Goal: Task Accomplishment & Management: Complete application form

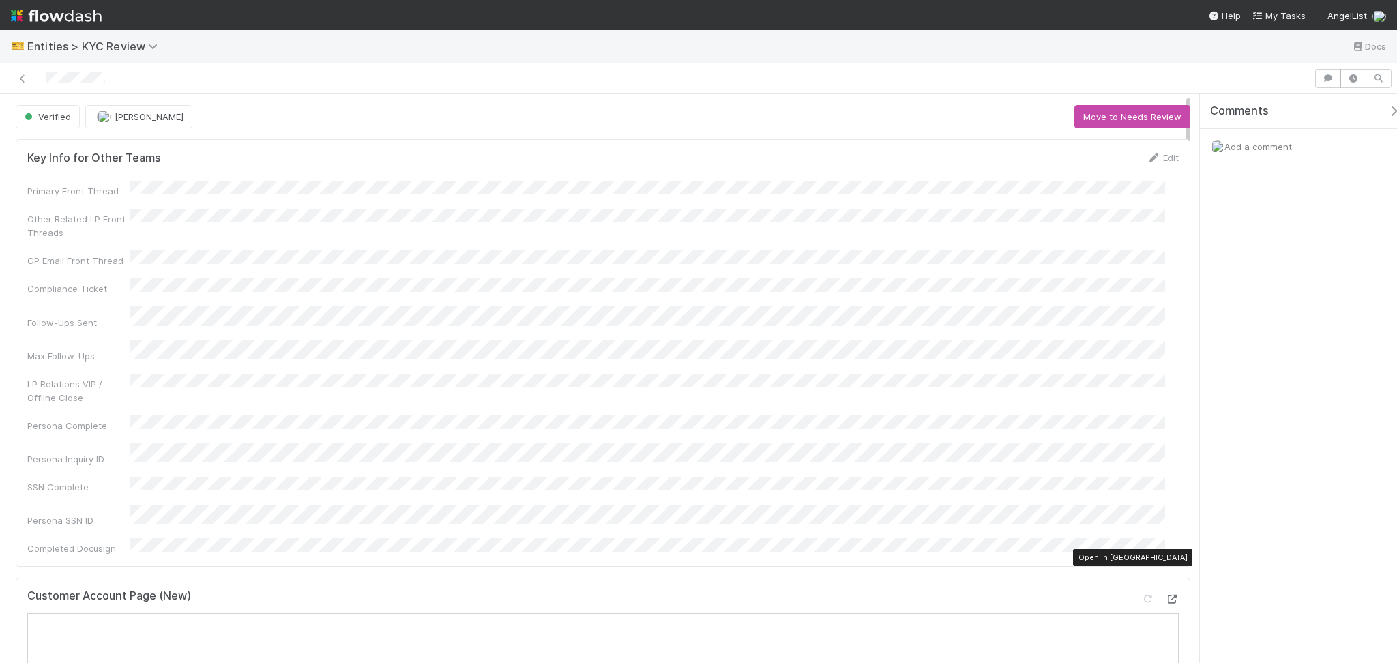
click at [1165, 592] on div at bounding box center [1172, 599] width 14 height 14
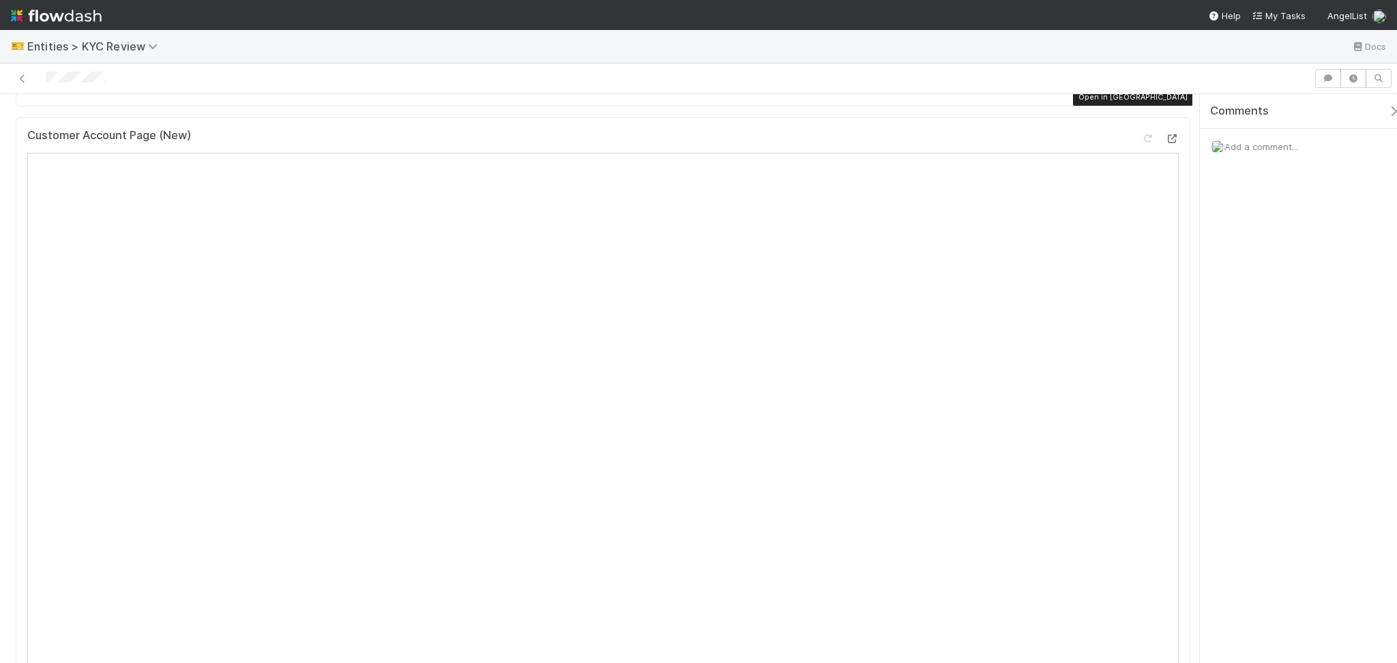
scroll to position [364, 0]
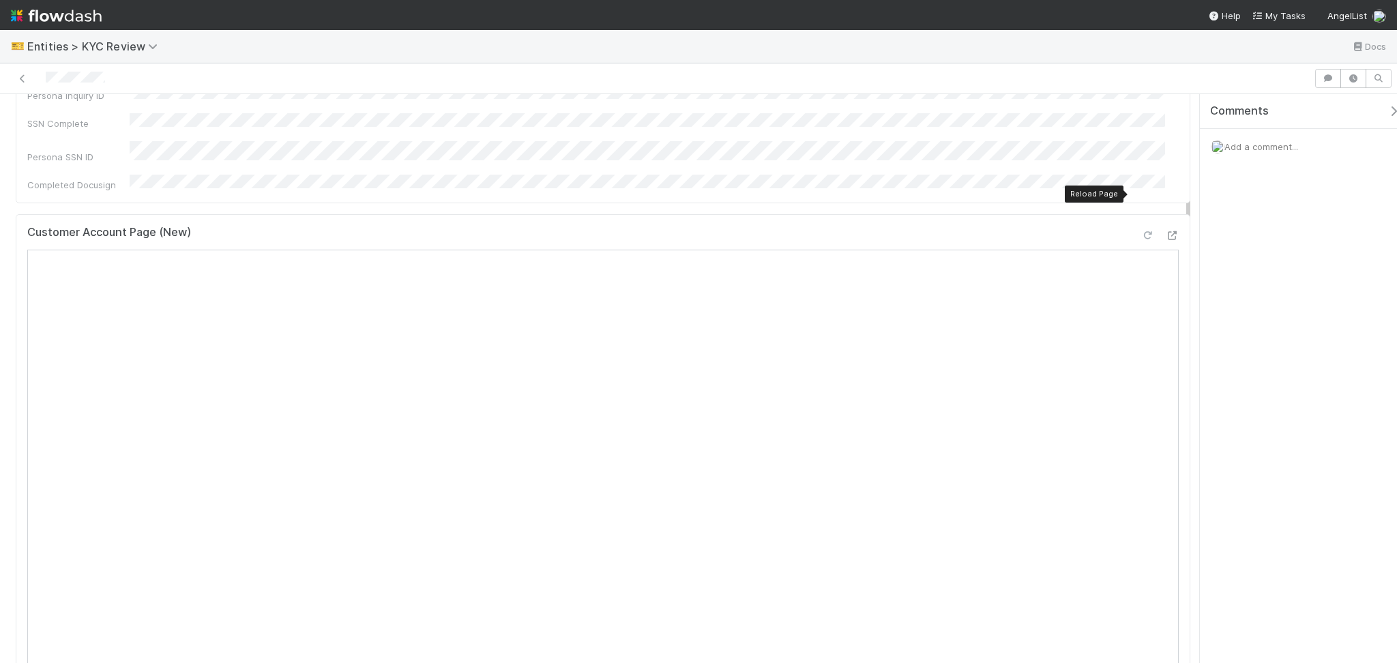
click at [1141, 231] on icon at bounding box center [1148, 235] width 14 height 9
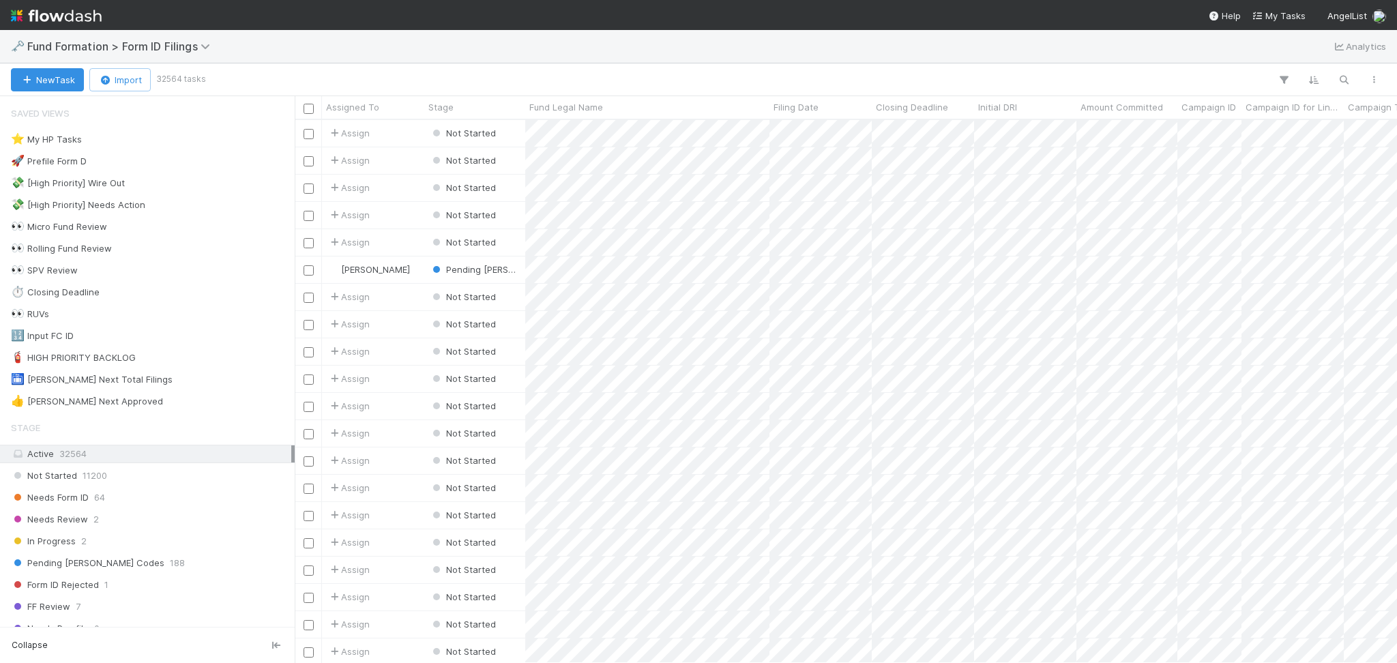
scroll to position [529, 1088]
click at [148, 136] on div "⭐ My HP Tasks 4" at bounding box center [151, 139] width 280 height 17
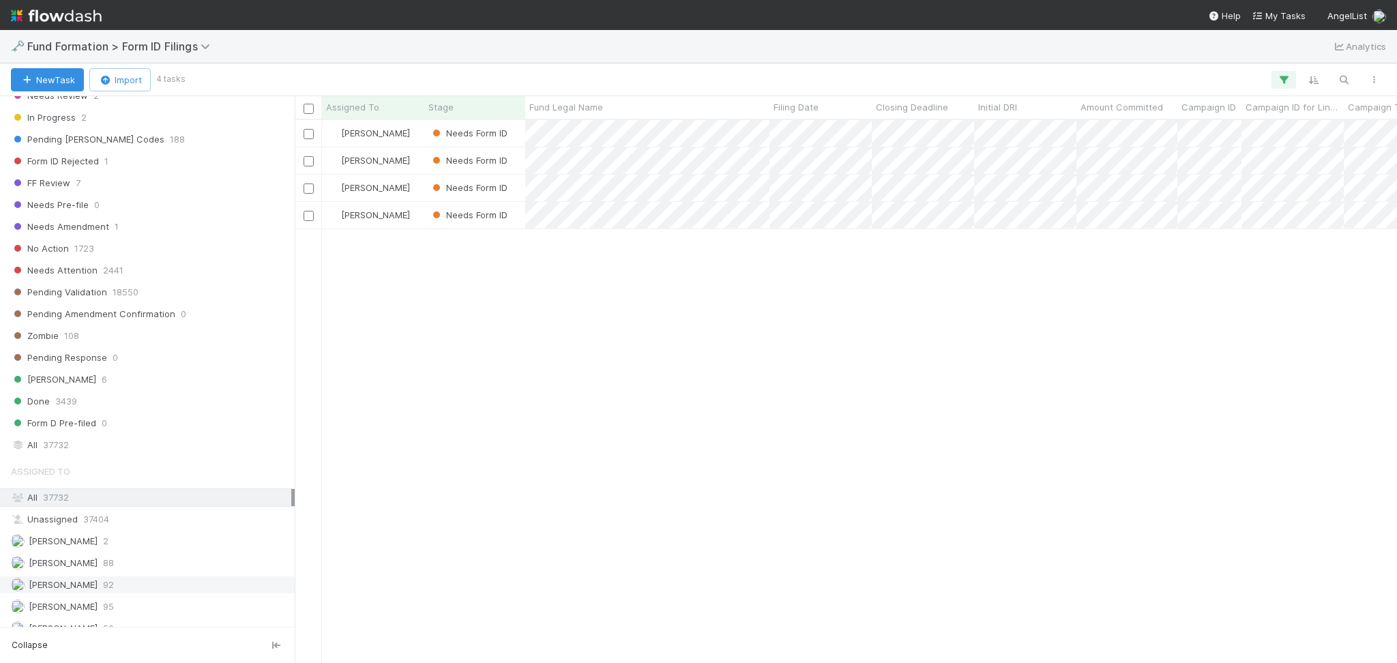
scroll to position [441, 0]
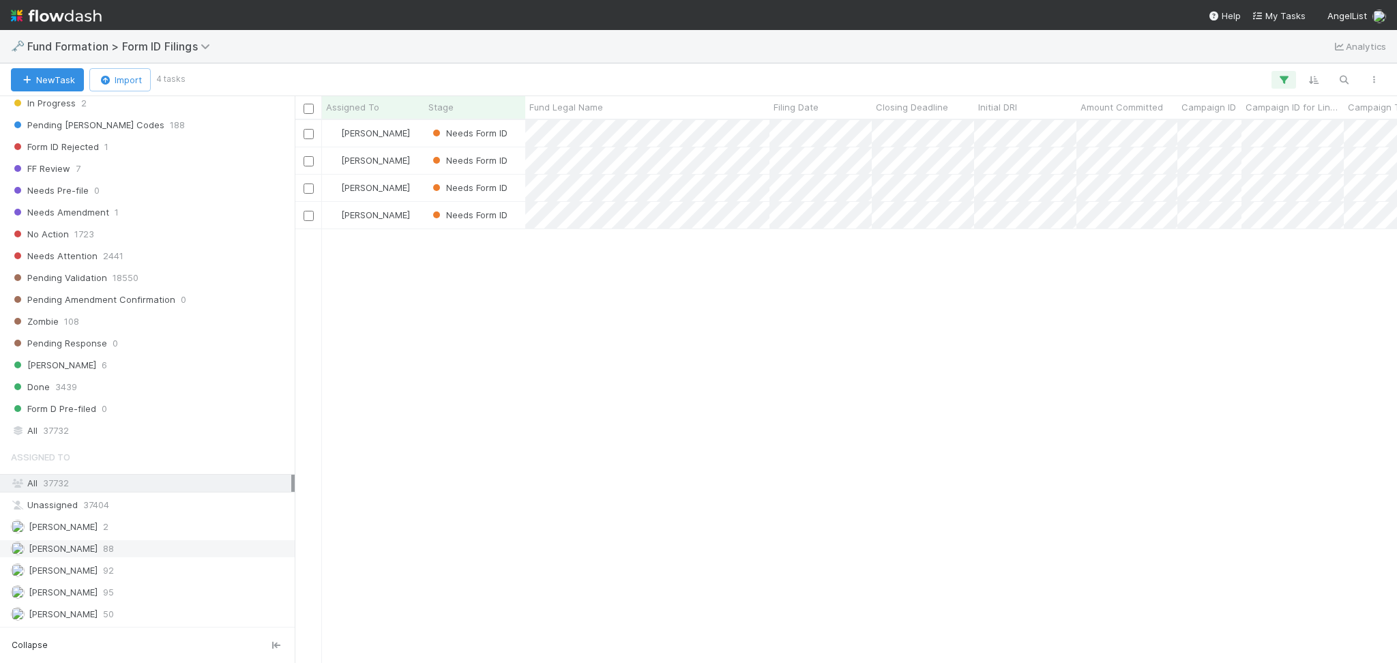
click at [151, 557] on div "Febbie Cervantes 88" at bounding box center [151, 548] width 280 height 17
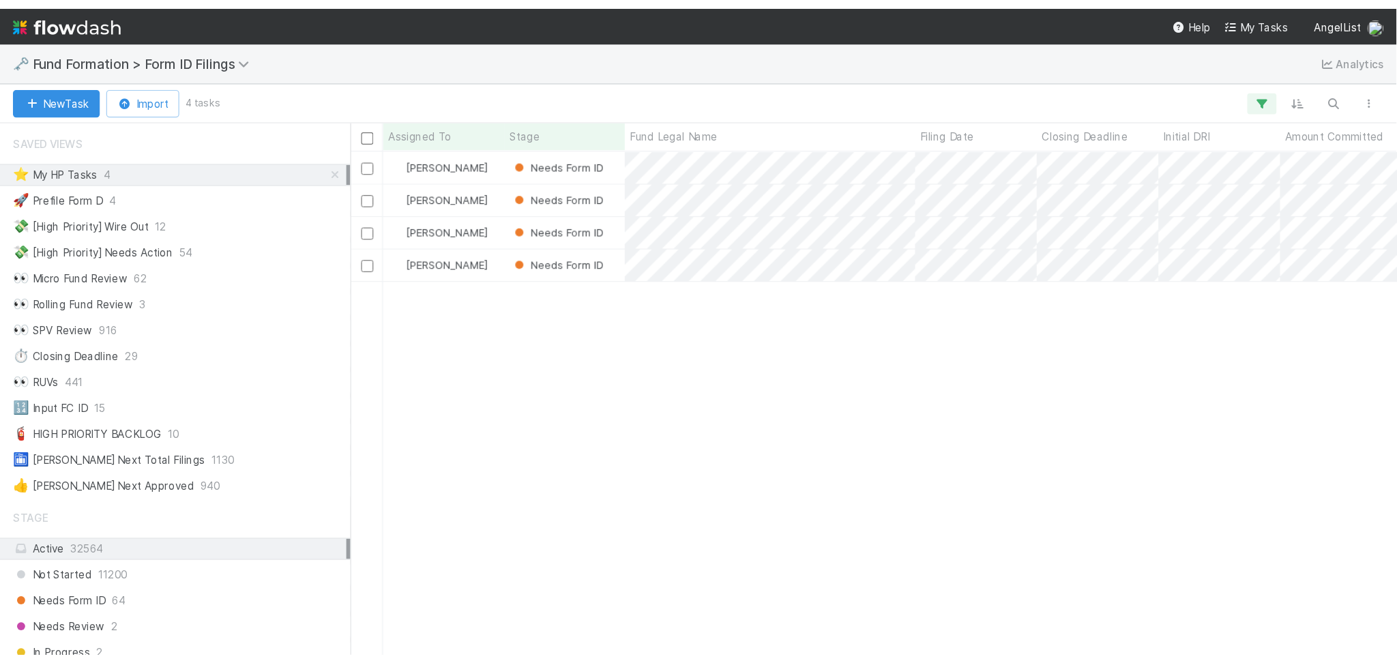
scroll to position [529, 1088]
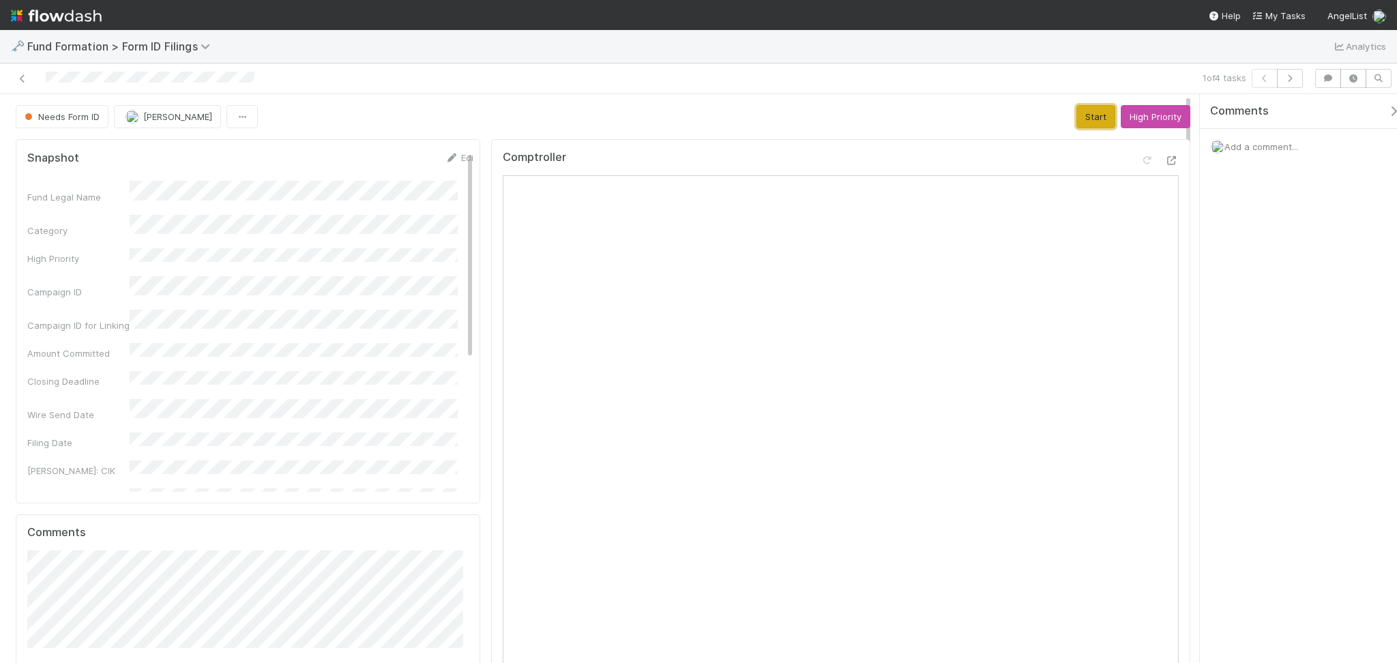
click at [1077, 113] on button "Start" at bounding box center [1096, 116] width 39 height 23
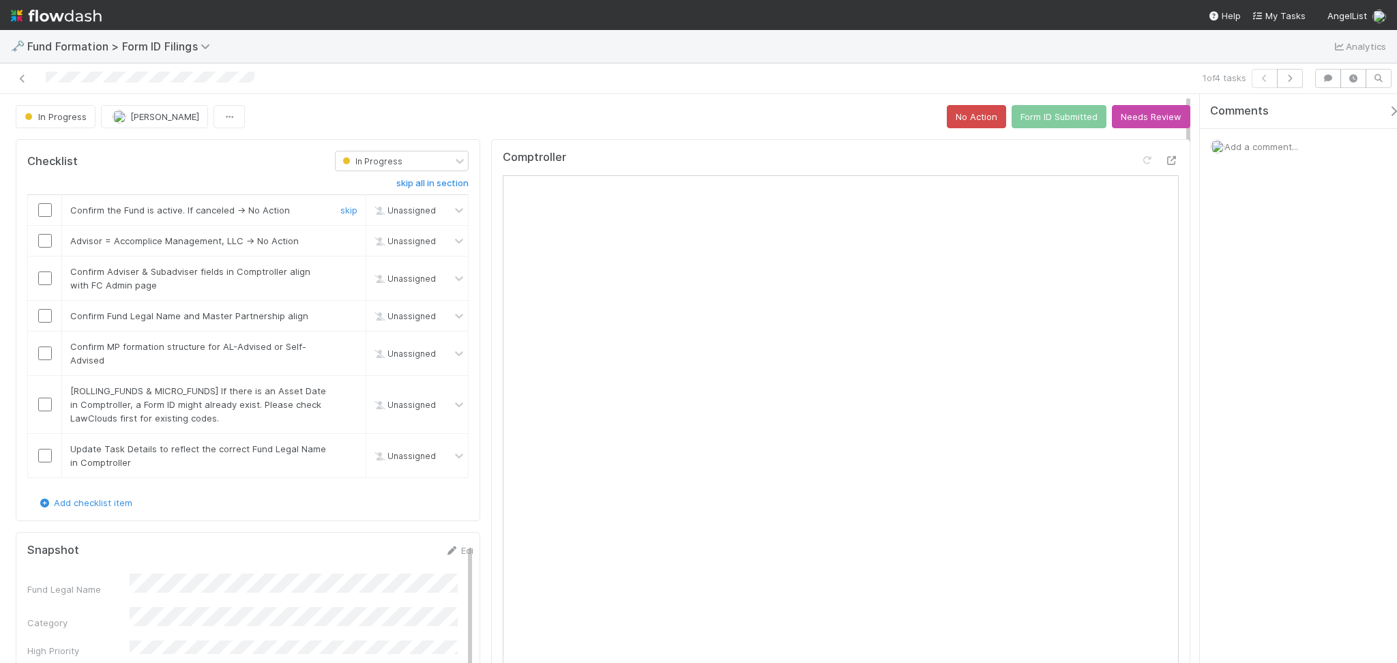
click at [35, 208] on div at bounding box center [44, 210] width 33 height 14
click at [42, 214] on input "checkbox" at bounding box center [45, 210] width 14 height 14
click at [42, 238] on input "checkbox" at bounding box center [45, 241] width 14 height 14
click at [44, 282] on input "checkbox" at bounding box center [45, 279] width 14 height 14
click at [41, 315] on input "checkbox" at bounding box center [45, 316] width 14 height 14
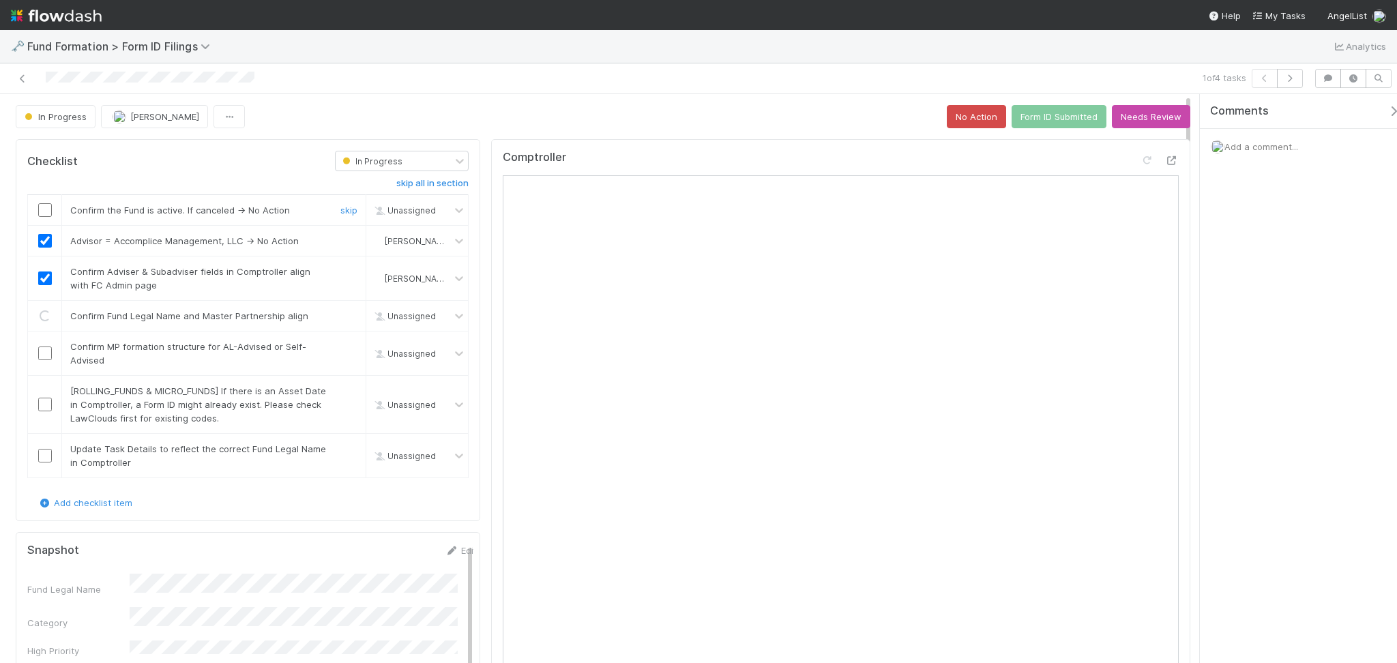
click at [46, 212] on input "checkbox" at bounding box center [45, 210] width 14 height 14
click at [42, 347] on input "checkbox" at bounding box center [45, 354] width 14 height 14
click at [344, 391] on link "skip" at bounding box center [348, 391] width 17 height 11
click at [340, 448] on link "skip" at bounding box center [348, 449] width 17 height 11
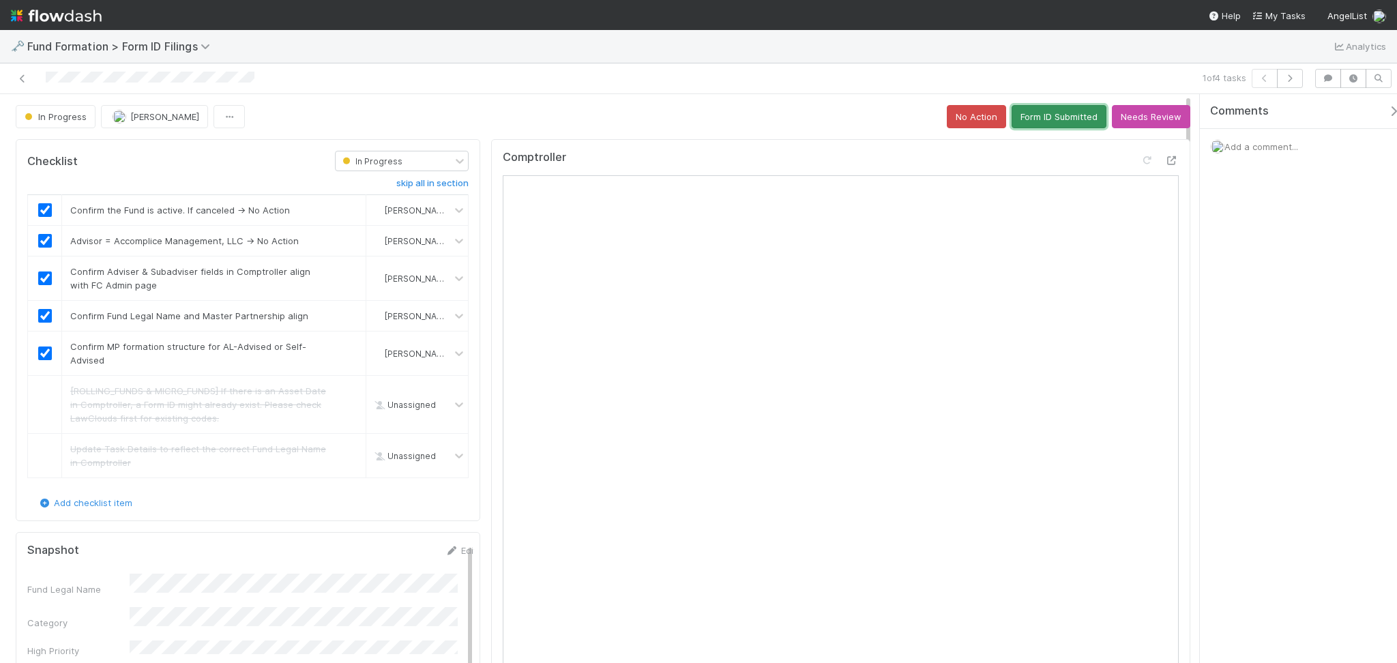
click at [1032, 115] on button "Form ID Submitted" at bounding box center [1059, 116] width 95 height 23
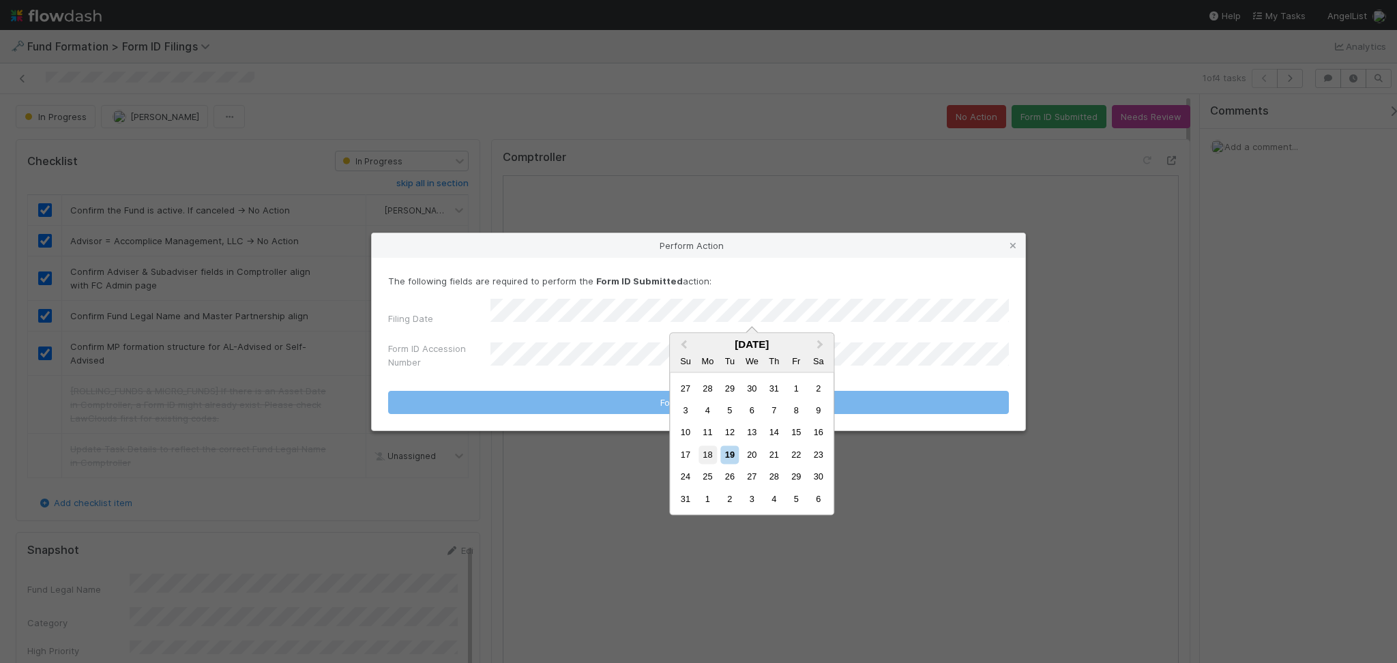
click at [702, 464] on div "17 18 19 20 21 22 23" at bounding box center [752, 455] width 155 height 22
click at [704, 462] on div "18" at bounding box center [708, 455] width 18 height 18
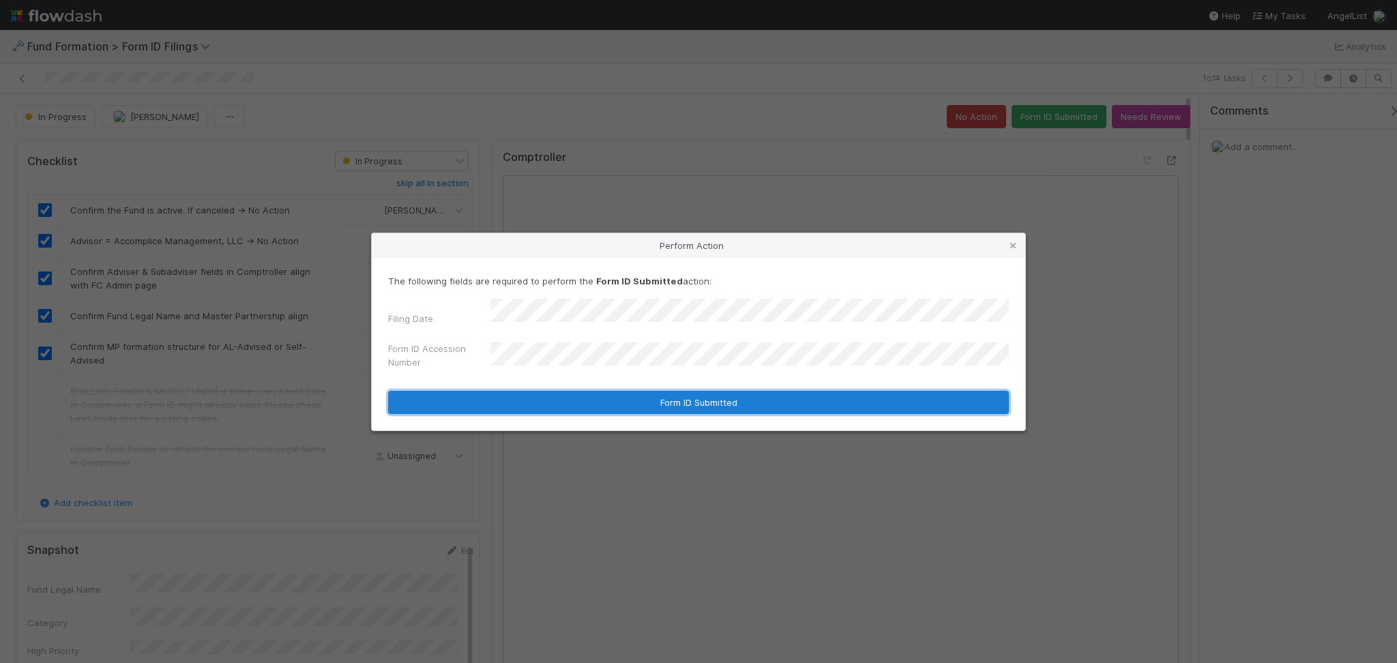
click at [723, 401] on button "Form ID Submitted" at bounding box center [698, 402] width 621 height 23
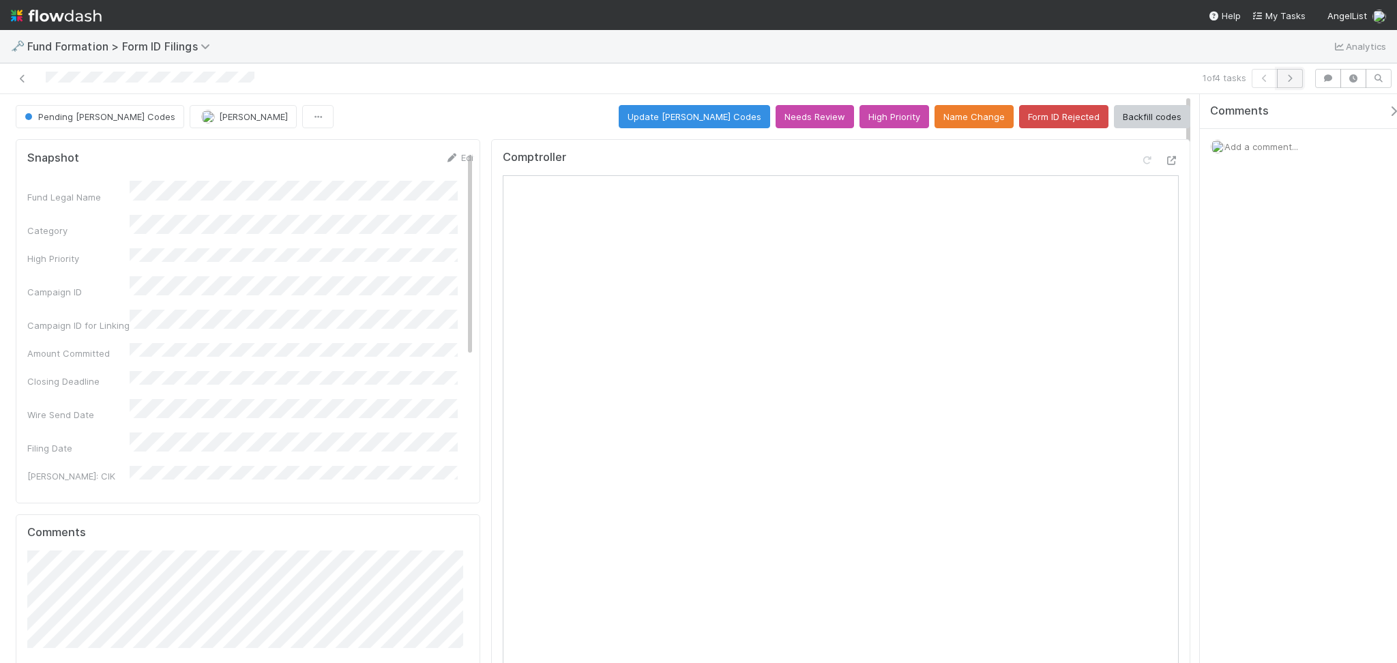
click at [1290, 80] on icon "button" at bounding box center [1291, 78] width 14 height 8
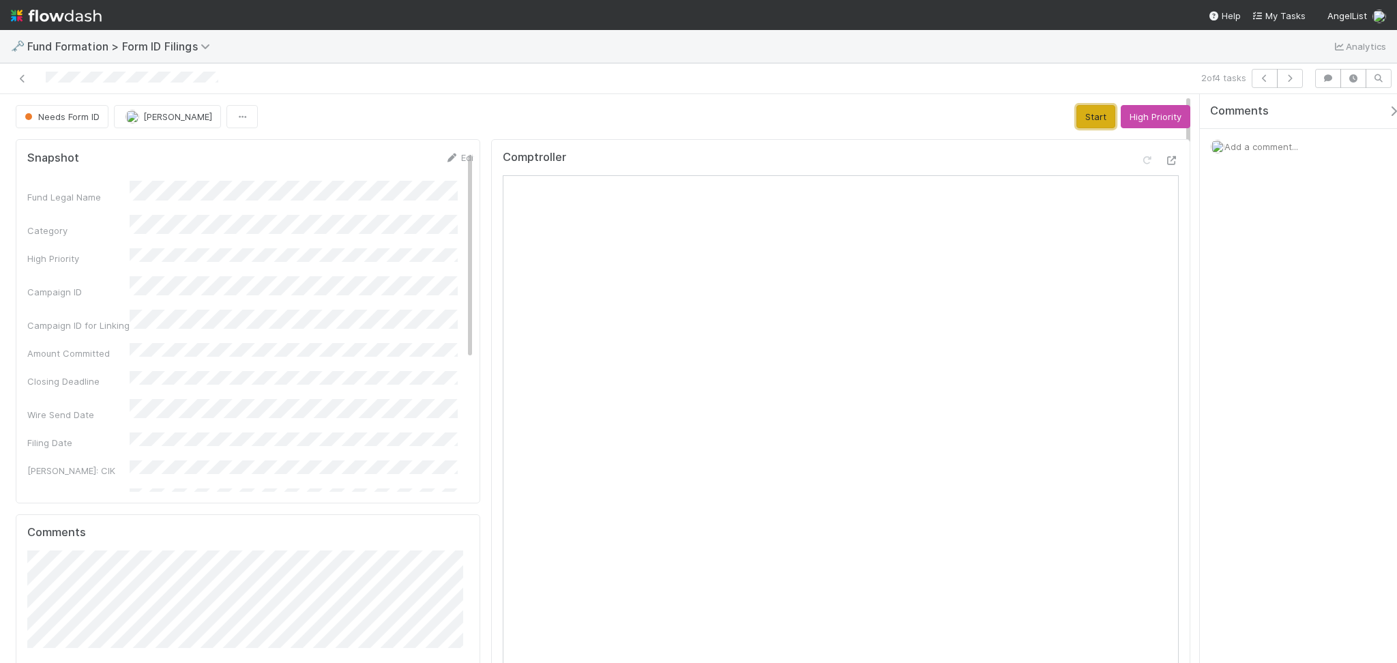
click at [1077, 124] on button "Start" at bounding box center [1096, 116] width 39 height 23
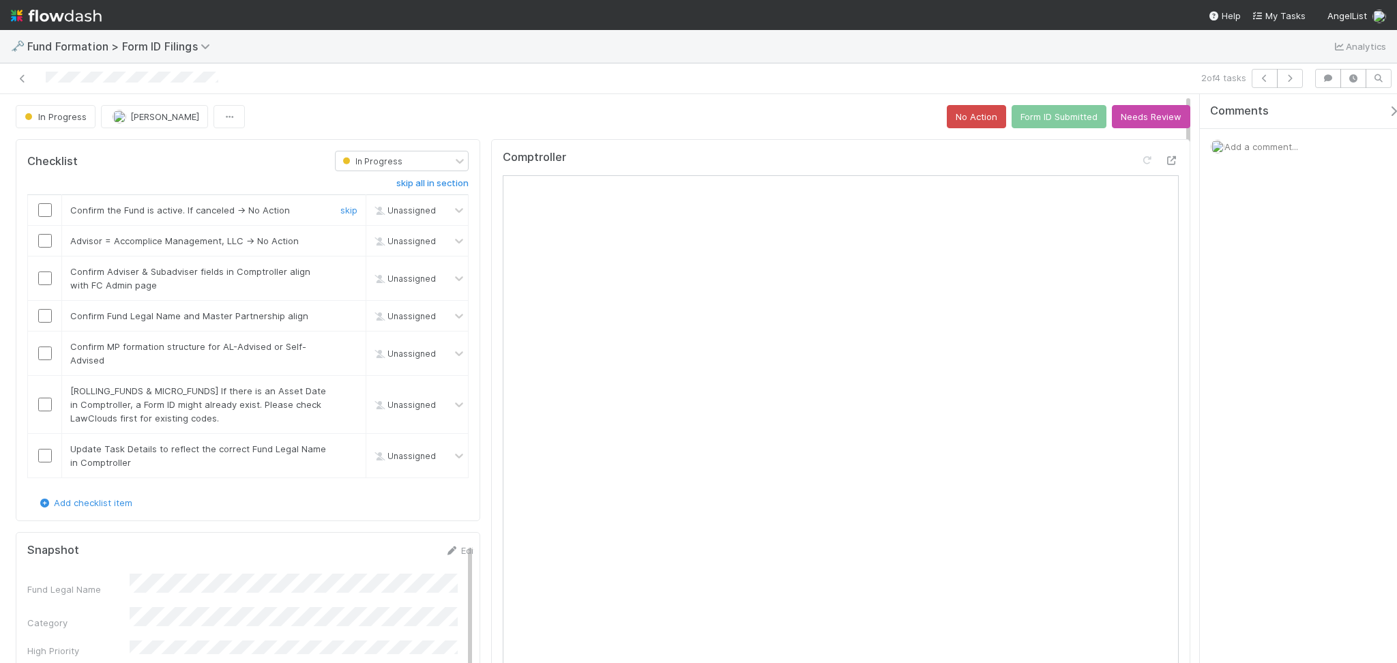
drag, startPoint x: 44, startPoint y: 216, endPoint x: 33, endPoint y: 252, distance: 36.9
click at [42, 216] on input "checkbox" at bounding box center [45, 210] width 14 height 14
click at [42, 240] on input "checkbox" at bounding box center [45, 241] width 14 height 14
click at [44, 280] on input "checkbox" at bounding box center [45, 279] width 14 height 14
click at [44, 315] on input "checkbox" at bounding box center [45, 316] width 14 height 14
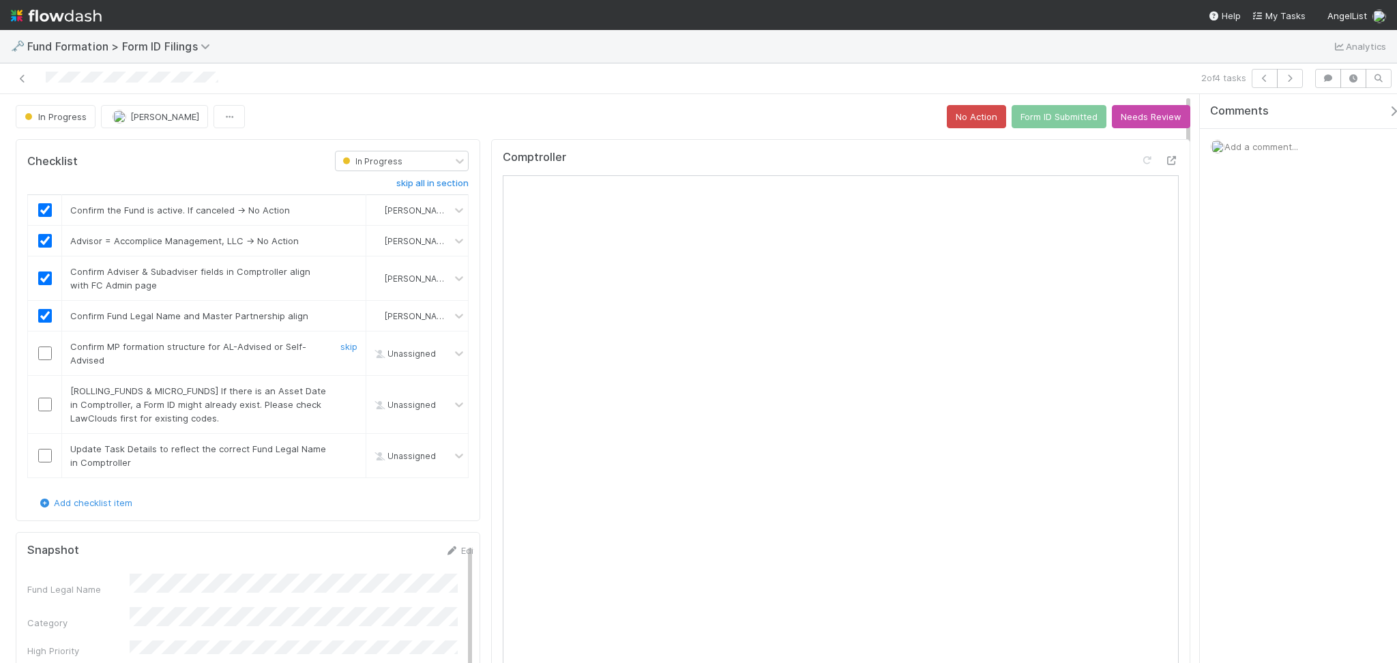
click at [44, 351] on input "checkbox" at bounding box center [45, 354] width 14 height 14
click at [340, 392] on link "skip" at bounding box center [348, 391] width 17 height 11
click at [42, 451] on input "checkbox" at bounding box center [45, 456] width 14 height 14
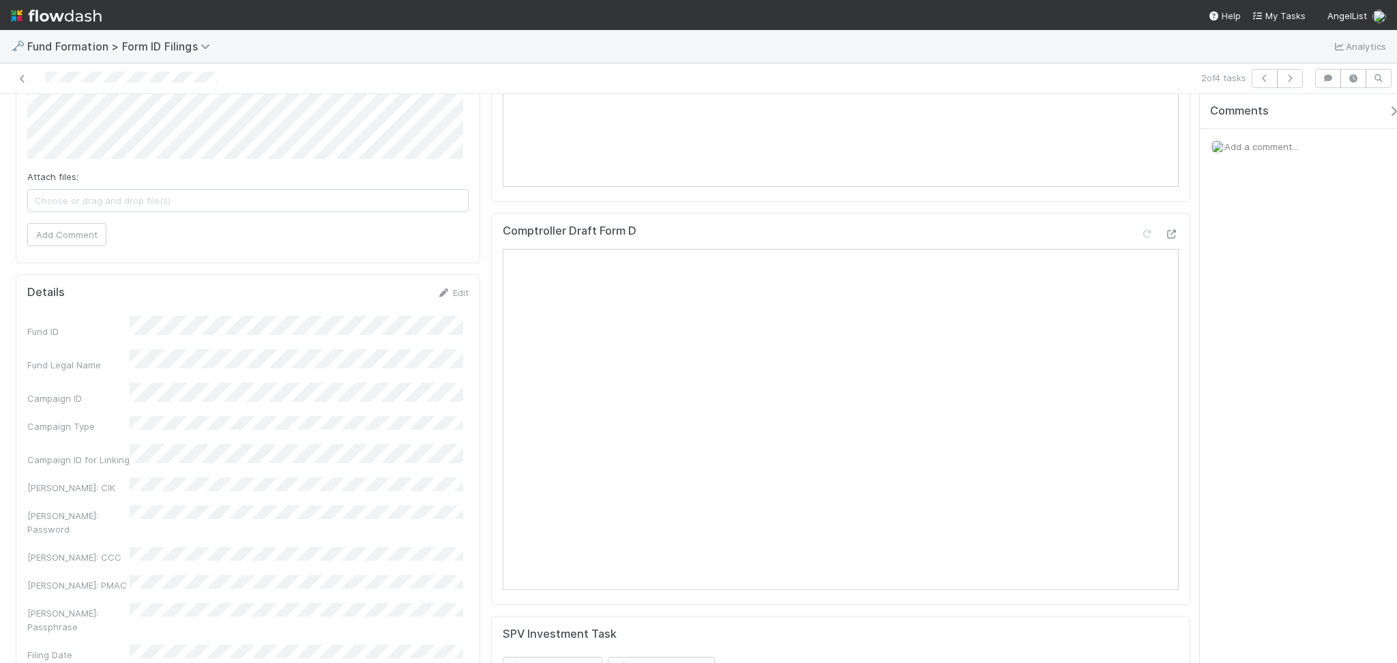
scroll to position [910, 0]
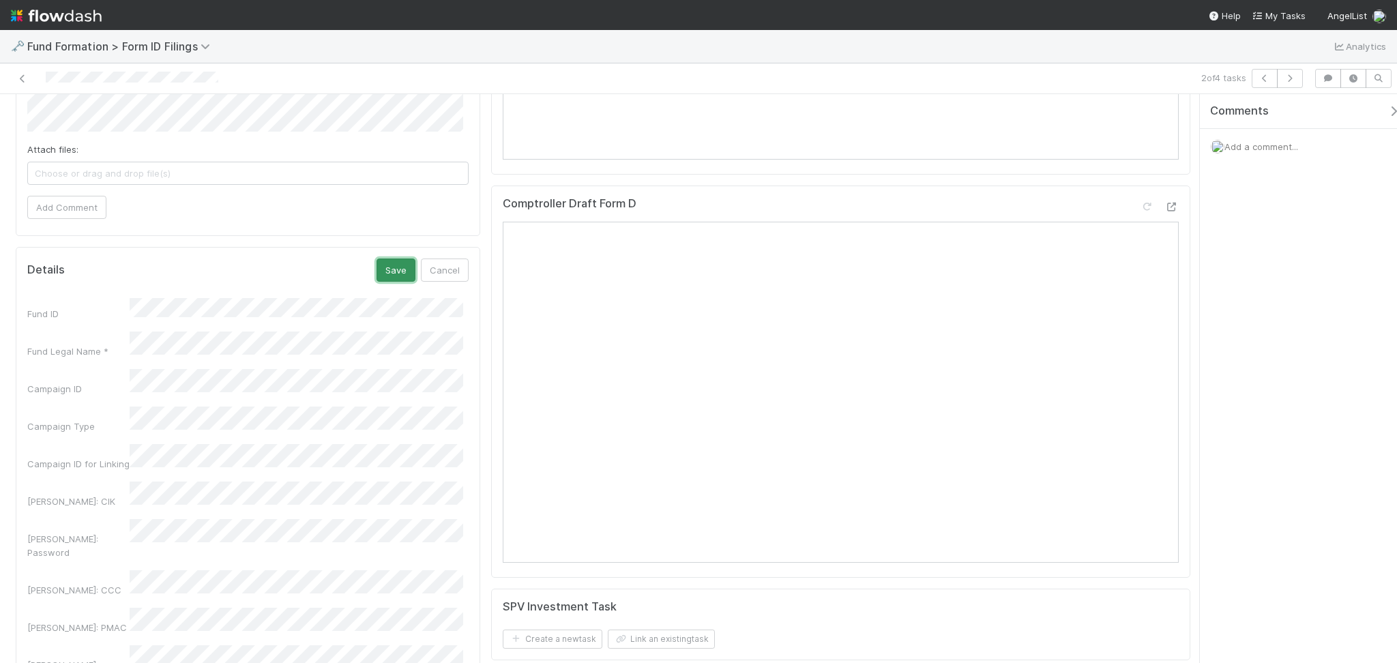
click at [382, 267] on button "Save" at bounding box center [396, 270] width 39 height 23
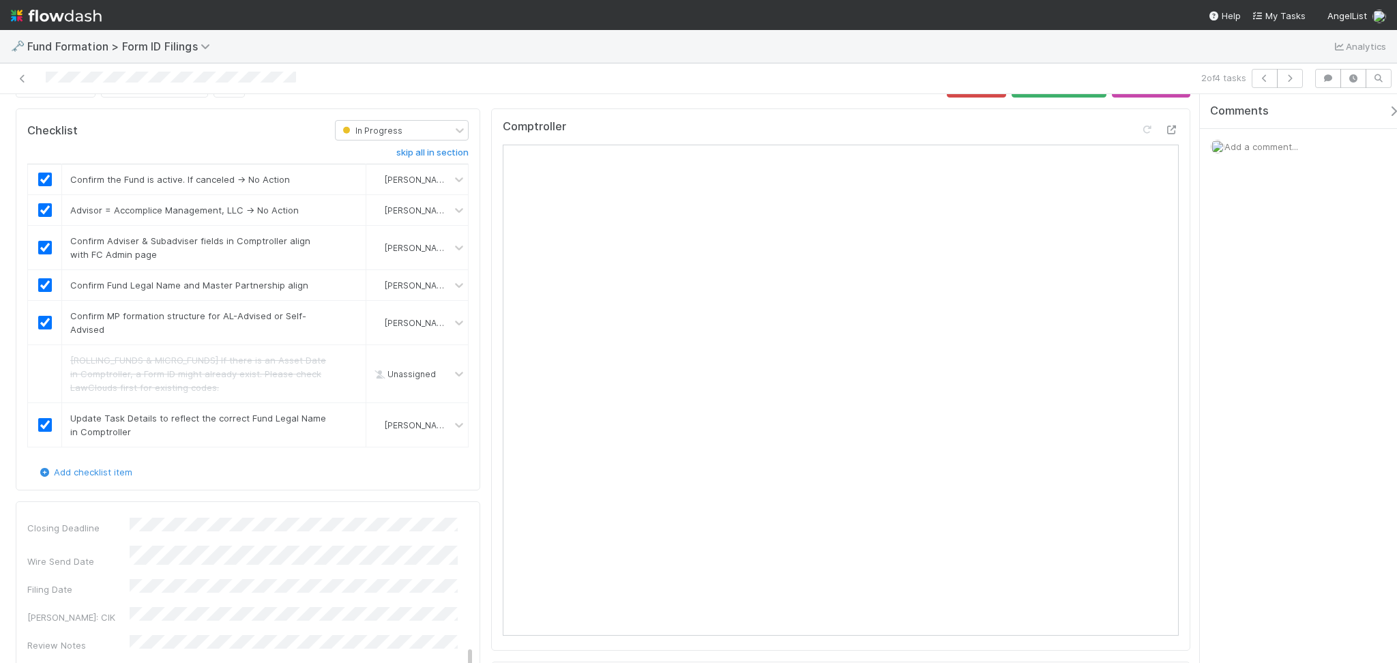
scroll to position [0, 0]
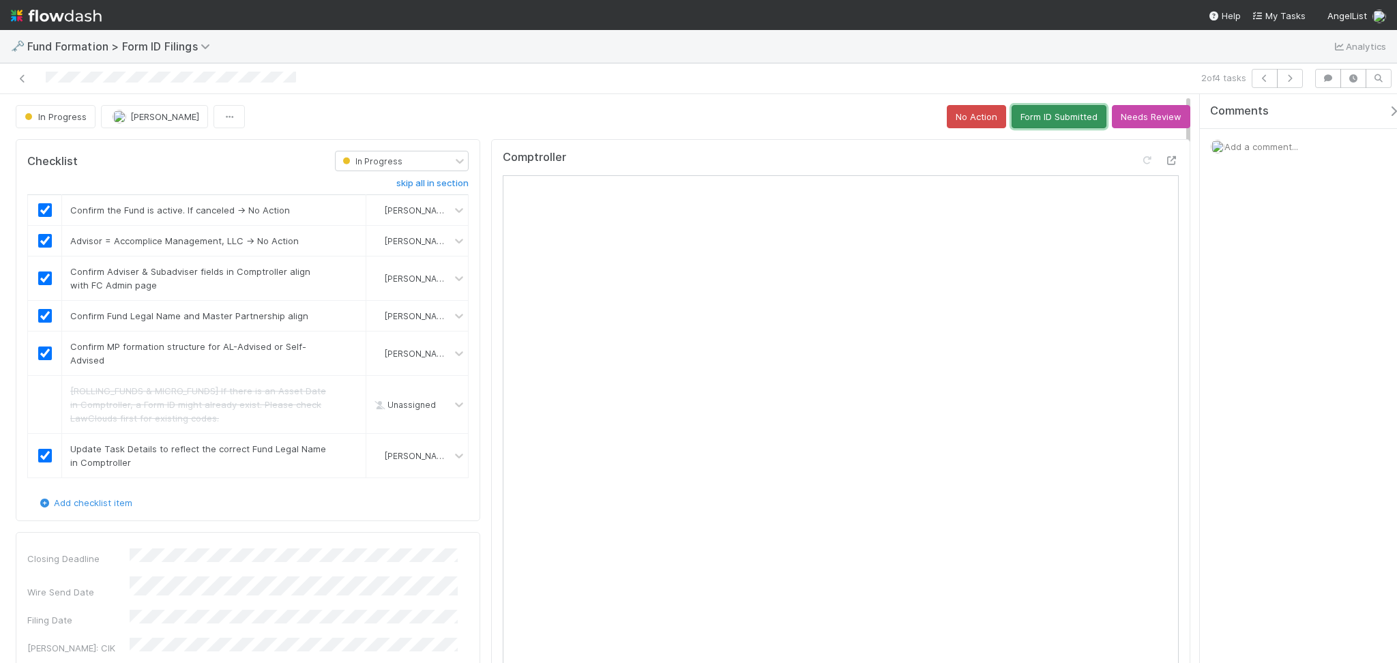
click at [1030, 115] on button "Form ID Submitted" at bounding box center [1059, 116] width 95 height 23
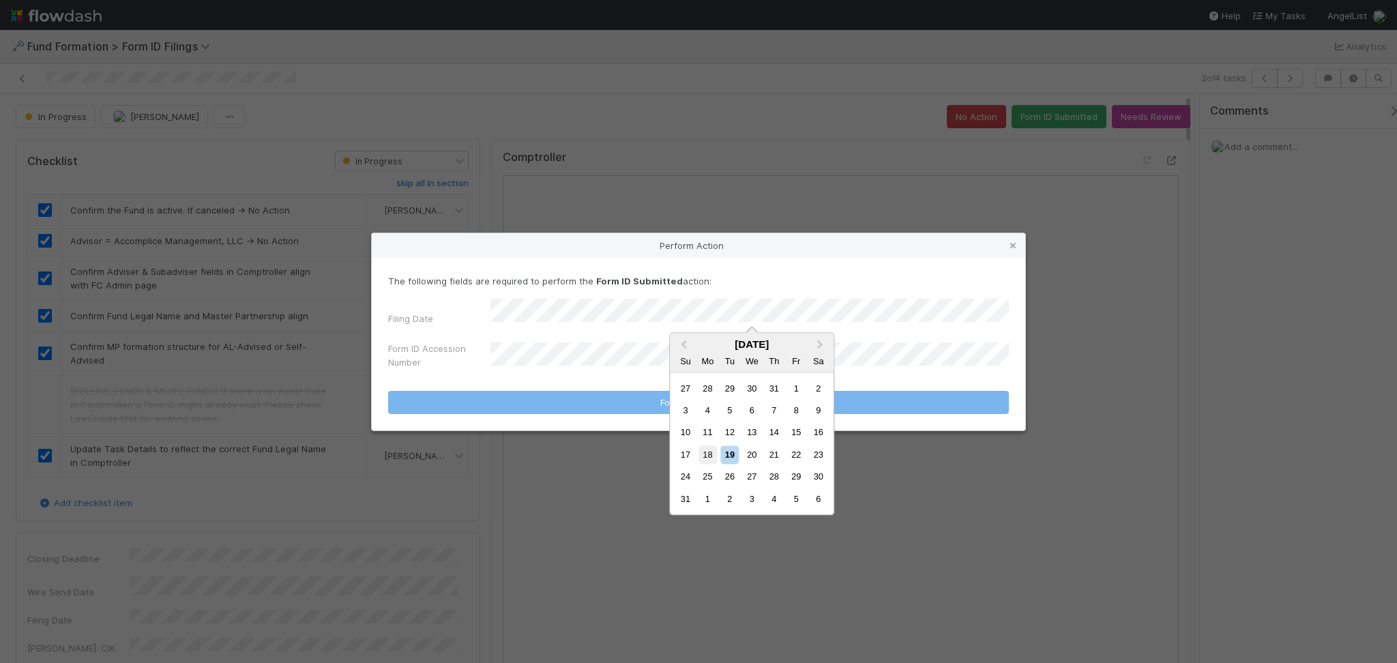
click at [706, 454] on div "18" at bounding box center [708, 455] width 18 height 18
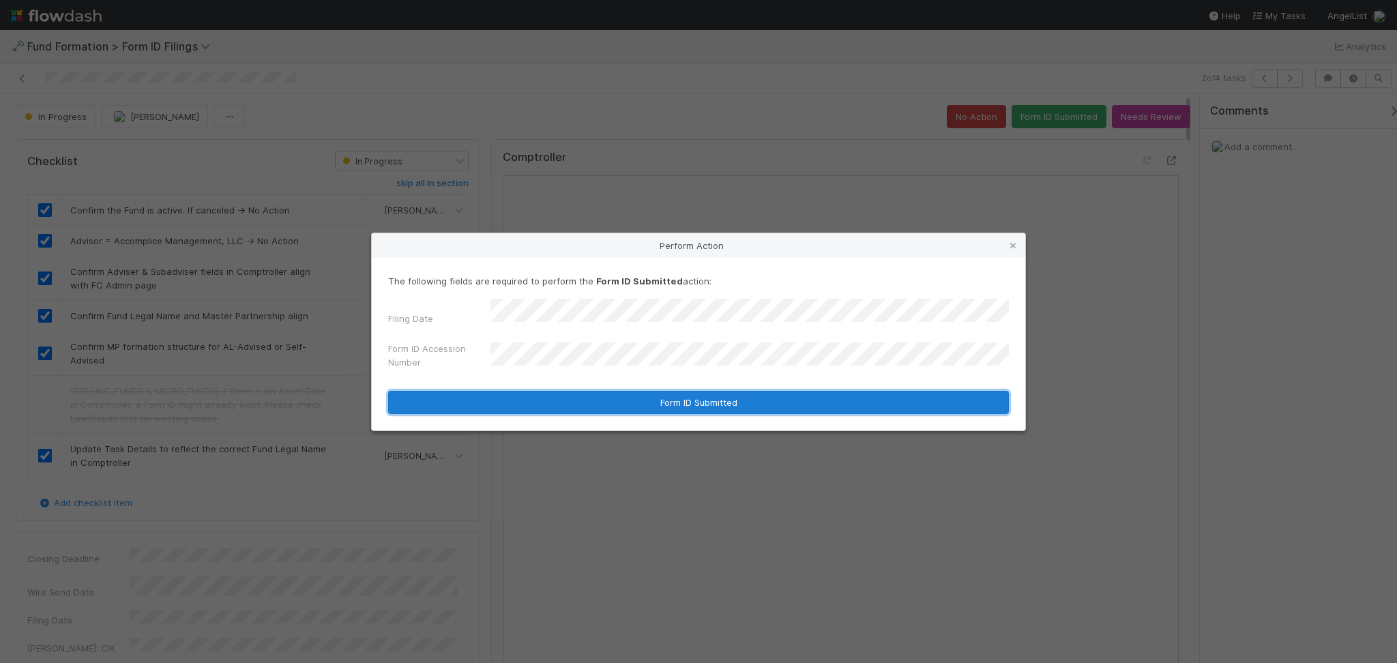
click at [659, 398] on button "Form ID Submitted" at bounding box center [698, 402] width 621 height 23
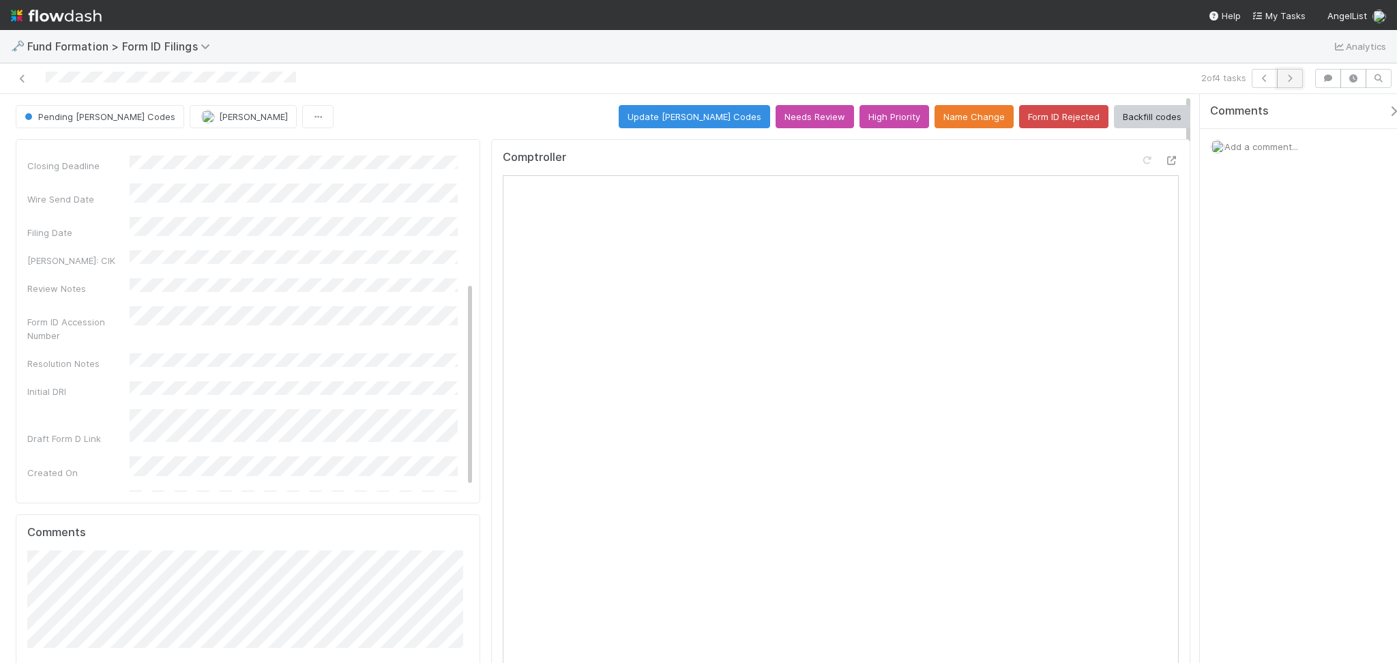
click at [1288, 83] on button "button" at bounding box center [1290, 78] width 26 height 19
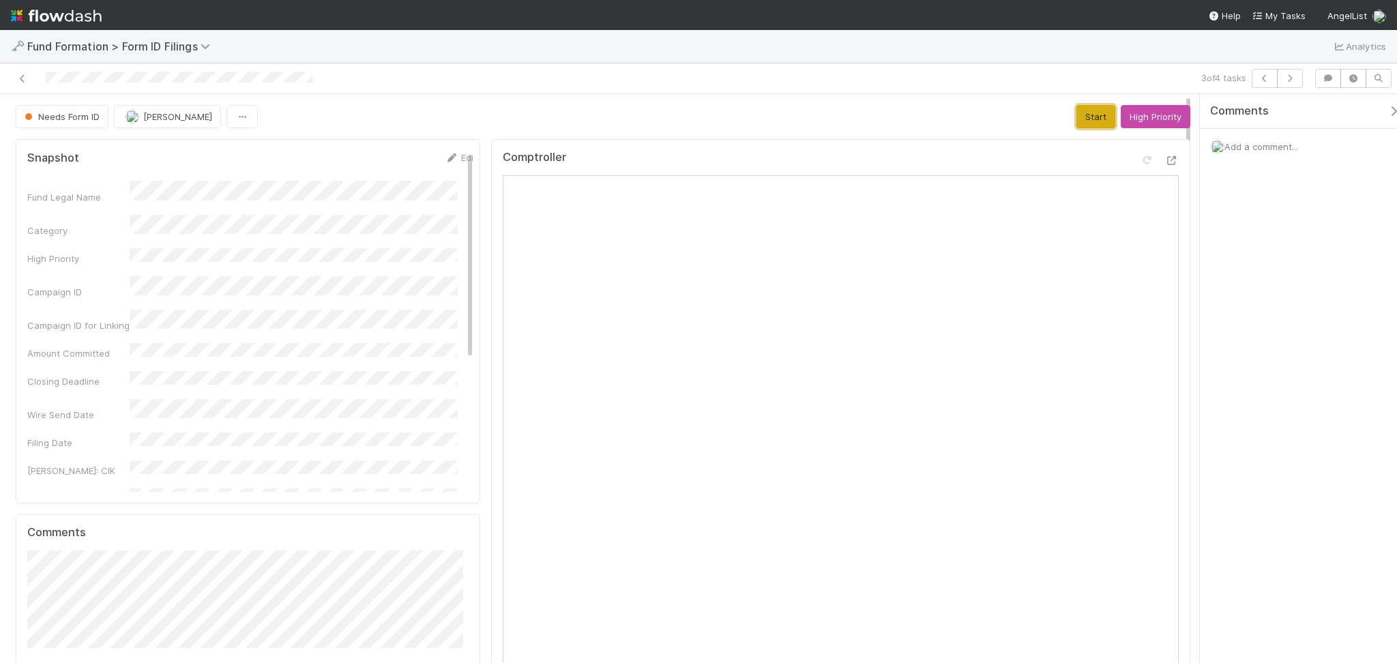
click at [1087, 115] on button "Start" at bounding box center [1096, 116] width 39 height 23
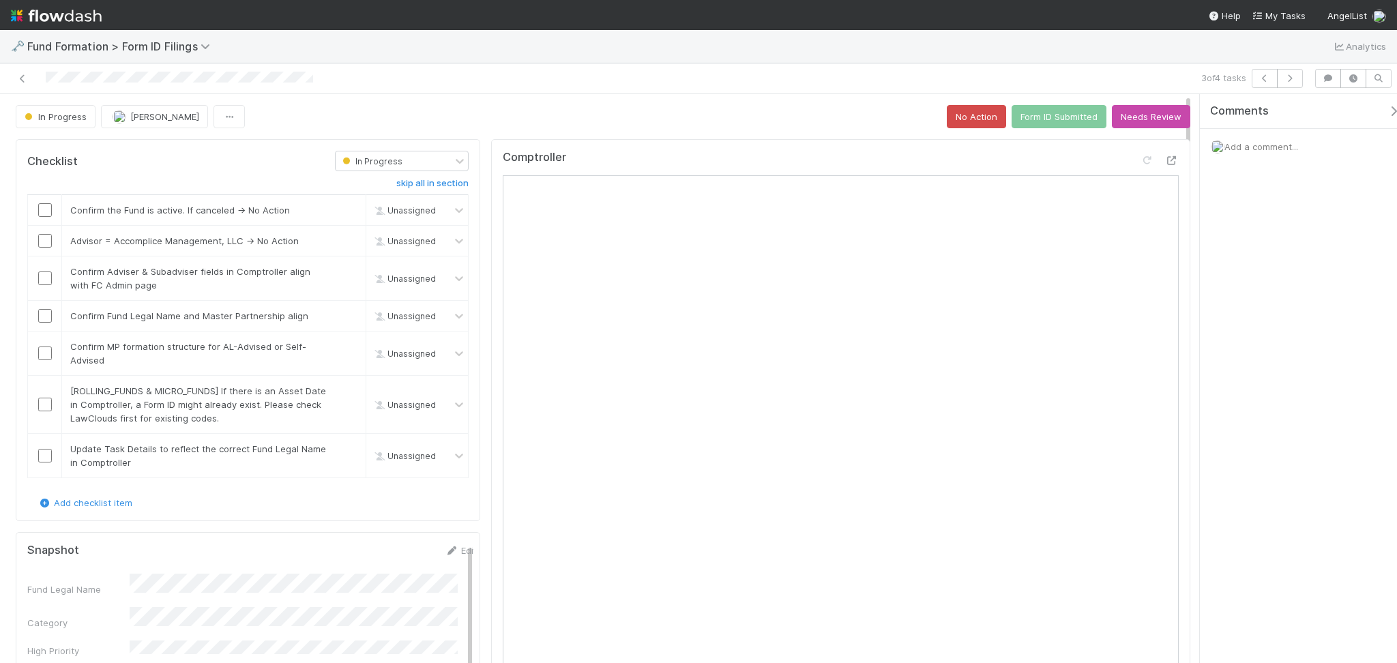
click at [334, 85] on div at bounding box center [332, 78] width 654 height 19
click at [44, 205] on input "checkbox" at bounding box center [45, 210] width 14 height 14
click at [42, 242] on input "checkbox" at bounding box center [45, 241] width 14 height 14
click at [46, 278] on input "checkbox" at bounding box center [45, 279] width 14 height 14
click at [38, 310] on input "checkbox" at bounding box center [45, 316] width 14 height 14
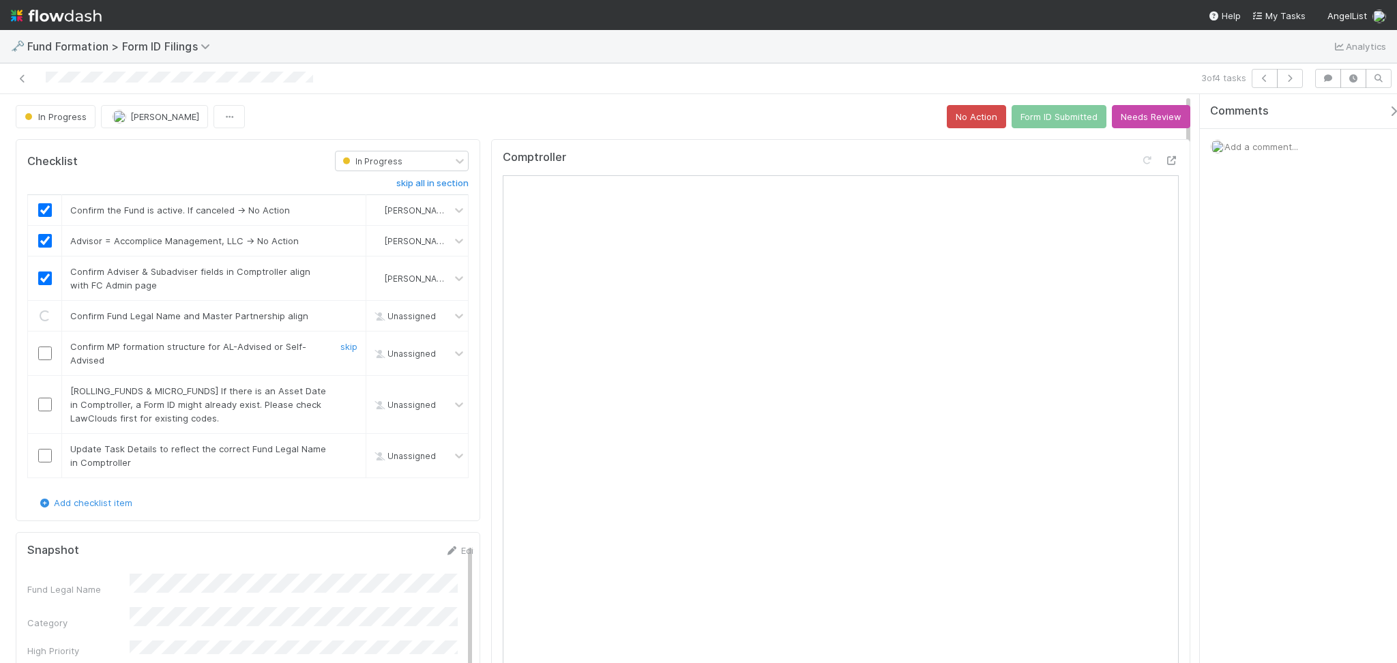
click at [42, 358] on input "checkbox" at bounding box center [45, 354] width 14 height 14
checkbox input "true"
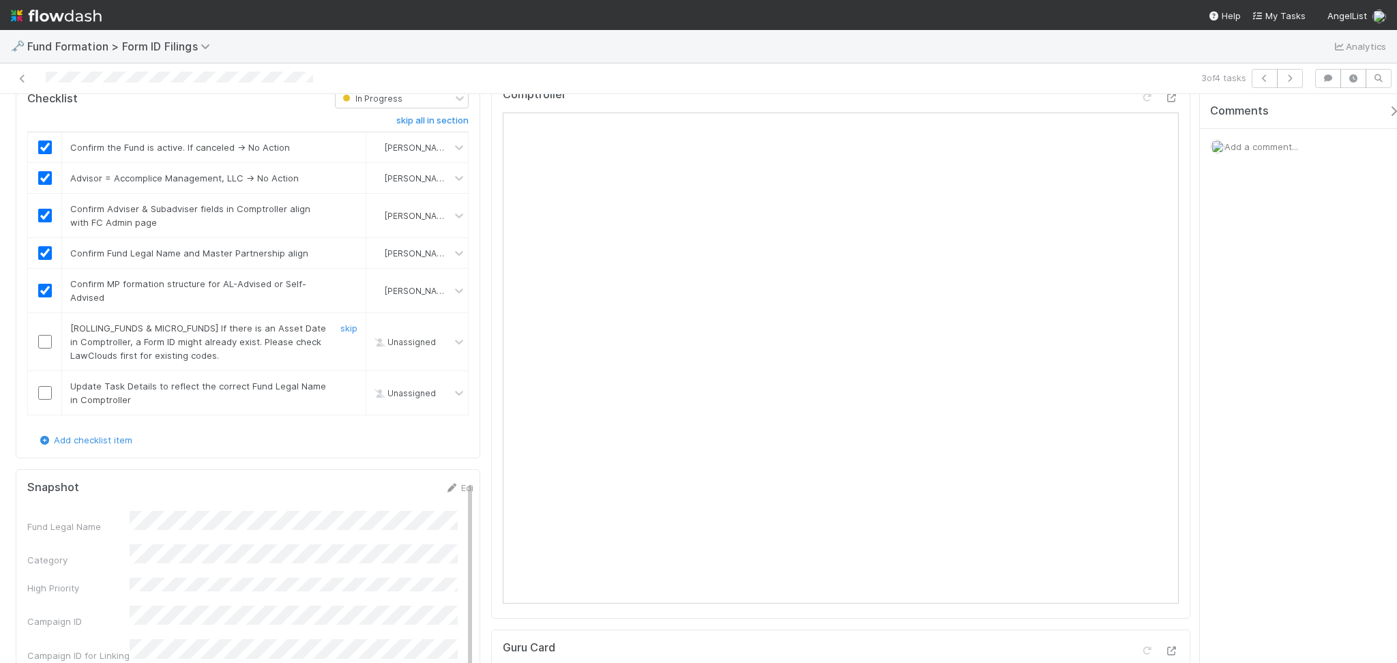
scroll to position [91, 0]
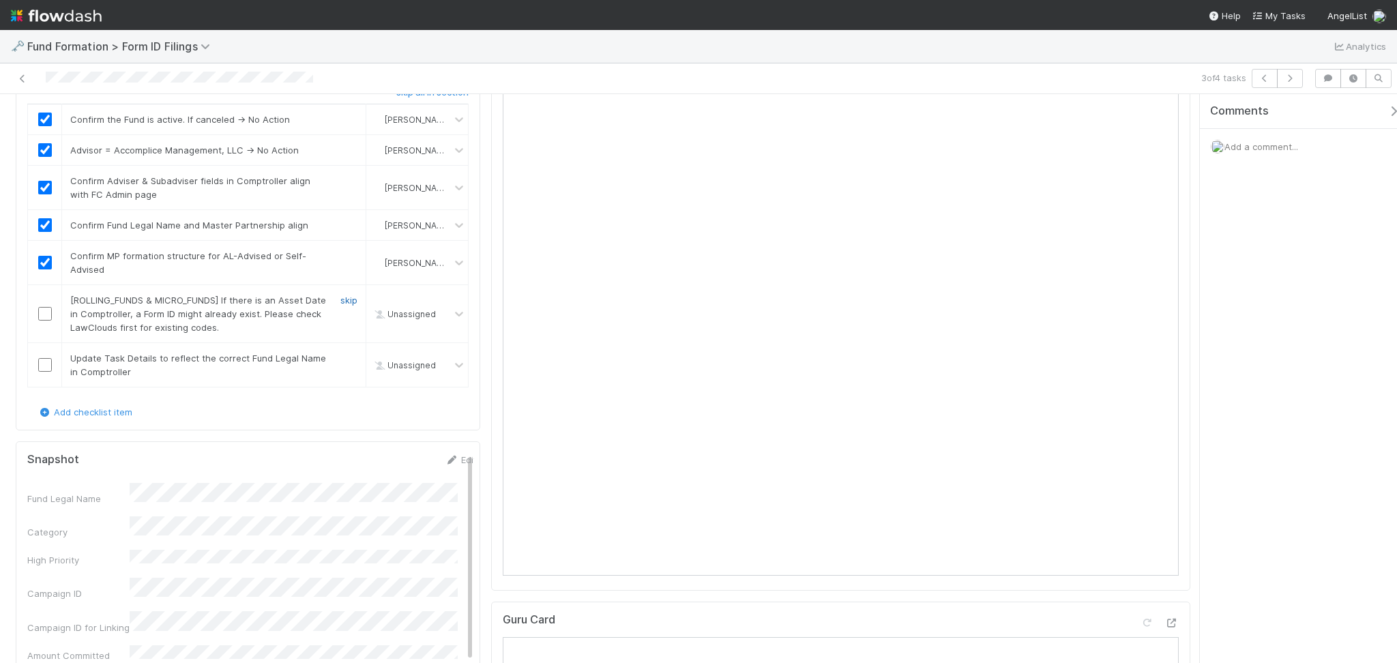
click at [343, 296] on link "skip" at bounding box center [348, 300] width 17 height 11
click at [342, 353] on link "skip" at bounding box center [348, 358] width 17 height 11
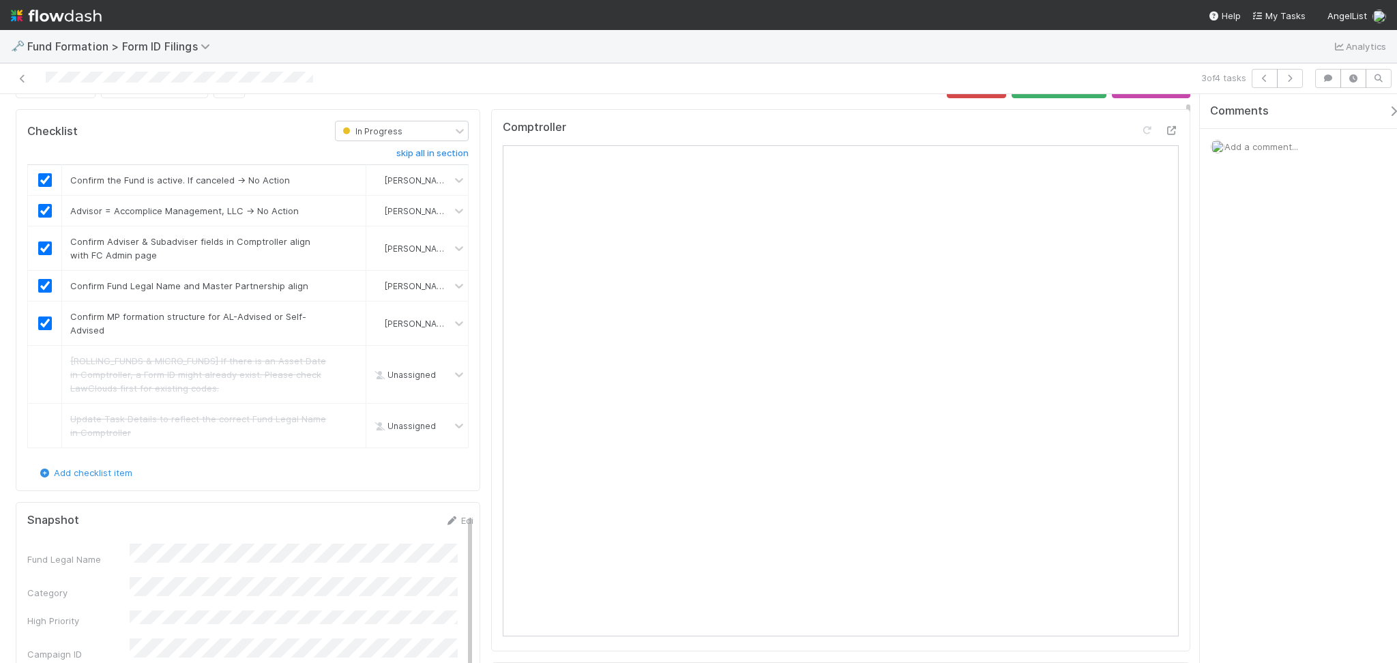
scroll to position [0, 0]
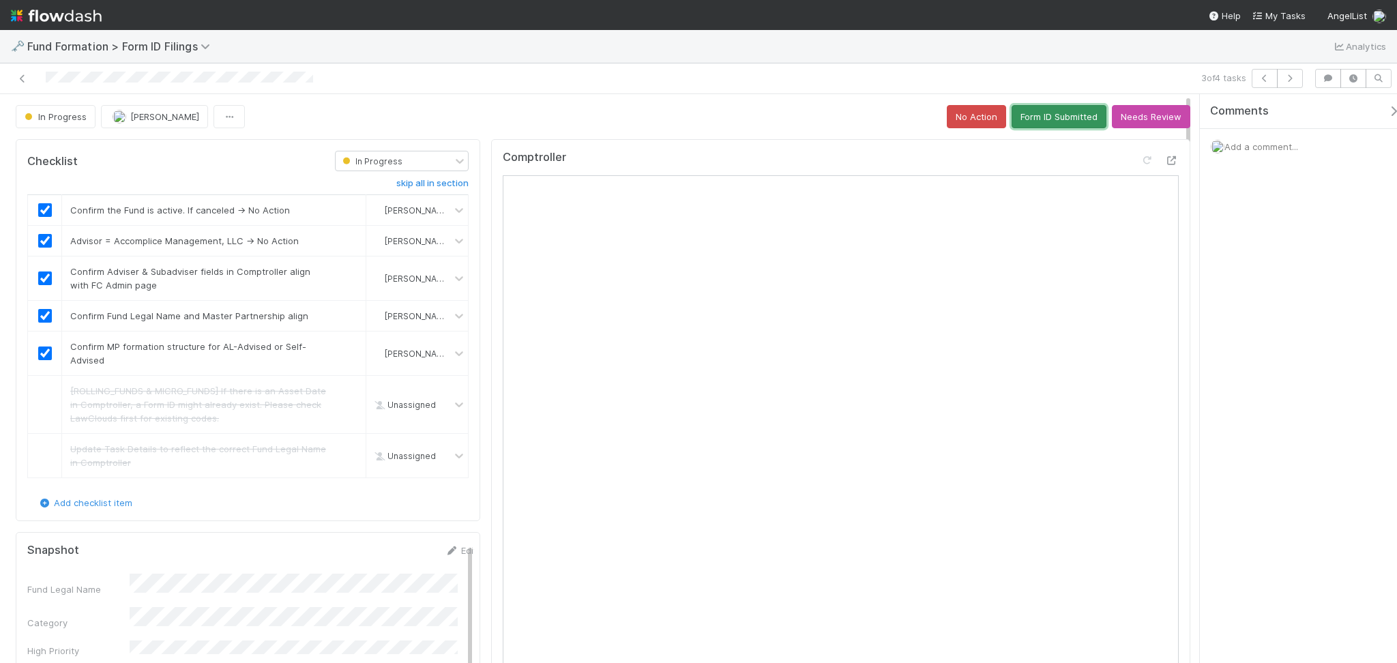
click at [1042, 107] on button "Form ID Submitted" at bounding box center [1059, 116] width 95 height 23
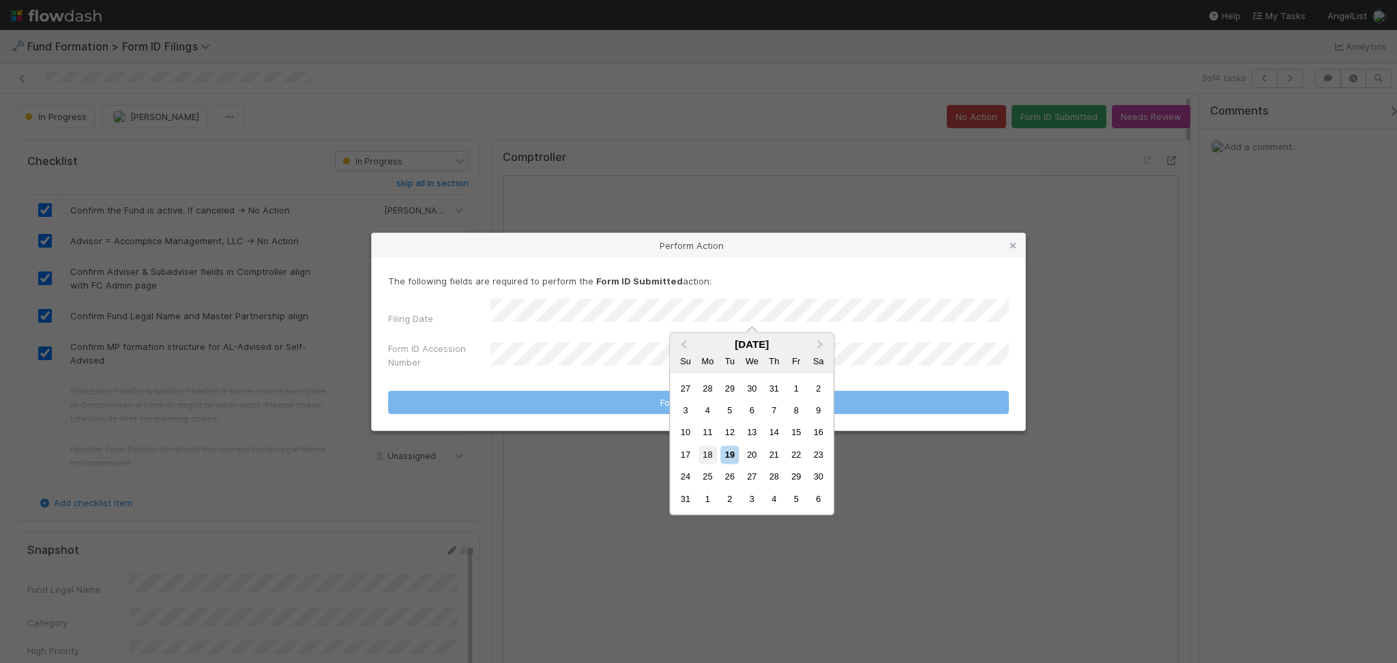
click at [712, 456] on div "18" at bounding box center [708, 455] width 18 height 18
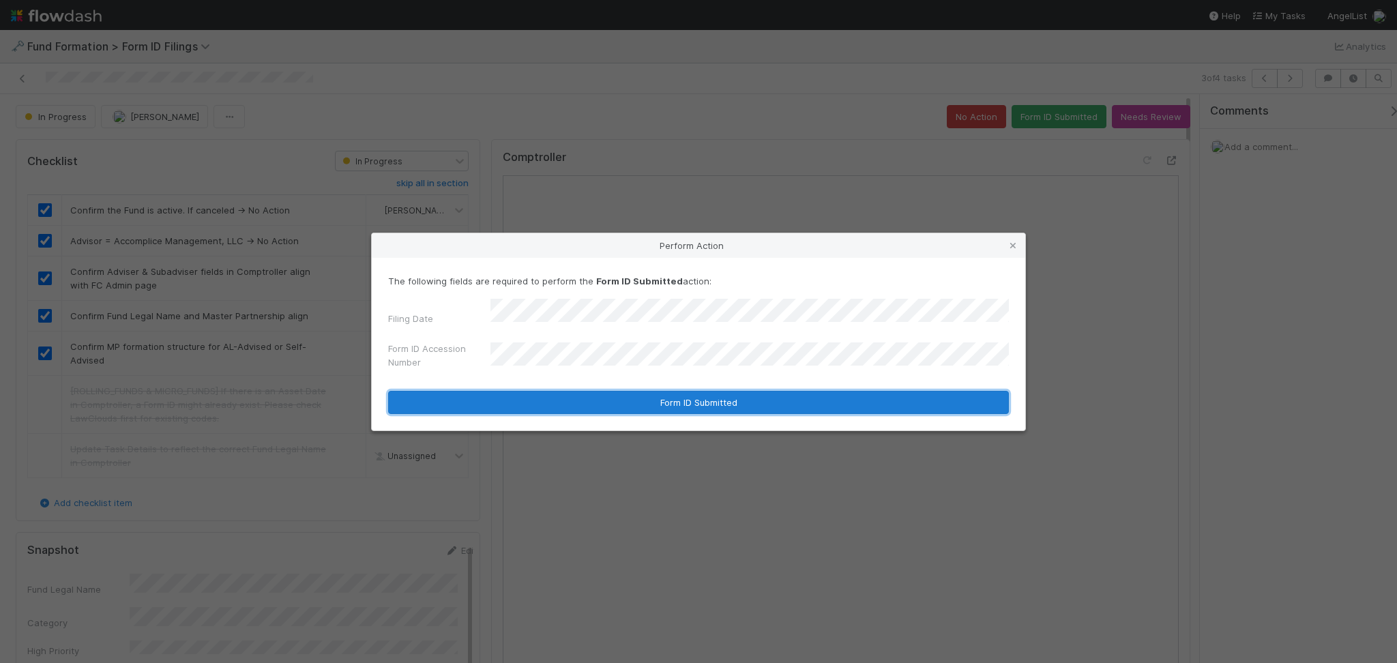
click at [656, 403] on button "Form ID Submitted" at bounding box center [698, 402] width 621 height 23
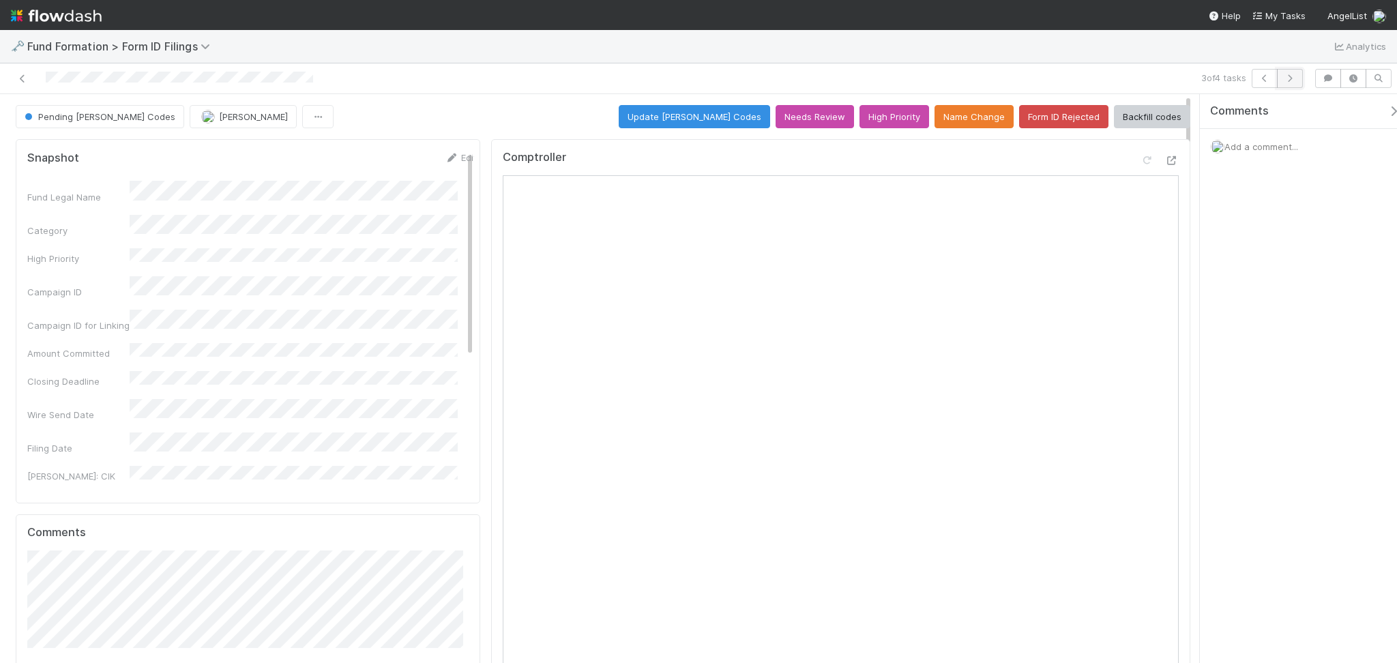
click at [1294, 70] on button "button" at bounding box center [1290, 78] width 26 height 19
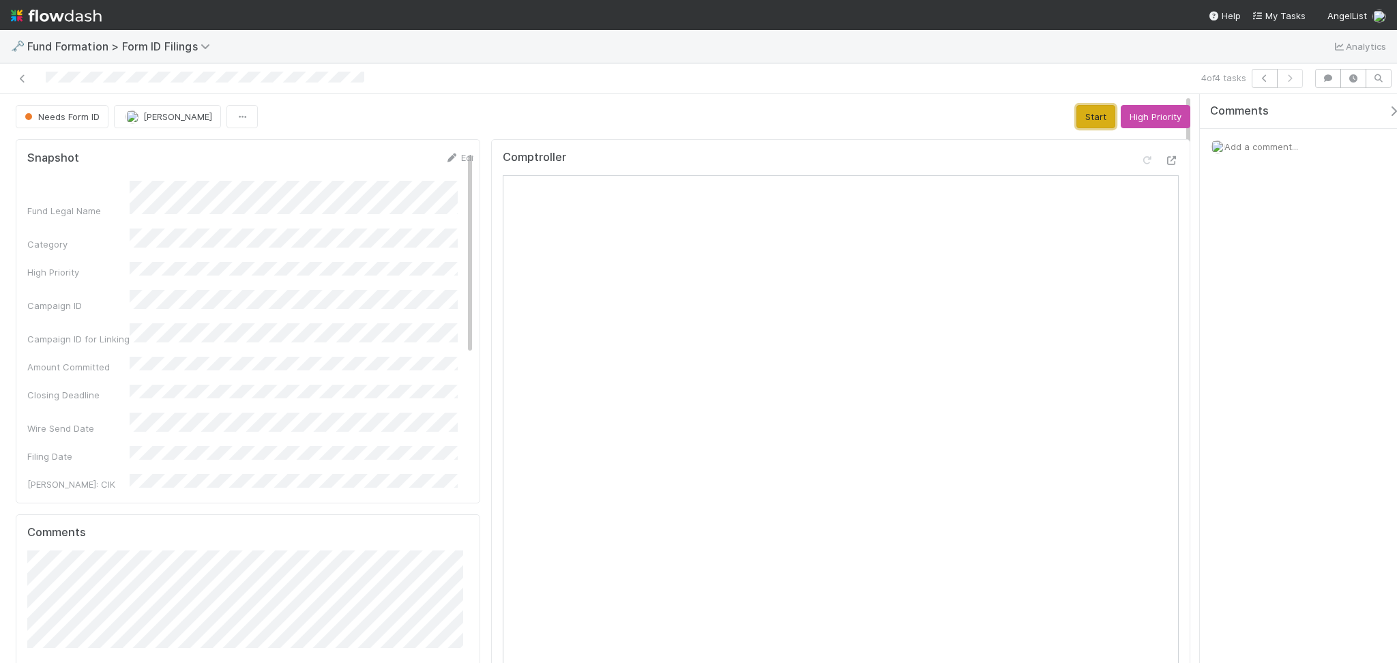
click at [1077, 115] on button "Start" at bounding box center [1096, 116] width 39 height 23
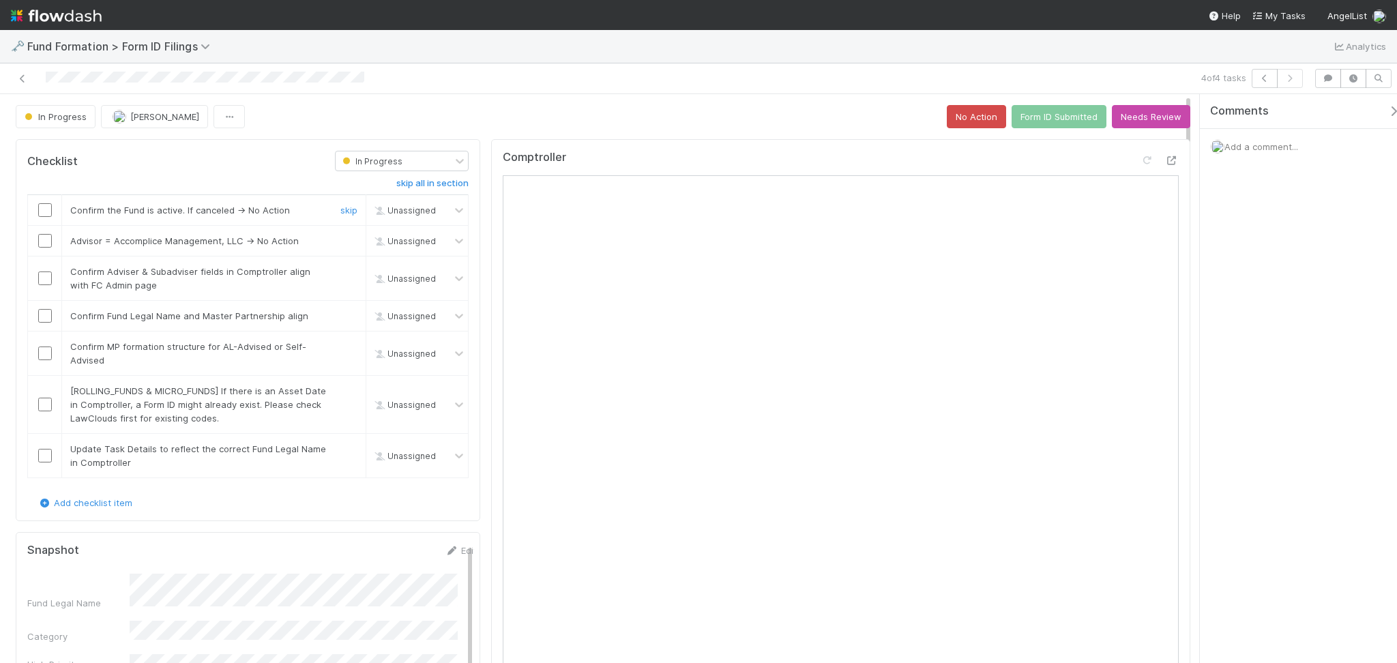
drag, startPoint x: 42, startPoint y: 207, endPoint x: 44, endPoint y: 220, distance: 13.0
click at [41, 208] on input "checkbox" at bounding box center [45, 210] width 14 height 14
click at [46, 246] on input "checkbox" at bounding box center [45, 241] width 14 height 14
click at [45, 278] on input "checkbox" at bounding box center [45, 279] width 14 height 14
click at [41, 323] on td at bounding box center [45, 316] width 34 height 31
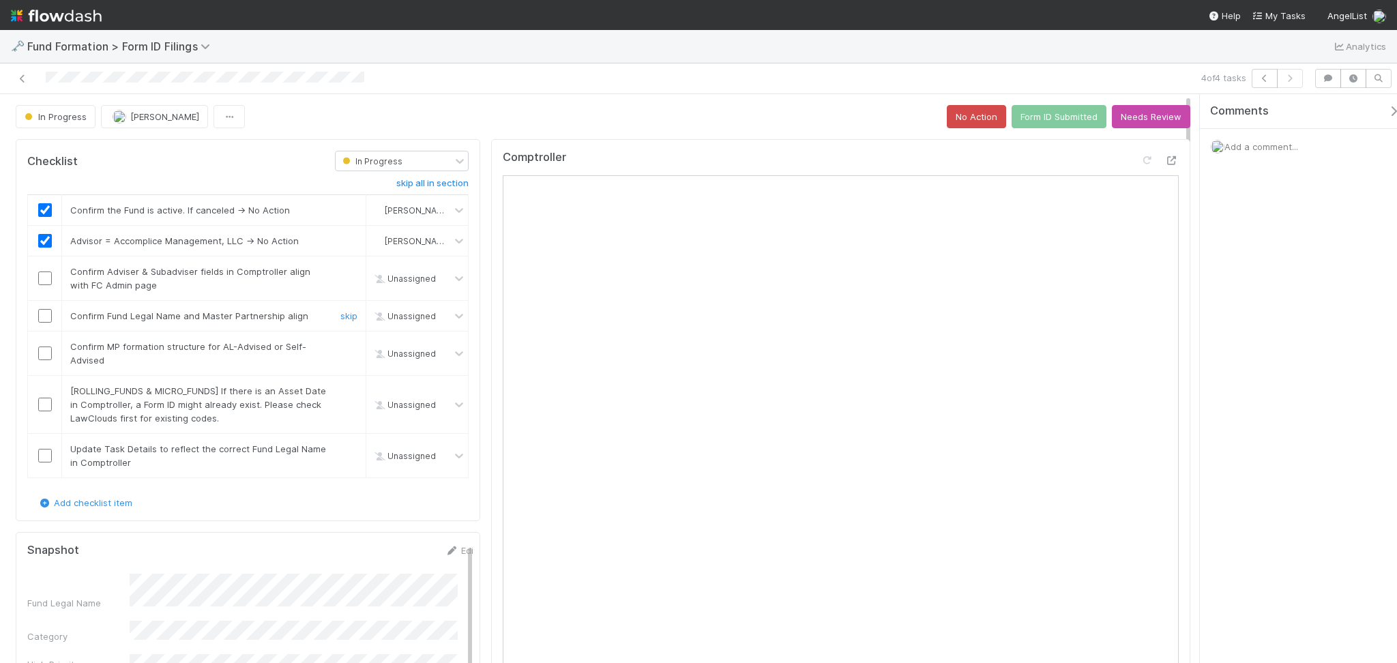
click at [40, 320] on input "checkbox" at bounding box center [45, 316] width 14 height 14
checkbox input "true"
click at [47, 353] on input "checkbox" at bounding box center [45, 354] width 14 height 14
click at [340, 392] on link "skip" at bounding box center [348, 391] width 17 height 11
click at [341, 446] on link "skip" at bounding box center [348, 449] width 17 height 11
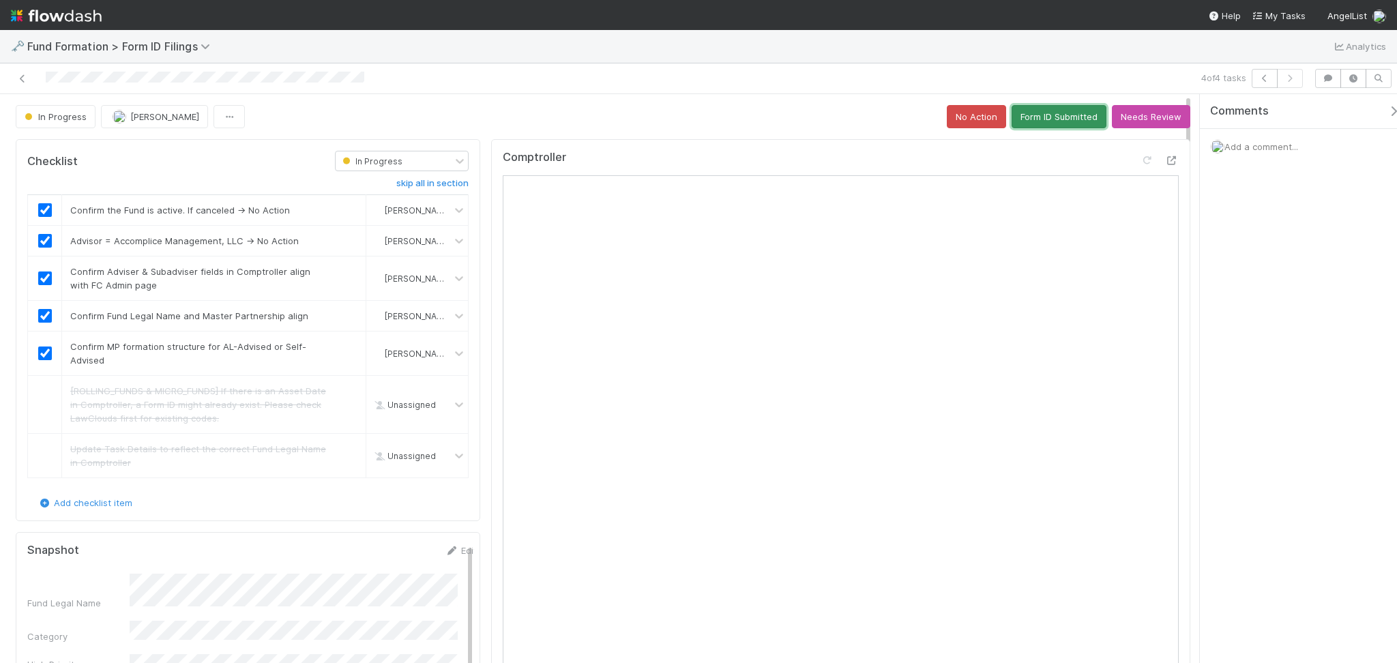
click at [1034, 120] on button "Form ID Submitted" at bounding box center [1059, 116] width 95 height 23
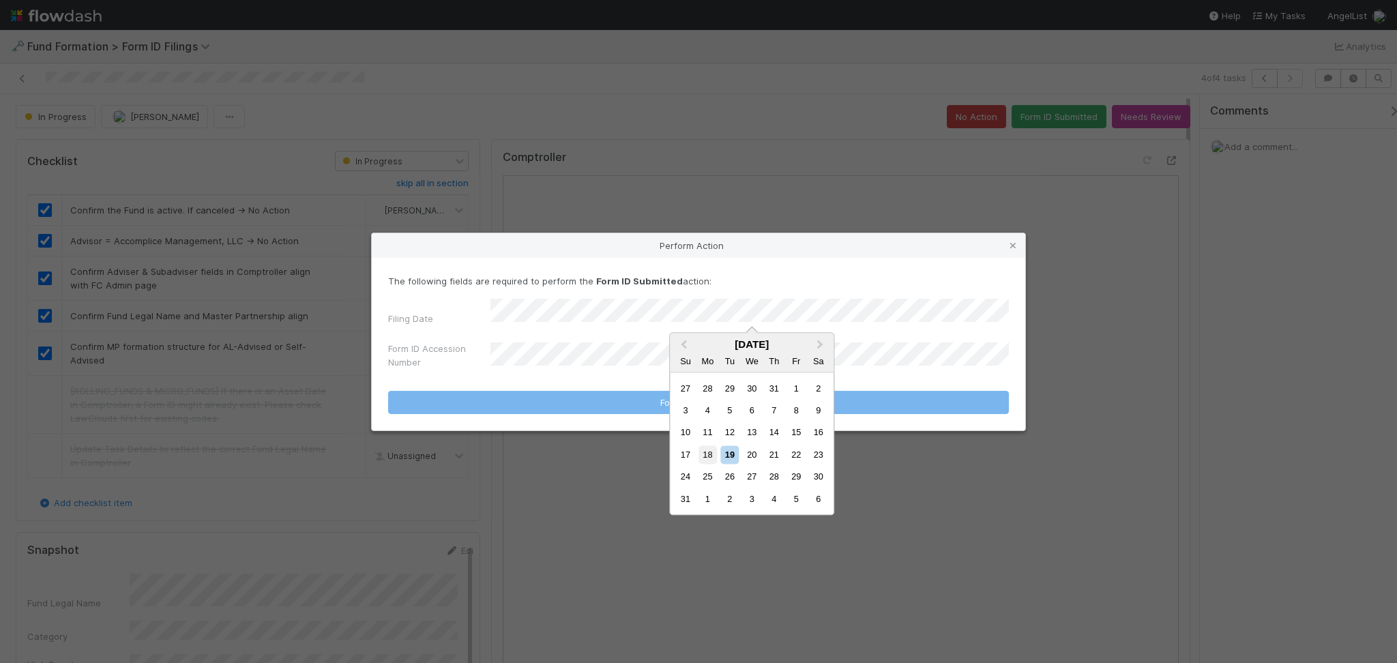
click at [712, 452] on div "18" at bounding box center [708, 455] width 18 height 18
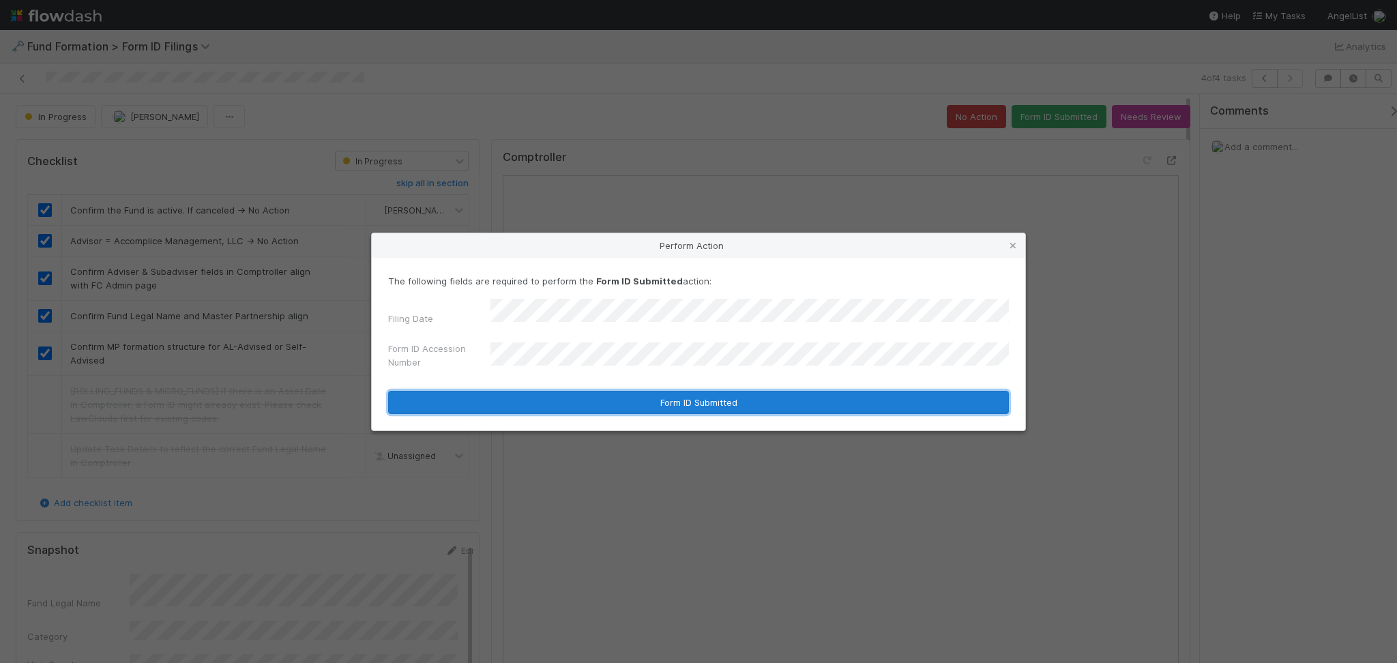
click at [654, 391] on button "Form ID Submitted" at bounding box center [698, 402] width 621 height 23
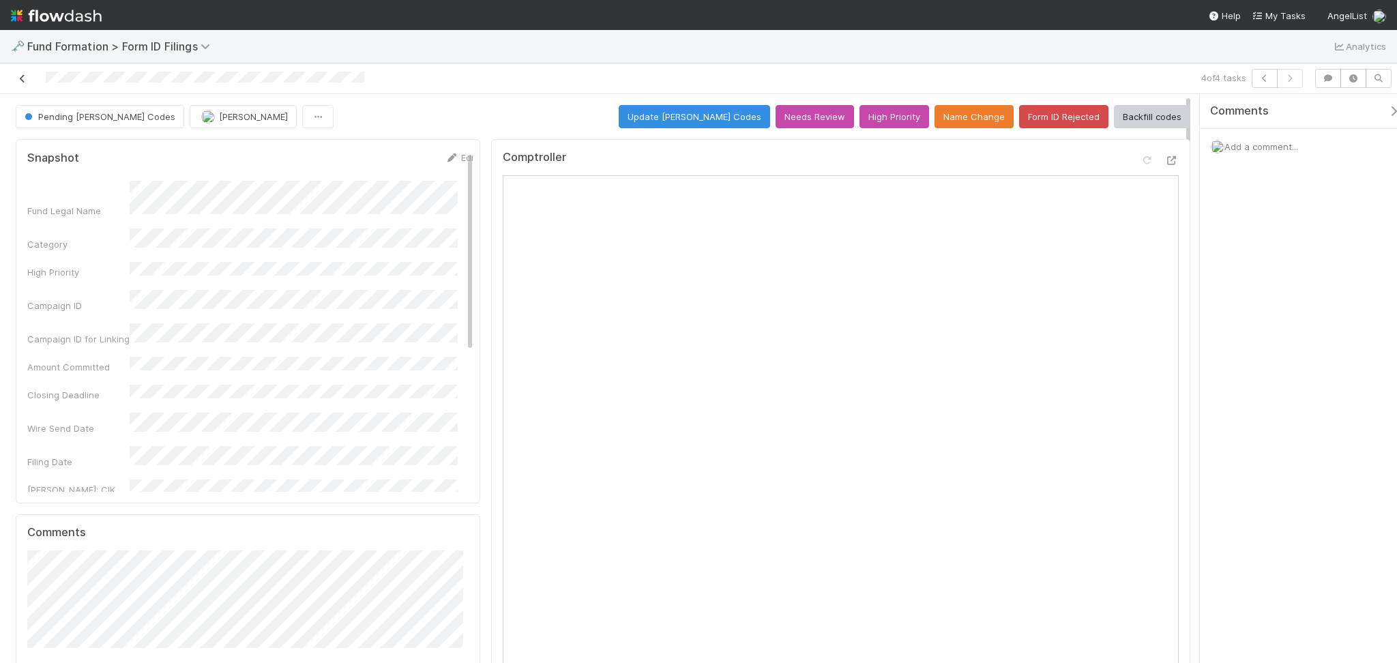
click at [27, 76] on icon at bounding box center [23, 78] width 14 height 9
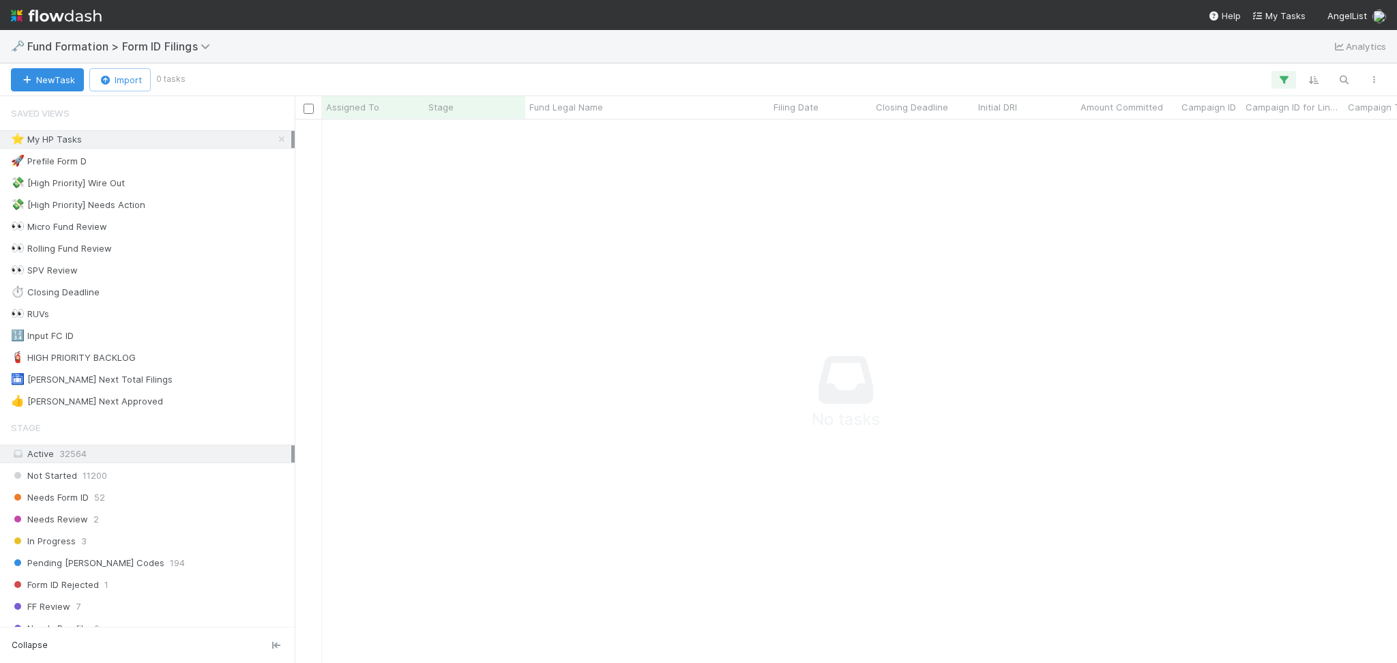
scroll to position [515, 1075]
click at [275, 136] on icon at bounding box center [282, 139] width 14 height 9
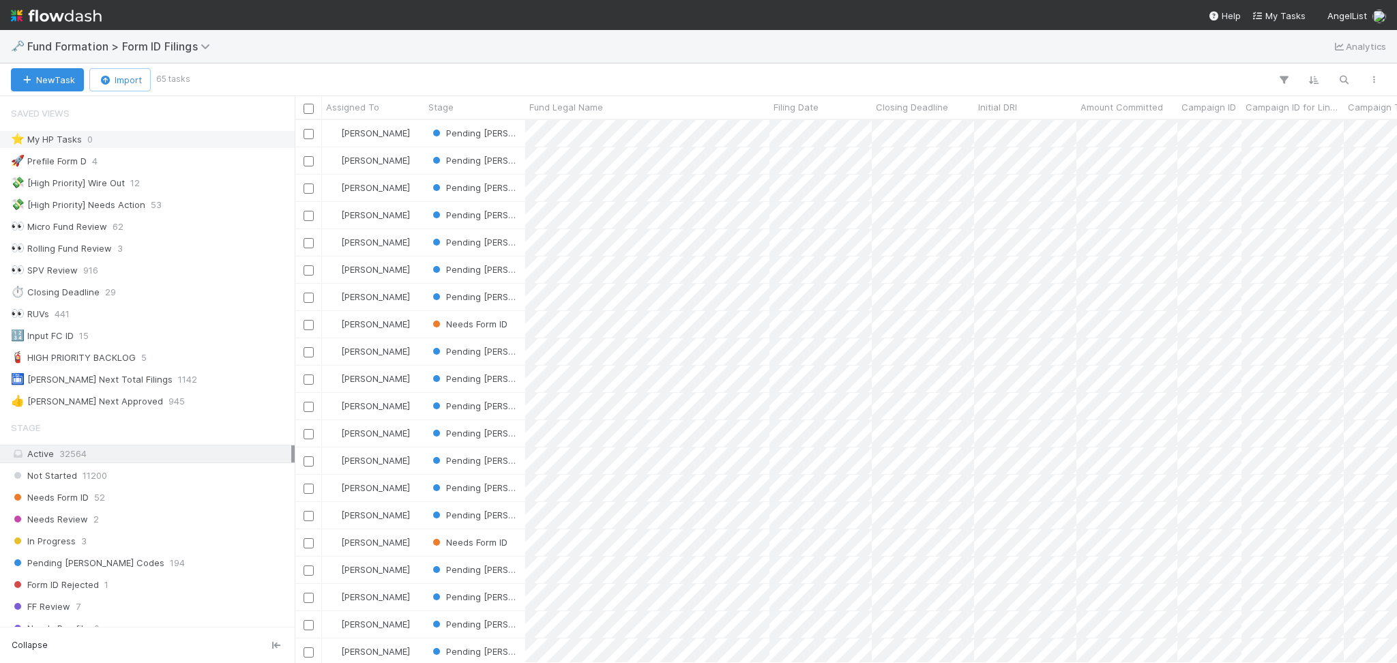
scroll to position [529, 1088]
click at [127, 491] on div "Needs Form ID 52" at bounding box center [151, 497] width 280 height 17
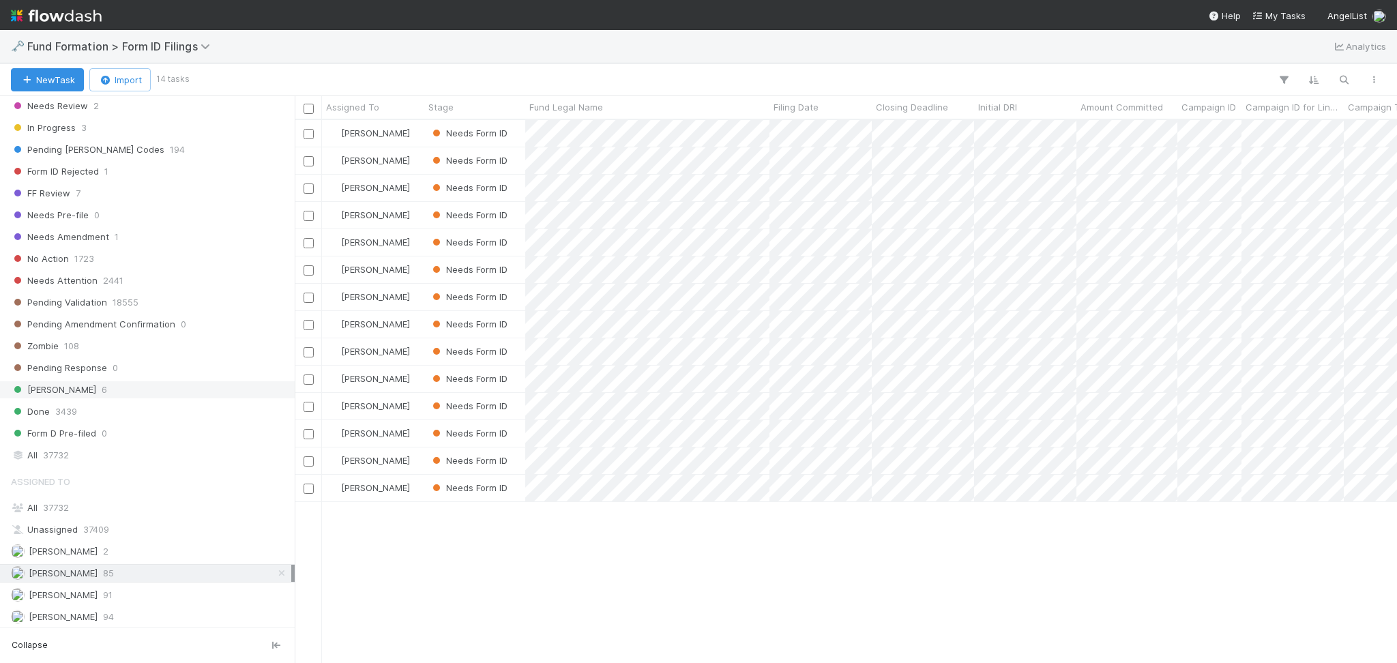
scroll to position [441, 0]
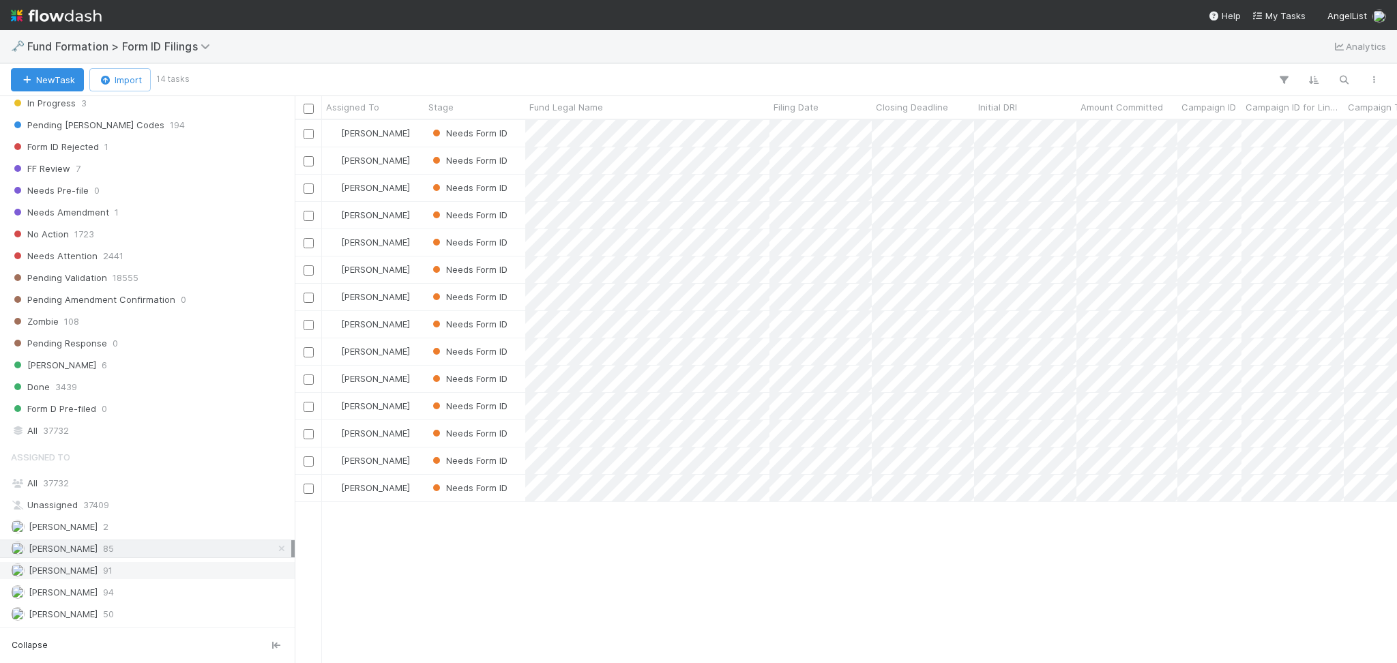
click at [143, 563] on div "Meg Castanare 91" at bounding box center [151, 570] width 280 height 17
click at [121, 594] on div "Raven Jacinto 94" at bounding box center [151, 592] width 280 height 17
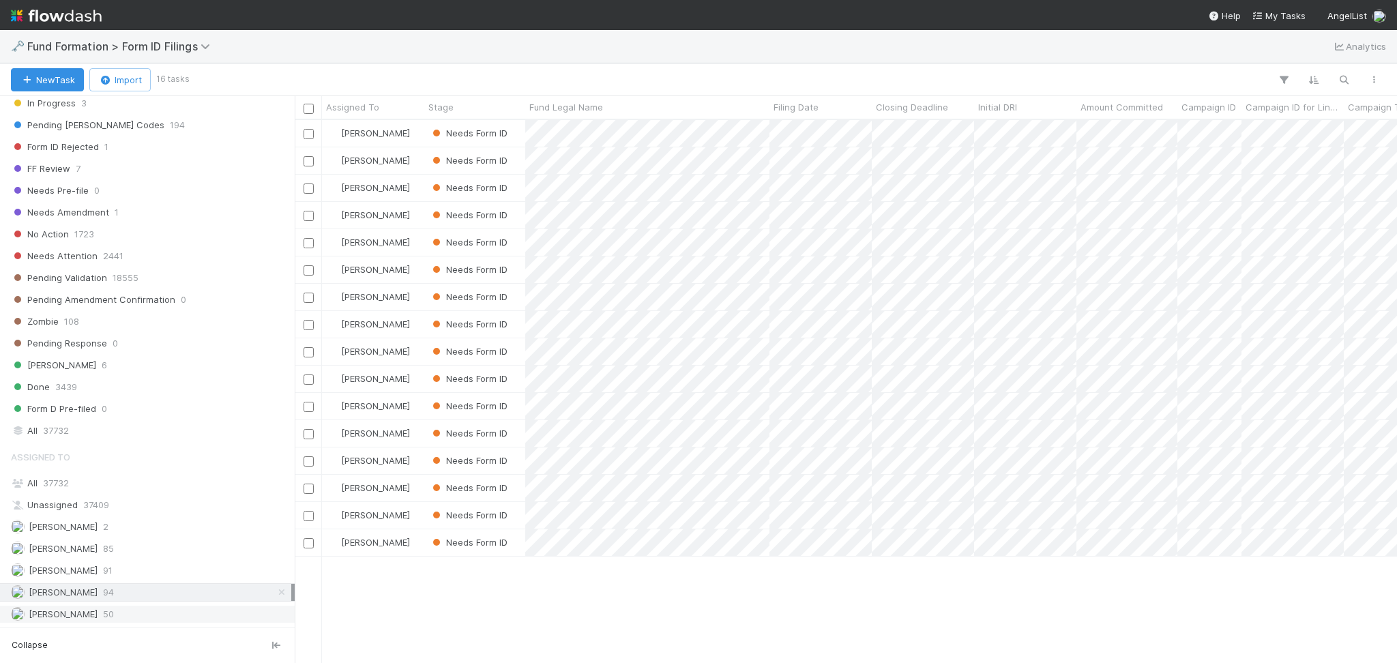
scroll to position [529, 1088]
click at [122, 611] on div "Roselyn de Villa 50" at bounding box center [151, 614] width 280 height 17
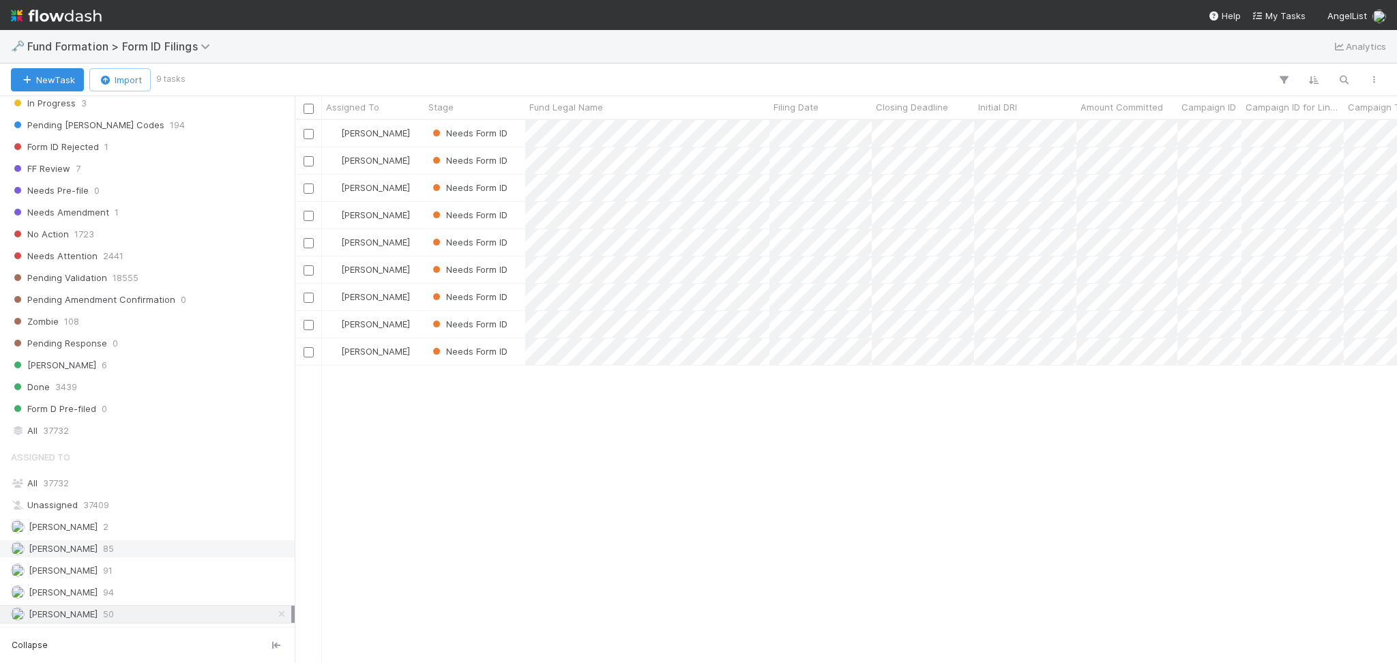
scroll to position [529, 1088]
click at [132, 553] on div "Febbie Cervantes 85" at bounding box center [151, 548] width 280 height 17
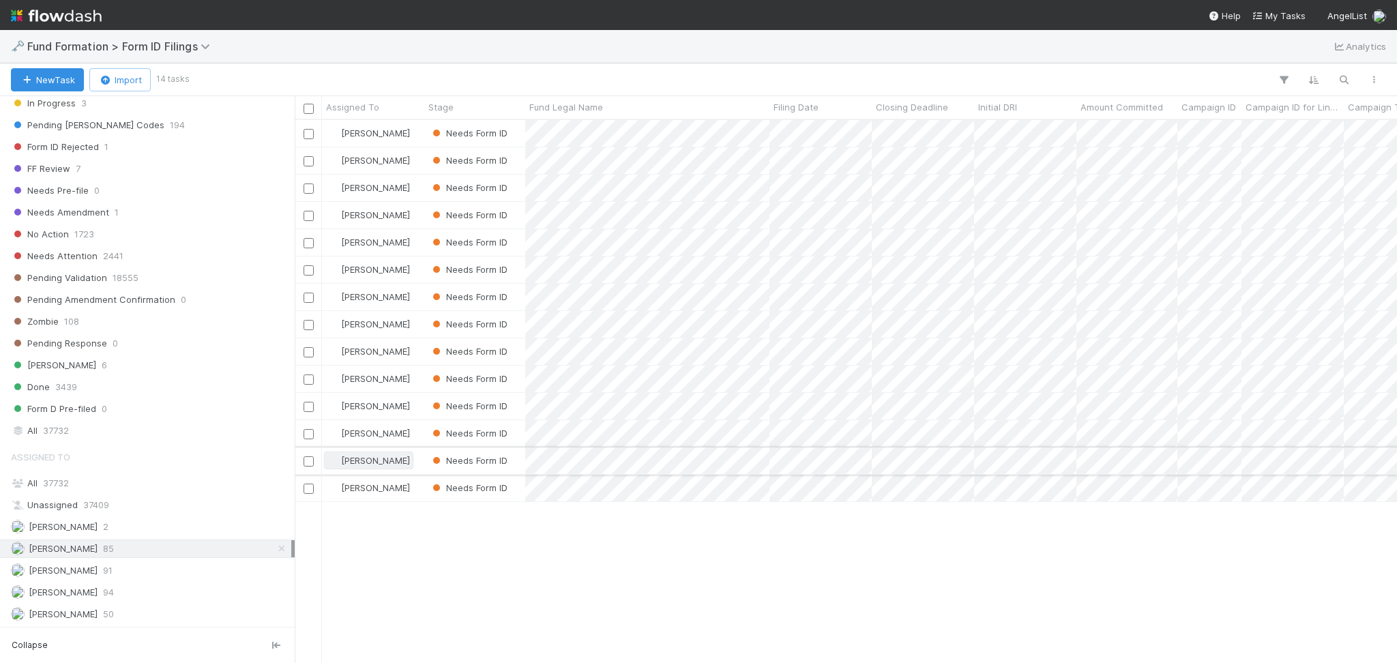
scroll to position [529, 1088]
click at [749, 134] on div at bounding box center [698, 331] width 1397 height 663
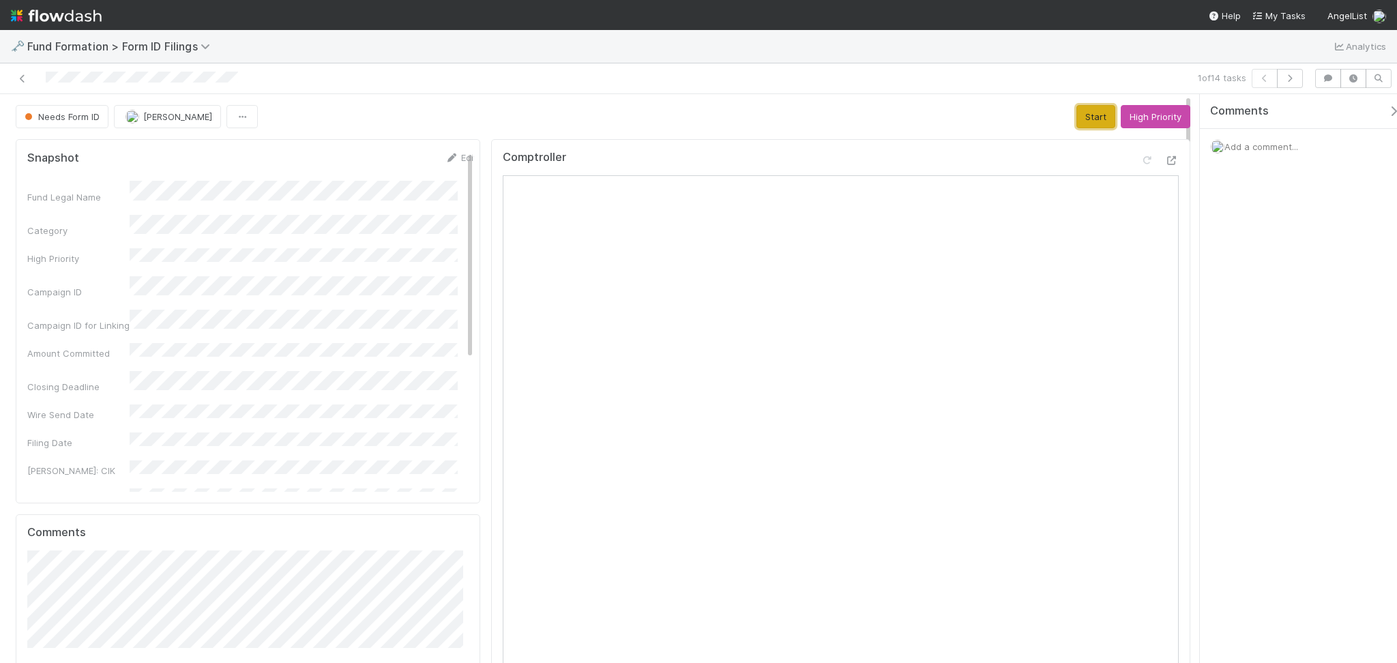
click at [1077, 124] on button "Start" at bounding box center [1096, 116] width 39 height 23
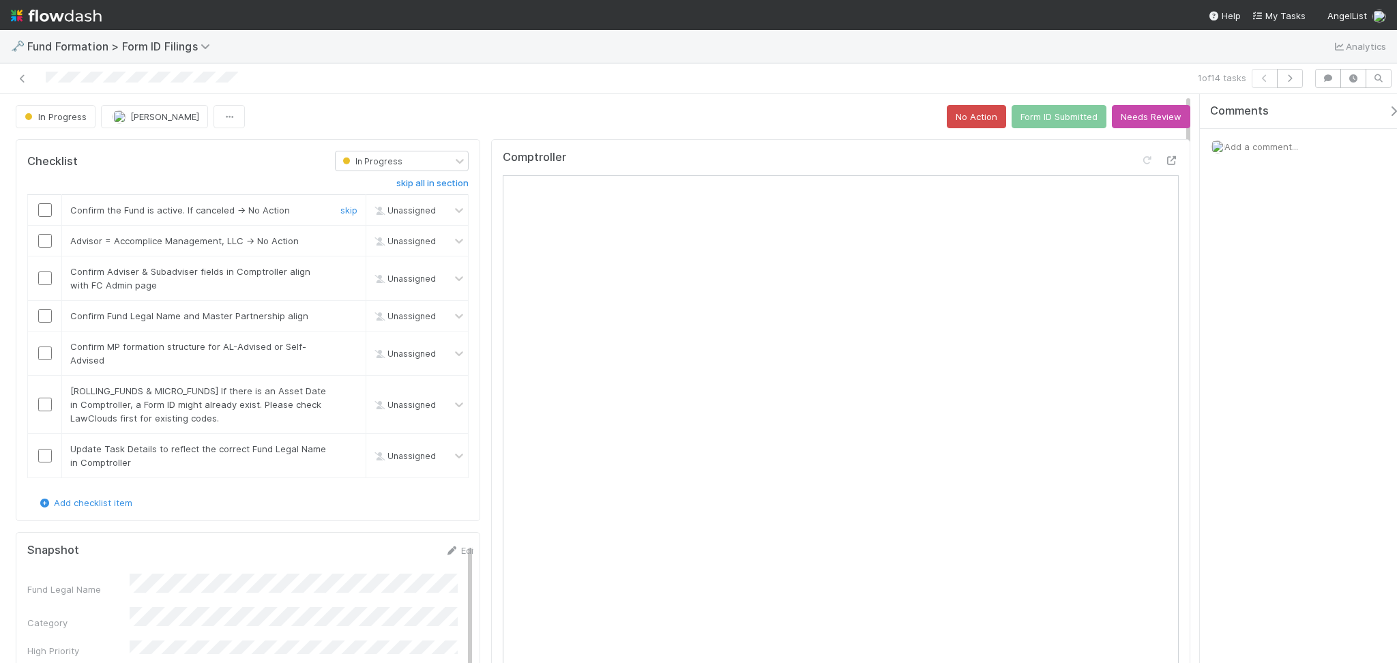
click at [36, 211] on div at bounding box center [44, 210] width 33 height 14
click at [46, 217] on input "checkbox" at bounding box center [45, 210] width 14 height 14
click at [40, 242] on input "checkbox" at bounding box center [45, 241] width 14 height 14
click at [38, 282] on input "checkbox" at bounding box center [45, 279] width 14 height 14
click at [42, 321] on input "checkbox" at bounding box center [45, 316] width 14 height 14
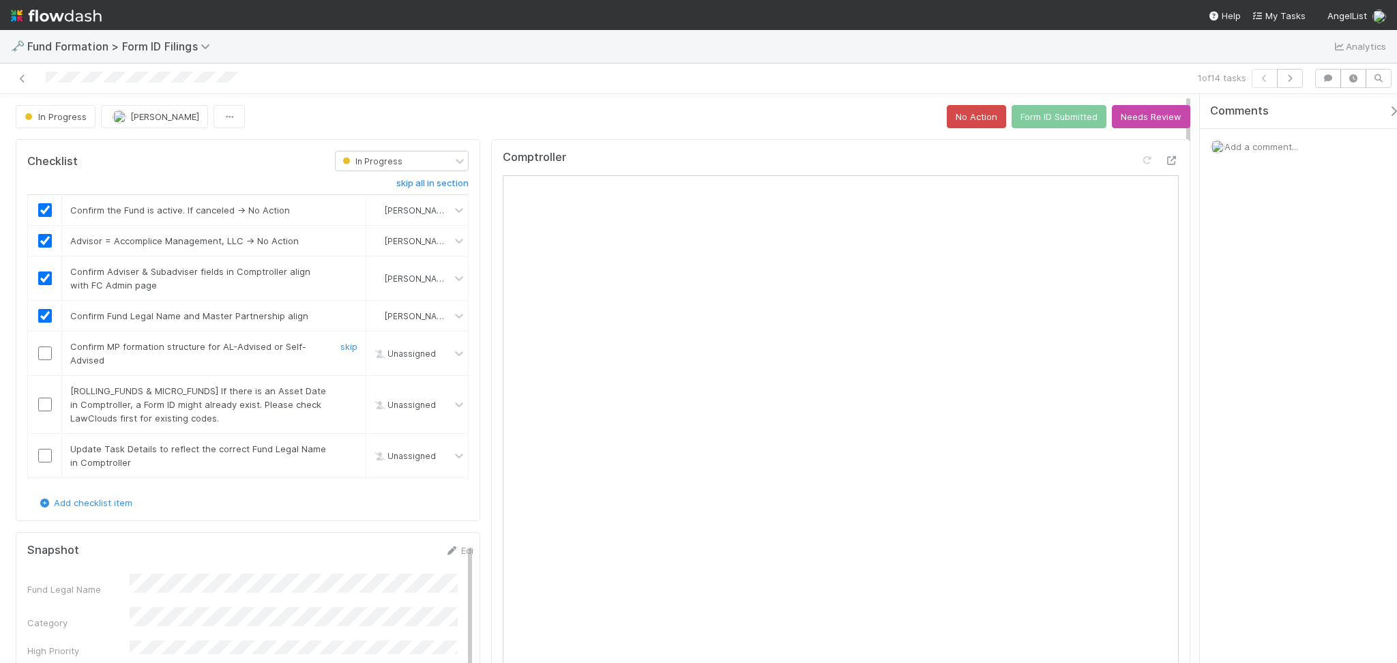
click at [42, 356] on input "checkbox" at bounding box center [45, 354] width 14 height 14
checkbox input "true"
click at [329, 392] on div "skip" at bounding box center [347, 404] width 41 height 41
click at [337, 397] on div "skip" at bounding box center [347, 404] width 41 height 41
click at [340, 394] on link "skip" at bounding box center [348, 391] width 17 height 11
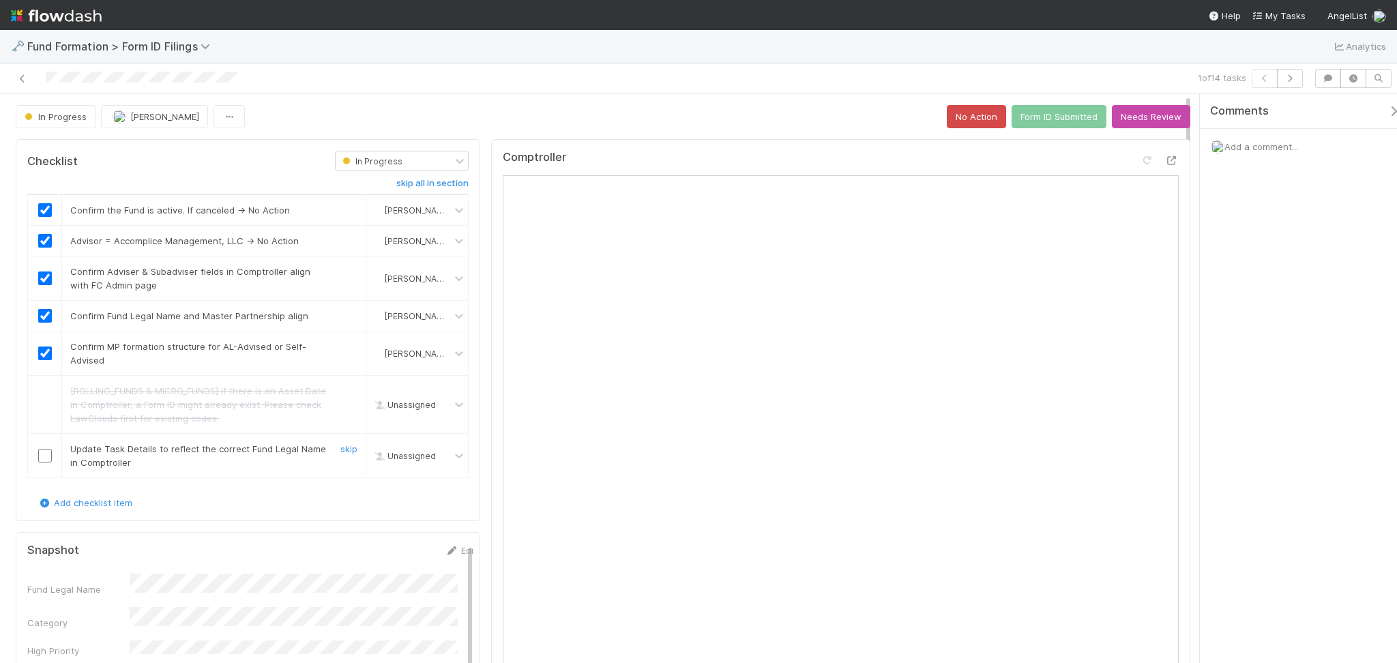
click at [343, 454] on div "skip" at bounding box center [347, 455] width 41 height 27
click at [343, 452] on link "skip" at bounding box center [348, 449] width 17 height 11
click at [1029, 115] on button "Form ID Submitted" at bounding box center [1059, 116] width 95 height 23
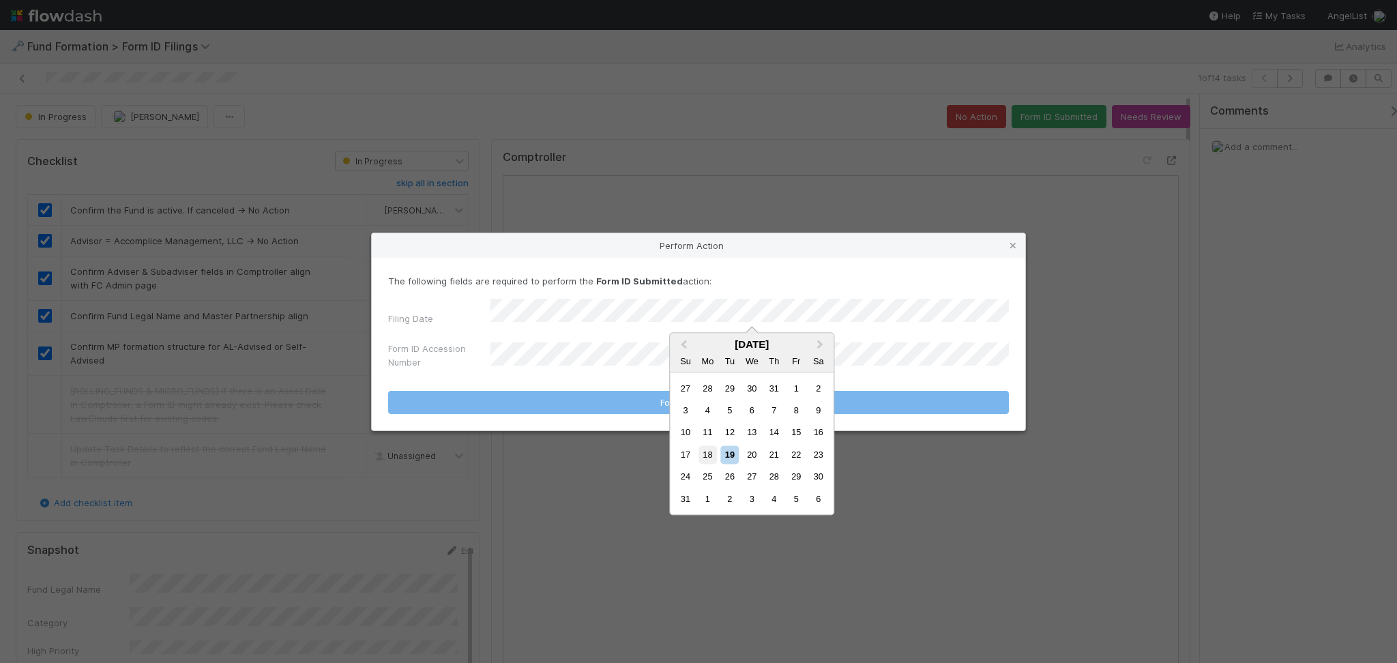
click at [710, 452] on div "18" at bounding box center [708, 455] width 18 height 18
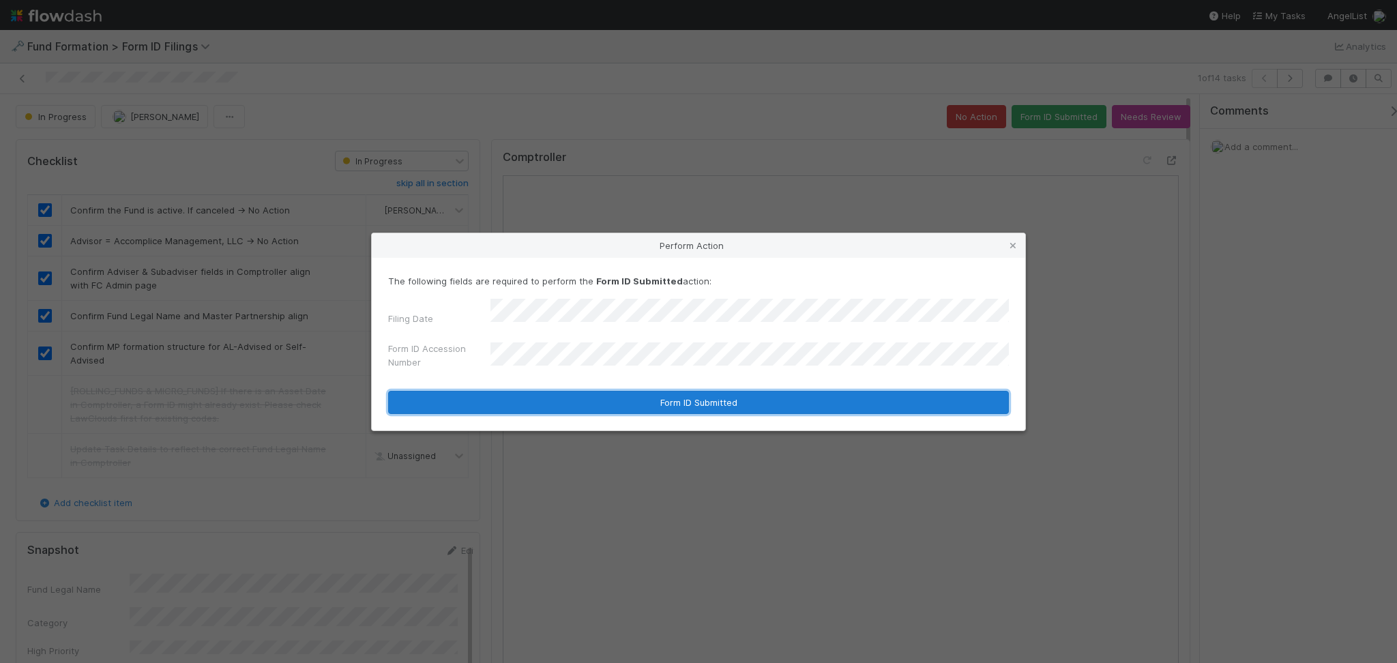
click at [693, 398] on button "Form ID Submitted" at bounding box center [698, 402] width 621 height 23
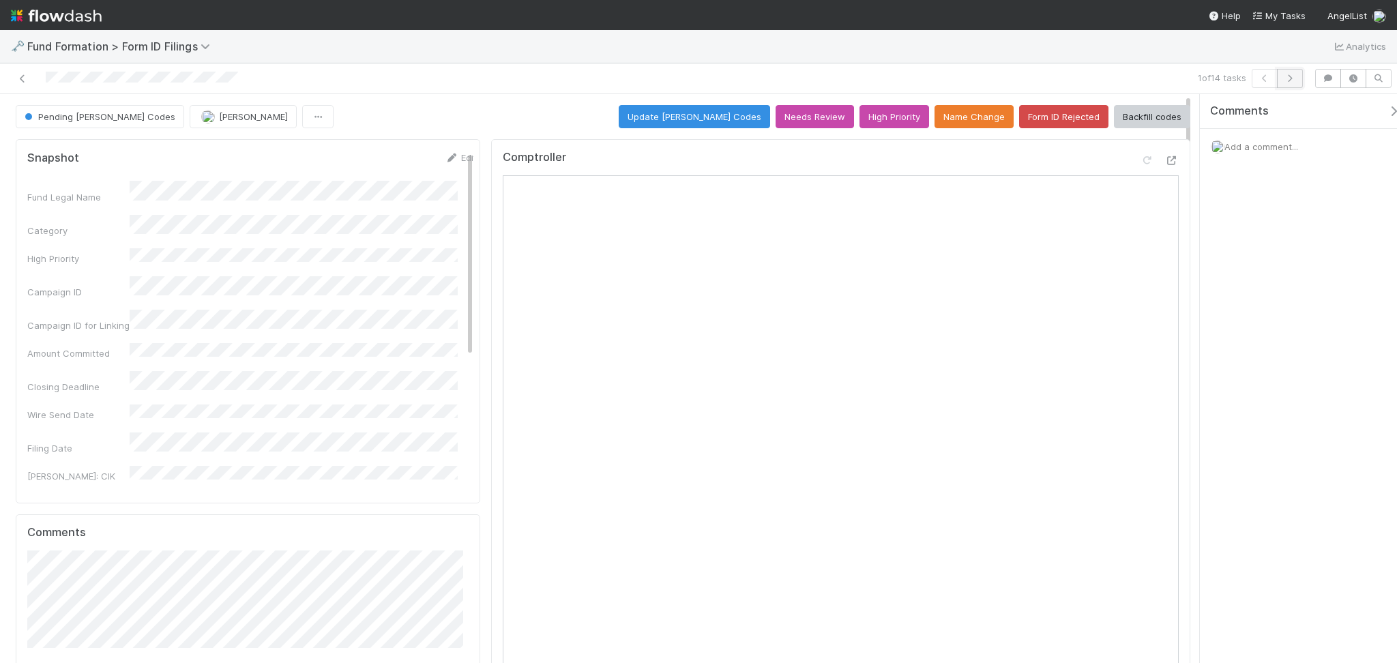
click at [1295, 80] on icon "button" at bounding box center [1291, 78] width 14 height 8
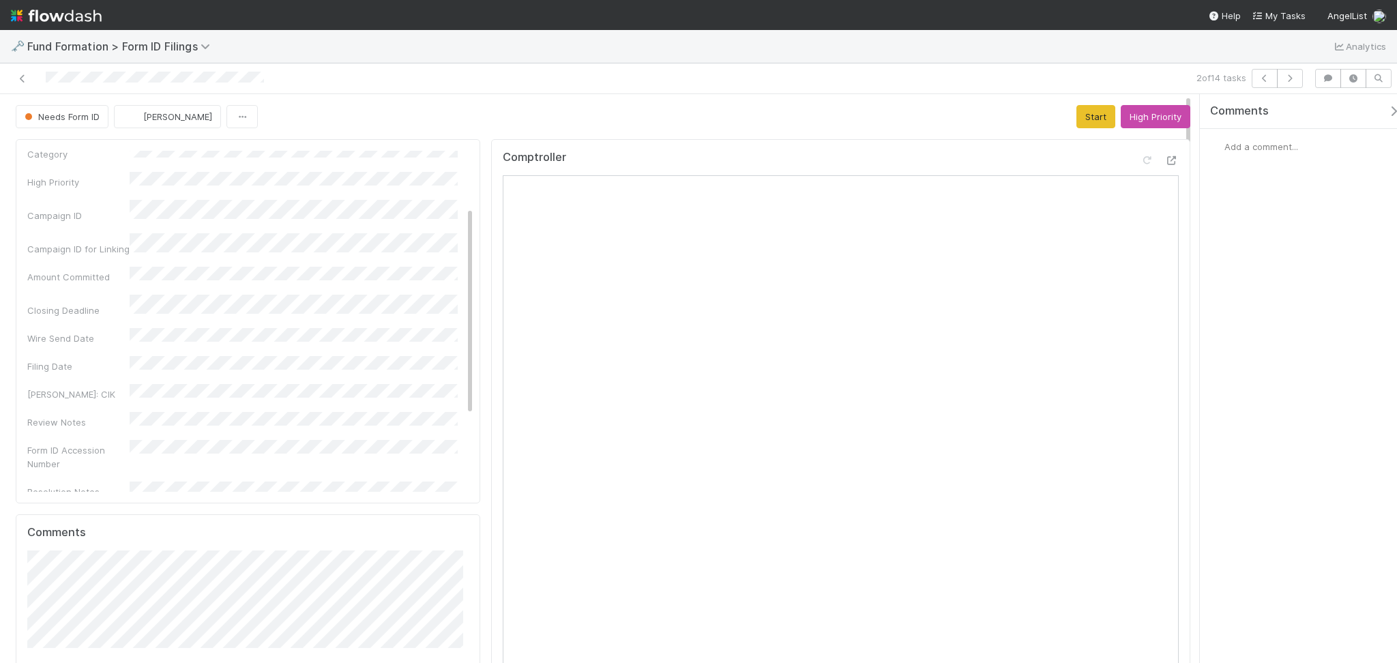
scroll to position [91, 0]
click at [1077, 124] on button "Start" at bounding box center [1096, 116] width 39 height 23
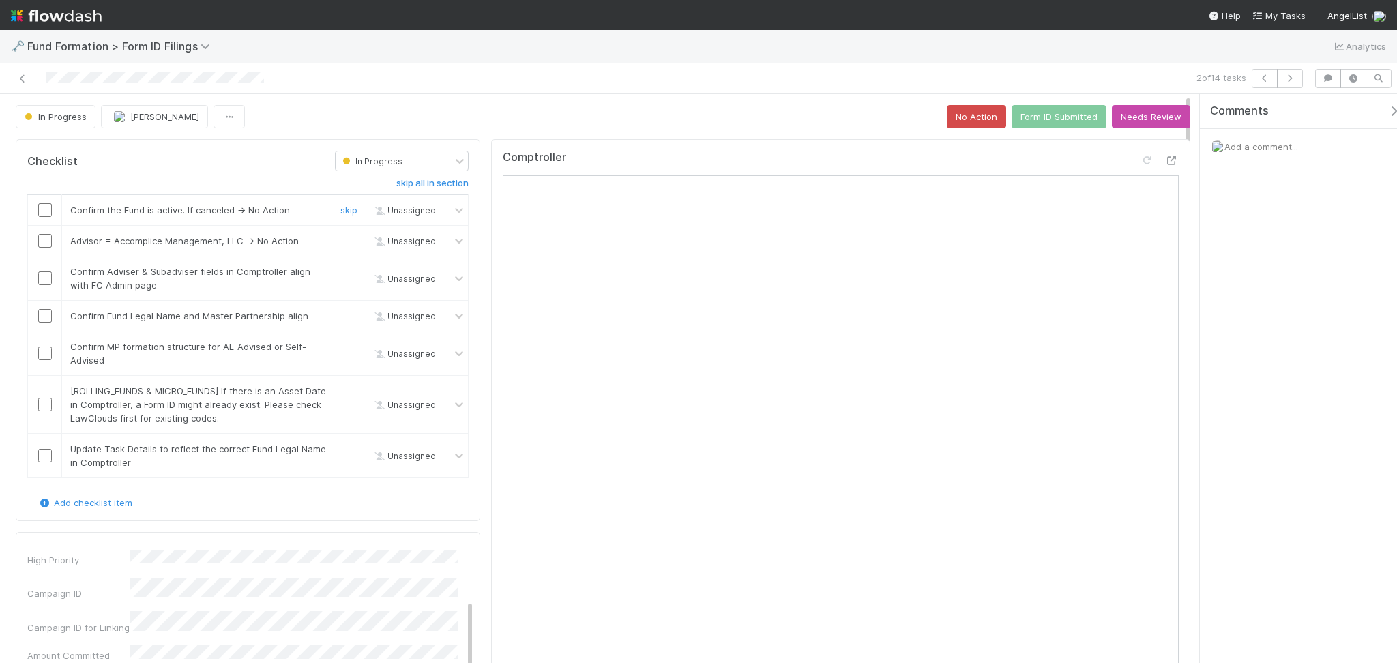
click at [46, 209] on input "checkbox" at bounding box center [45, 210] width 14 height 14
click at [47, 242] on input "checkbox" at bounding box center [45, 241] width 14 height 14
click at [46, 278] on input "checkbox" at bounding box center [45, 279] width 14 height 14
click at [48, 319] on input "checkbox" at bounding box center [45, 316] width 14 height 14
click at [48, 353] on input "checkbox" at bounding box center [45, 354] width 14 height 14
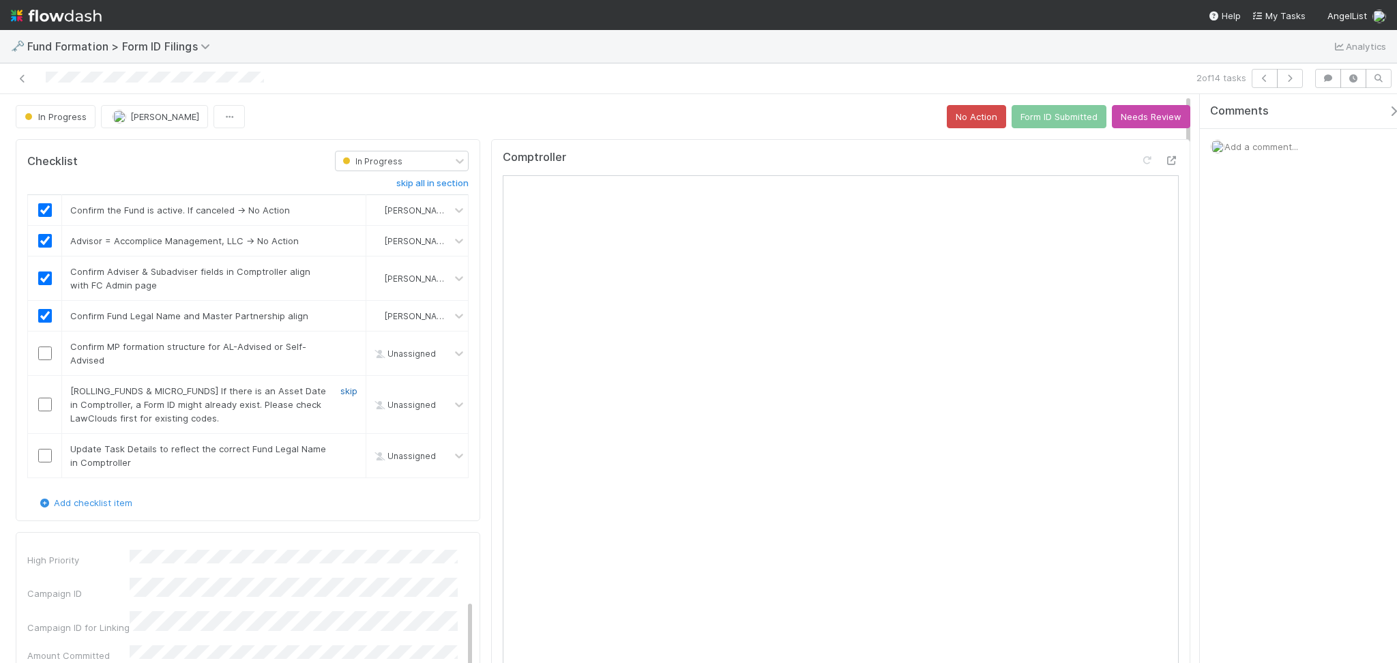
click at [343, 387] on link "skip" at bounding box center [348, 391] width 17 height 11
checkbox input "true"
click at [343, 454] on div "skip" at bounding box center [347, 455] width 41 height 27
click at [340, 450] on link "skip" at bounding box center [348, 449] width 17 height 11
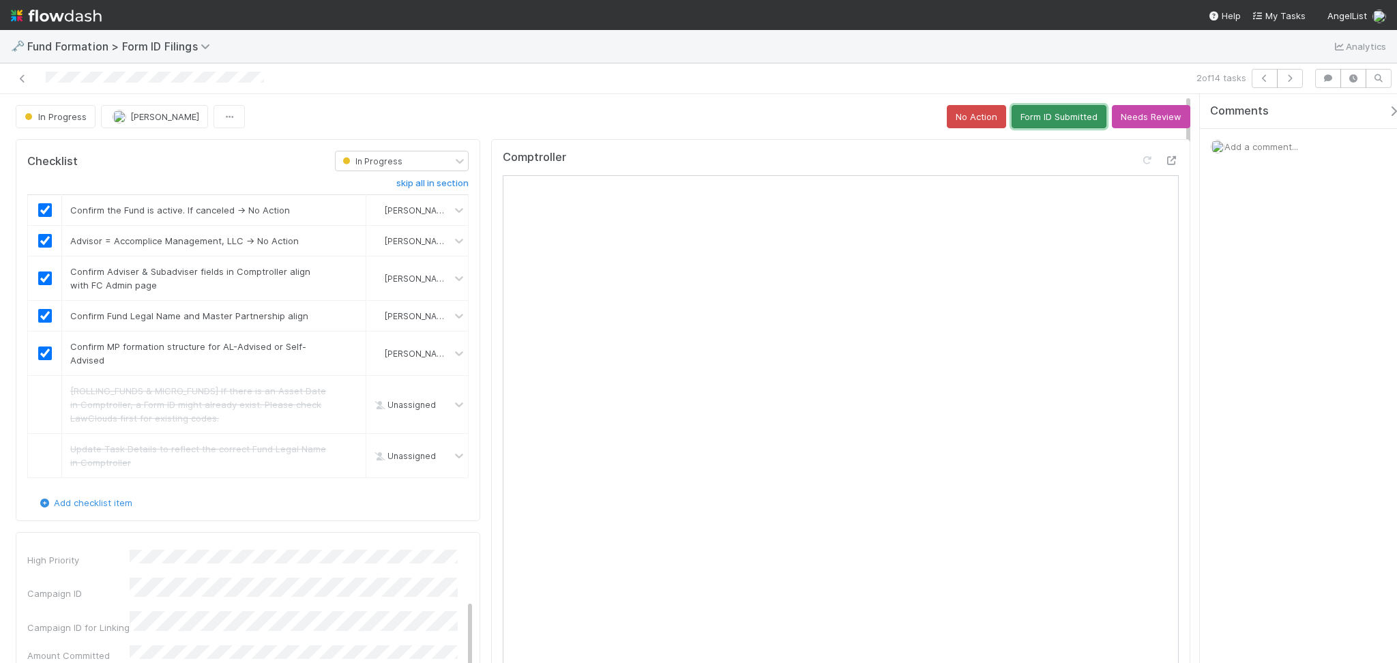
click at [1029, 106] on button "Form ID Submitted" at bounding box center [1059, 116] width 95 height 23
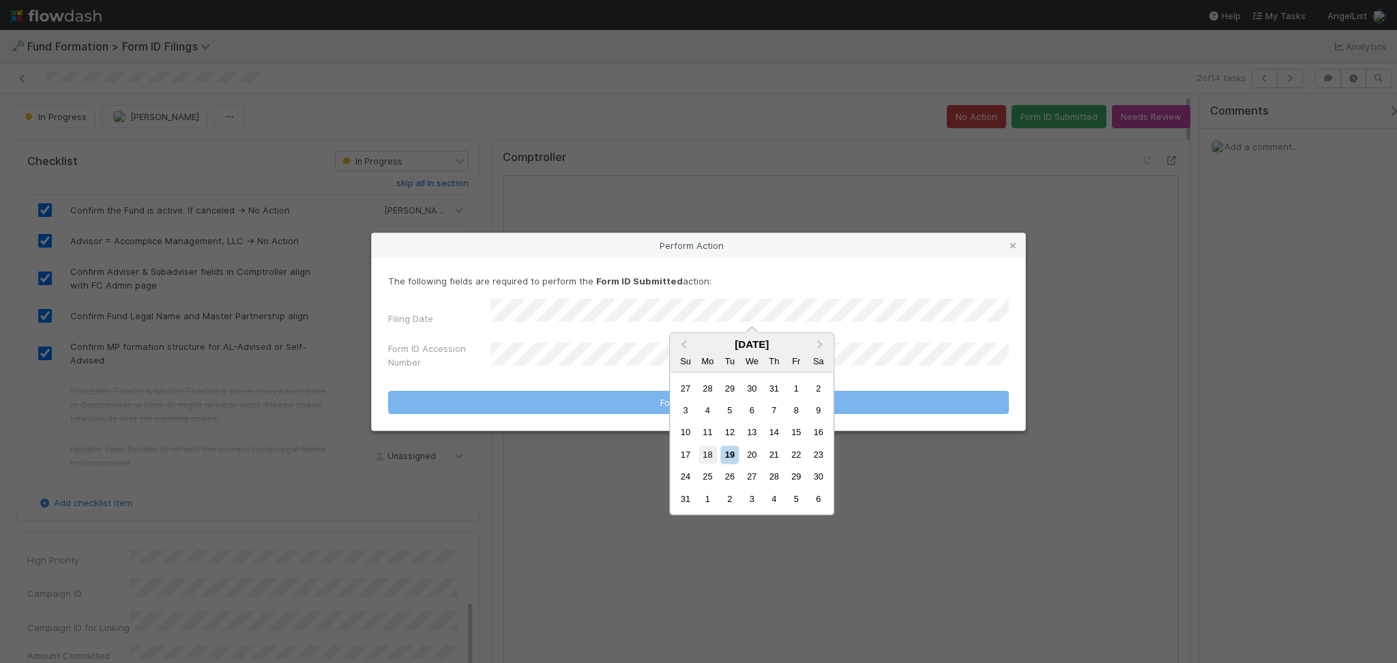
click at [710, 458] on div "18" at bounding box center [708, 455] width 18 height 18
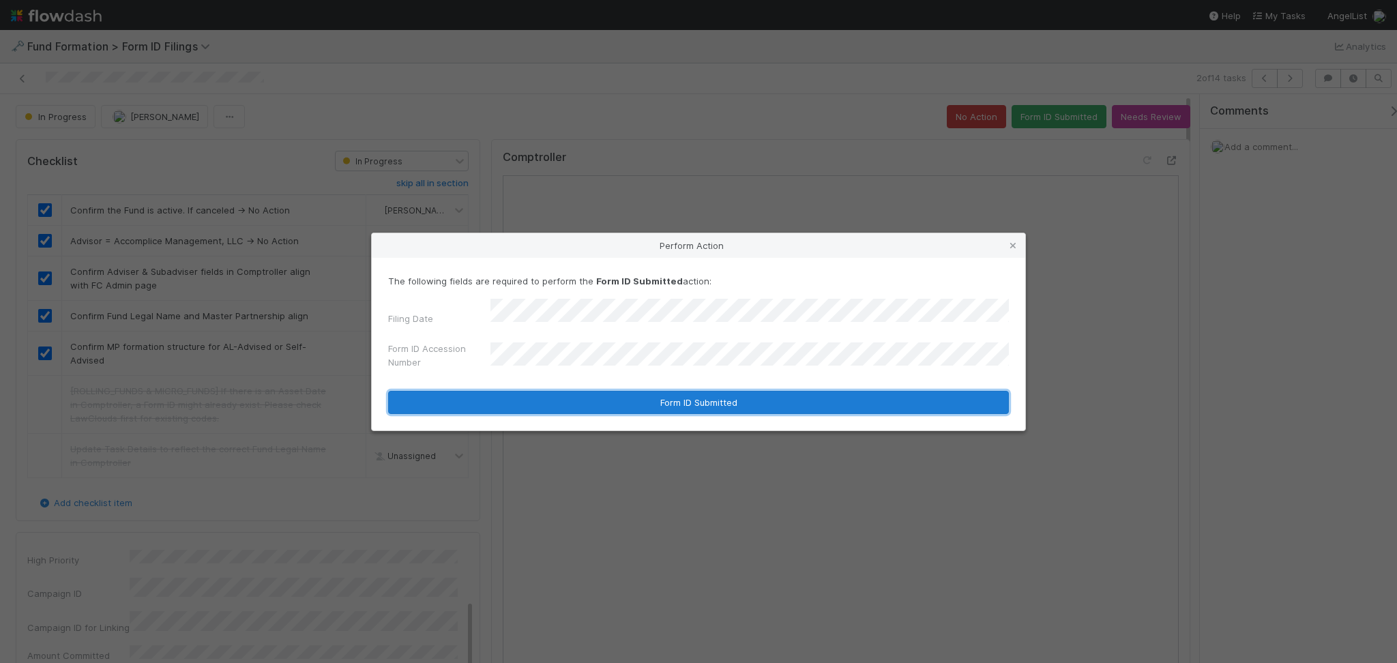
click at [707, 399] on button "Form ID Submitted" at bounding box center [698, 402] width 621 height 23
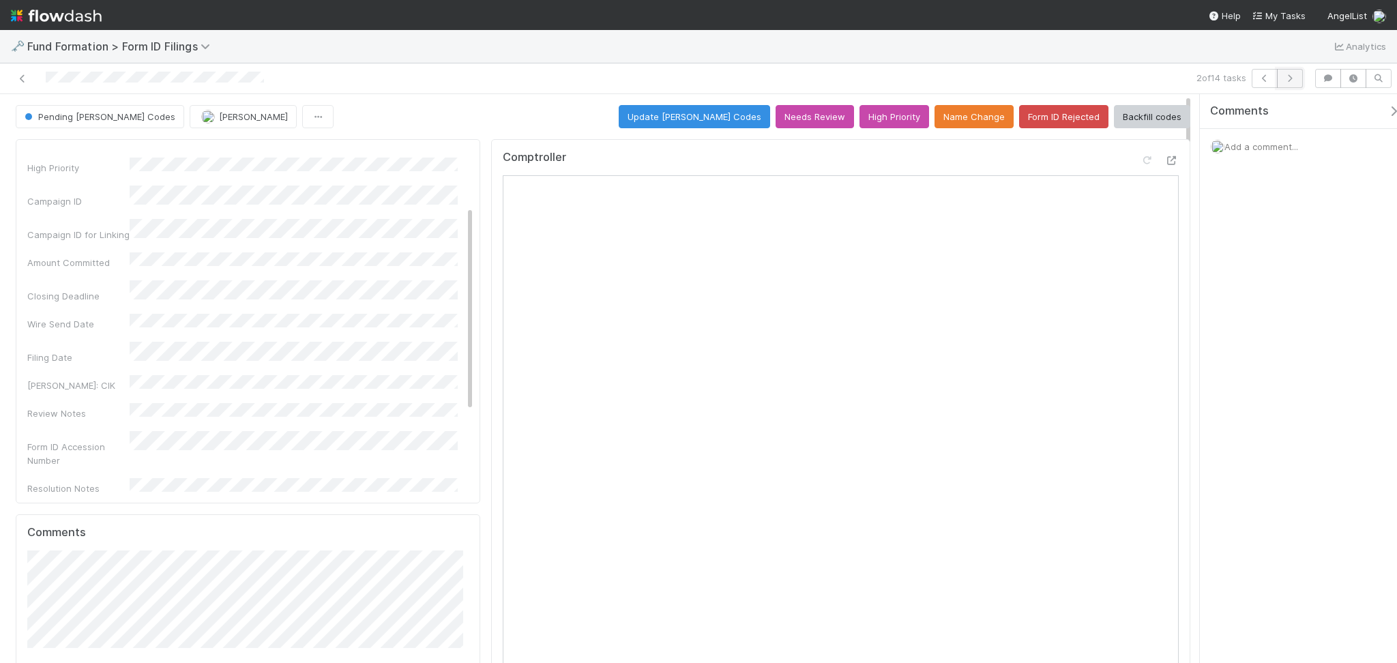
click at [1297, 85] on button "button" at bounding box center [1290, 78] width 26 height 19
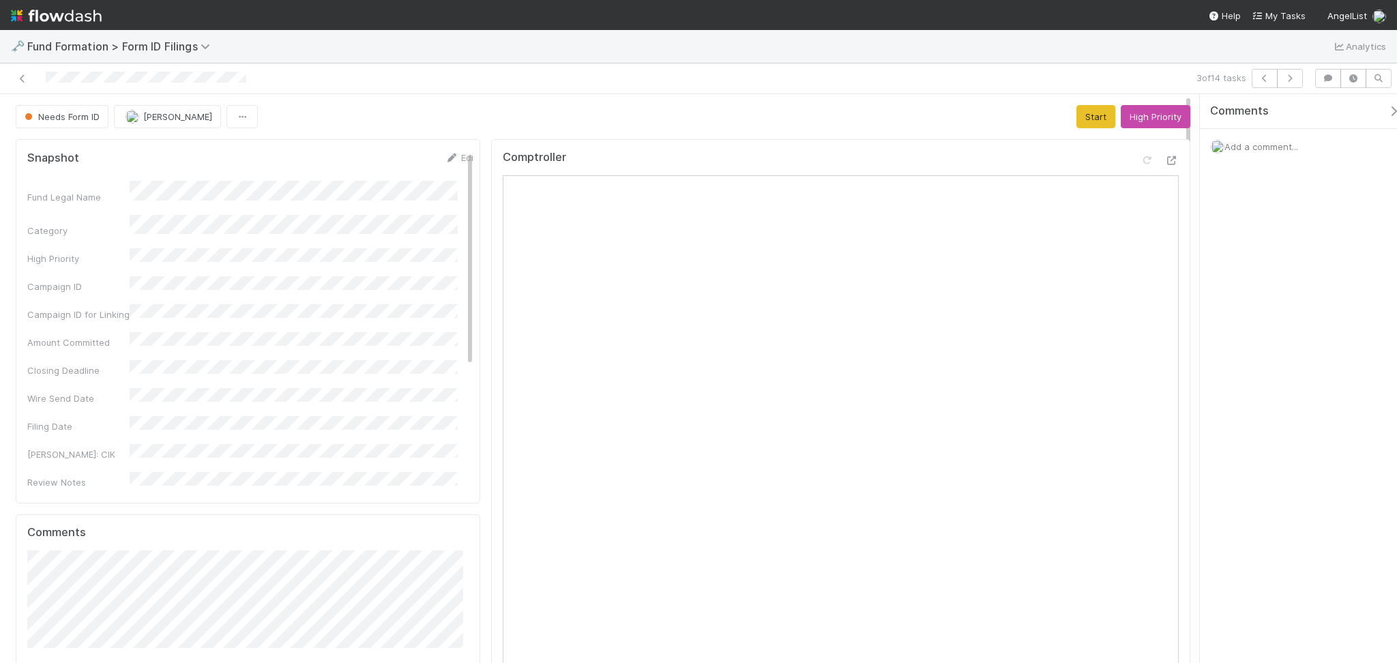
click at [1084, 119] on button "Start" at bounding box center [1096, 116] width 39 height 23
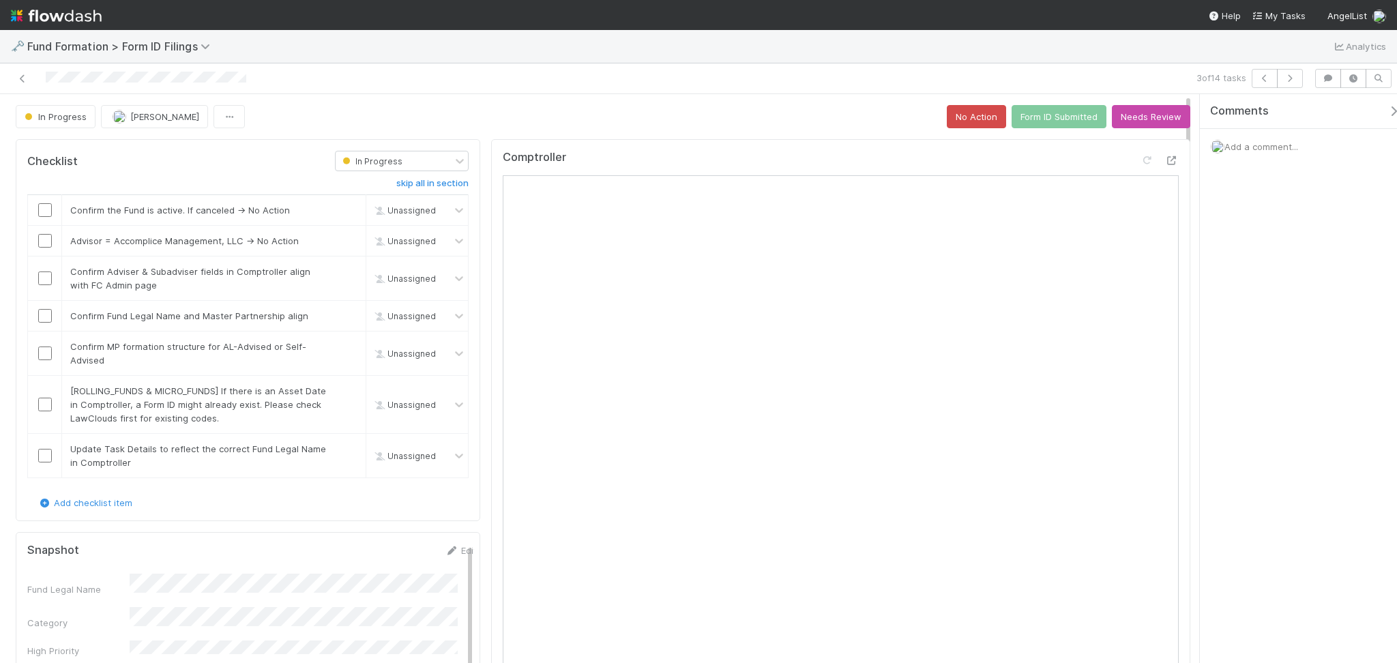
click at [373, 114] on div "In Progress Febbie Cervantes No Action Form ID Submitted Needs Review" at bounding box center [603, 116] width 1175 height 23
click at [51, 207] on div at bounding box center [44, 210] width 33 height 14
click at [47, 247] on input "checkbox" at bounding box center [45, 241] width 14 height 14
click at [42, 208] on input "checkbox" at bounding box center [45, 210] width 14 height 14
click at [40, 270] on td at bounding box center [45, 279] width 34 height 44
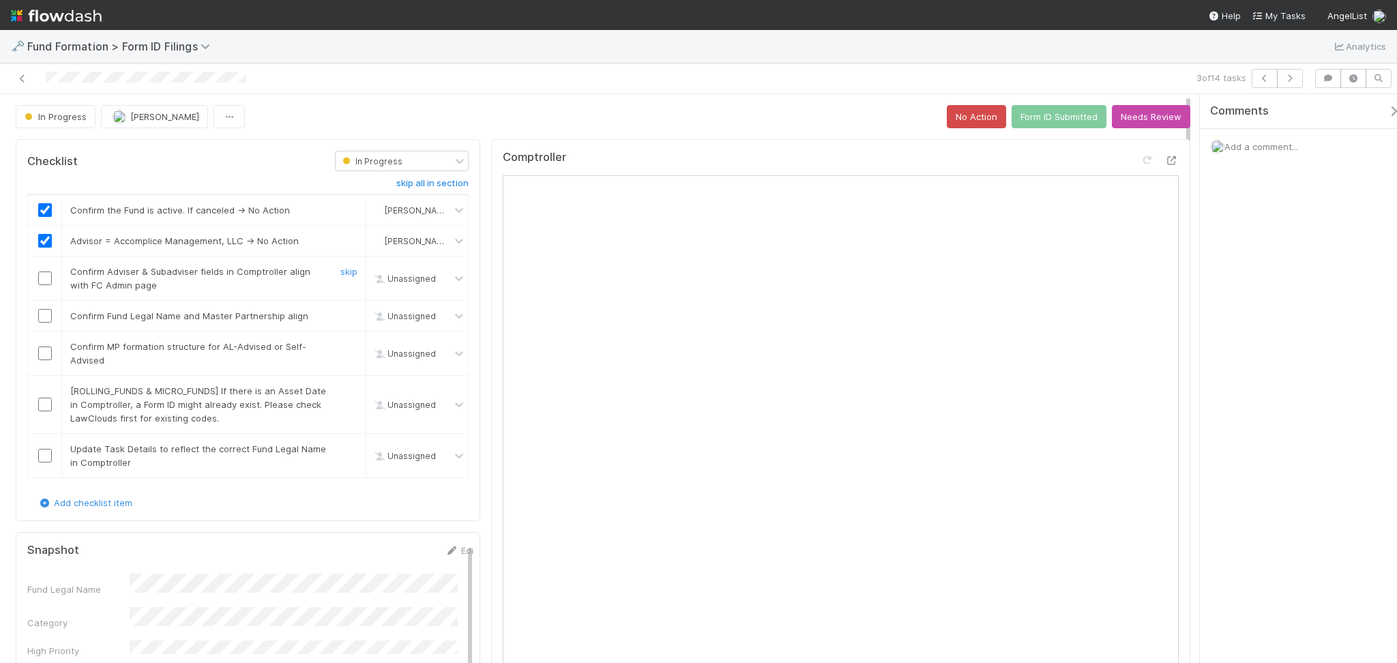
click at [45, 280] on input "checkbox" at bounding box center [45, 279] width 14 height 14
drag, startPoint x: 47, startPoint y: 316, endPoint x: 45, endPoint y: 323, distance: 7.1
click at [47, 317] on input "checkbox" at bounding box center [45, 316] width 14 height 14
drag, startPoint x: 39, startPoint y: 350, endPoint x: 56, endPoint y: 351, distance: 17.1
click at [40, 350] on input "checkbox" at bounding box center [45, 354] width 14 height 14
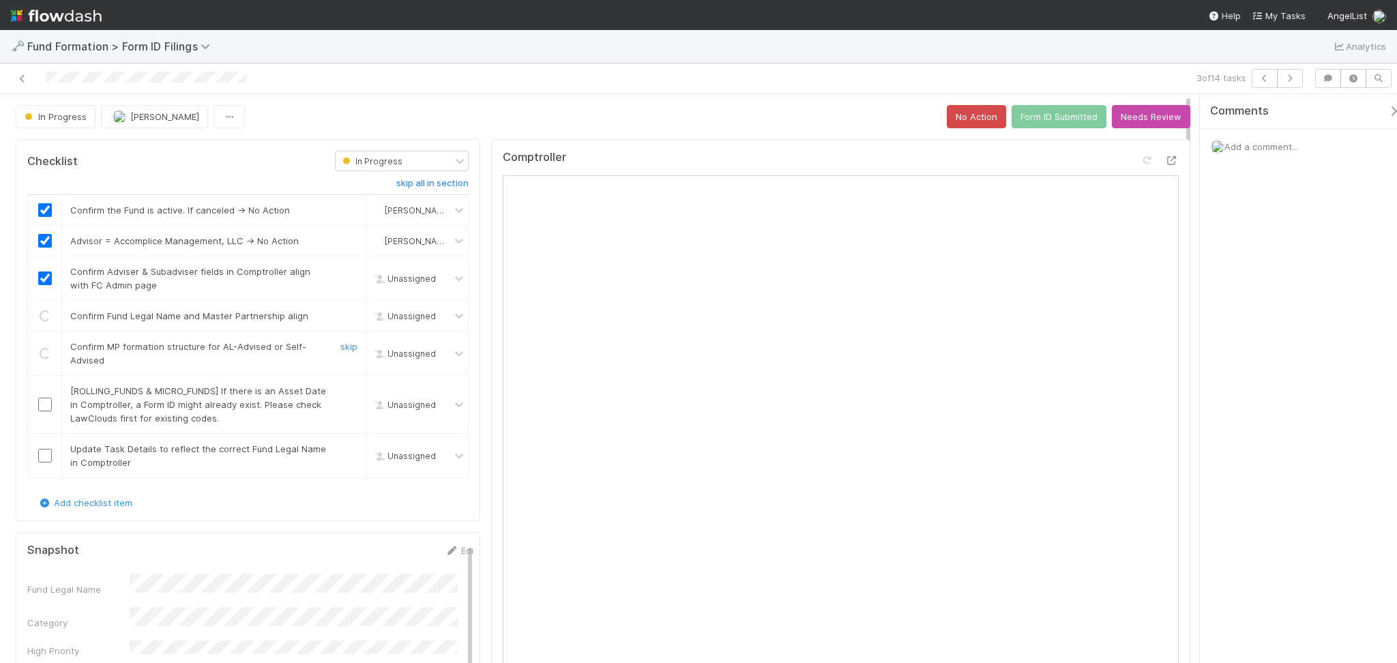
checkbox input "true"
click at [342, 394] on link "skip" at bounding box center [348, 391] width 17 height 11
drag, startPoint x: 340, startPoint y: 448, endPoint x: 412, endPoint y: 442, distance: 72.5
click at [340, 447] on link "skip" at bounding box center [348, 449] width 17 height 11
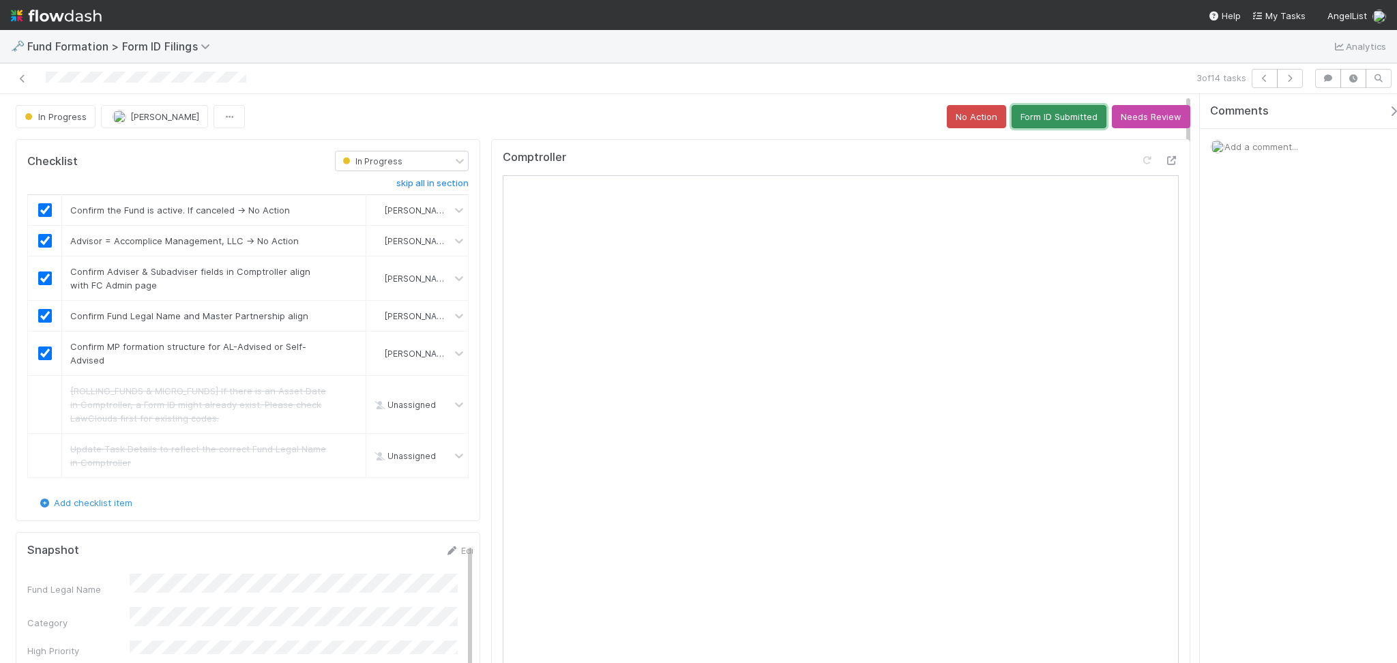
click at [1043, 112] on button "Form ID Submitted" at bounding box center [1059, 116] width 95 height 23
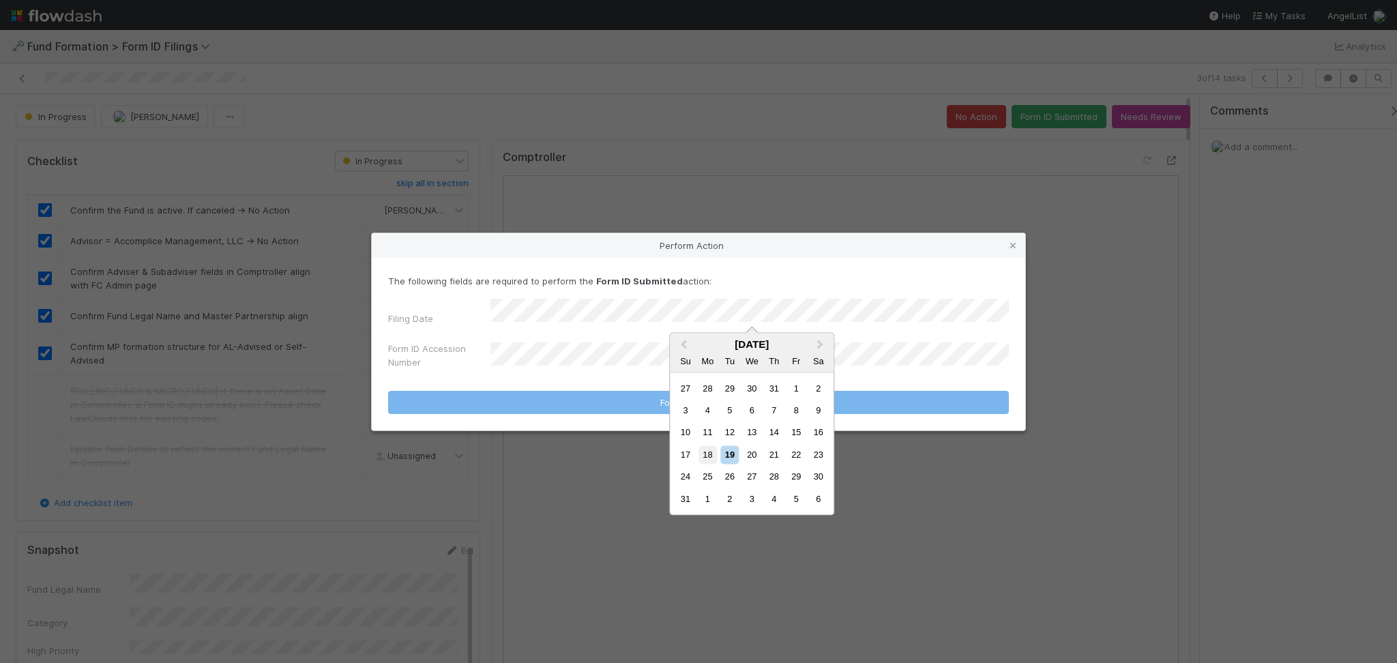
click at [705, 463] on div "18" at bounding box center [708, 455] width 18 height 18
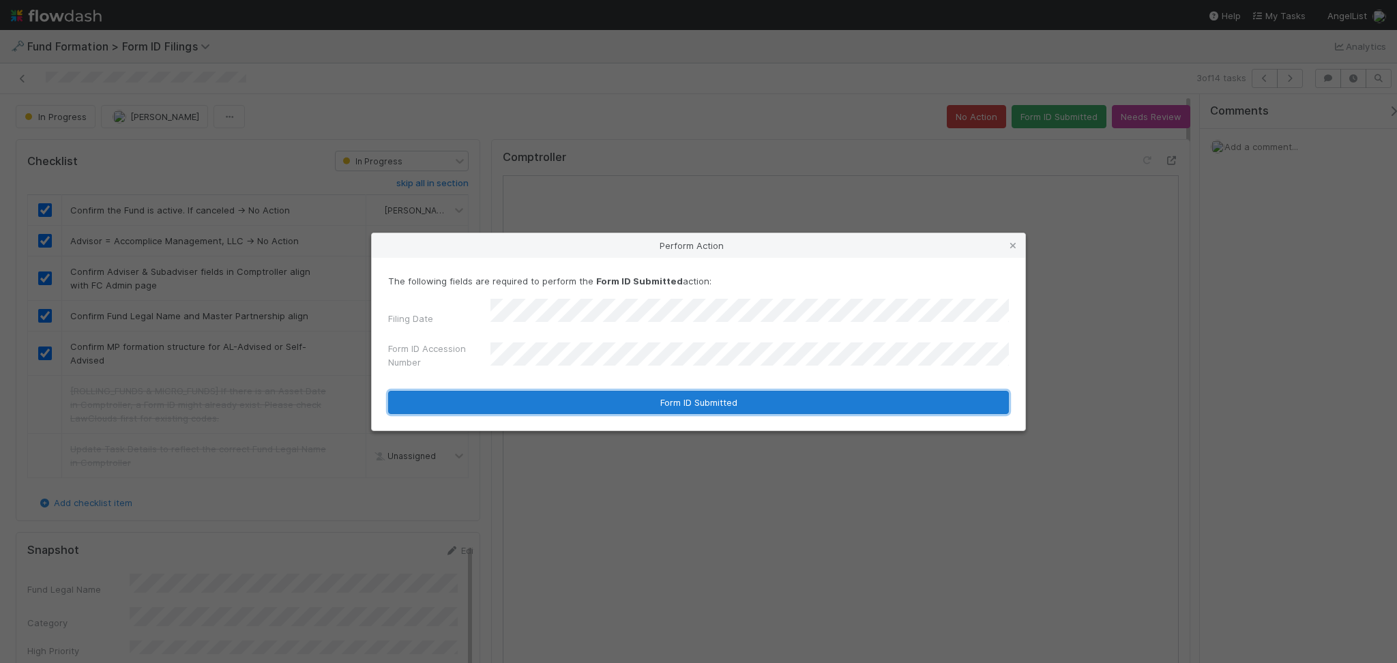
click at [711, 391] on button "Form ID Submitted" at bounding box center [698, 402] width 621 height 23
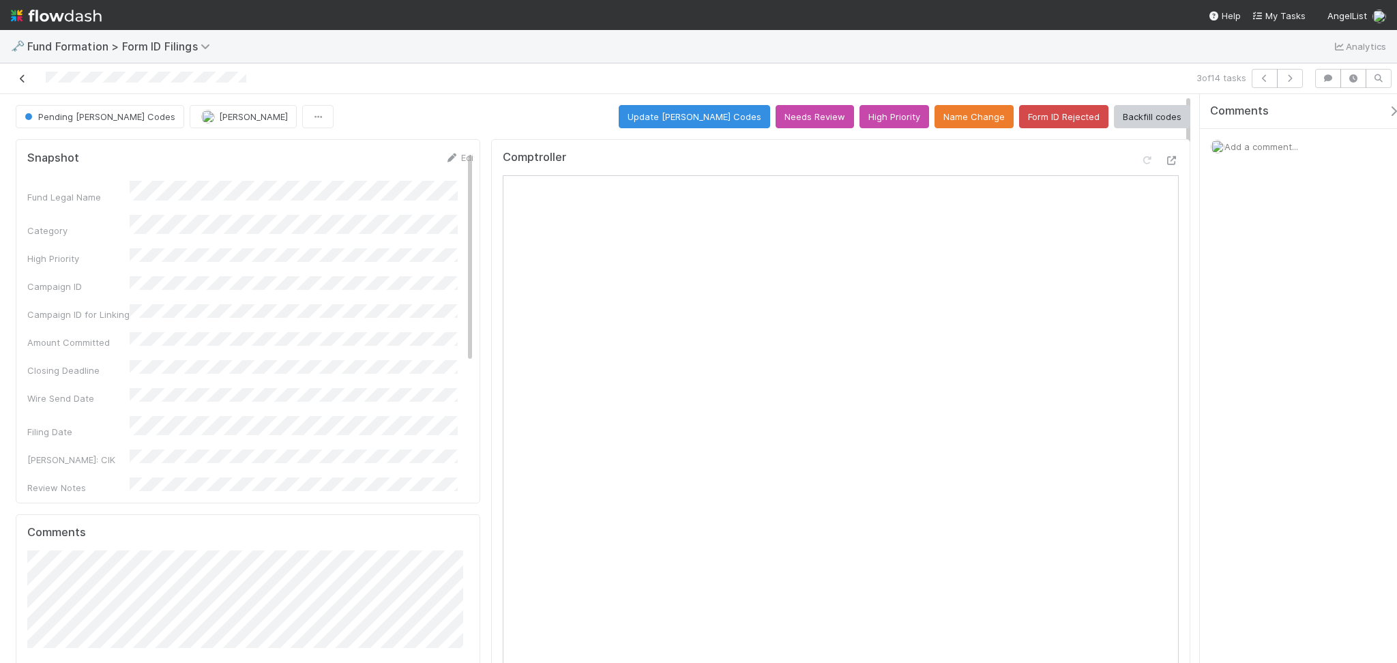
click at [19, 79] on icon at bounding box center [23, 78] width 14 height 9
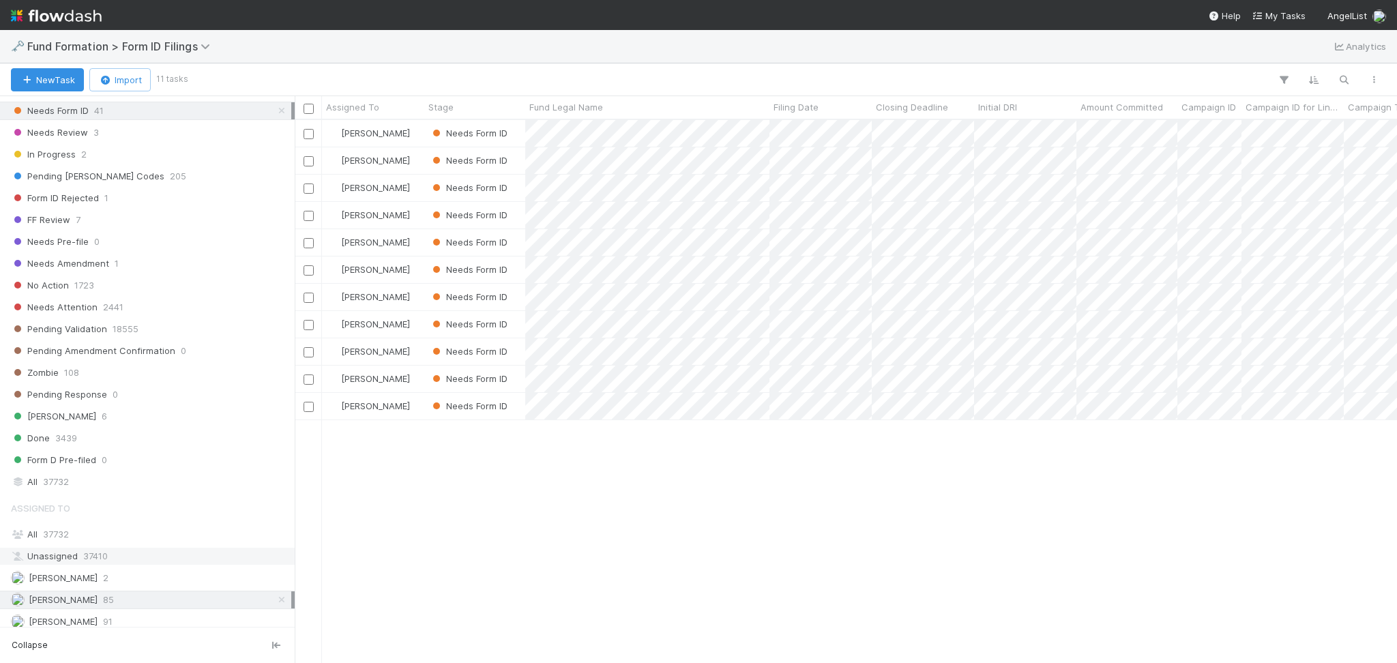
scroll to position [441, 0]
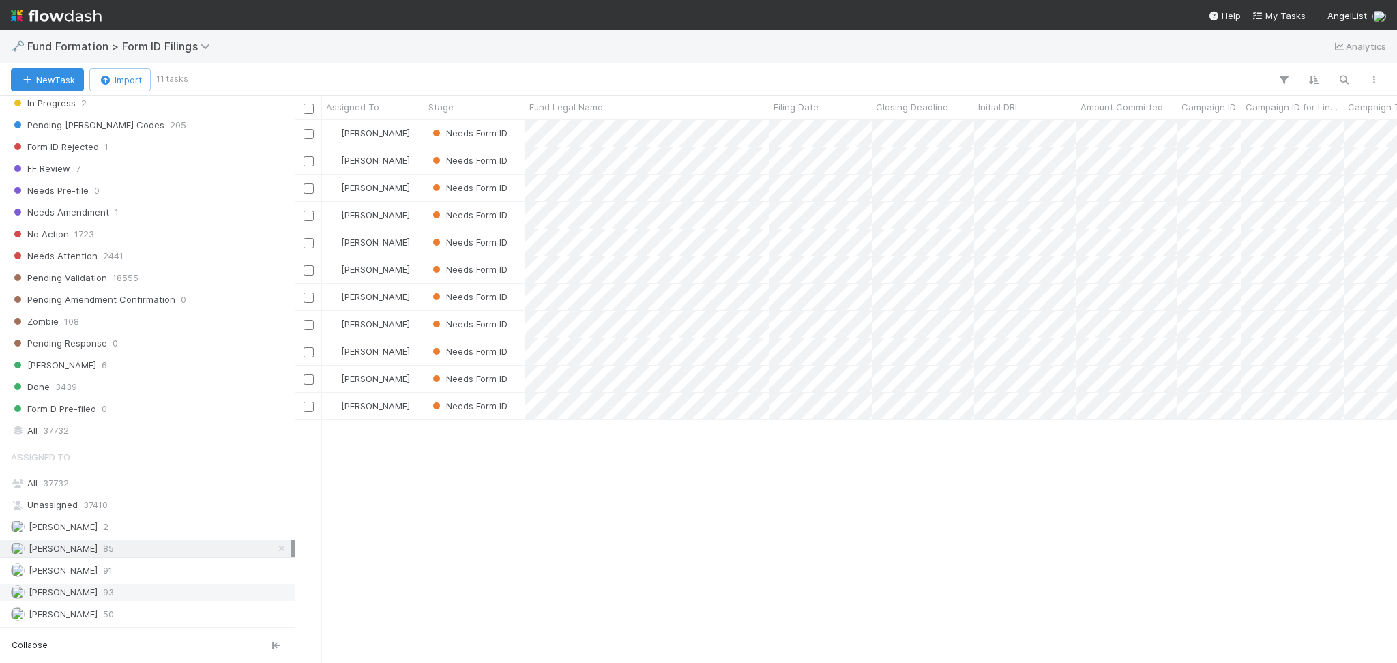
click at [114, 590] on div "Raven Jacinto 93" at bounding box center [151, 592] width 280 height 17
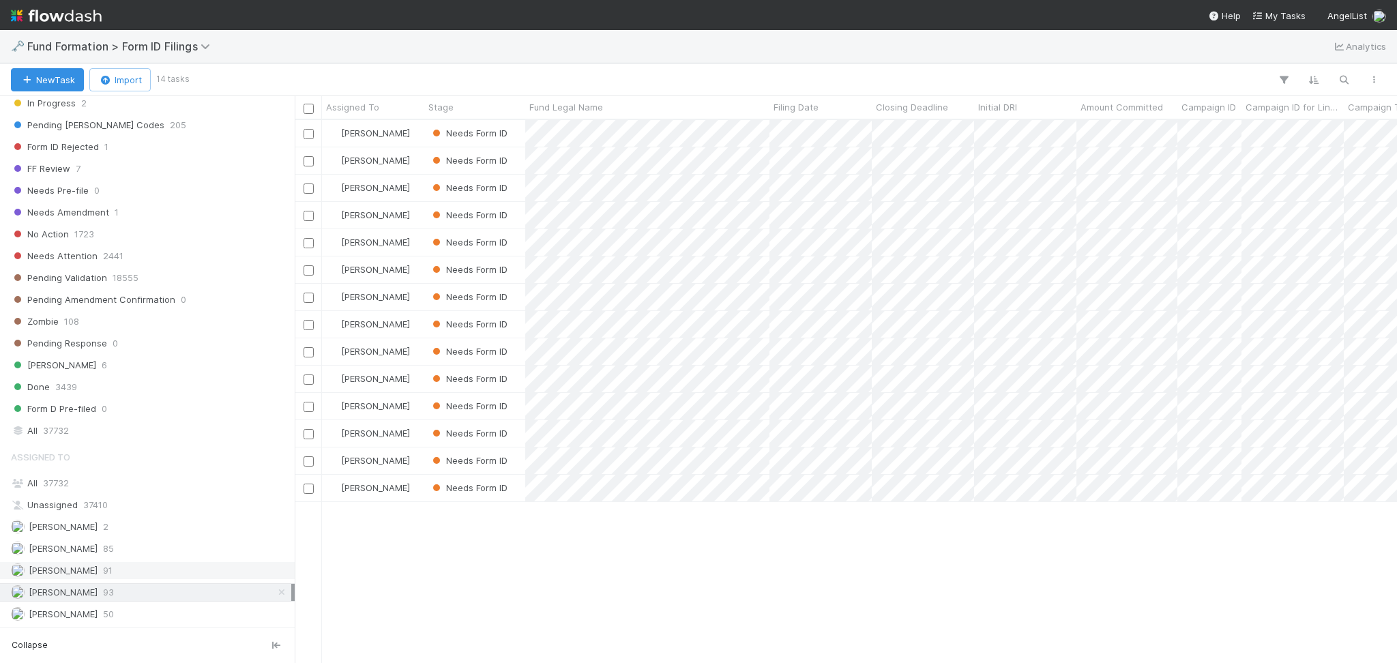
scroll to position [529, 1088]
click at [115, 562] on div "Meg Castanare 91" at bounding box center [151, 570] width 280 height 17
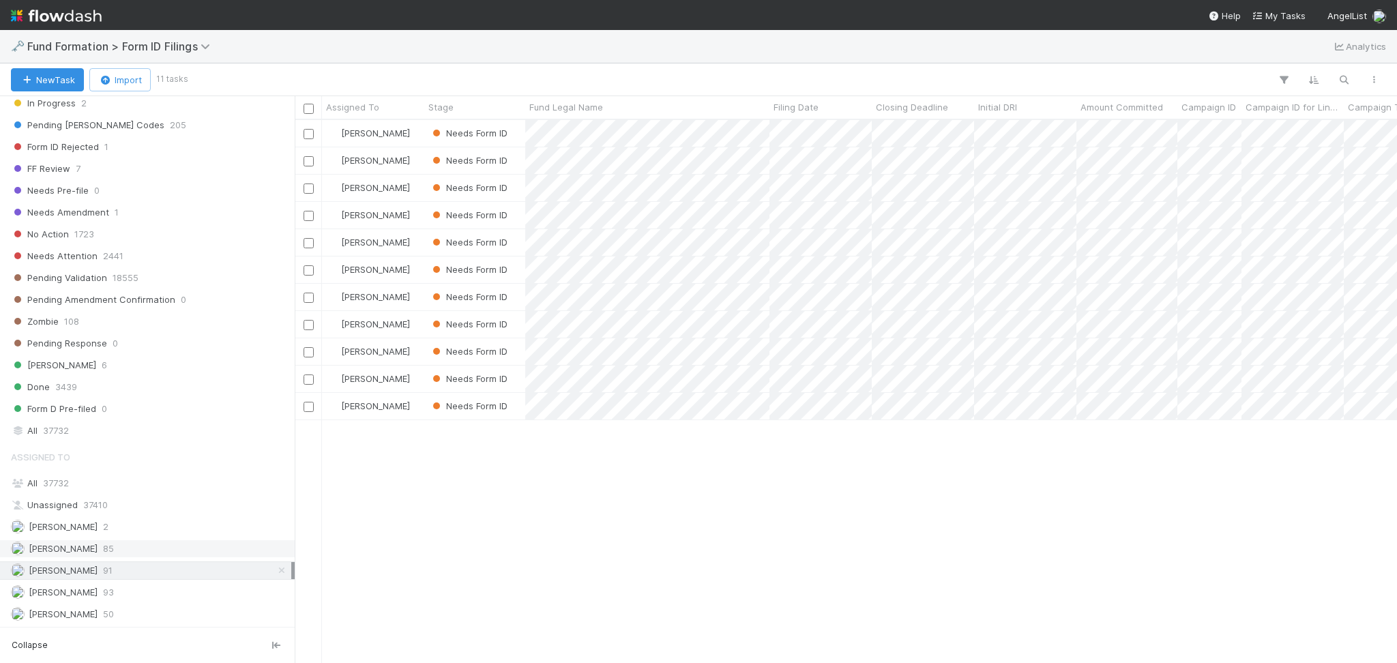
scroll to position [529, 1088]
click at [122, 551] on div "Febbie Cervantes 85" at bounding box center [151, 548] width 280 height 17
click at [123, 614] on div "Roselyn de Villa 50" at bounding box center [151, 614] width 280 height 17
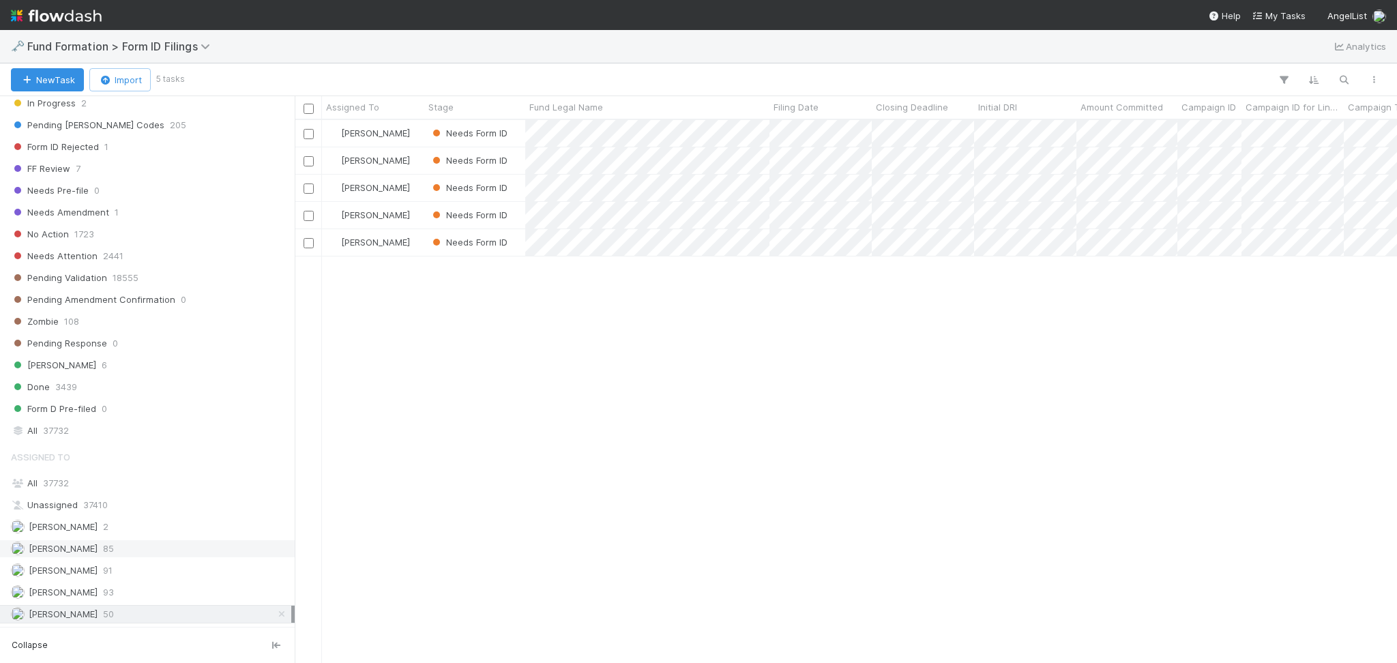
scroll to position [529, 1088]
click at [119, 555] on div "Febbie Cervantes 85" at bounding box center [151, 548] width 280 height 17
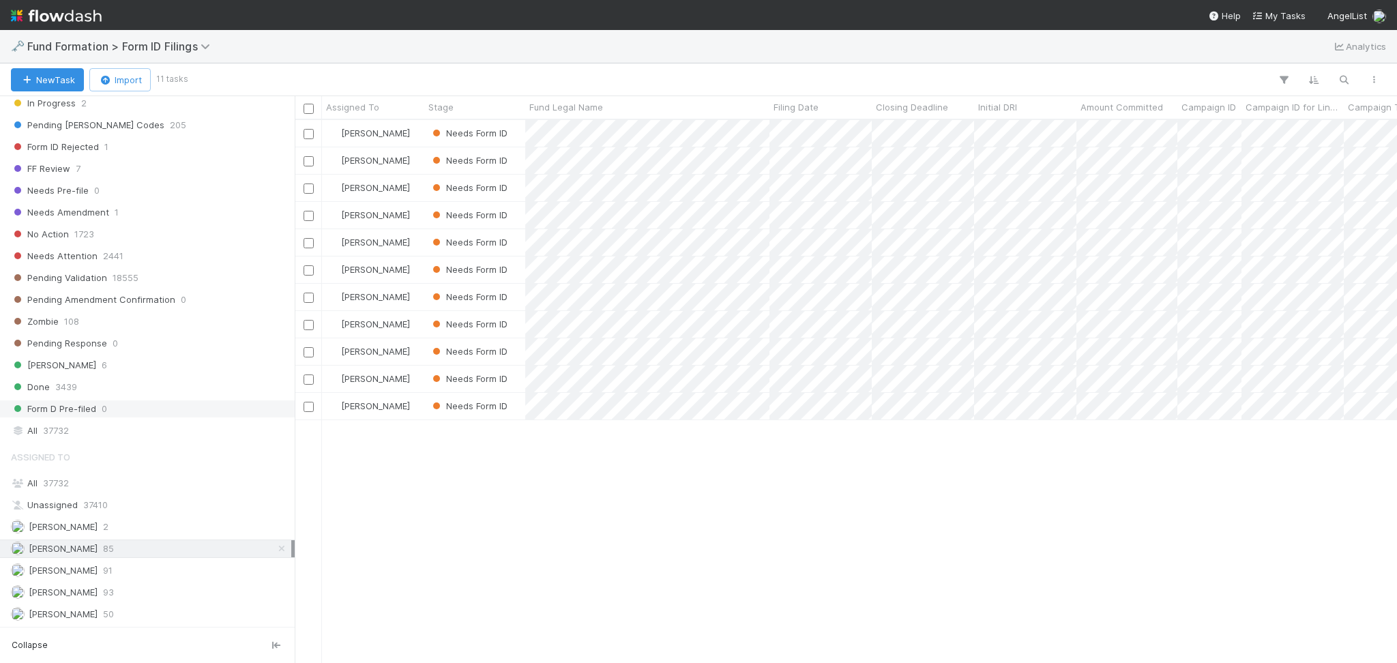
scroll to position [529, 1088]
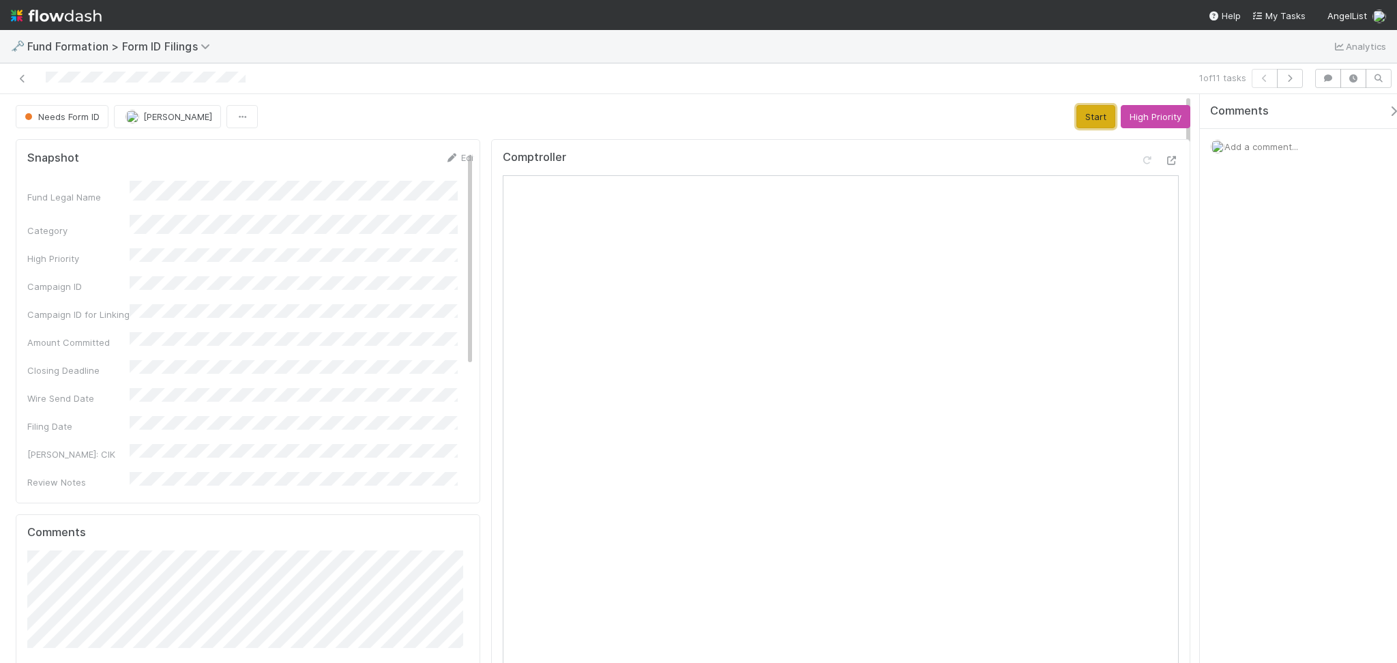
click at [1086, 110] on button "Start" at bounding box center [1096, 116] width 39 height 23
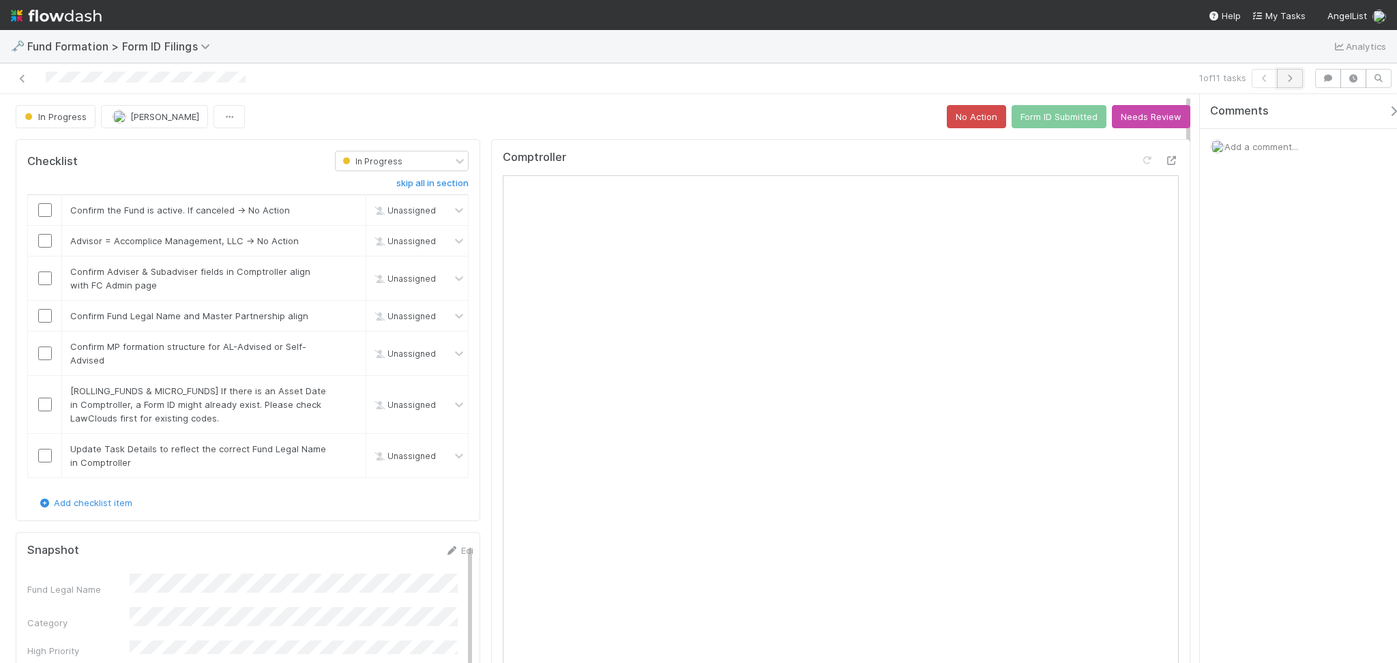
click at [1288, 79] on icon "button" at bounding box center [1291, 78] width 14 height 8
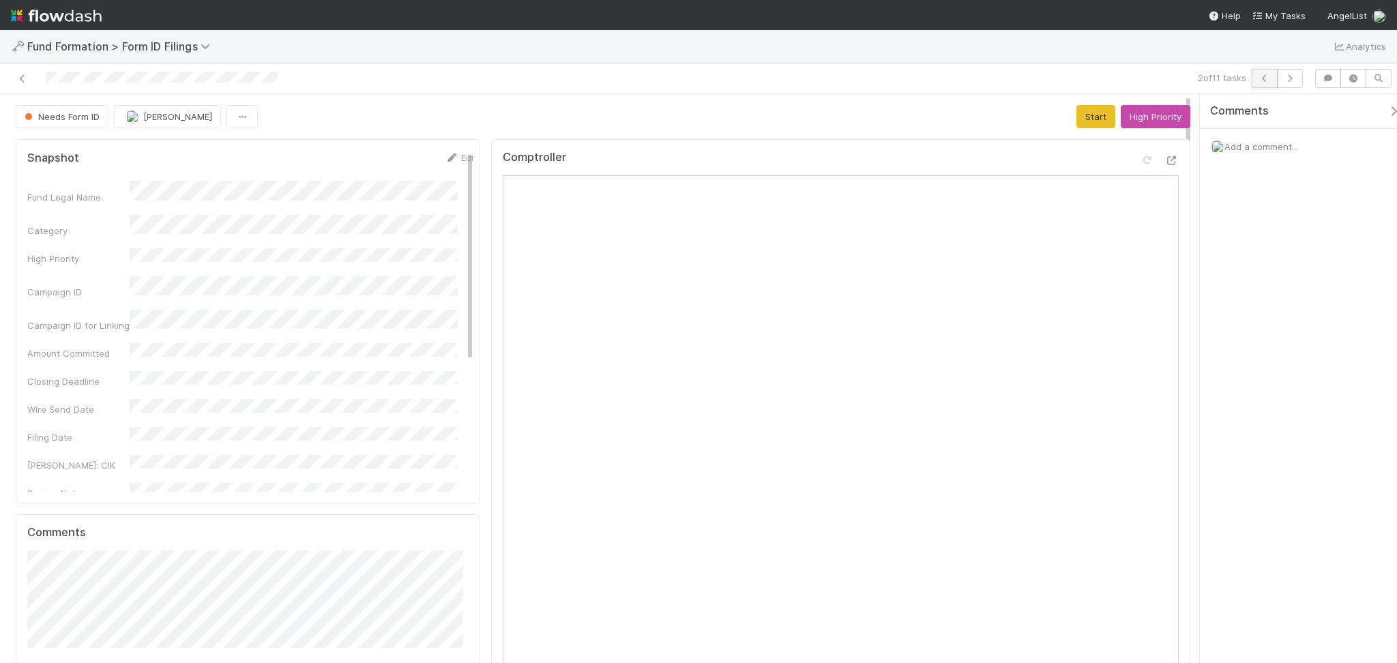
click at [1265, 78] on icon "button" at bounding box center [1265, 78] width 14 height 8
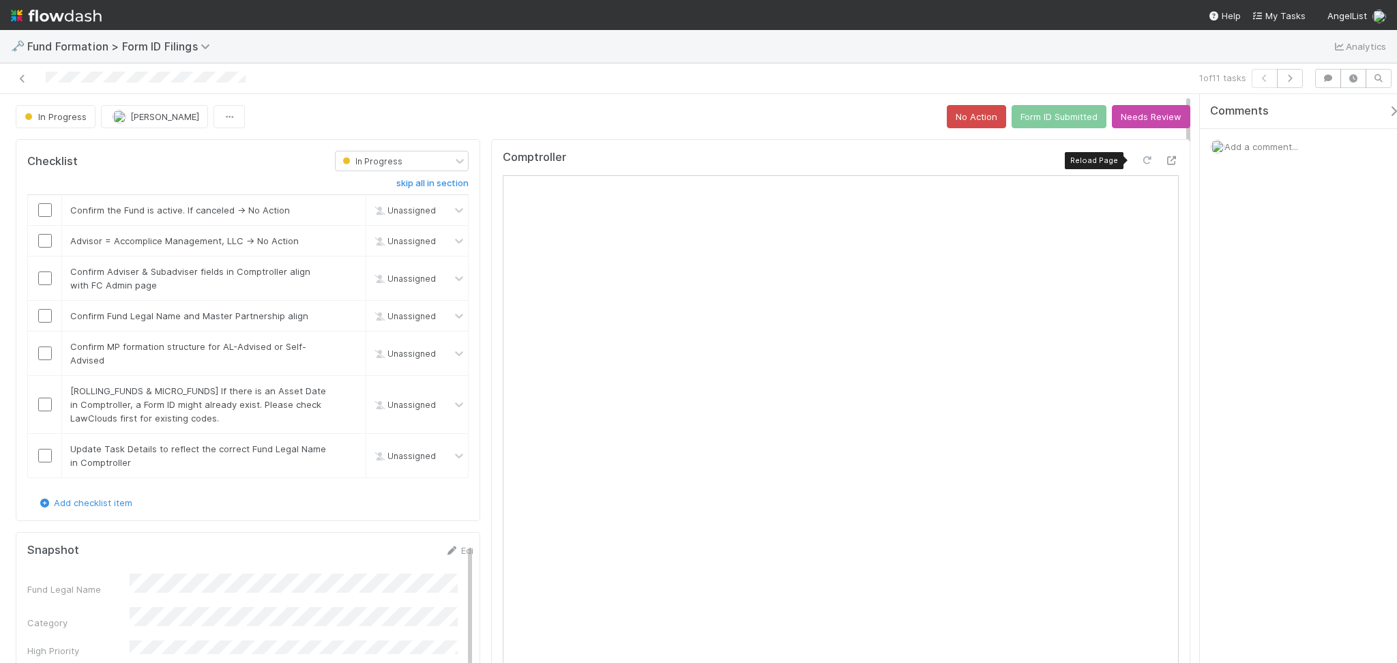
click at [1141, 158] on icon at bounding box center [1148, 160] width 14 height 9
click at [38, 207] on input "checkbox" at bounding box center [45, 210] width 14 height 14
click at [40, 238] on input "checkbox" at bounding box center [45, 241] width 14 height 14
click at [42, 272] on input "checkbox" at bounding box center [45, 279] width 14 height 14
checkbox input "true"
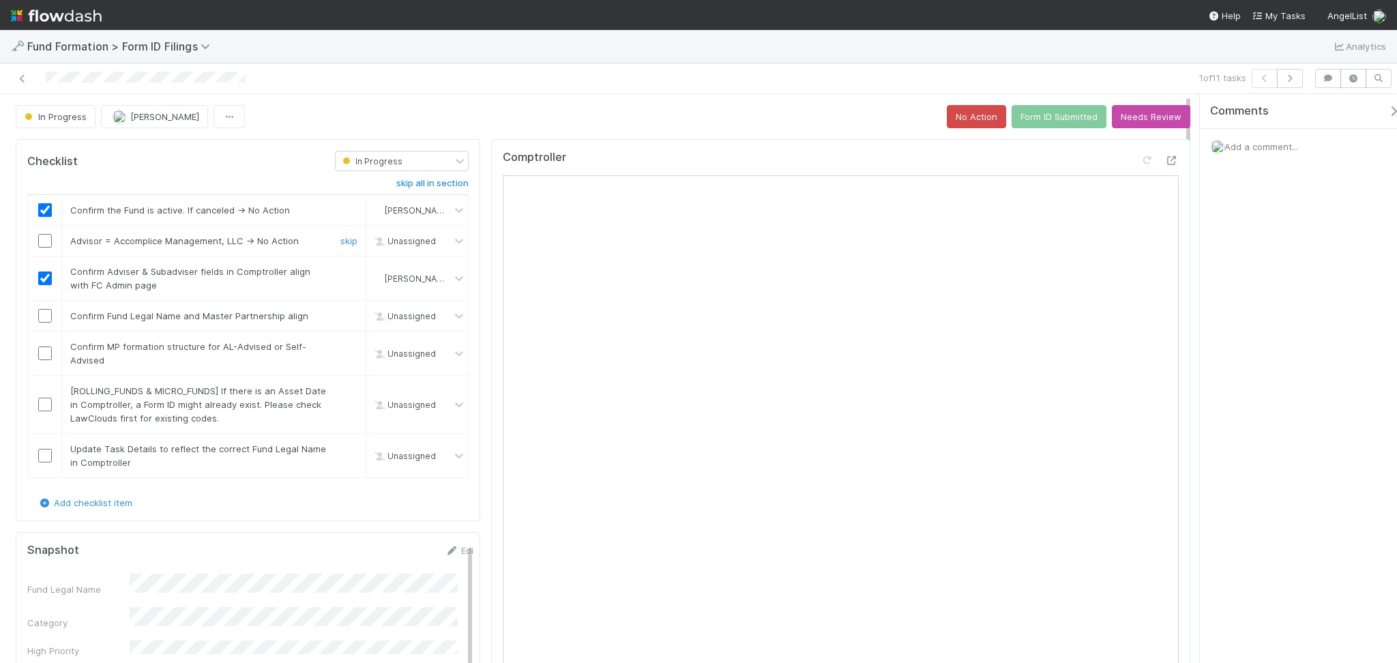
click at [50, 241] on input "checkbox" at bounding box center [45, 241] width 14 height 14
click at [37, 314] on div at bounding box center [44, 316] width 33 height 14
click at [44, 351] on input "checkbox" at bounding box center [45, 354] width 14 height 14
click at [45, 316] on input "checkbox" at bounding box center [45, 316] width 14 height 14
click at [340, 387] on link "skip" at bounding box center [348, 391] width 17 height 11
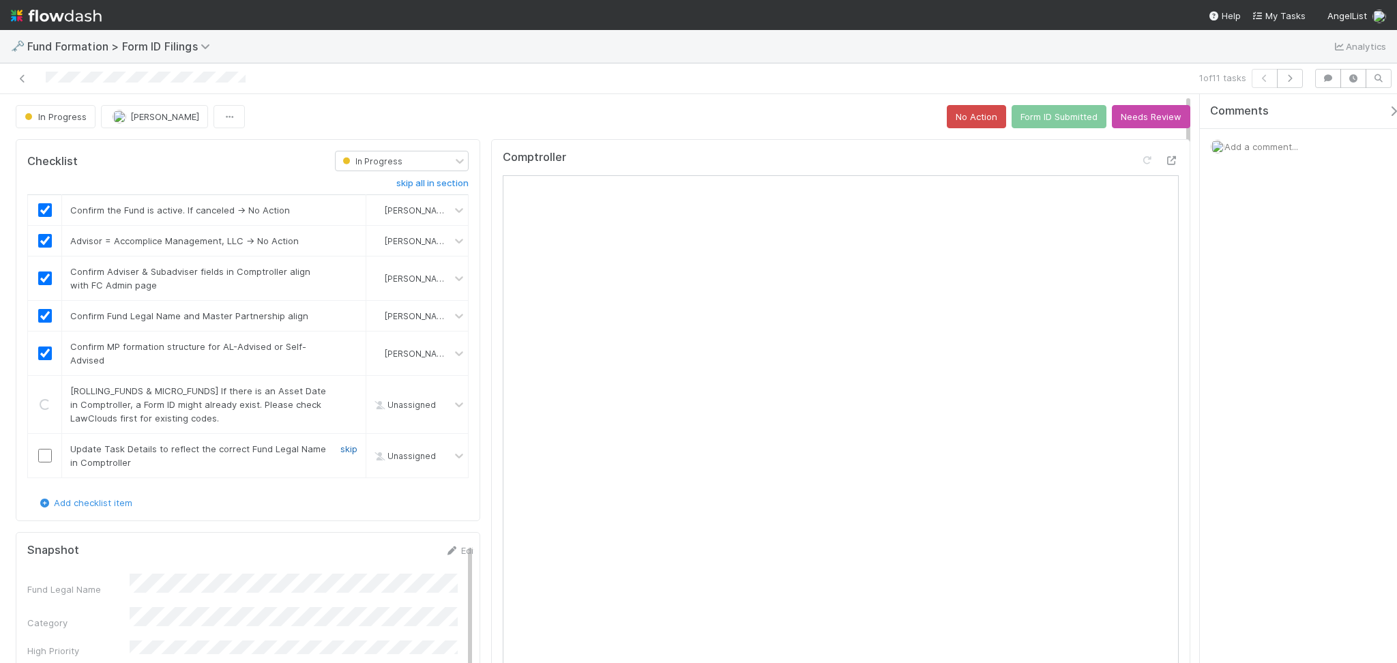
click at [343, 450] on link "skip" at bounding box center [348, 449] width 17 height 11
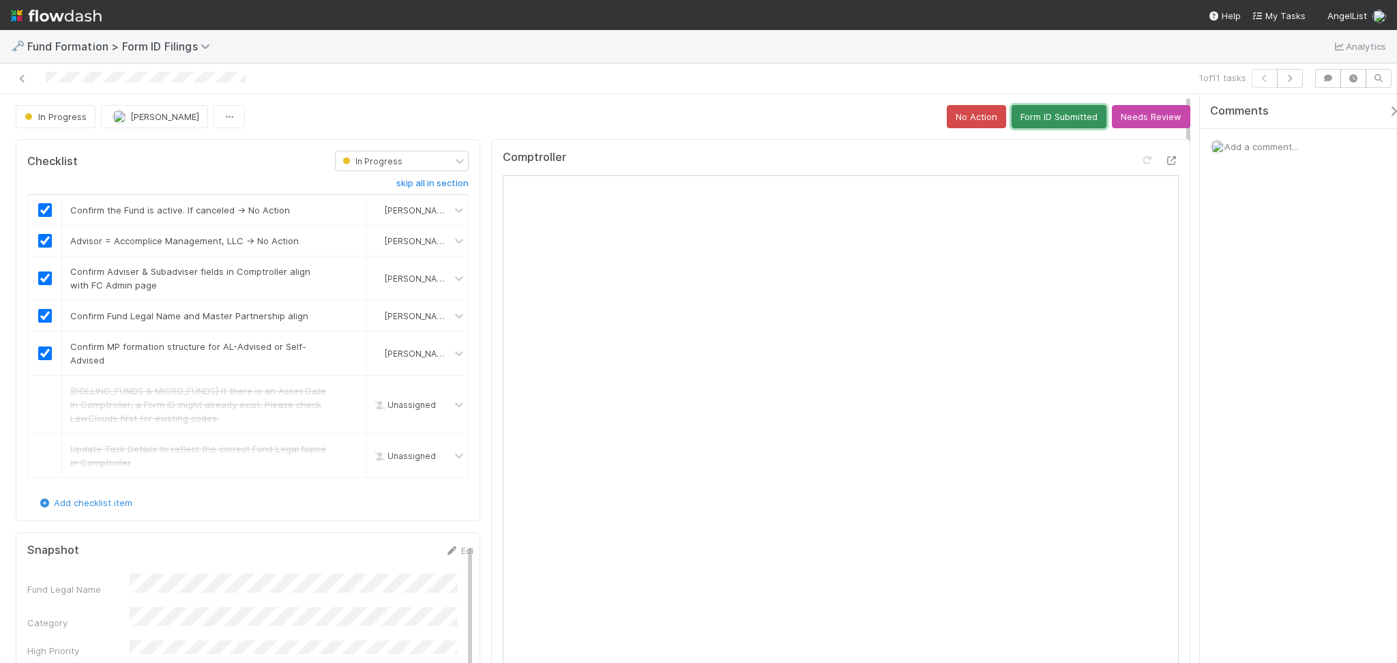
click at [1059, 120] on button "Form ID Submitted" at bounding box center [1059, 116] width 95 height 23
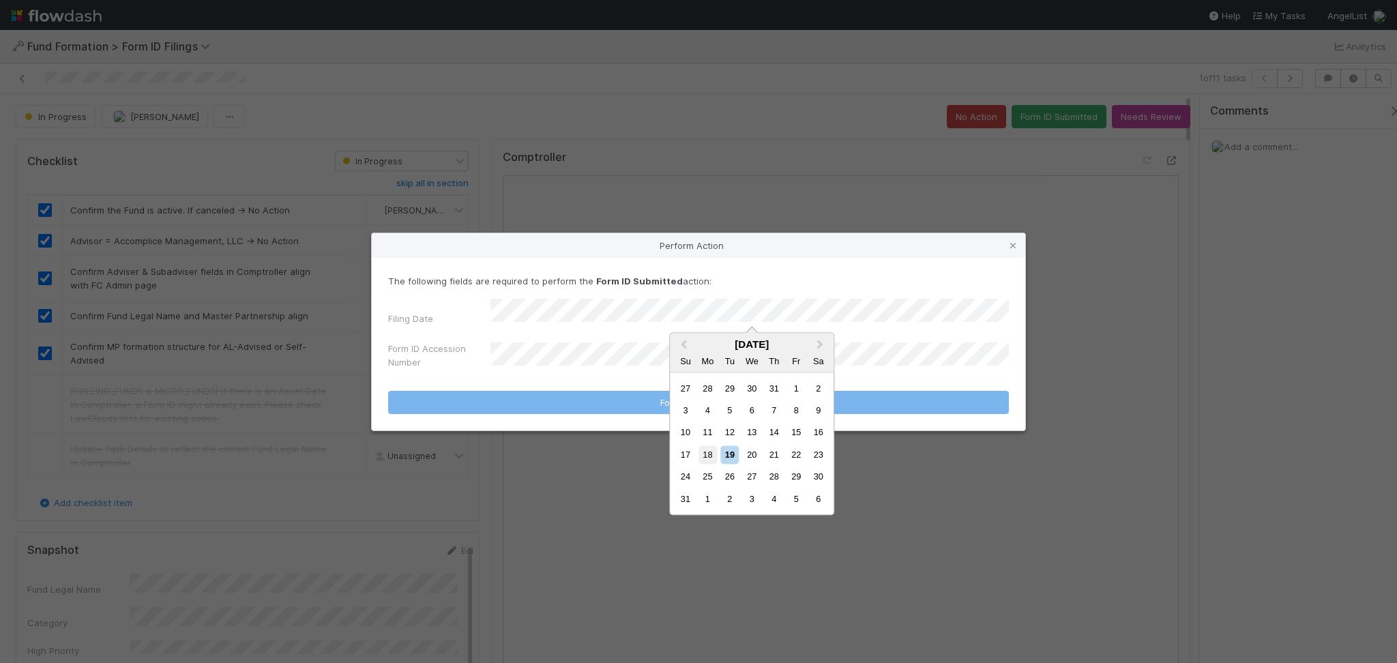
click at [713, 450] on div "18" at bounding box center [708, 455] width 18 height 18
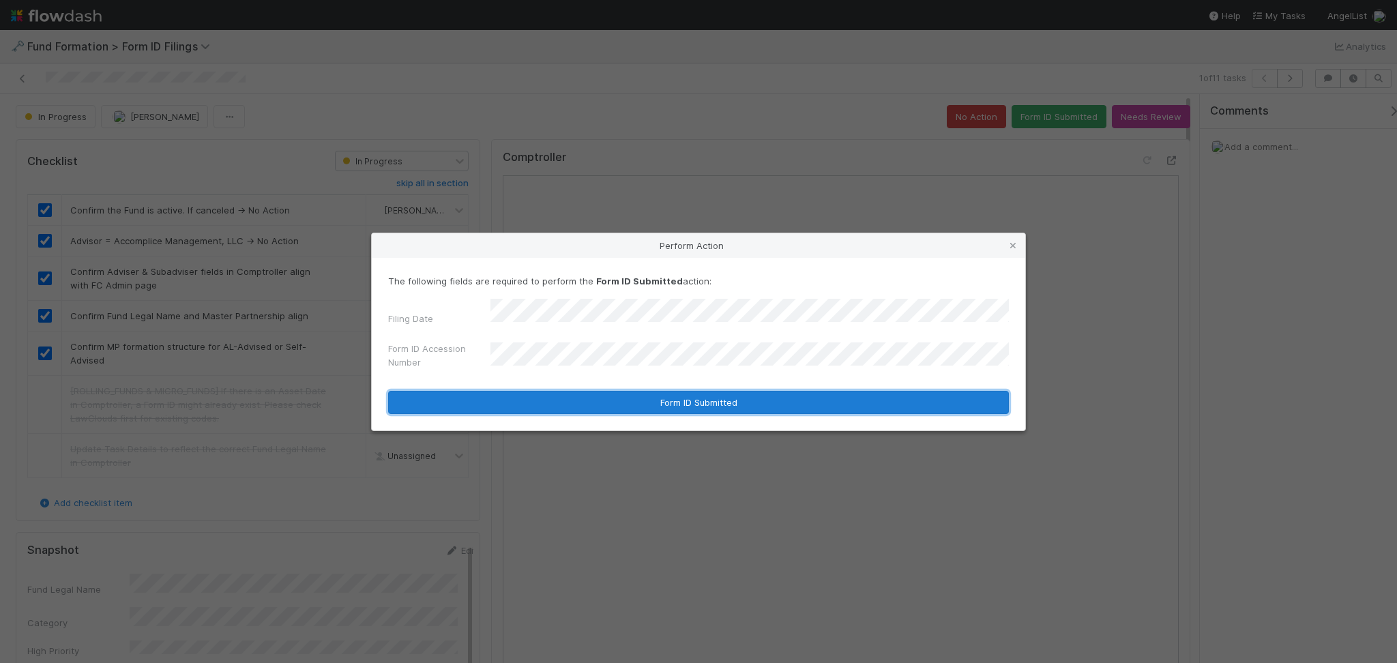
click at [630, 392] on button "Form ID Submitted" at bounding box center [698, 402] width 621 height 23
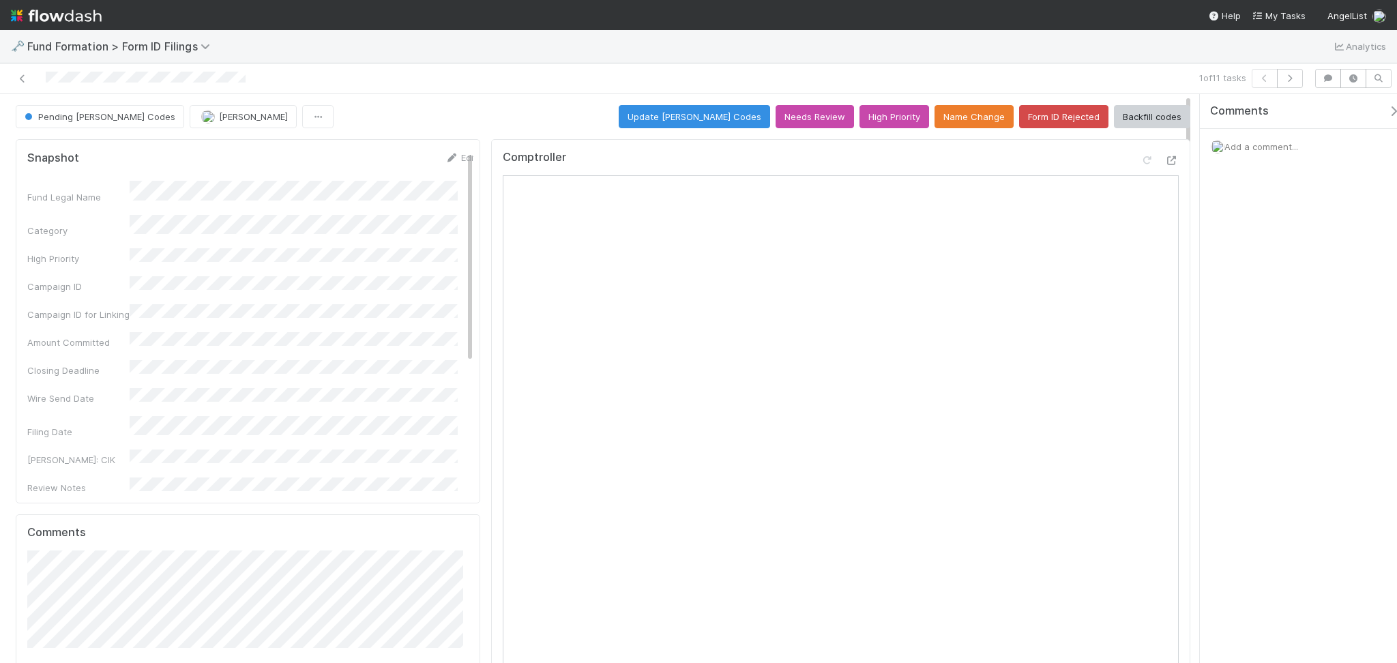
click at [22, 69] on div at bounding box center [332, 78] width 654 height 19
click at [19, 74] on icon at bounding box center [23, 78] width 14 height 9
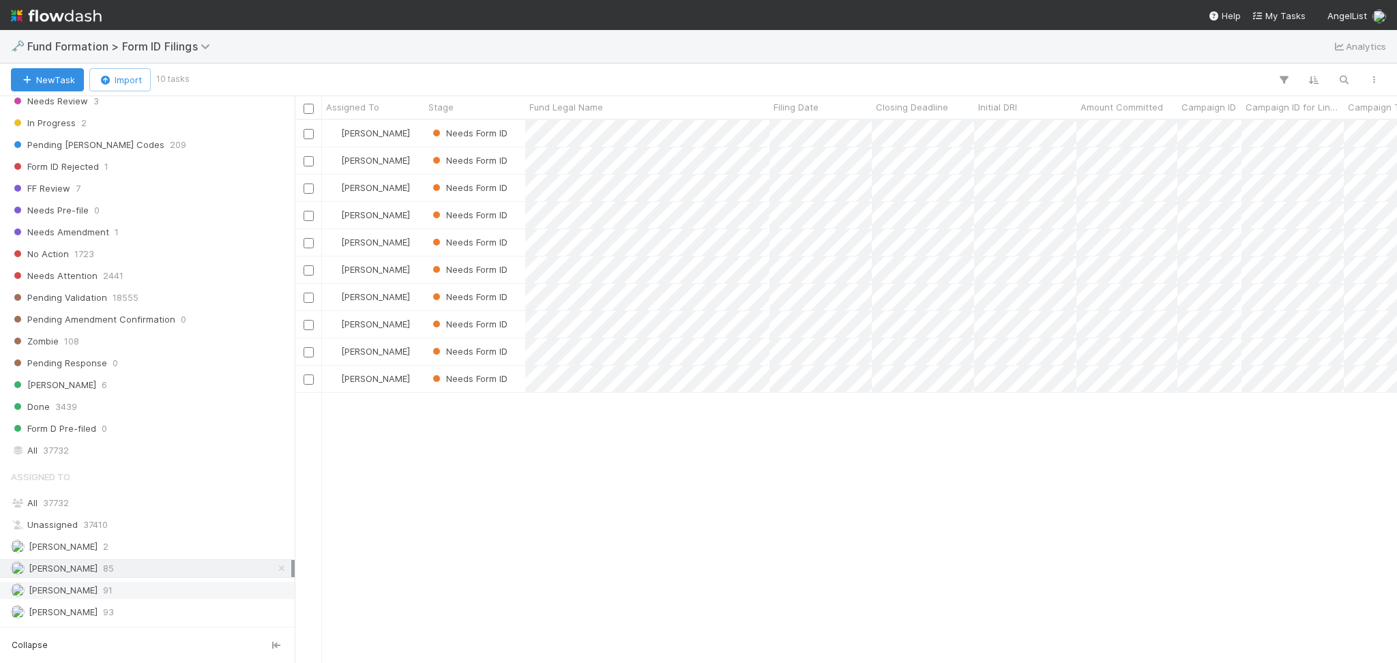
scroll to position [441, 0]
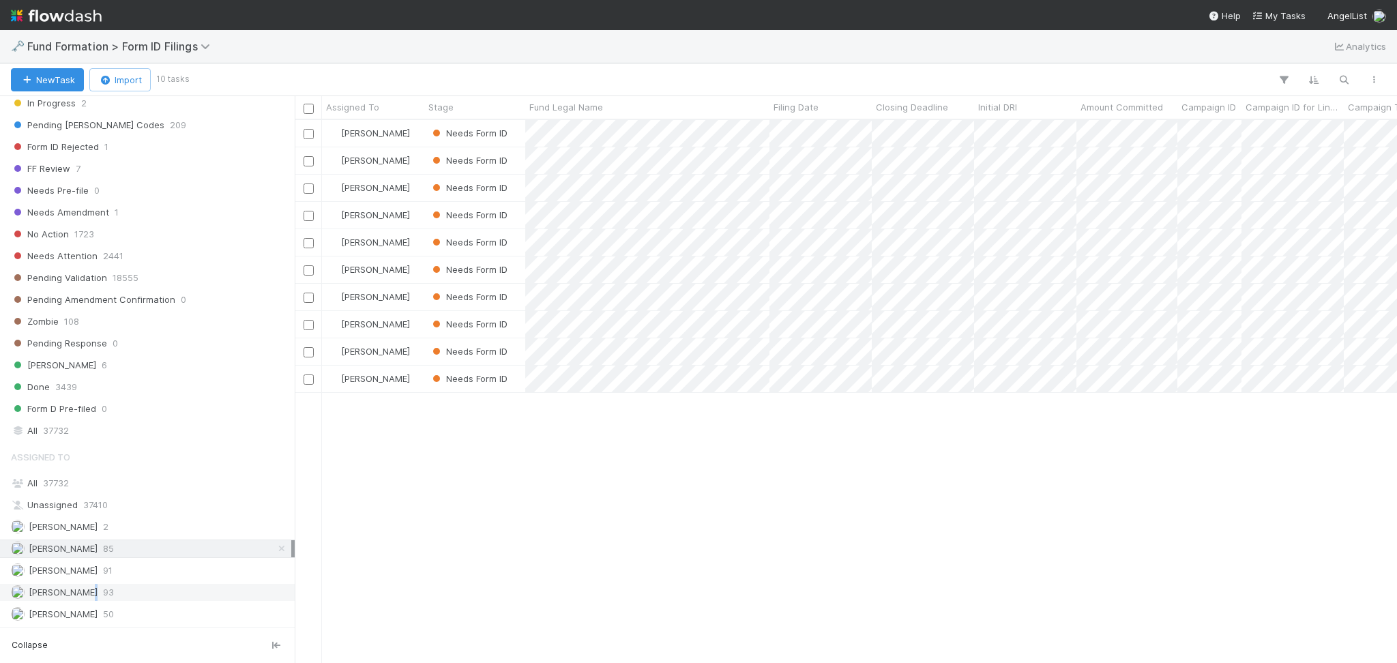
click at [85, 584] on span "[PERSON_NAME]" at bounding box center [54, 592] width 87 height 17
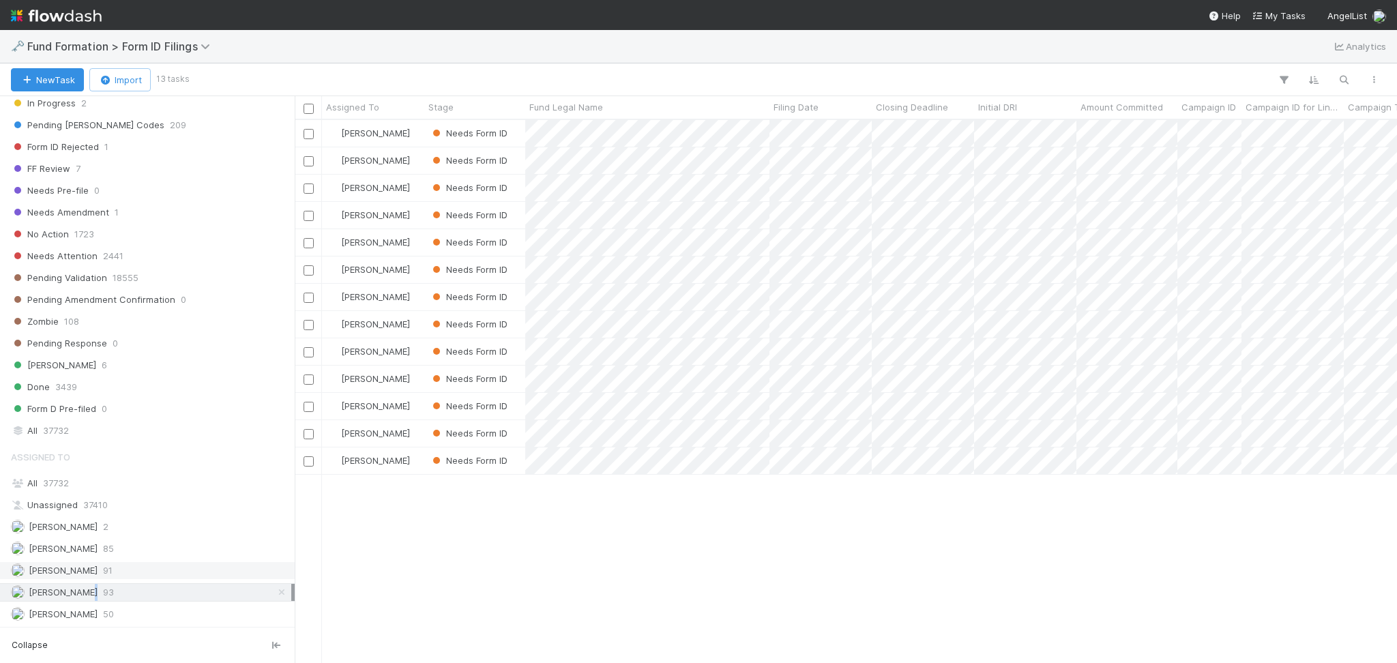
scroll to position [529, 1088]
click at [103, 569] on span "91" at bounding box center [108, 570] width 10 height 17
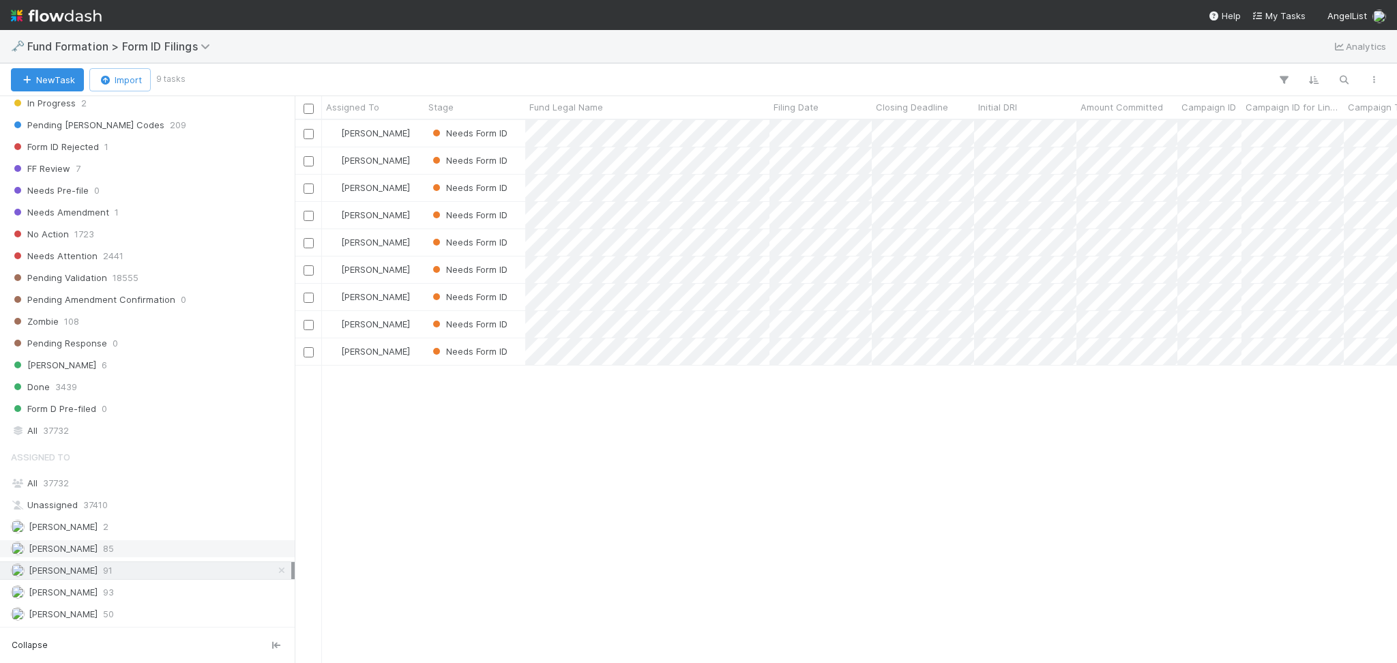
scroll to position [529, 1088]
click at [132, 549] on div "Febbie Cervantes 85" at bounding box center [151, 548] width 280 height 17
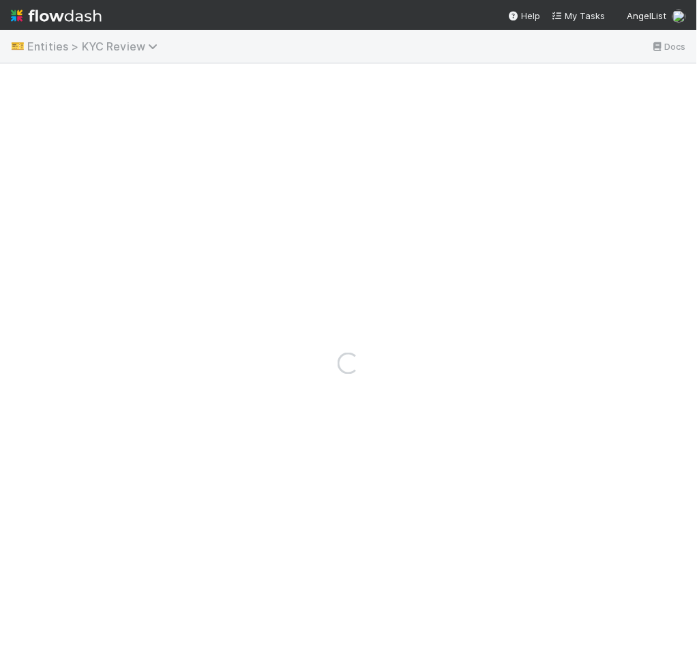
click at [109, 46] on span "Entities > KYC Review" at bounding box center [95, 47] width 137 height 14
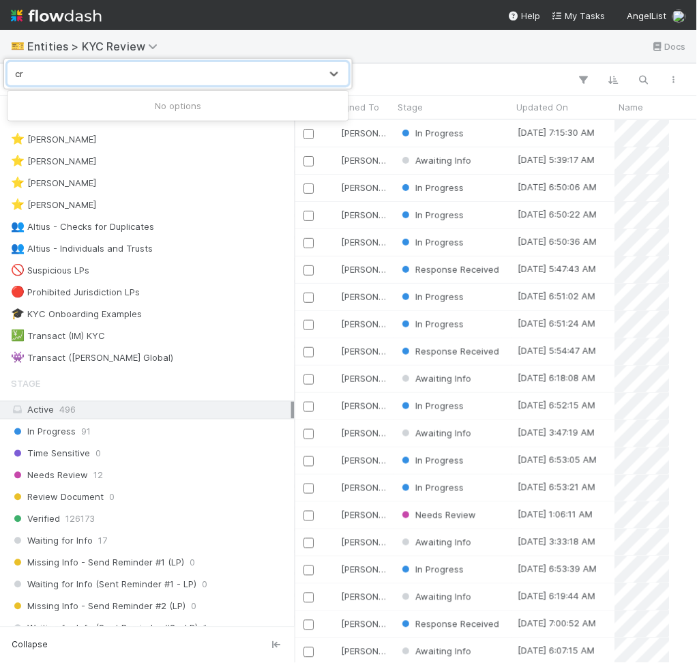
type input "c"
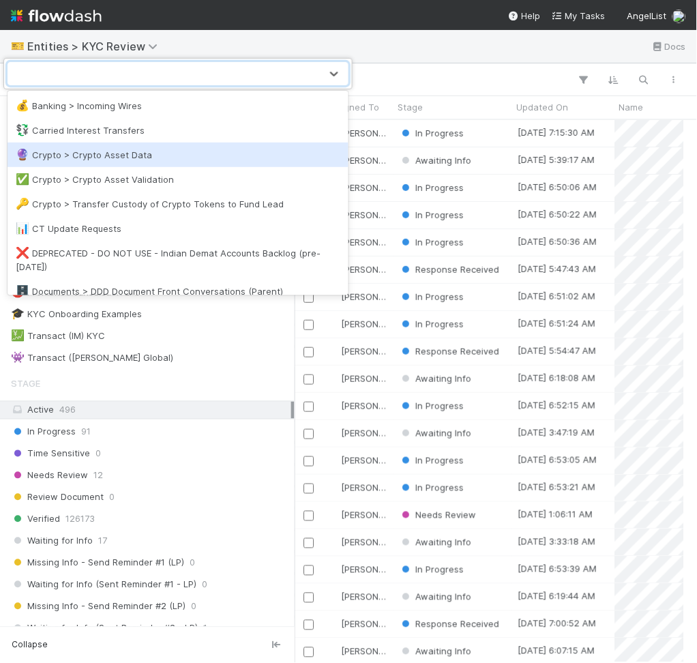
scroll to position [529, 375]
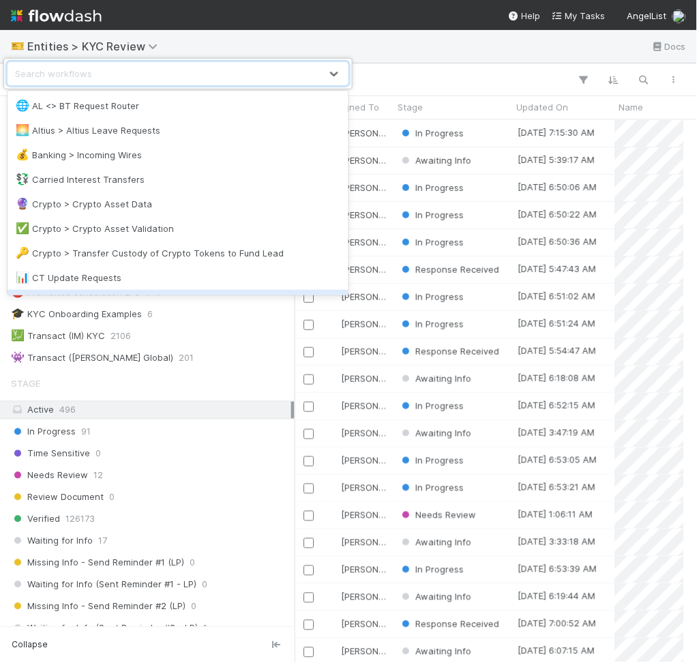
click at [278, 300] on body "🎫 Entities > KYC Review Docs 496 tasks Assigned To Stage Updated On Name AL Use…" at bounding box center [348, 331] width 697 height 663
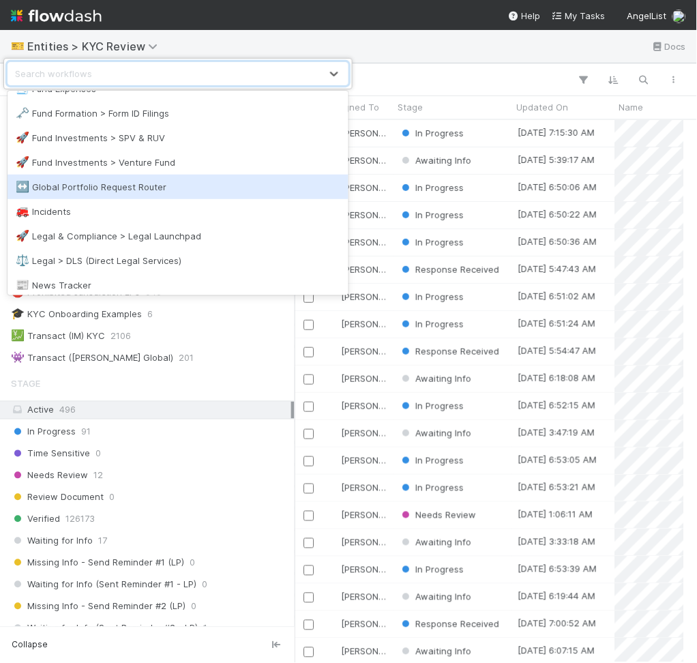
scroll to position [454, 0]
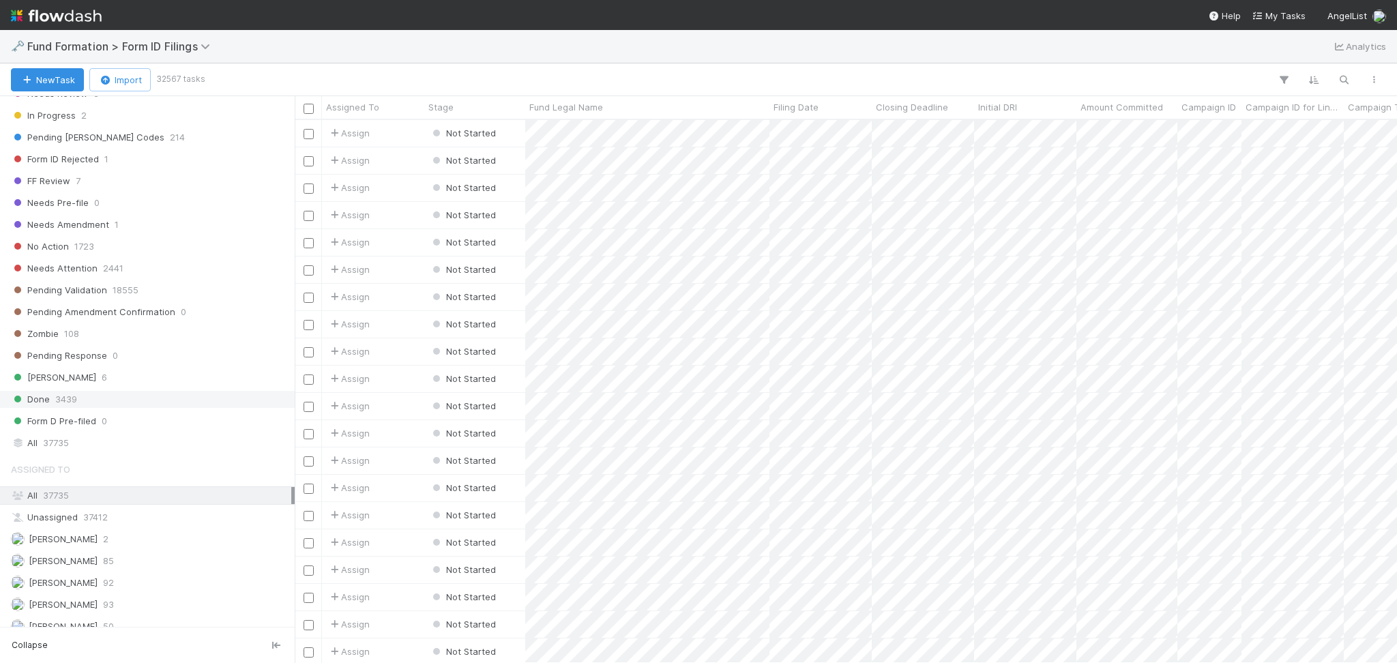
scroll to position [441, 0]
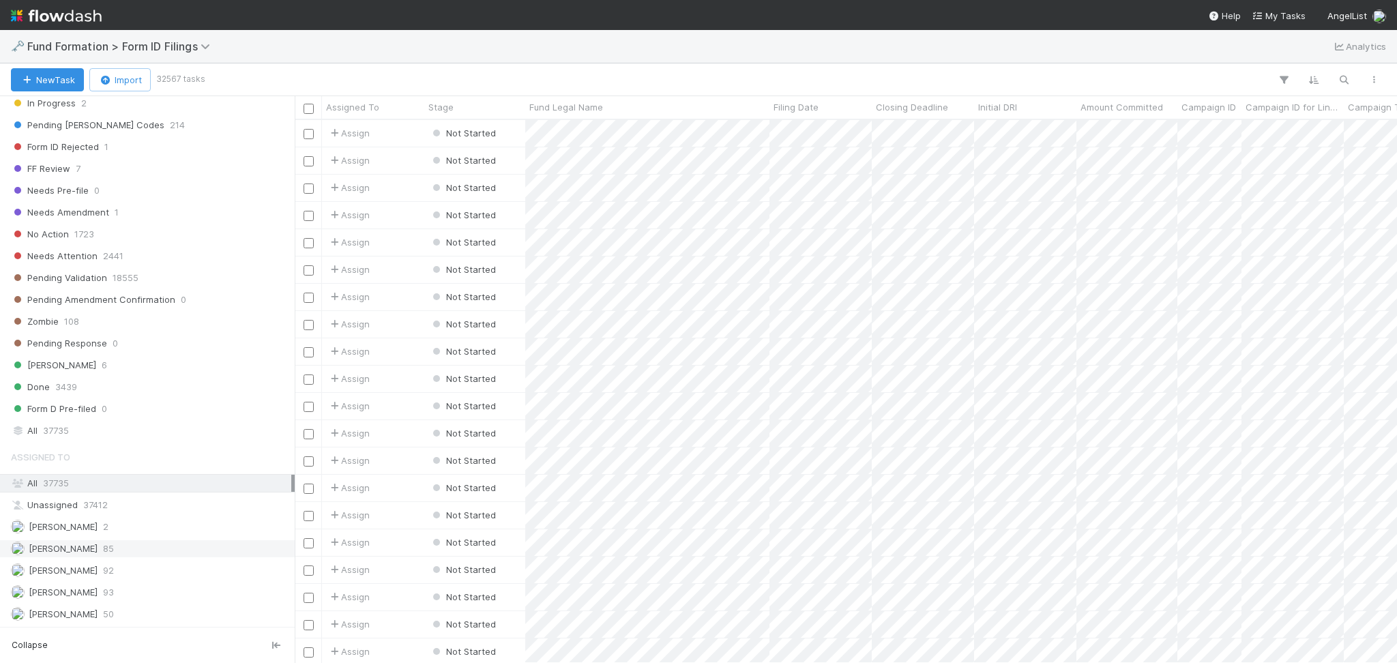
click at [111, 549] on span "85" at bounding box center [108, 548] width 11 height 17
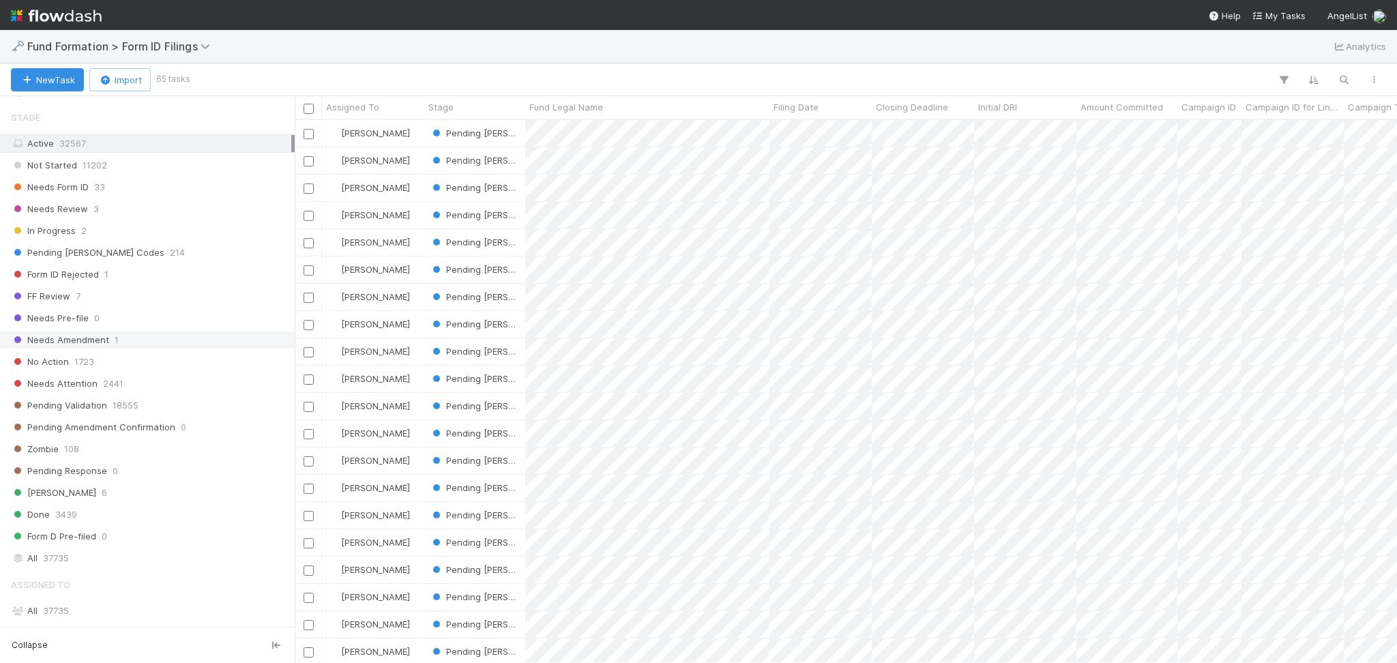
scroll to position [169, 0]
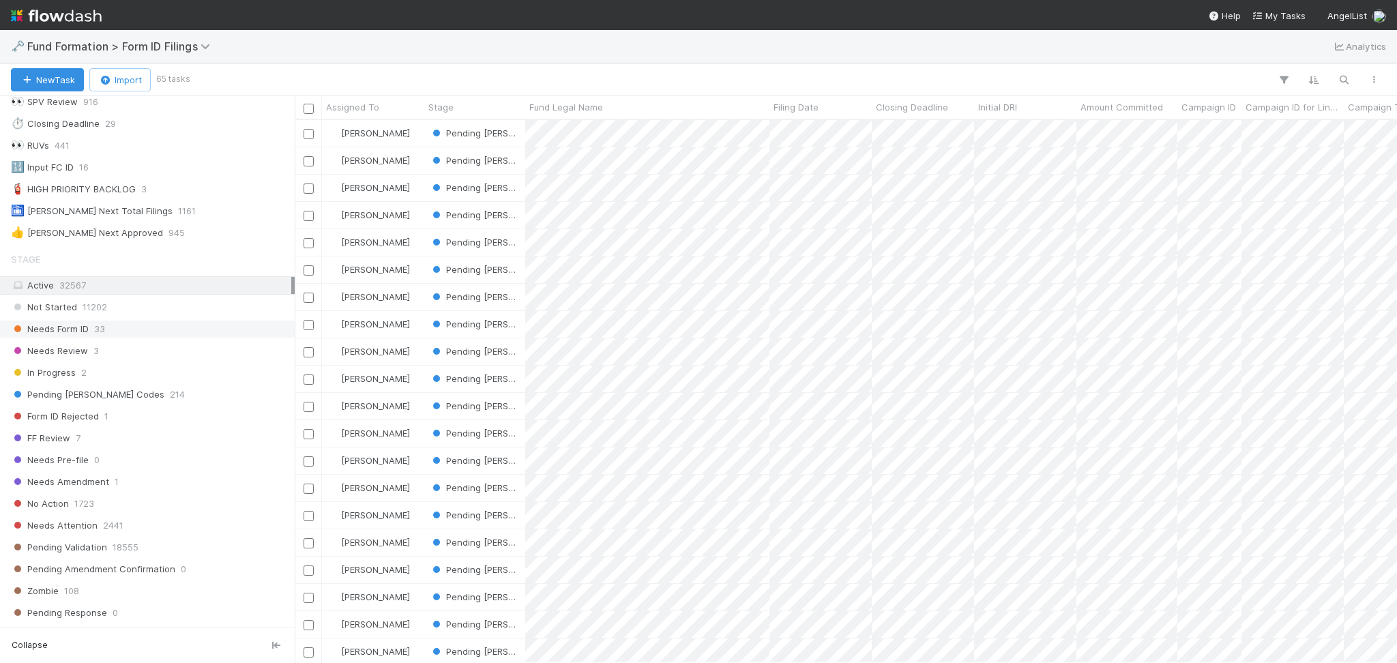
click at [132, 331] on div "Needs Form ID 33" at bounding box center [151, 329] width 280 height 17
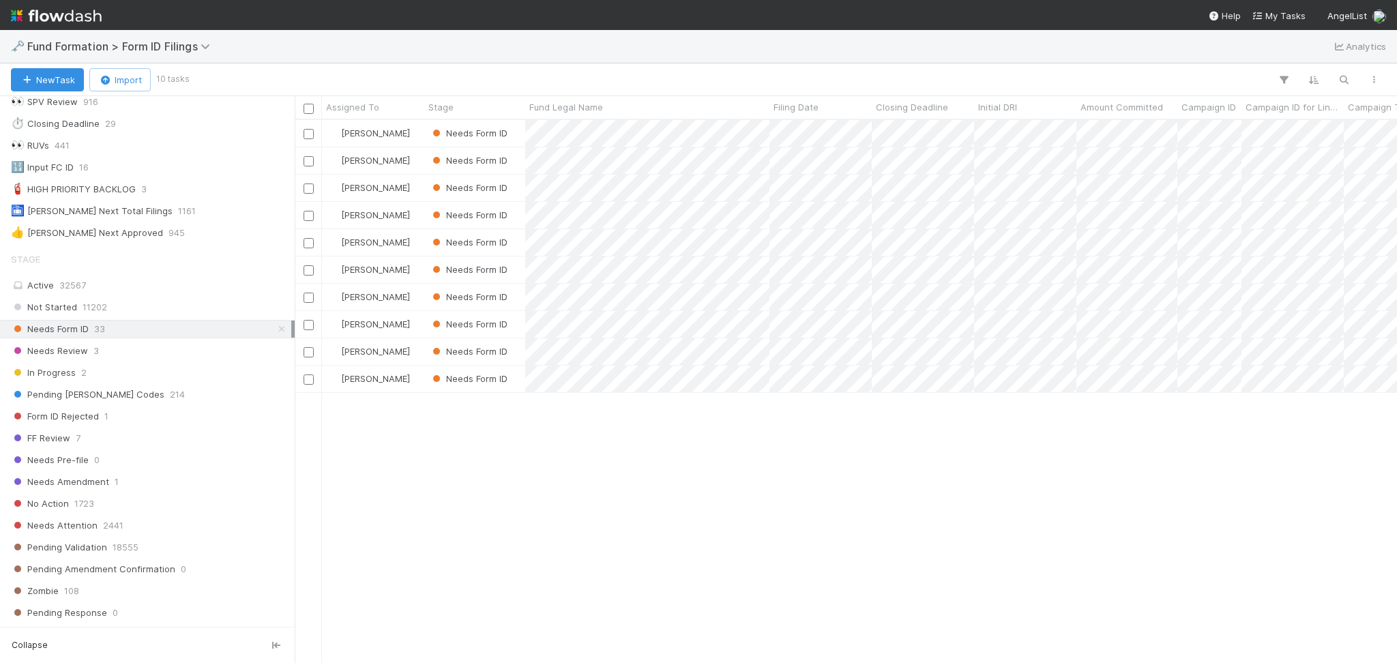
scroll to position [14, 14]
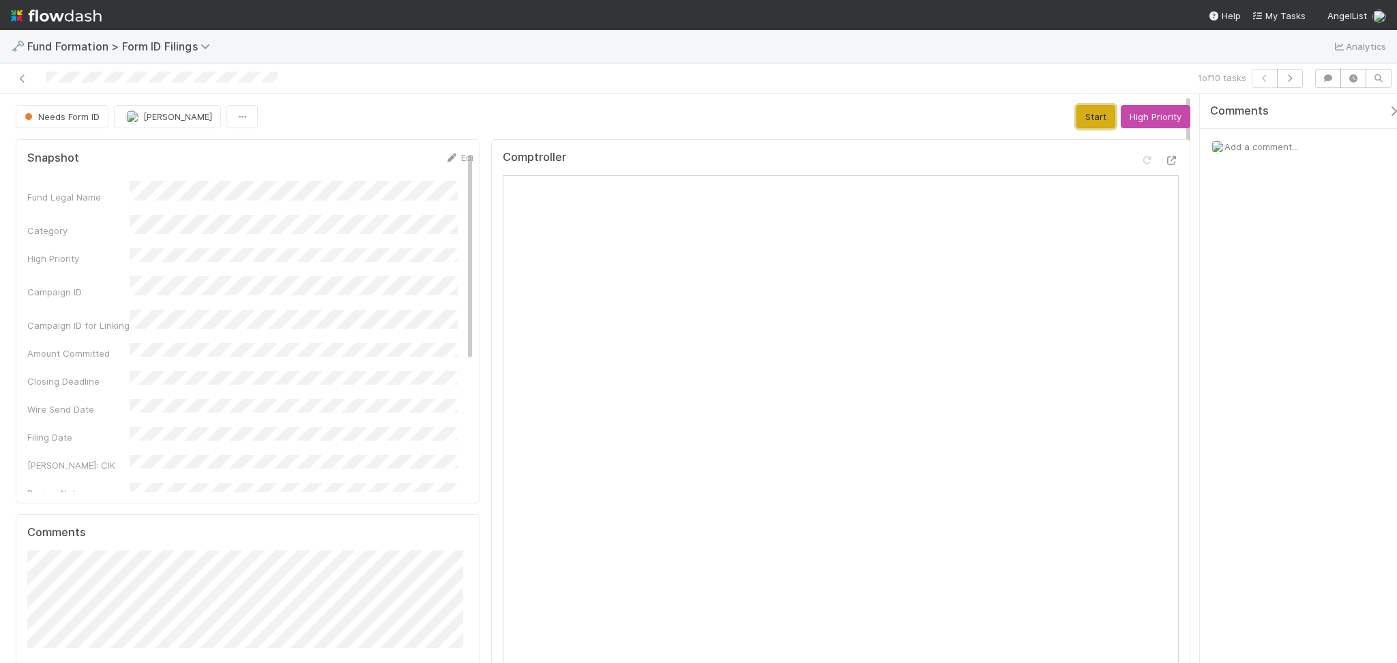
click at [1079, 110] on button "Start" at bounding box center [1096, 116] width 39 height 23
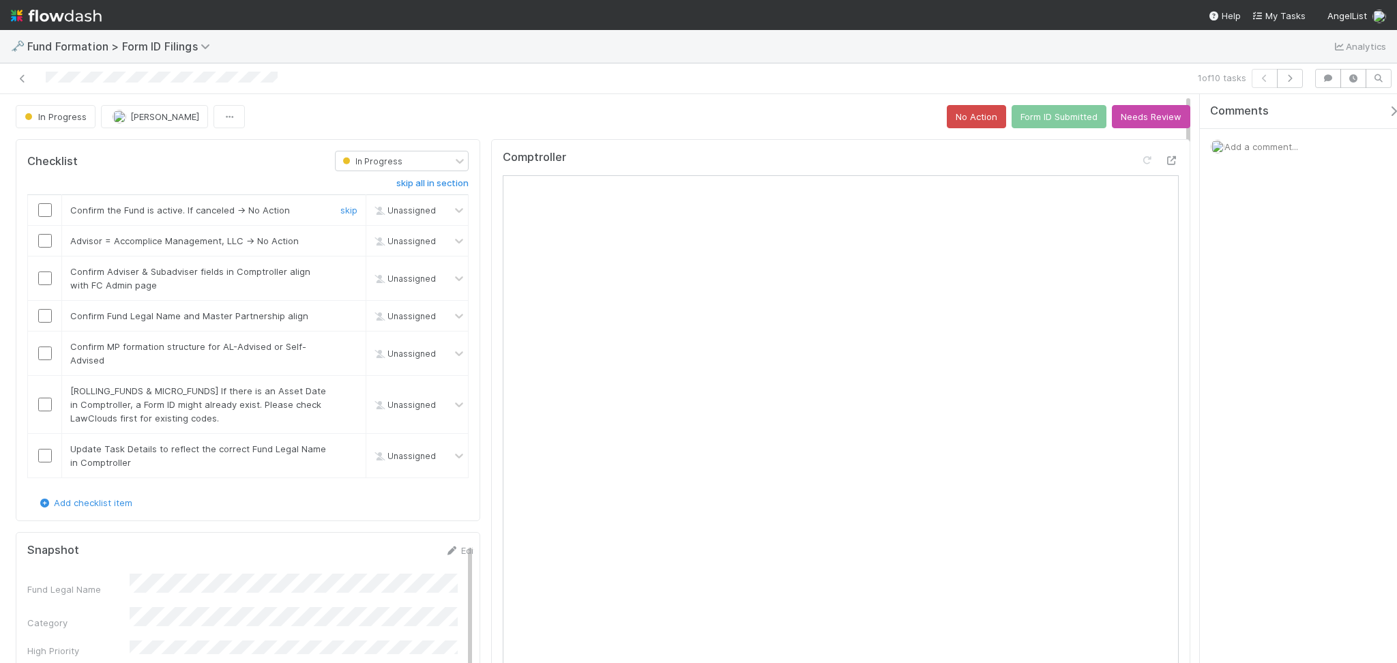
click at [49, 205] on input "checkbox" at bounding box center [45, 210] width 14 height 14
checkbox input "true"
click at [46, 238] on input "checkbox" at bounding box center [45, 241] width 14 height 14
drag, startPoint x: 42, startPoint y: 274, endPoint x: 46, endPoint y: 294, distance: 20.1
click at [44, 274] on input "checkbox" at bounding box center [45, 279] width 14 height 14
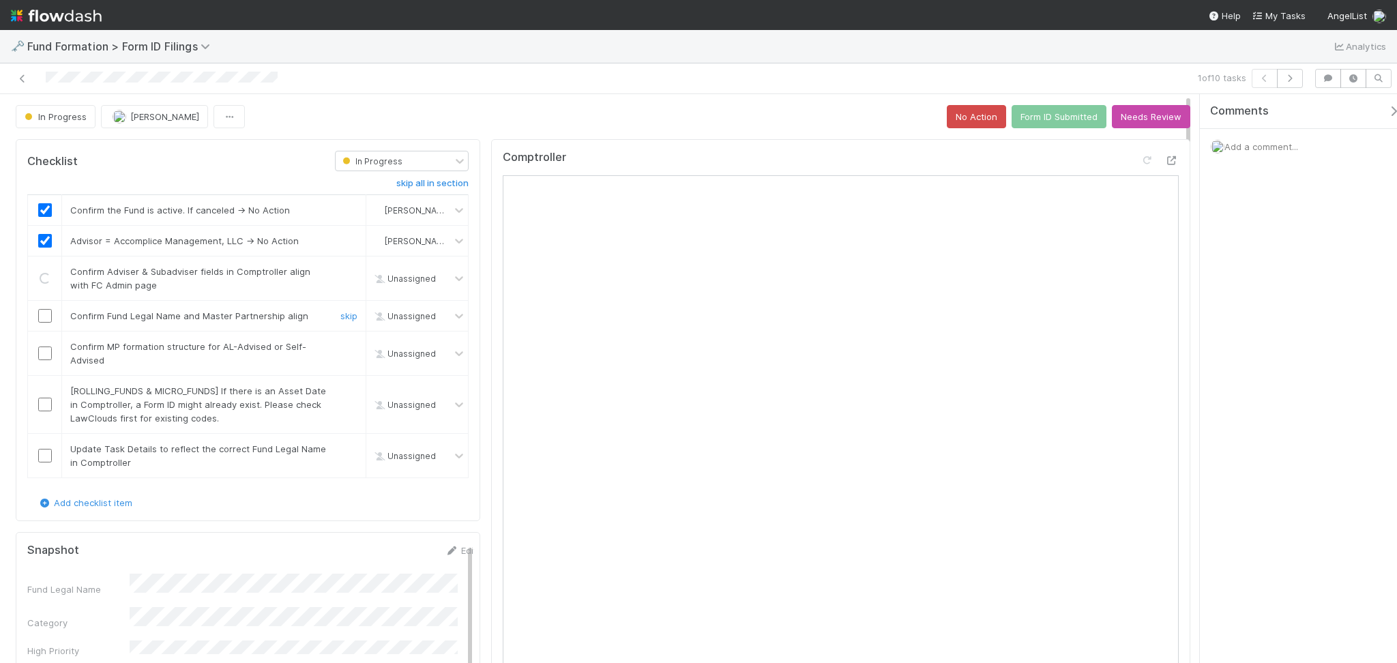
click at [45, 315] on input "checkbox" at bounding box center [45, 316] width 14 height 14
click at [42, 356] on input "checkbox" at bounding box center [45, 354] width 14 height 14
click at [341, 395] on link "skip" at bounding box center [348, 391] width 17 height 11
click at [342, 451] on link "skip" at bounding box center [348, 449] width 17 height 11
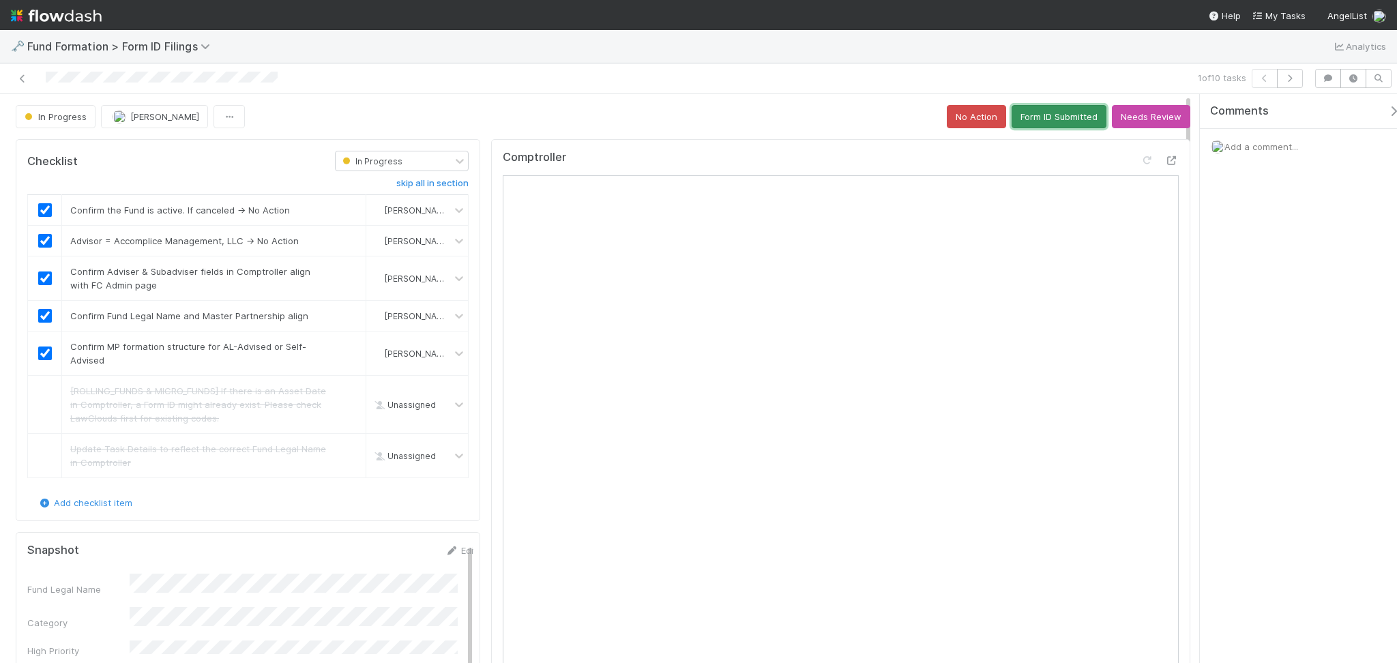
click at [1028, 113] on button "Form ID Submitted" at bounding box center [1059, 116] width 95 height 23
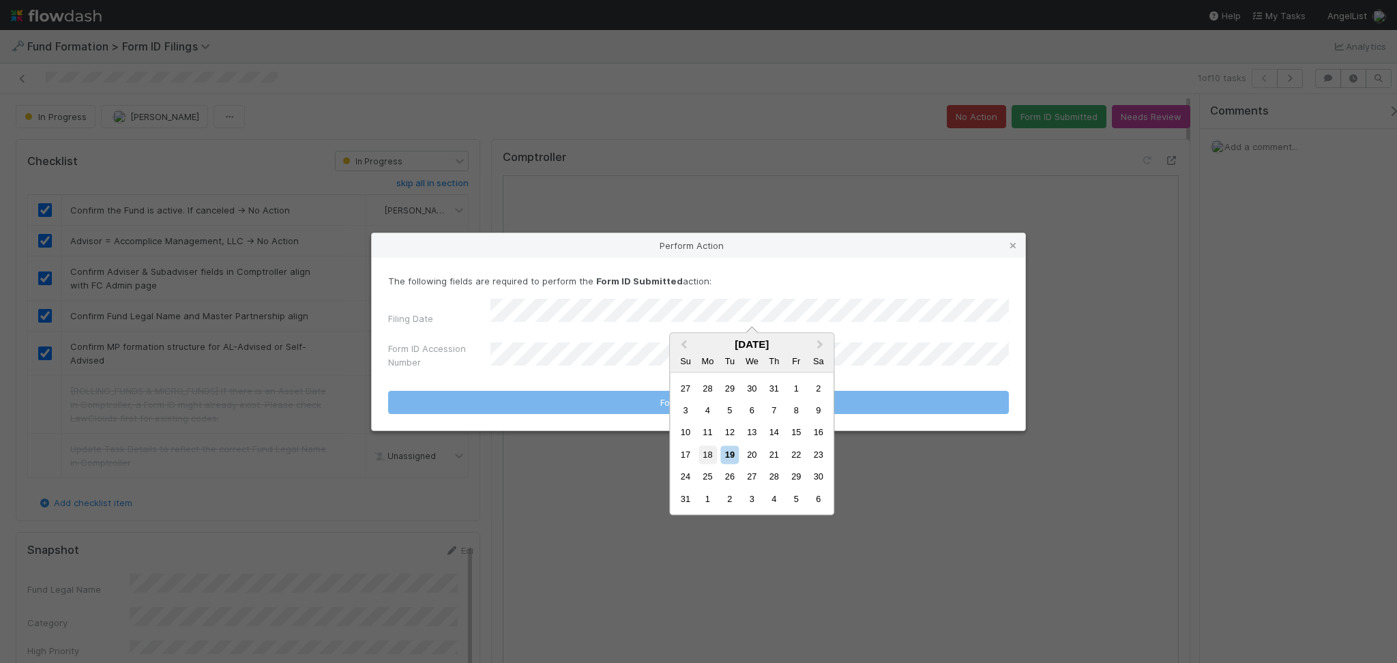
click at [715, 456] on div "18" at bounding box center [708, 455] width 18 height 18
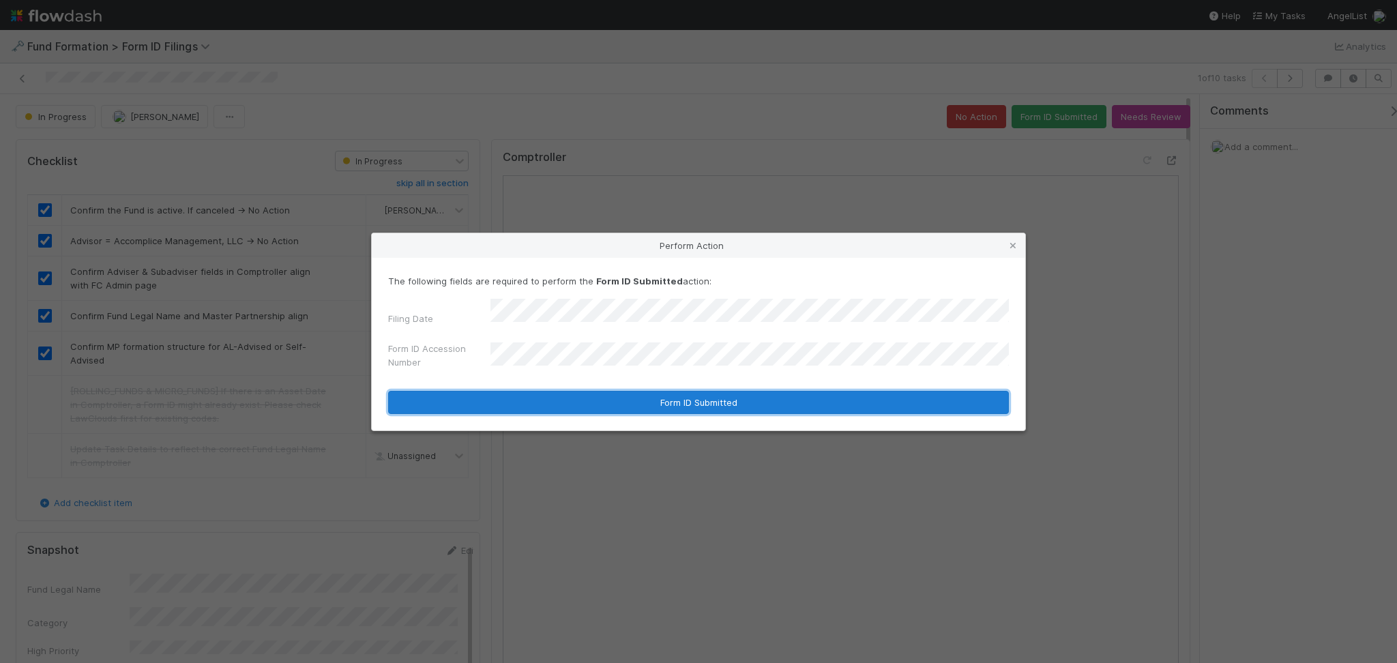
click at [742, 399] on button "Form ID Submitted" at bounding box center [698, 402] width 621 height 23
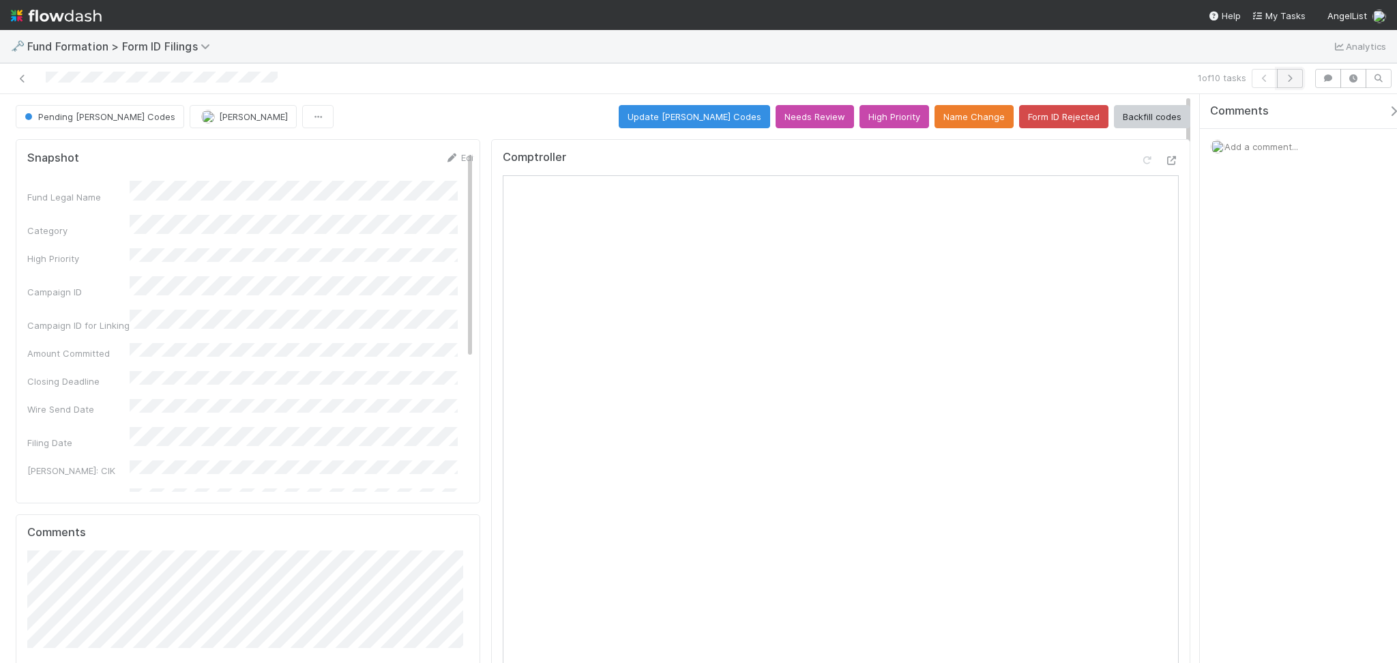
click at [1286, 76] on icon "button" at bounding box center [1291, 78] width 14 height 8
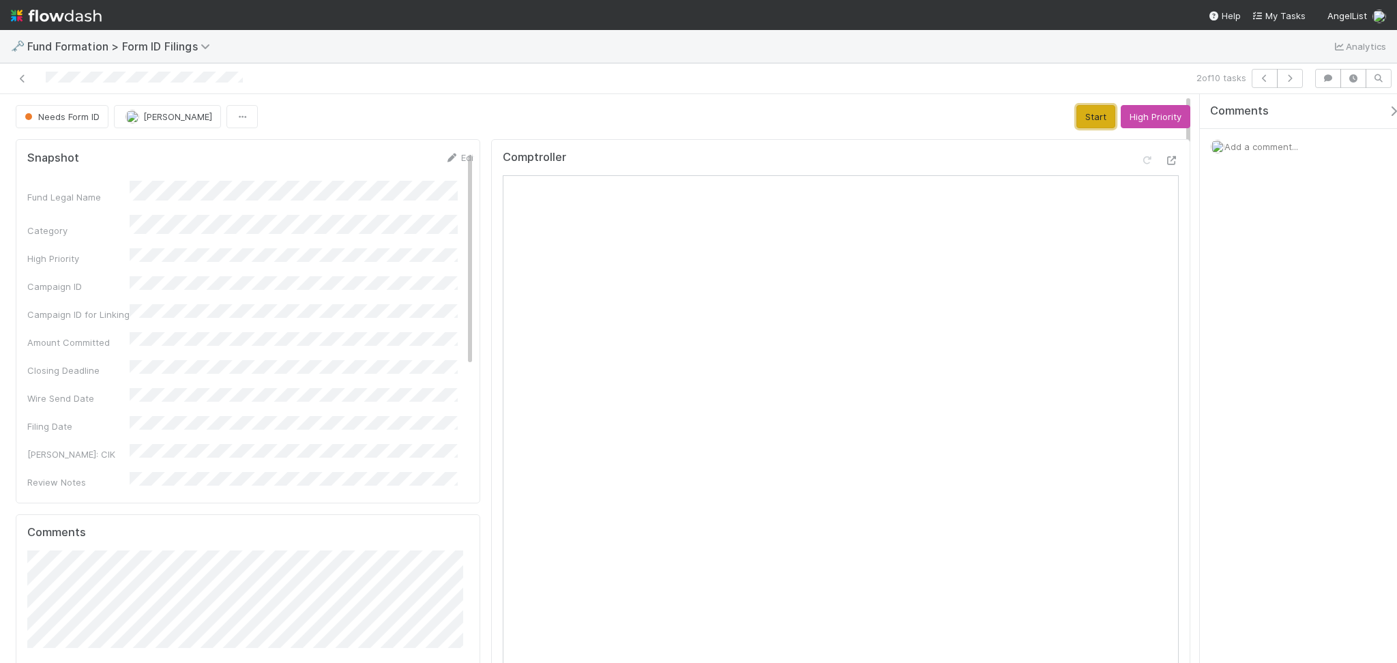
drag, startPoint x: 1073, startPoint y: 121, endPoint x: 1006, endPoint y: 122, distance: 66.9
click at [1077, 121] on button "Start" at bounding box center [1096, 116] width 39 height 23
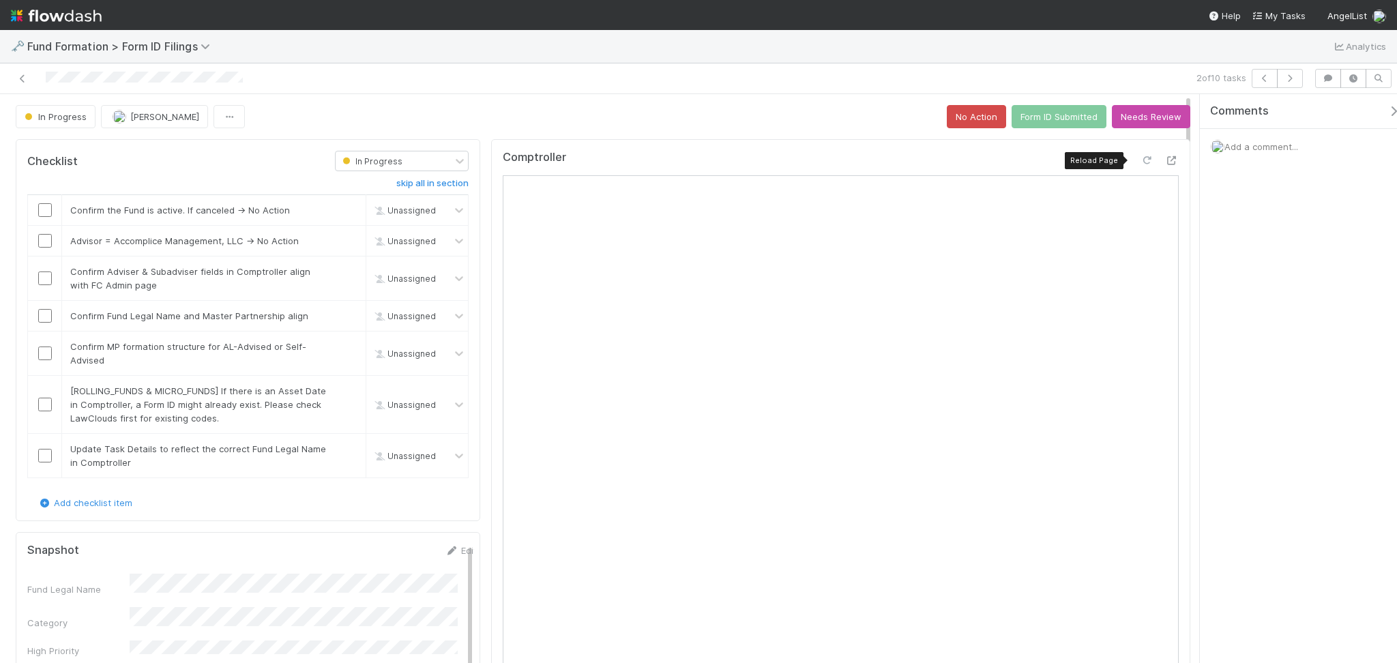
click at [1141, 161] on icon at bounding box center [1148, 160] width 14 height 9
drag, startPoint x: 44, startPoint y: 211, endPoint x: 40, endPoint y: 220, distance: 9.5
click at [42, 211] on input "checkbox" at bounding box center [45, 210] width 14 height 14
click at [42, 240] on input "checkbox" at bounding box center [45, 241] width 14 height 14
click at [48, 276] on input "checkbox" at bounding box center [45, 279] width 14 height 14
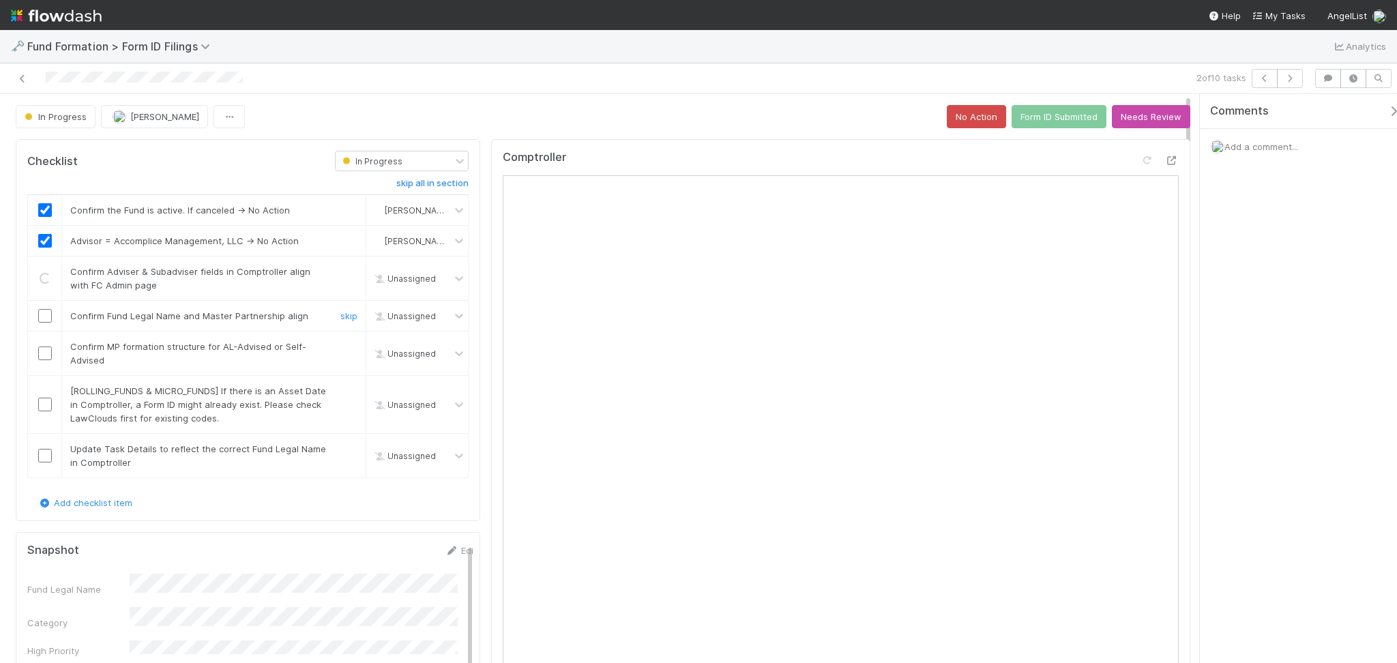
click at [42, 318] on input "checkbox" at bounding box center [45, 316] width 14 height 14
checkbox input "true"
click at [41, 350] on input "checkbox" at bounding box center [45, 354] width 14 height 14
drag, startPoint x: 334, startPoint y: 392, endPoint x: 346, endPoint y: 416, distance: 25.9
click at [340, 392] on link "skip" at bounding box center [348, 391] width 17 height 11
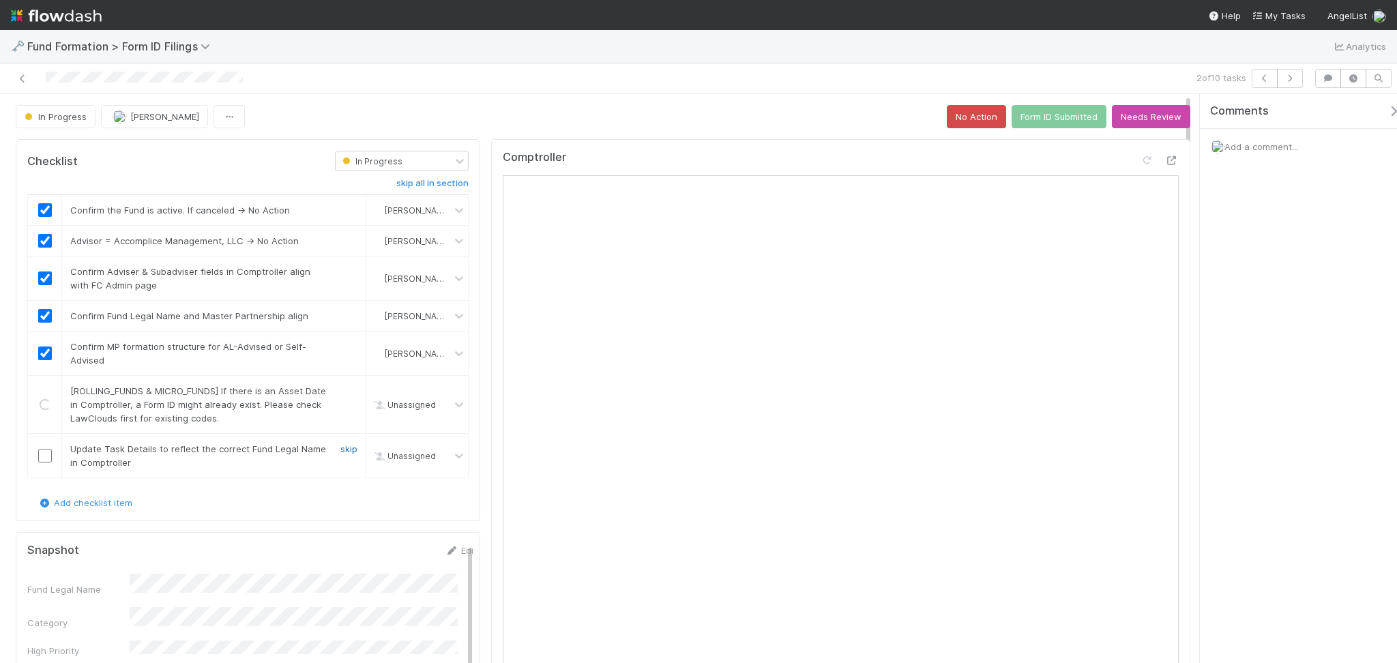
click at [340, 448] on link "skip" at bounding box center [348, 449] width 17 height 11
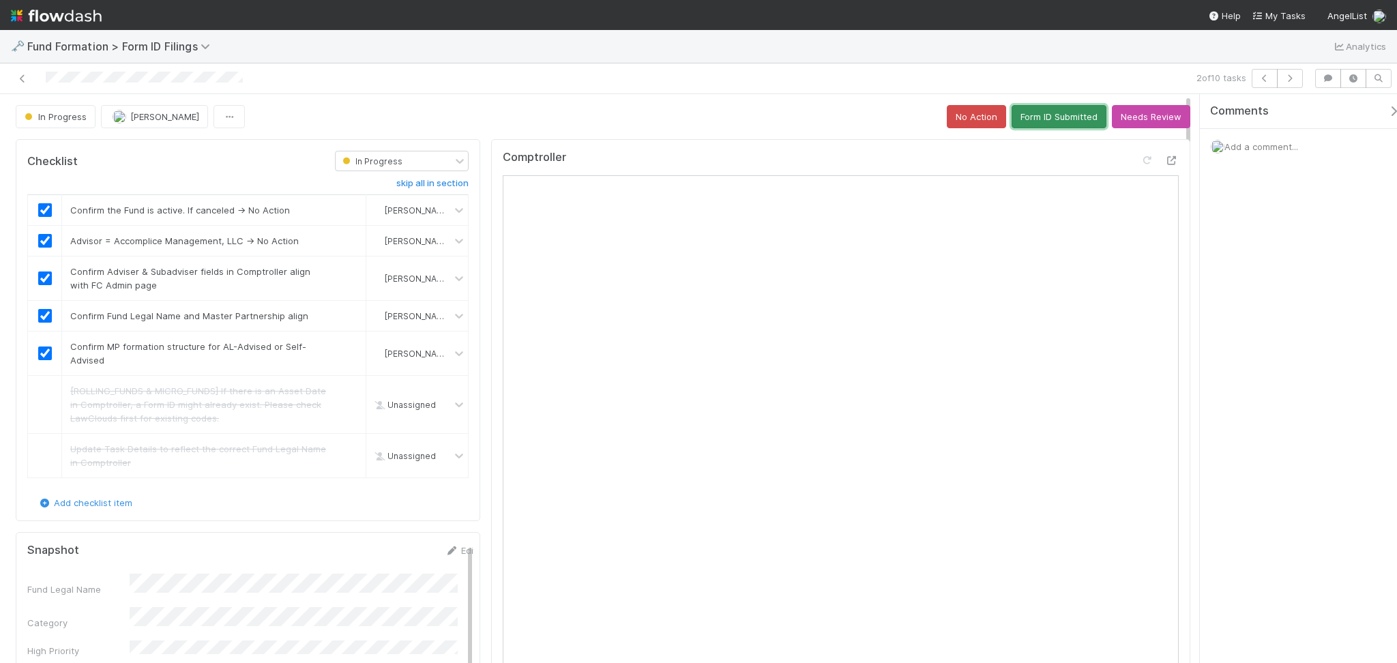
click at [1026, 111] on button "Form ID Submitted" at bounding box center [1059, 116] width 95 height 23
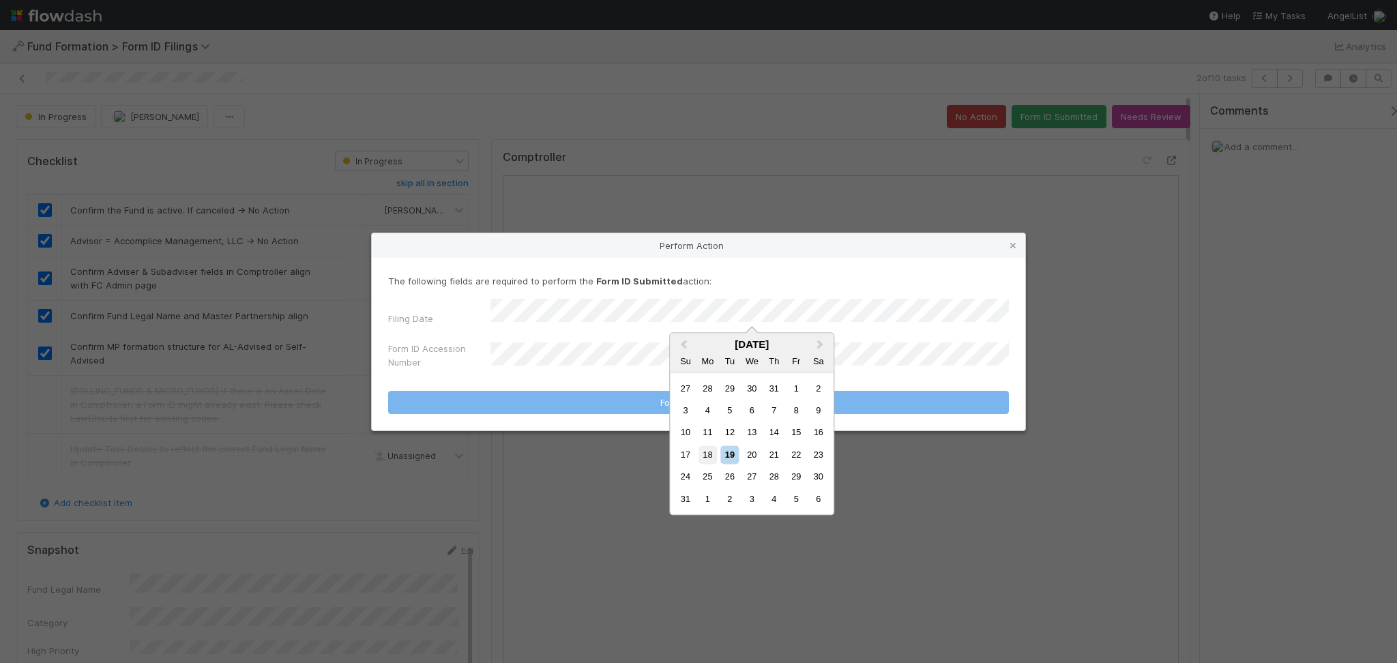
click at [708, 449] on div "18" at bounding box center [708, 455] width 18 height 18
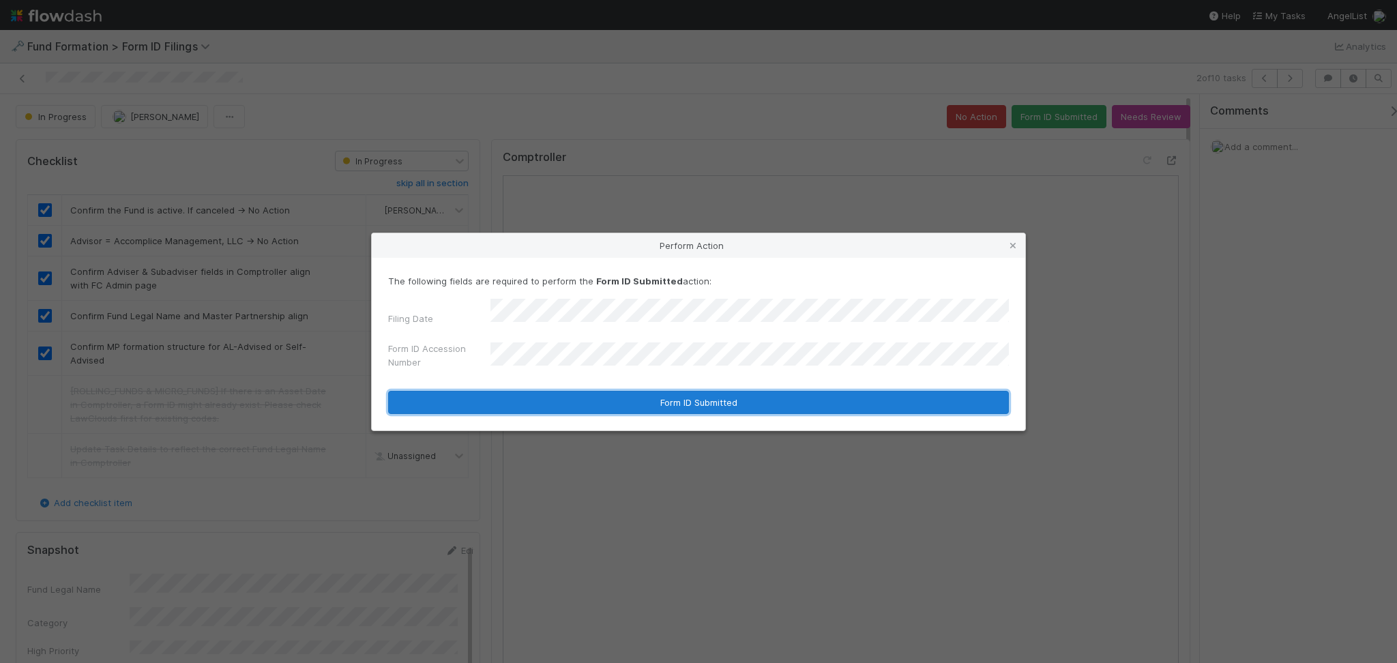
click at [639, 394] on button "Form ID Submitted" at bounding box center [698, 402] width 621 height 23
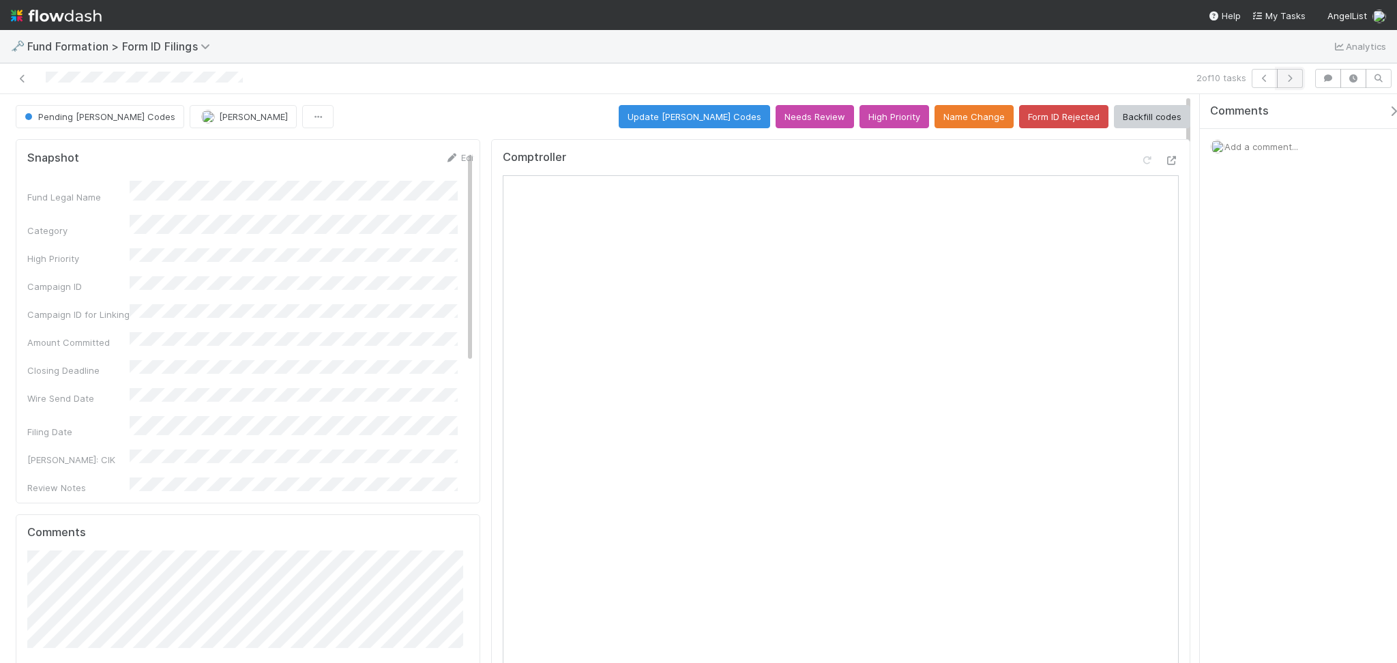
click at [1290, 81] on icon "button" at bounding box center [1291, 78] width 14 height 8
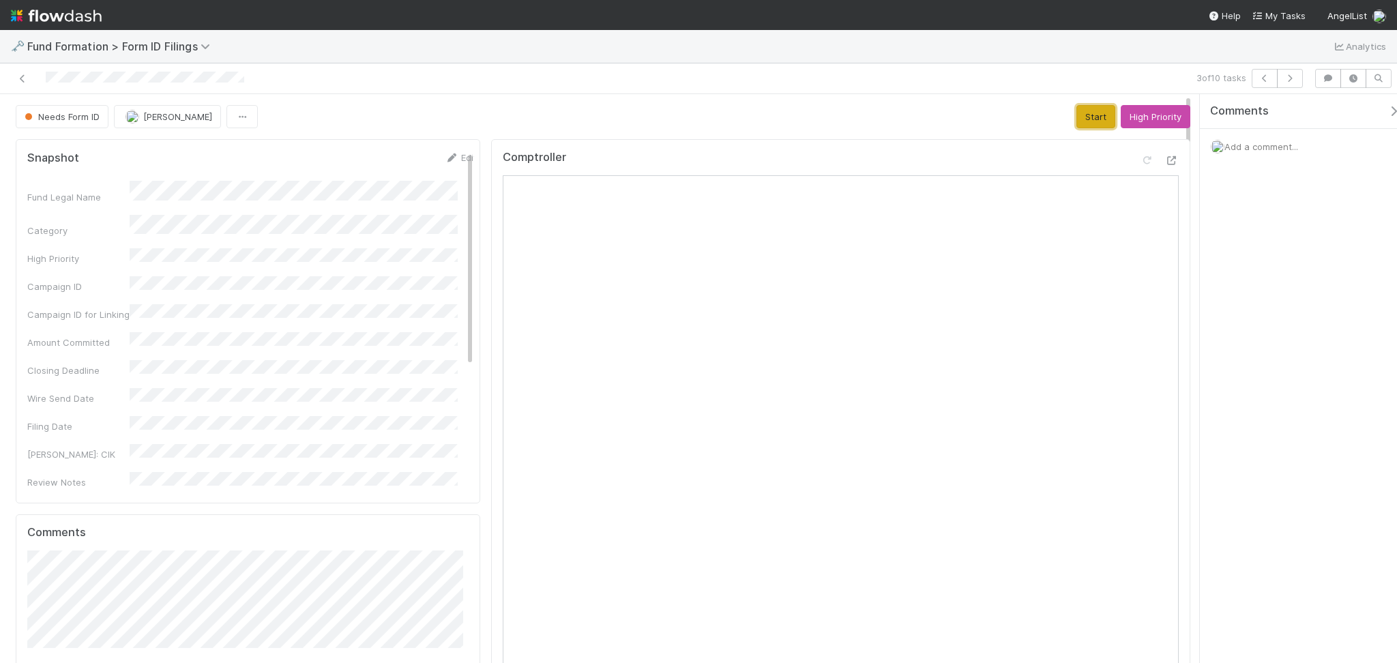
click at [1084, 109] on button "Start" at bounding box center [1096, 116] width 39 height 23
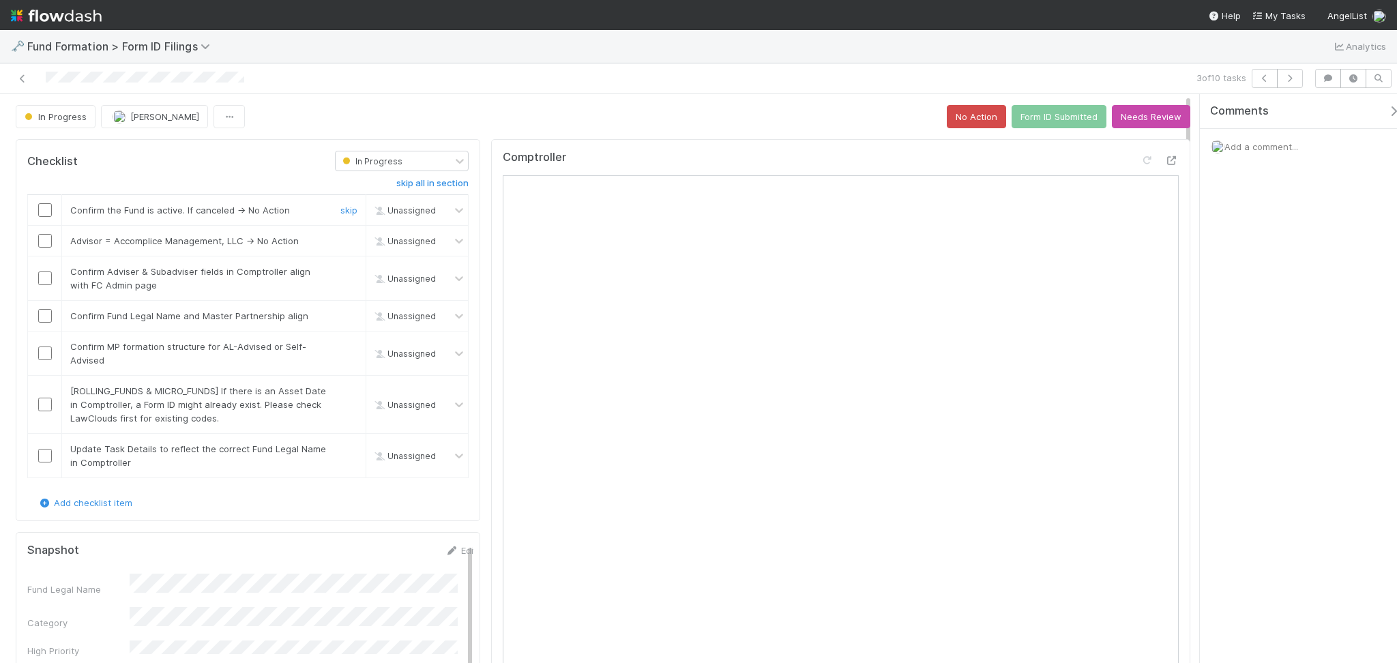
click at [41, 205] on input "checkbox" at bounding box center [45, 210] width 14 height 14
click at [45, 242] on input "checkbox" at bounding box center [45, 241] width 14 height 14
click at [47, 272] on input "checkbox" at bounding box center [45, 279] width 14 height 14
click at [46, 315] on input "checkbox" at bounding box center [45, 316] width 14 height 14
click at [46, 356] on input "checkbox" at bounding box center [45, 354] width 14 height 14
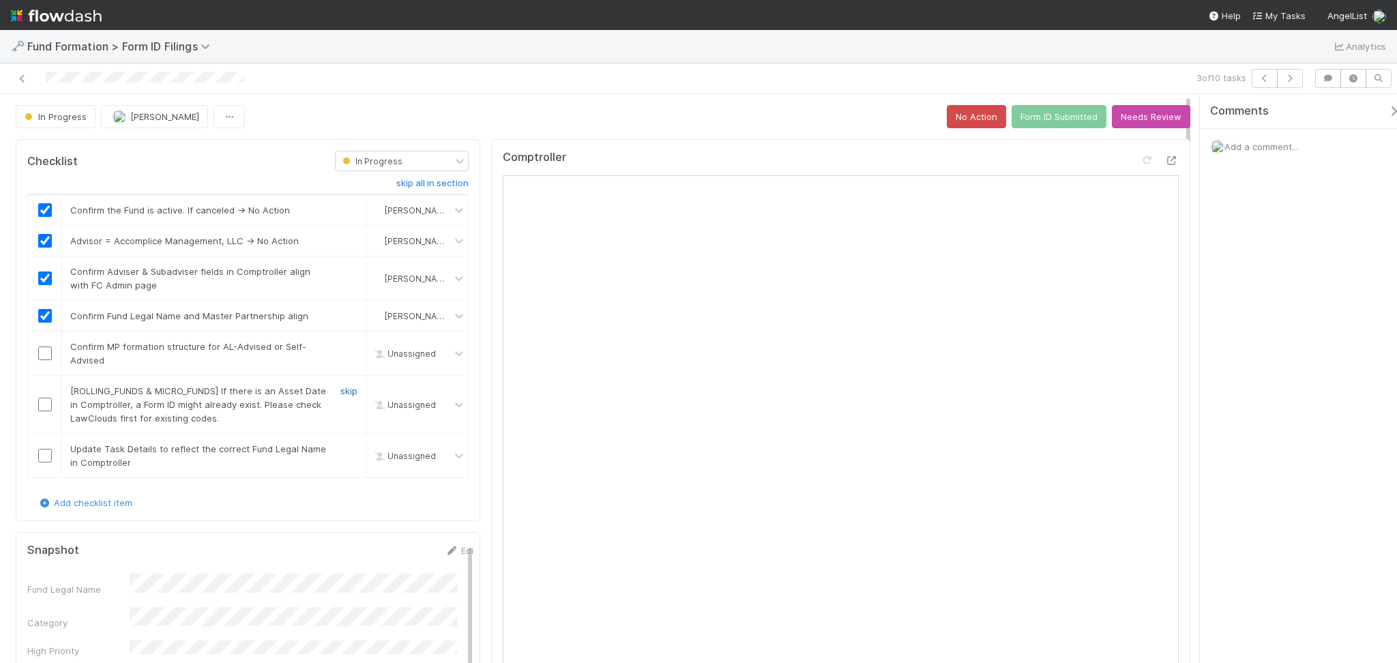
click at [340, 387] on link "skip" at bounding box center [348, 391] width 17 height 11
checkbox input "true"
click at [340, 450] on link "skip" at bounding box center [348, 449] width 17 height 11
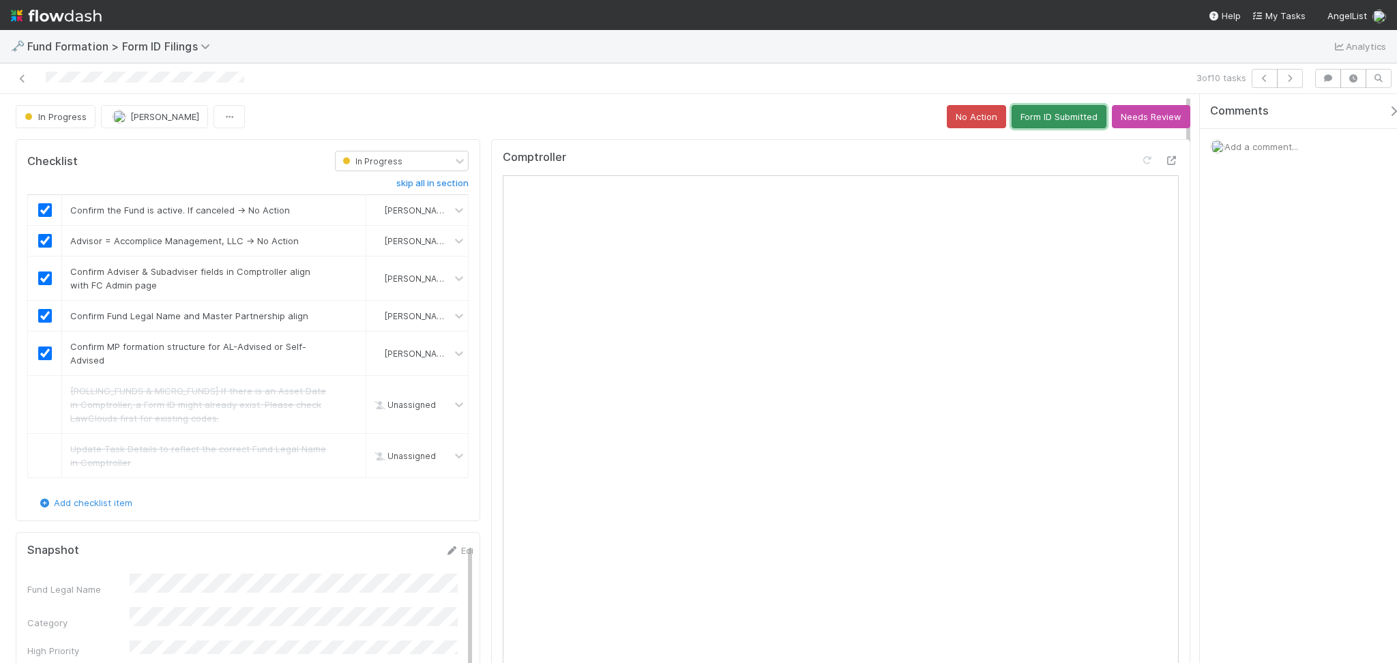
click at [1052, 126] on button "Form ID Submitted" at bounding box center [1059, 116] width 95 height 23
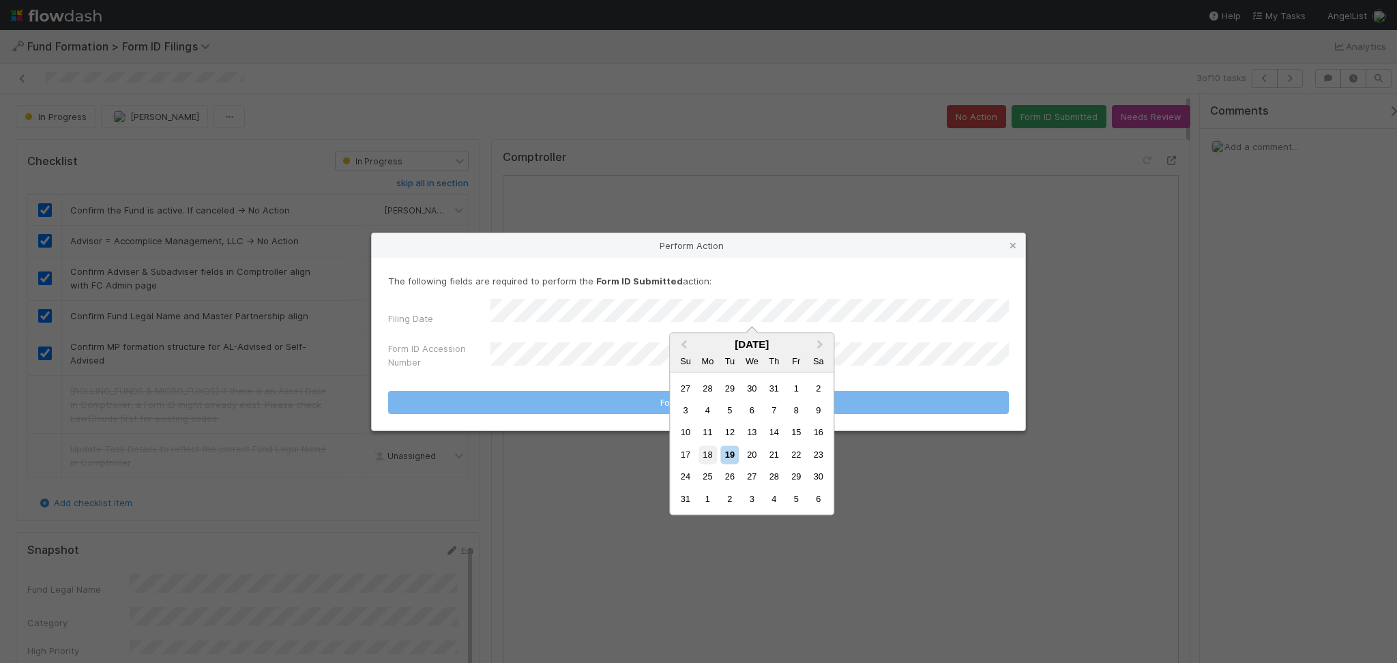
click at [706, 461] on div "18" at bounding box center [708, 455] width 18 height 18
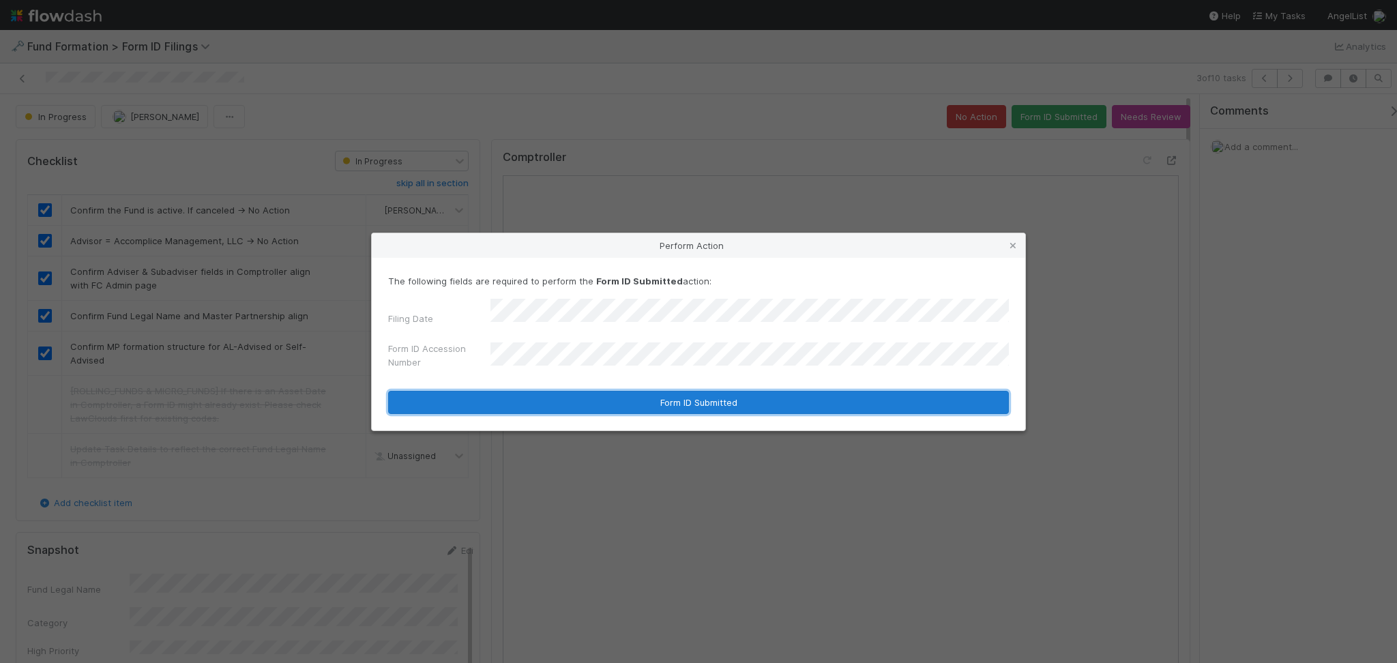
click at [663, 401] on button "Form ID Submitted" at bounding box center [698, 402] width 621 height 23
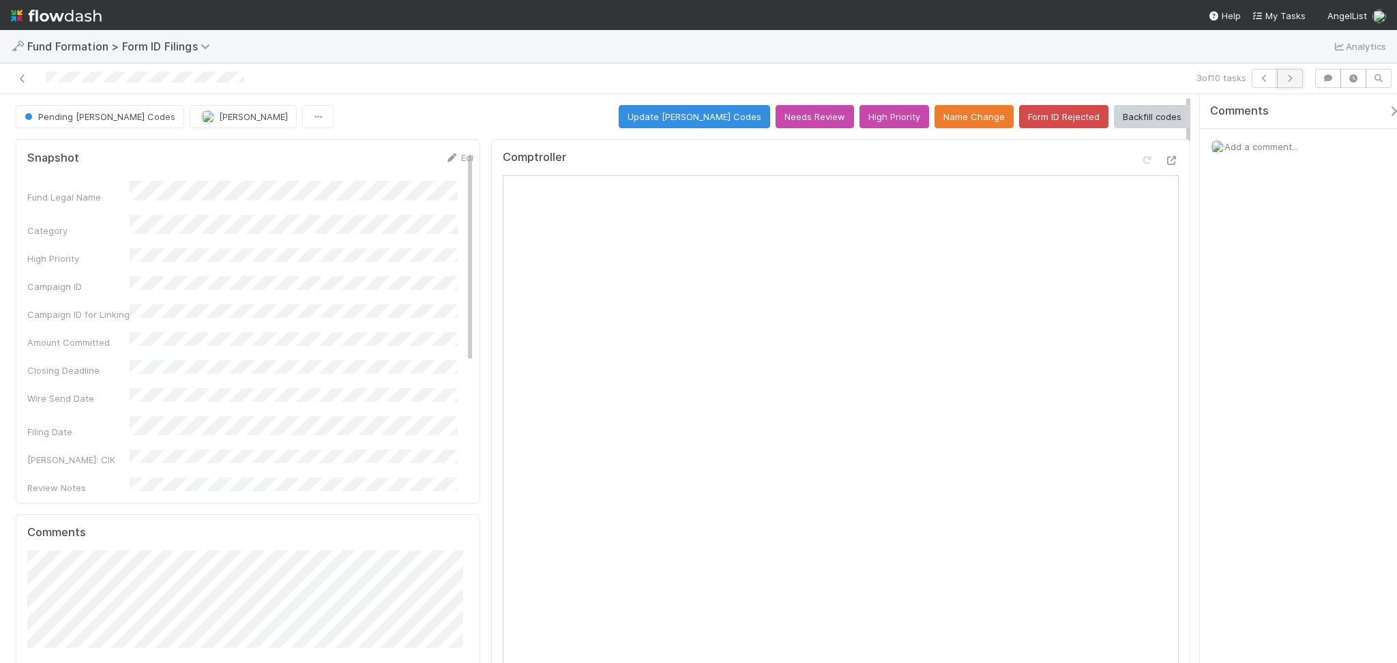
click at [1297, 74] on button "button" at bounding box center [1290, 78] width 26 height 19
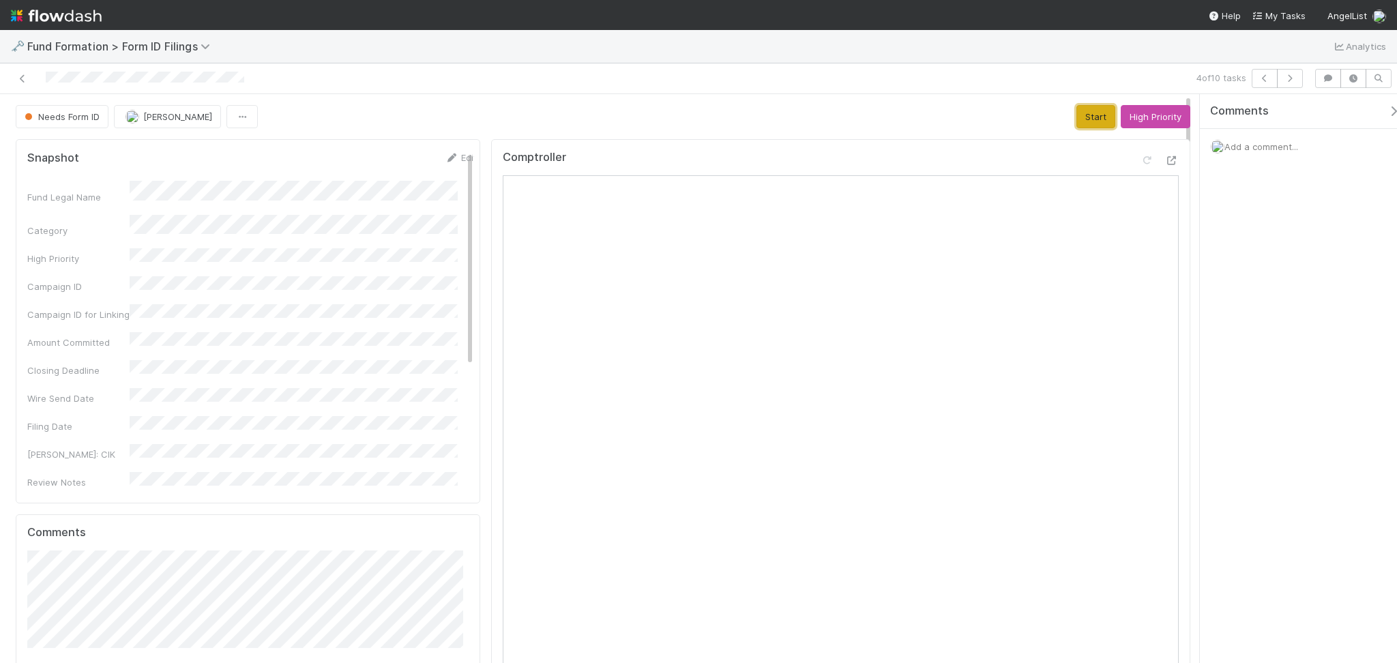
click at [1083, 119] on button "Start" at bounding box center [1096, 116] width 39 height 23
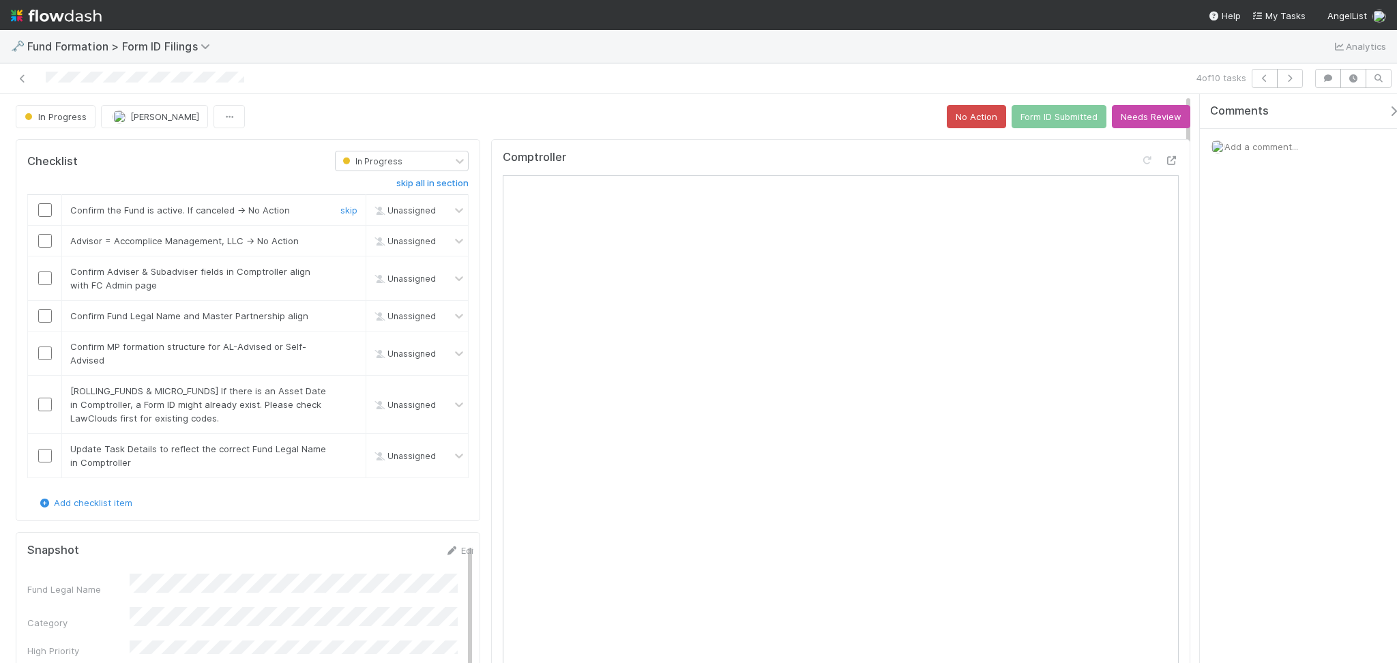
click at [41, 209] on input "checkbox" at bounding box center [45, 210] width 14 height 14
click at [48, 246] on input "checkbox" at bounding box center [45, 241] width 14 height 14
click at [44, 280] on input "checkbox" at bounding box center [45, 279] width 14 height 14
click at [46, 317] on input "checkbox" at bounding box center [45, 316] width 14 height 14
click at [41, 356] on input "checkbox" at bounding box center [45, 354] width 14 height 14
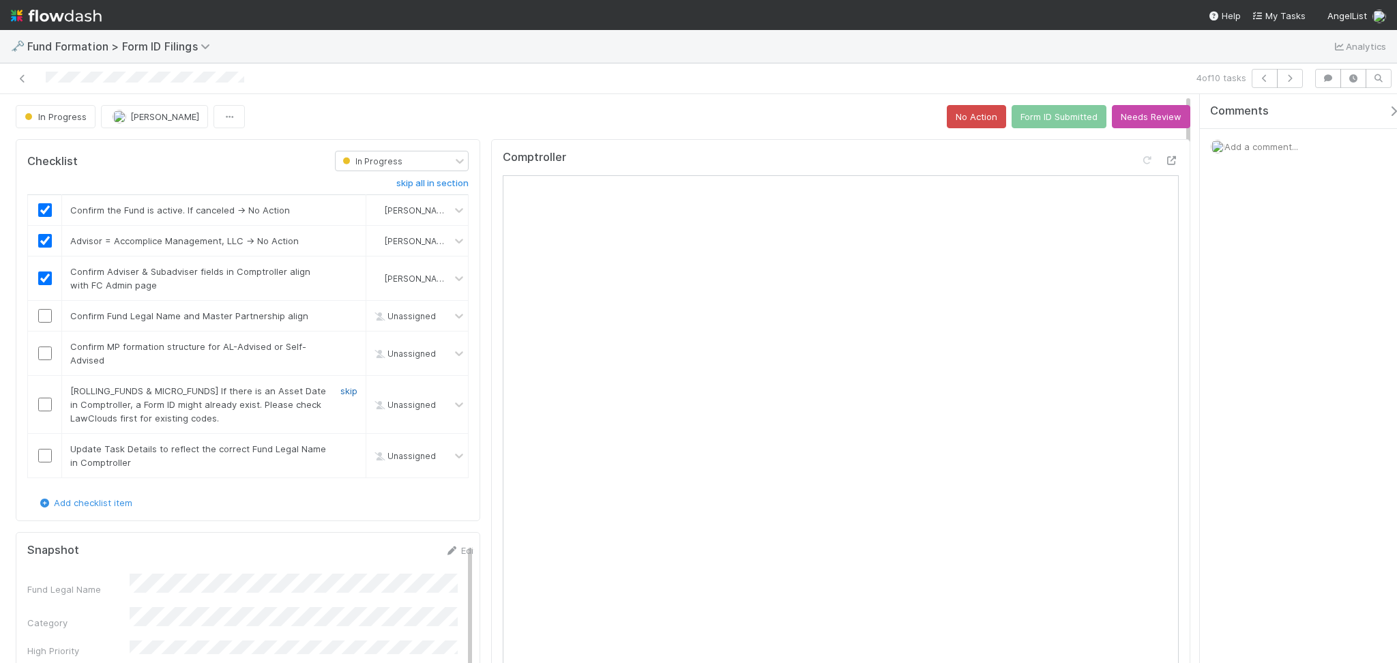
click at [347, 394] on link "skip" at bounding box center [348, 391] width 17 height 11
checkbox input "true"
click at [340, 447] on link "skip" at bounding box center [348, 449] width 17 height 11
click at [42, 358] on input "checkbox" at bounding box center [45, 354] width 14 height 14
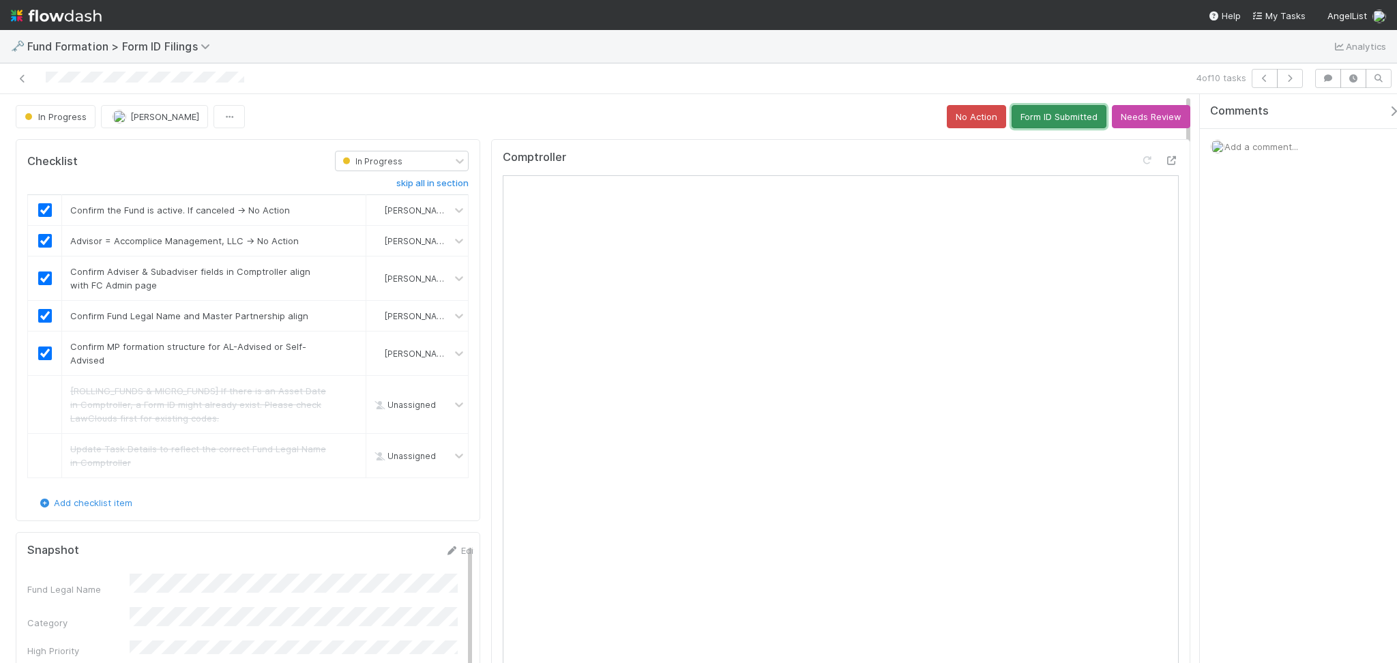
click at [1030, 106] on button "Form ID Submitted" at bounding box center [1059, 116] width 95 height 23
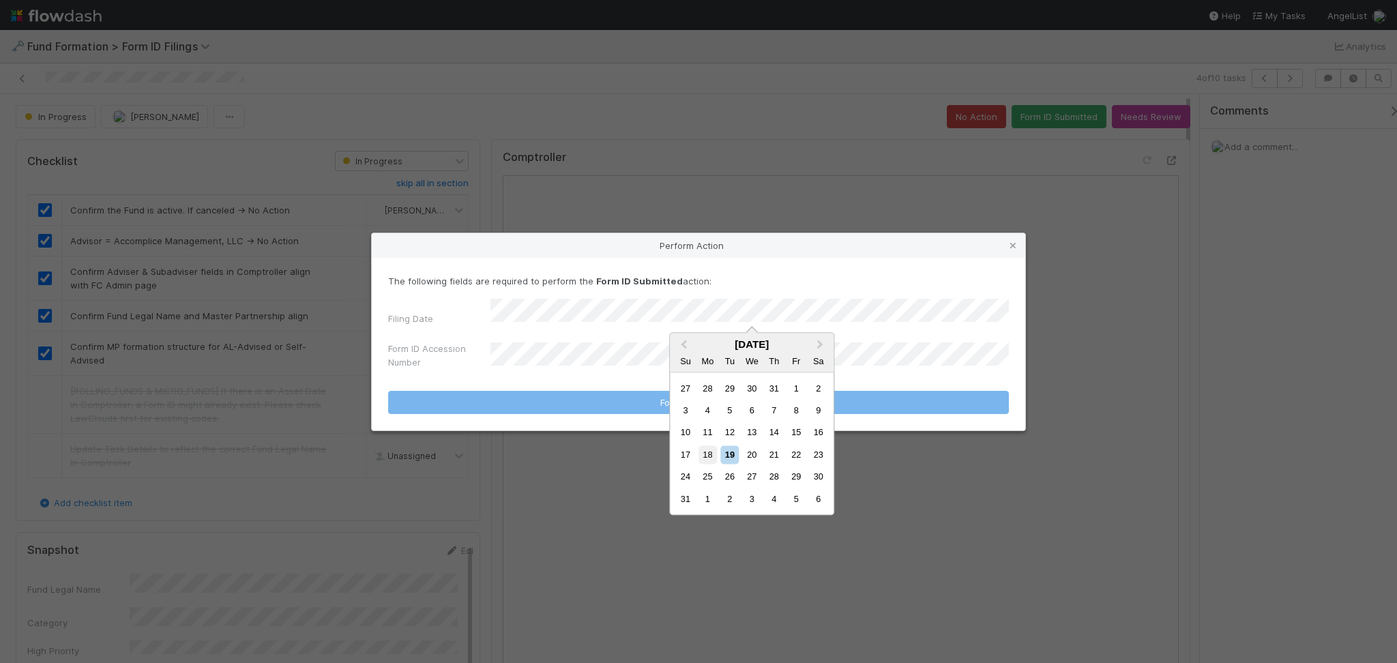
click at [712, 448] on div "18" at bounding box center [708, 455] width 18 height 18
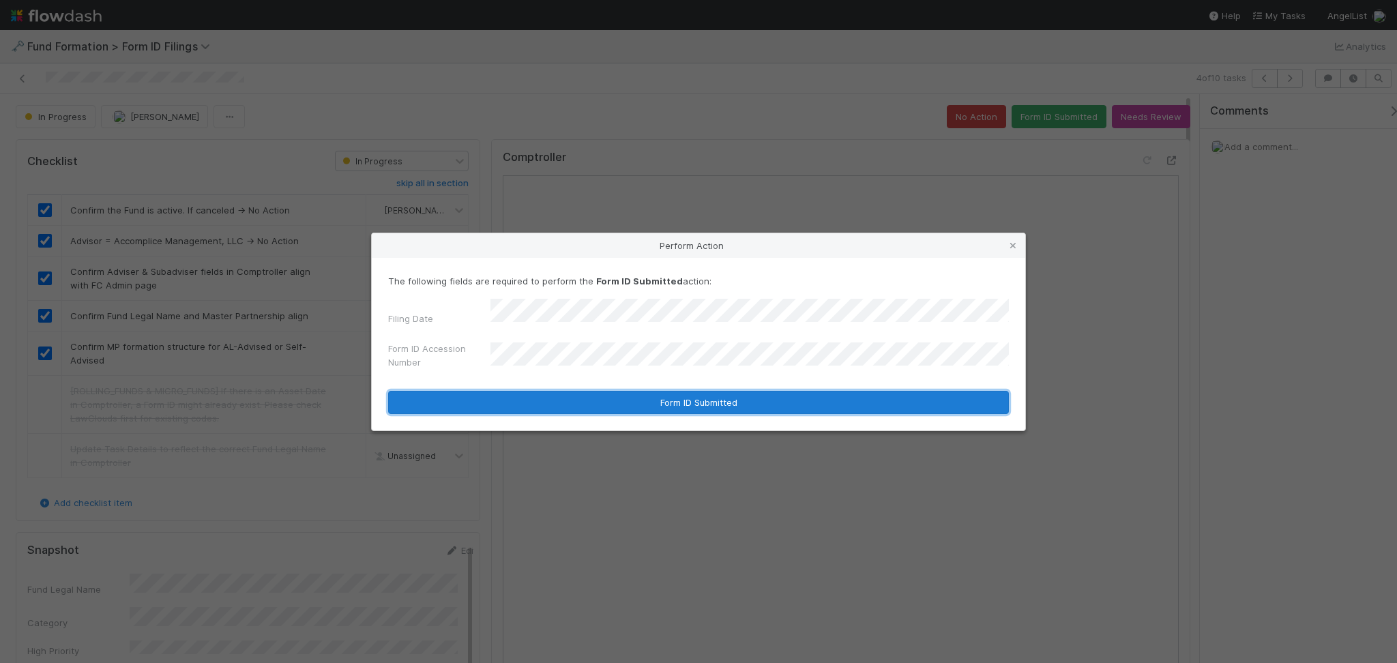
click at [641, 409] on button "Form ID Submitted" at bounding box center [698, 402] width 621 height 23
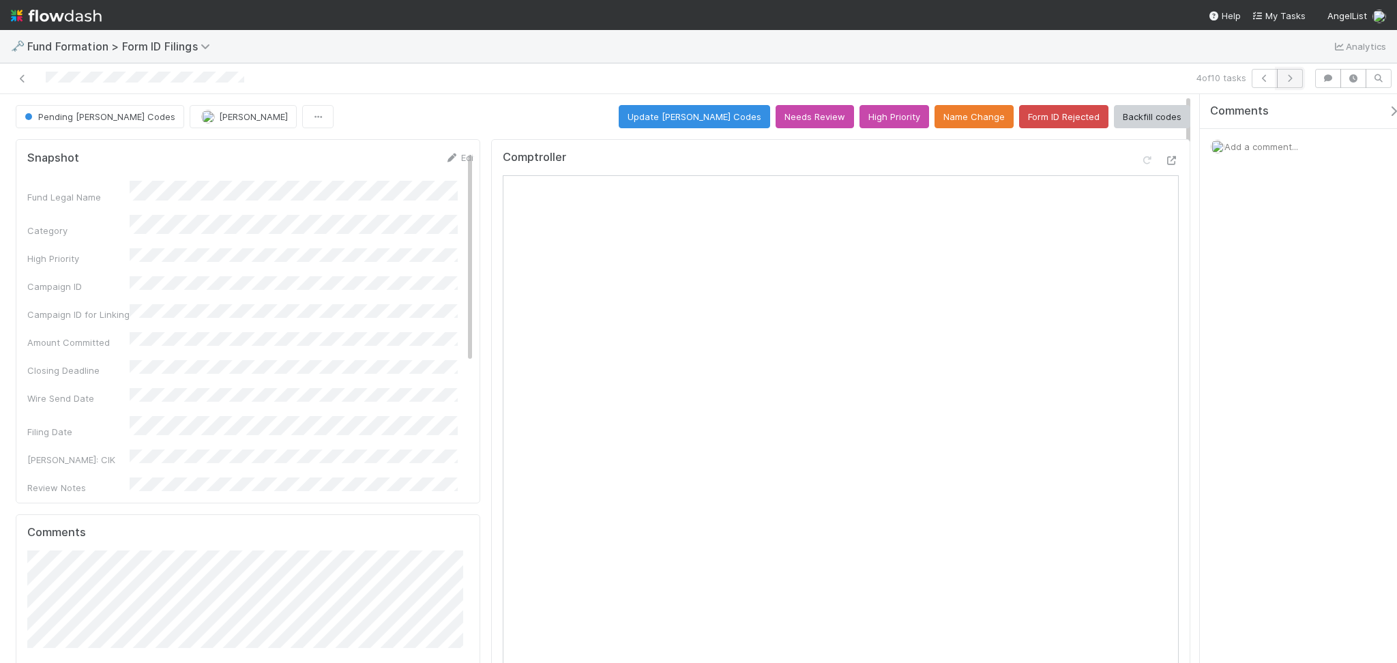
click at [1284, 81] on icon "button" at bounding box center [1291, 78] width 14 height 8
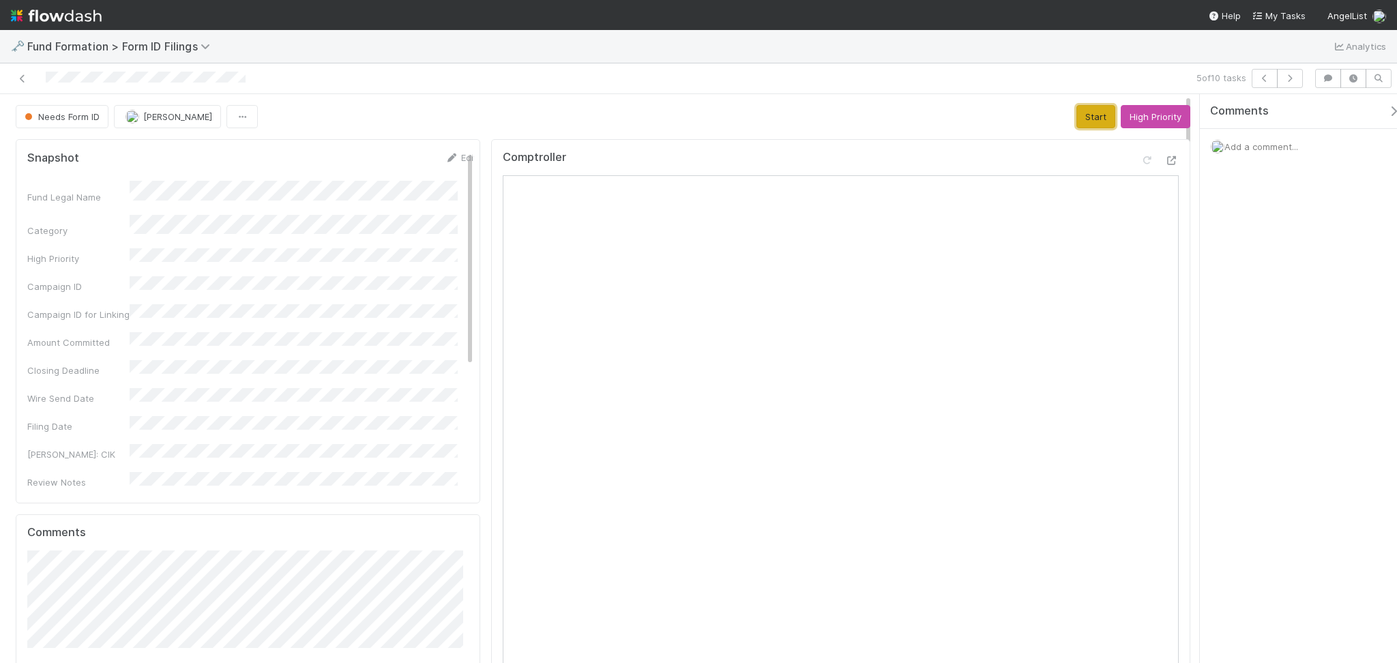
click at [1086, 120] on button "Start" at bounding box center [1096, 116] width 39 height 23
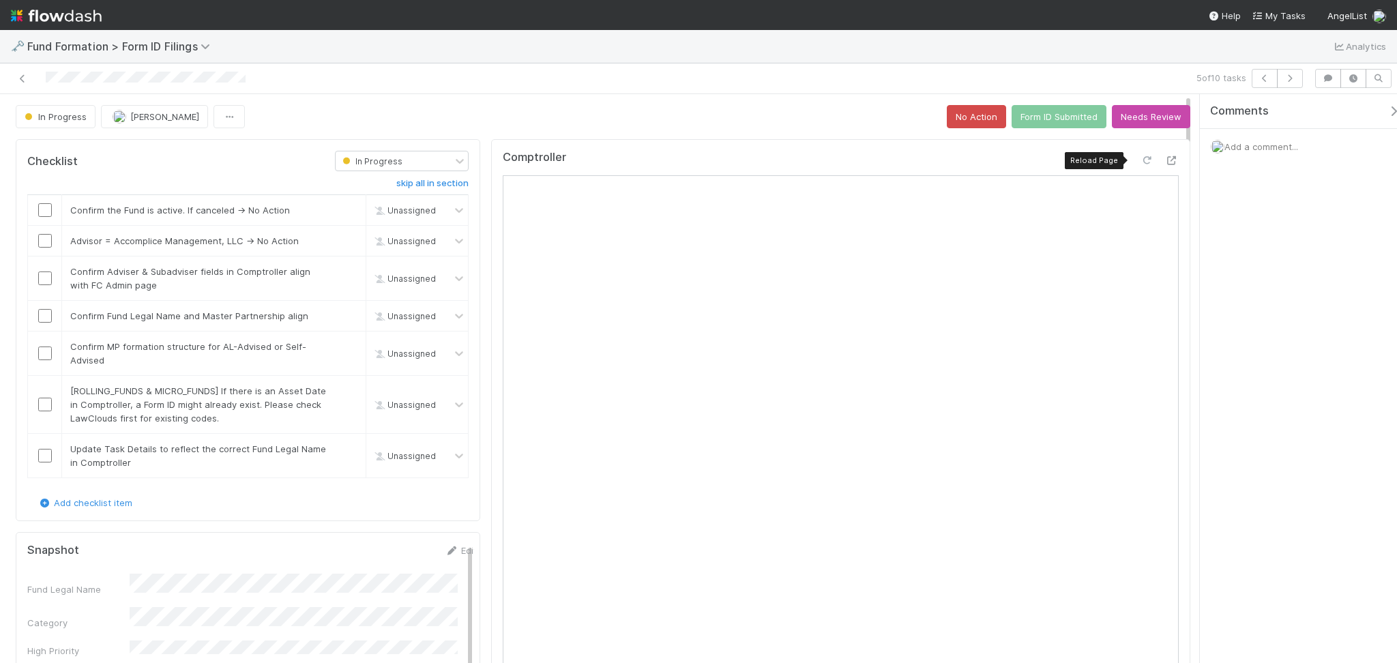
click at [1141, 163] on icon at bounding box center [1148, 160] width 14 height 9
click at [44, 214] on input "checkbox" at bounding box center [45, 210] width 14 height 14
click at [50, 240] on input "checkbox" at bounding box center [45, 241] width 14 height 14
click at [46, 278] on input "checkbox" at bounding box center [45, 279] width 14 height 14
checkbox input "true"
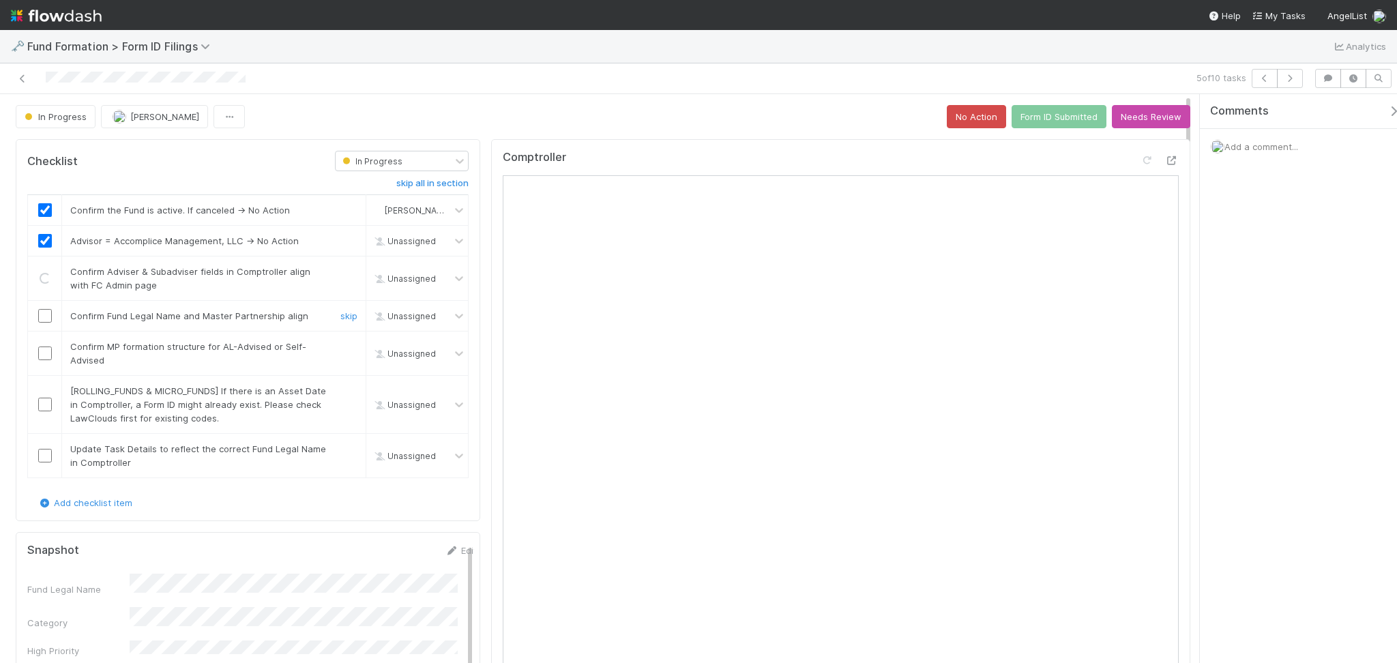
click at [40, 315] on input "checkbox" at bounding box center [45, 316] width 14 height 14
click at [44, 356] on input "checkbox" at bounding box center [45, 354] width 14 height 14
click at [347, 388] on link "skip" at bounding box center [348, 391] width 17 height 11
click at [340, 450] on link "skip" at bounding box center [348, 449] width 17 height 11
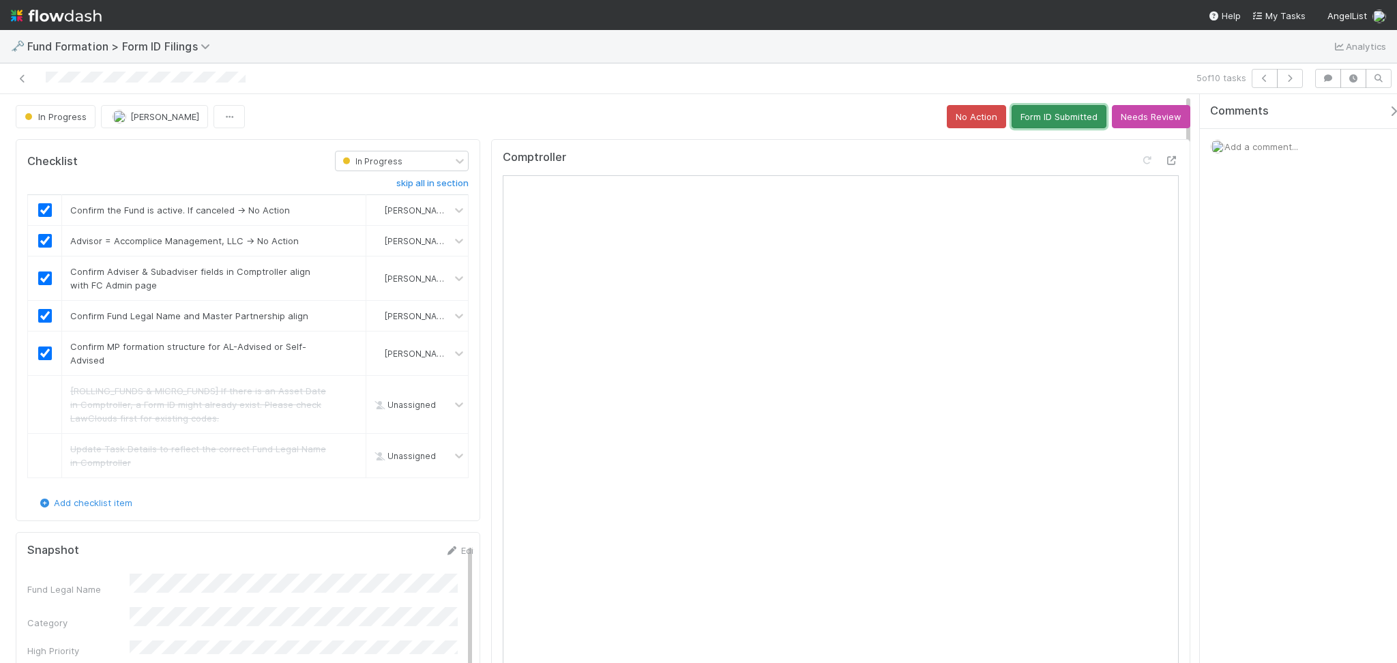
click at [1044, 121] on button "Form ID Submitted" at bounding box center [1059, 116] width 95 height 23
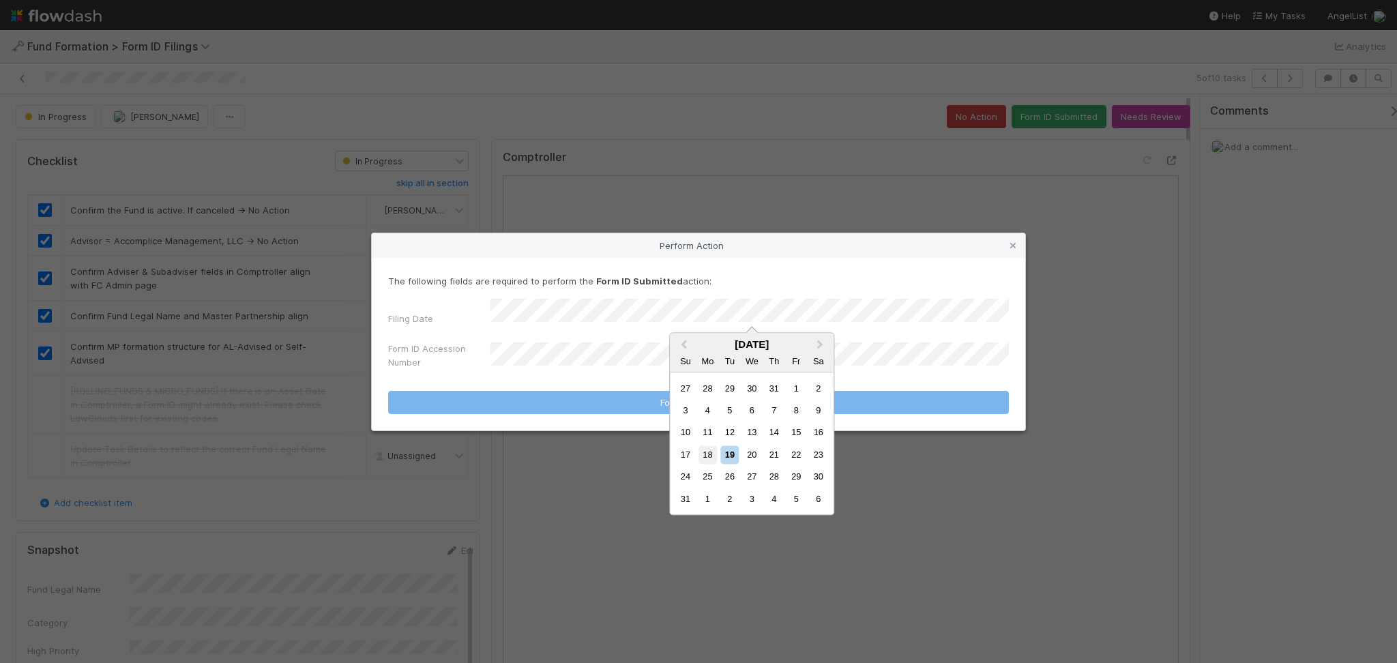
click at [710, 452] on div "18" at bounding box center [708, 455] width 18 height 18
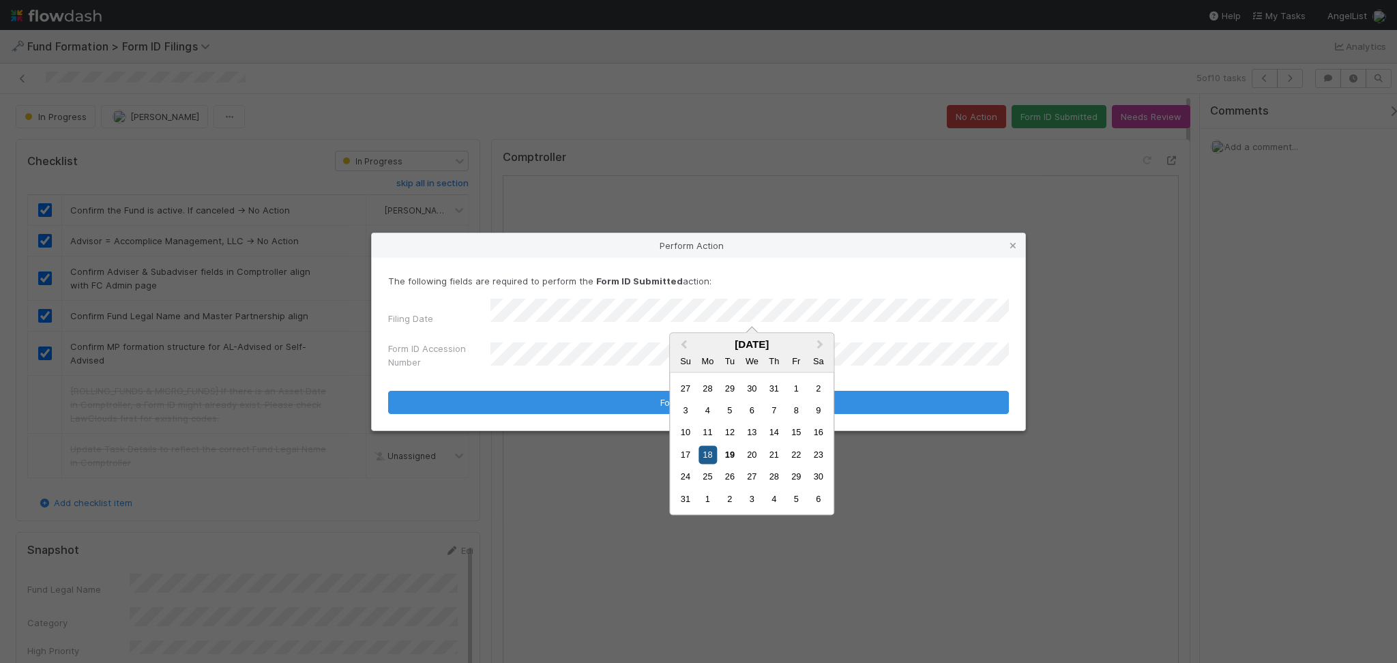
click at [708, 457] on div "18" at bounding box center [708, 455] width 18 height 18
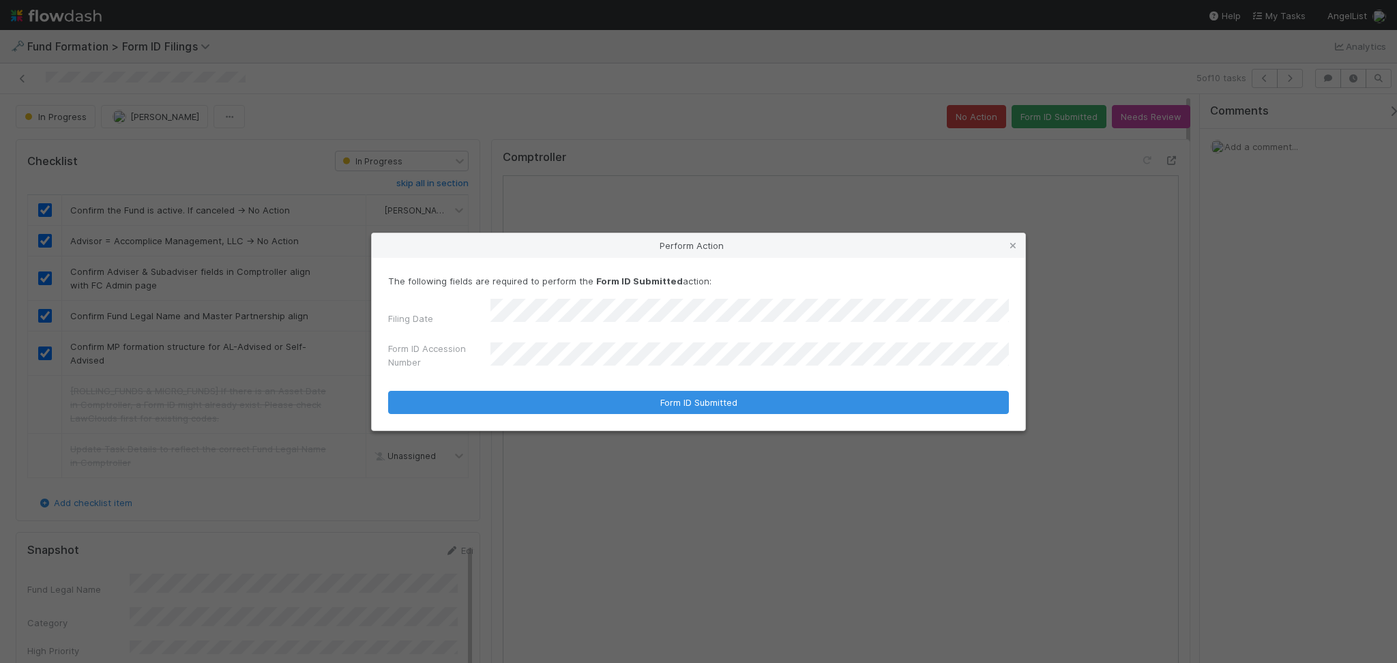
click at [650, 342] on div "Form ID Accession Number" at bounding box center [698, 358] width 621 height 33
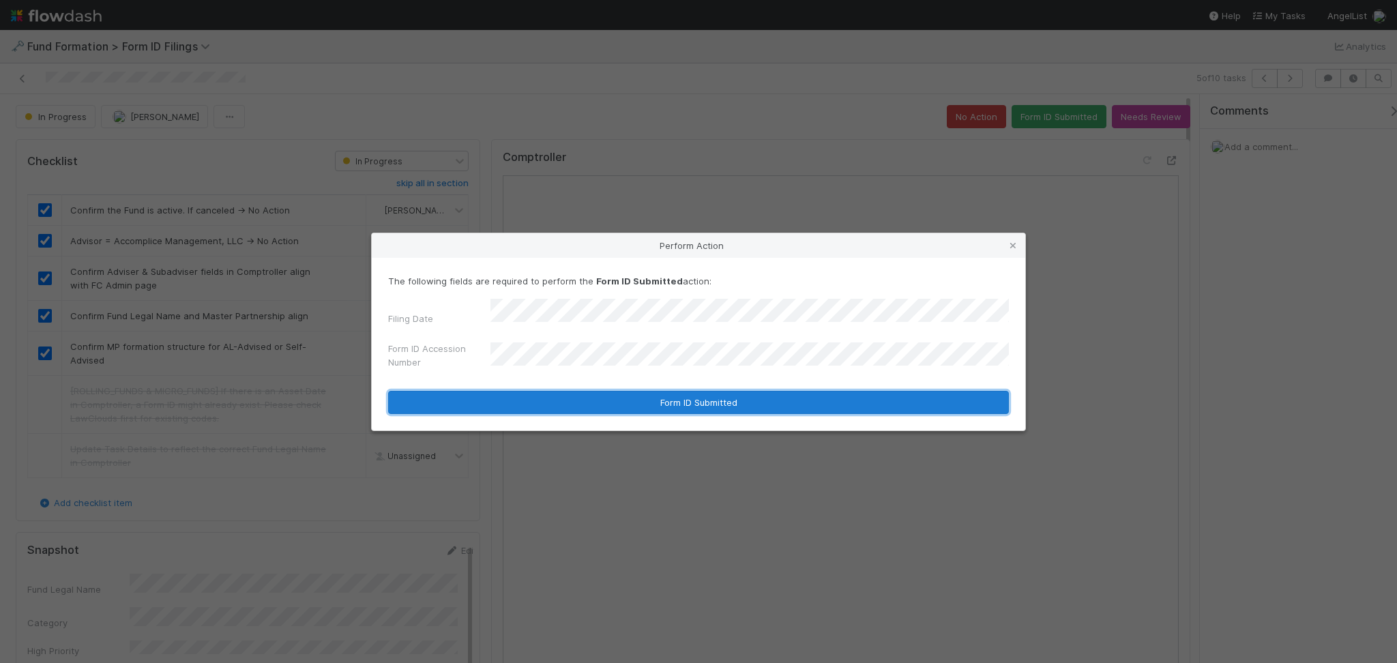
click at [631, 398] on button "Form ID Submitted" at bounding box center [698, 402] width 621 height 23
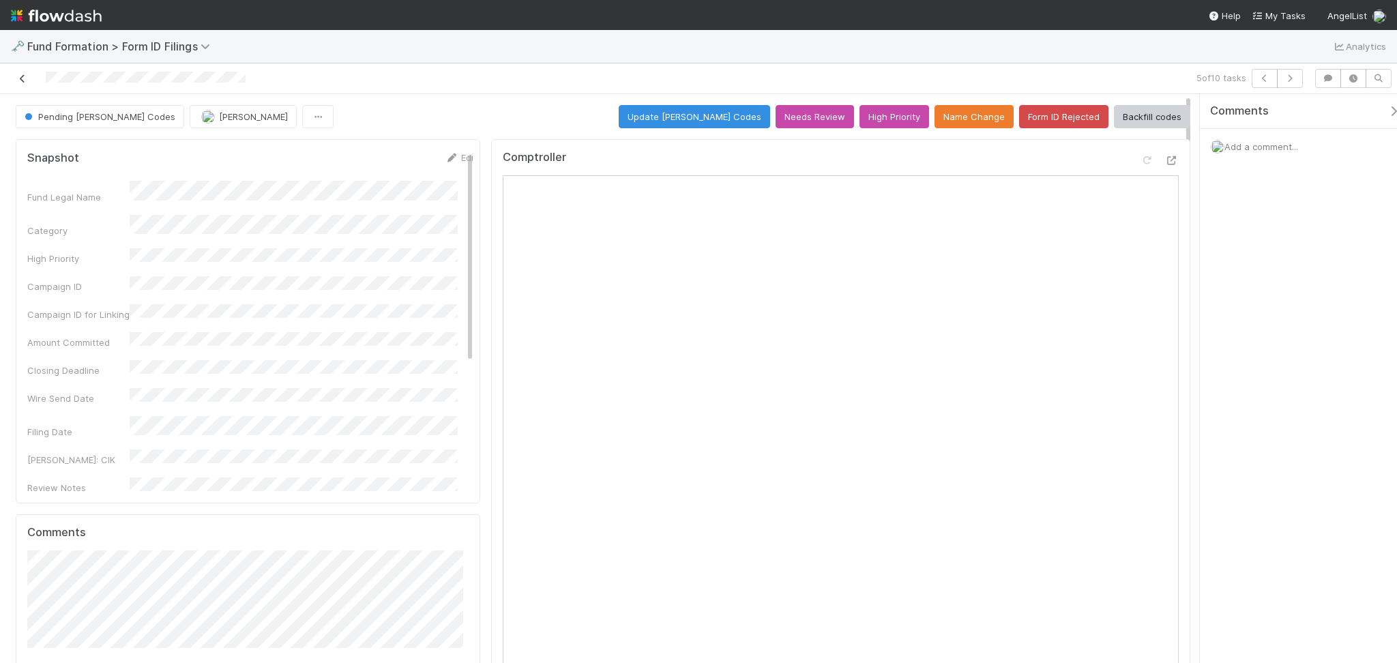
click at [23, 79] on icon at bounding box center [23, 78] width 14 height 9
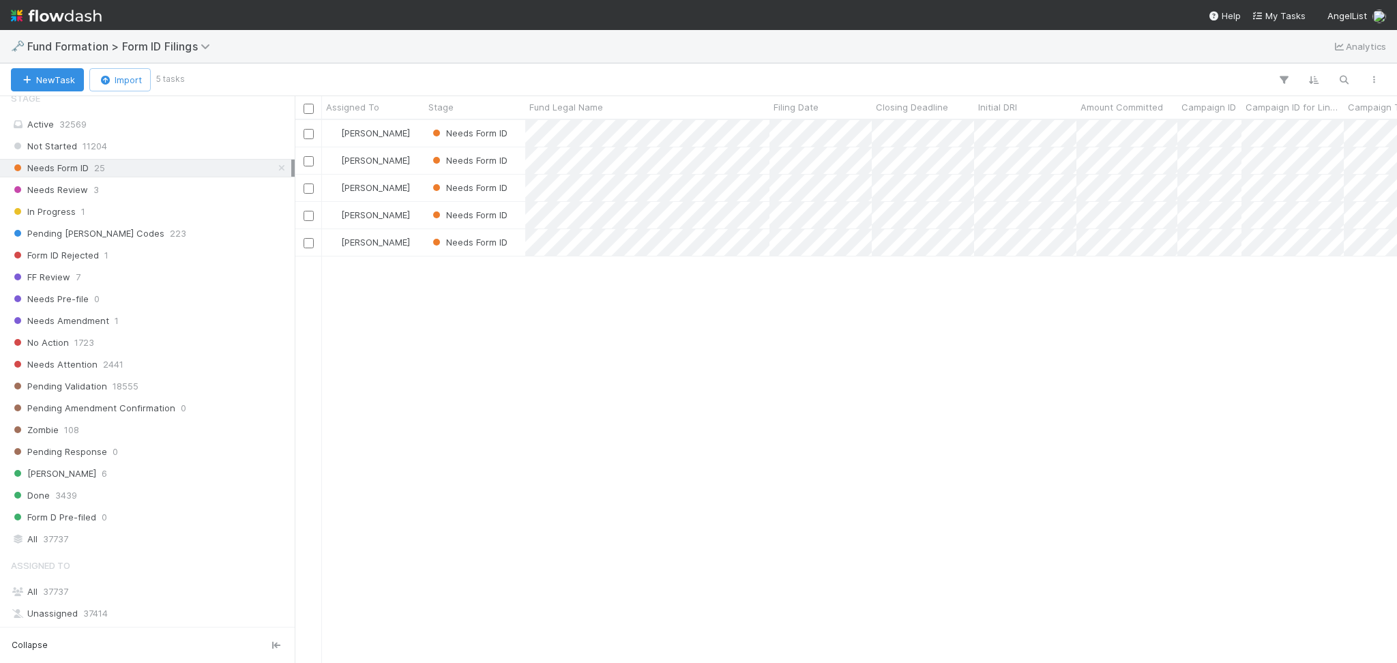
scroll to position [441, 0]
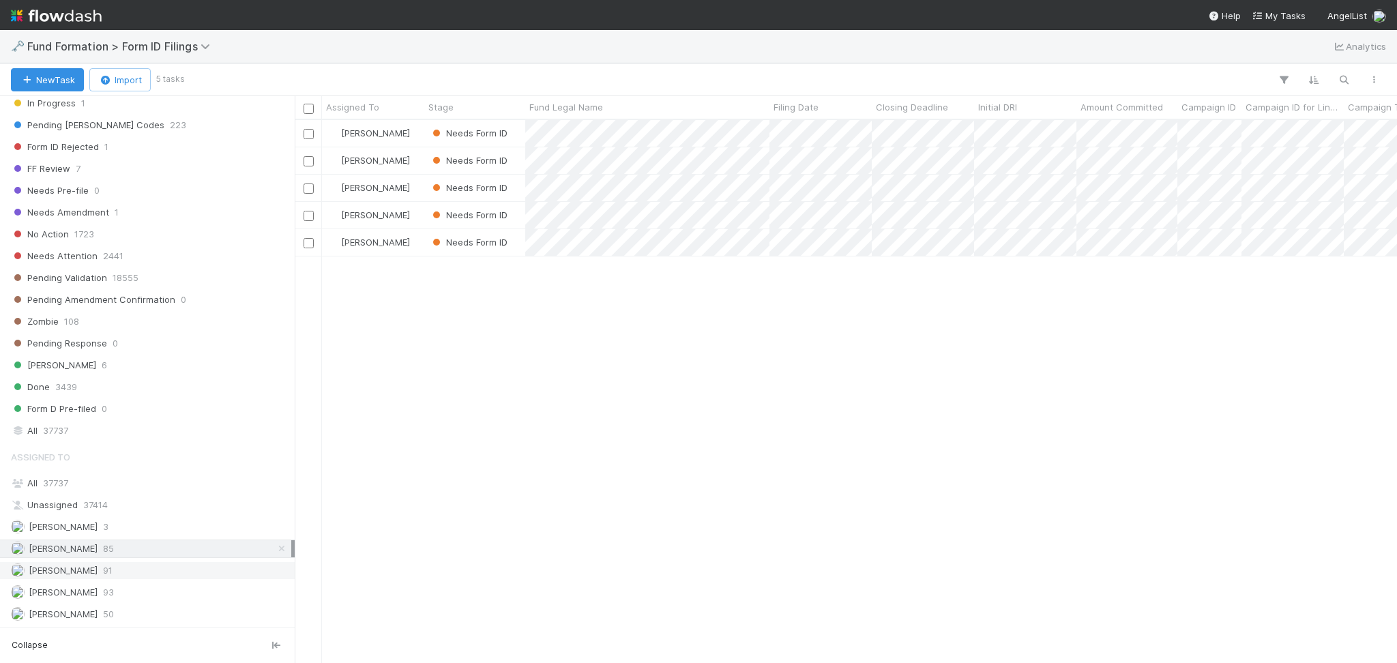
click at [113, 577] on div "Meg Castanare 91" at bounding box center [151, 570] width 280 height 17
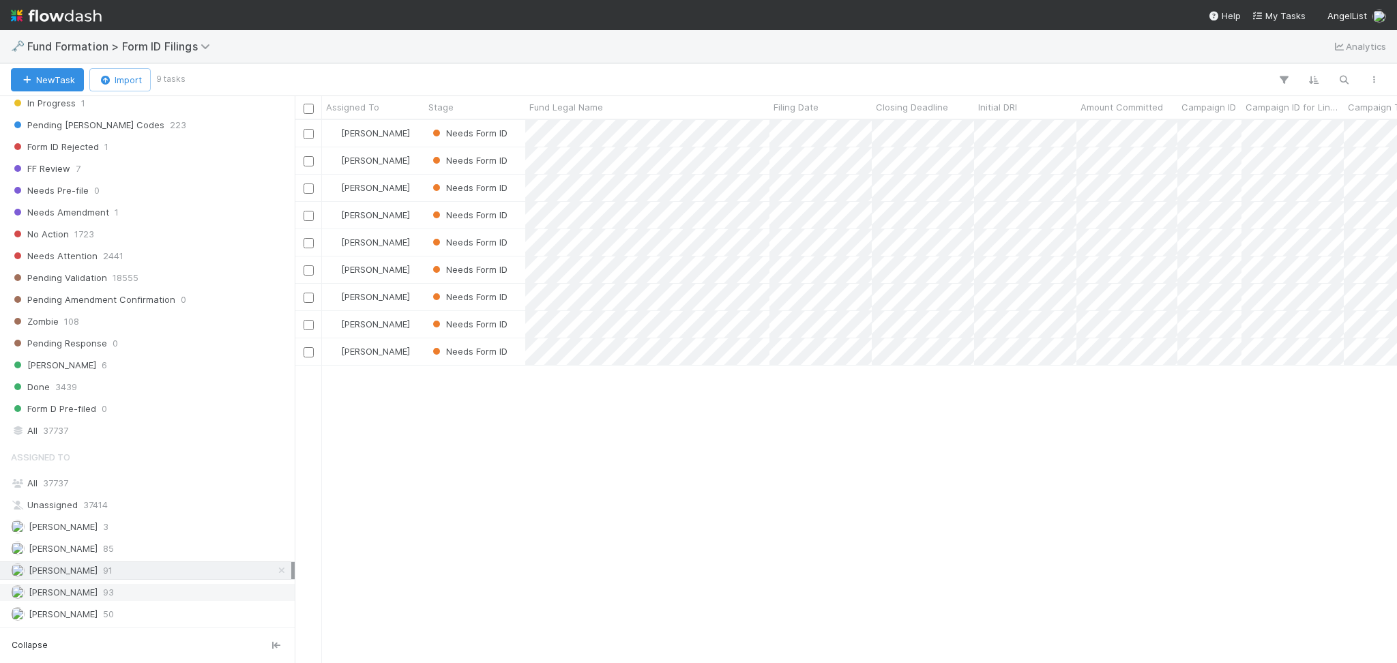
scroll to position [529, 1088]
click at [117, 585] on div "Raven Jacinto 93" at bounding box center [151, 592] width 280 height 17
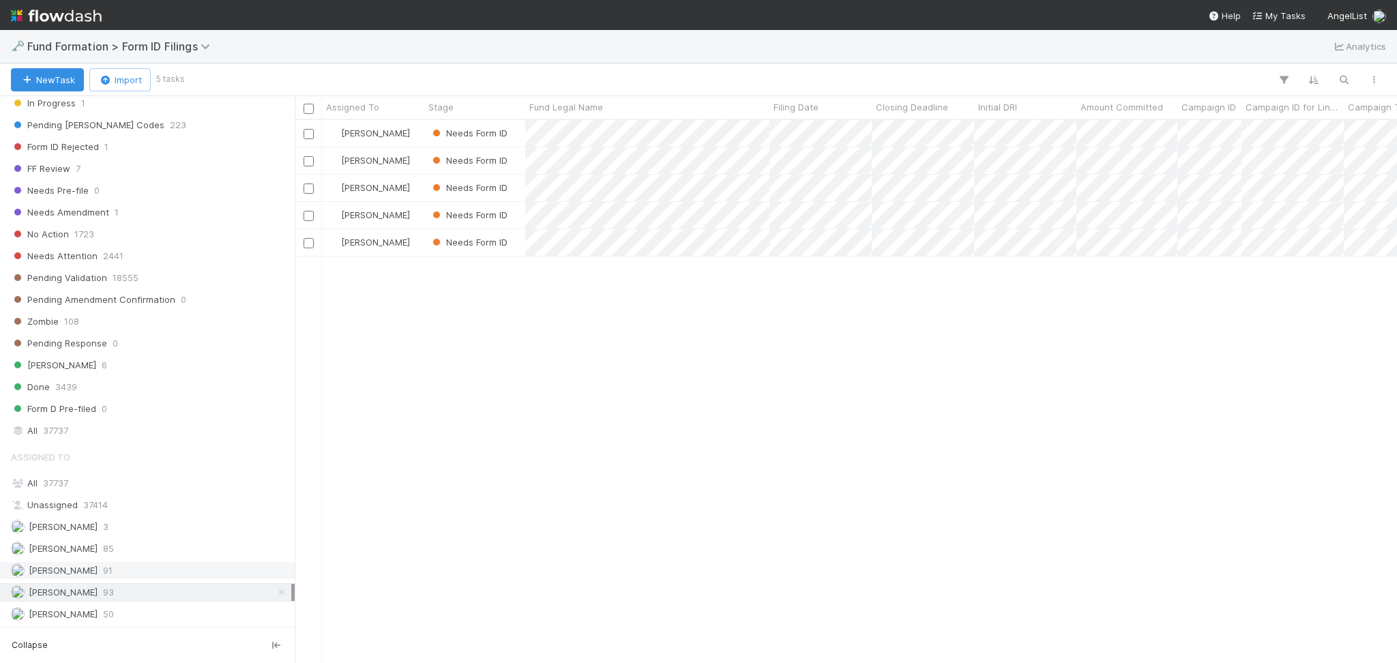
scroll to position [529, 1088]
click at [136, 605] on div "Roselyn de Villa 50" at bounding box center [147, 614] width 295 height 18
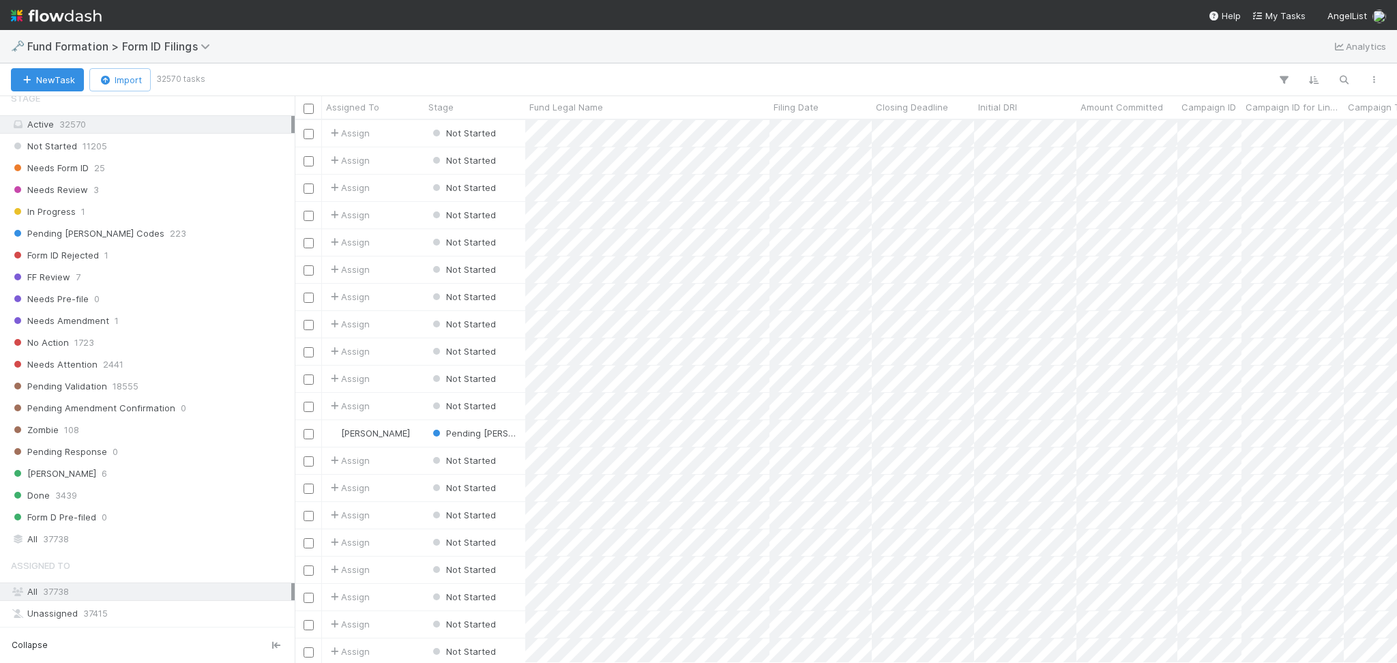
scroll to position [441, 0]
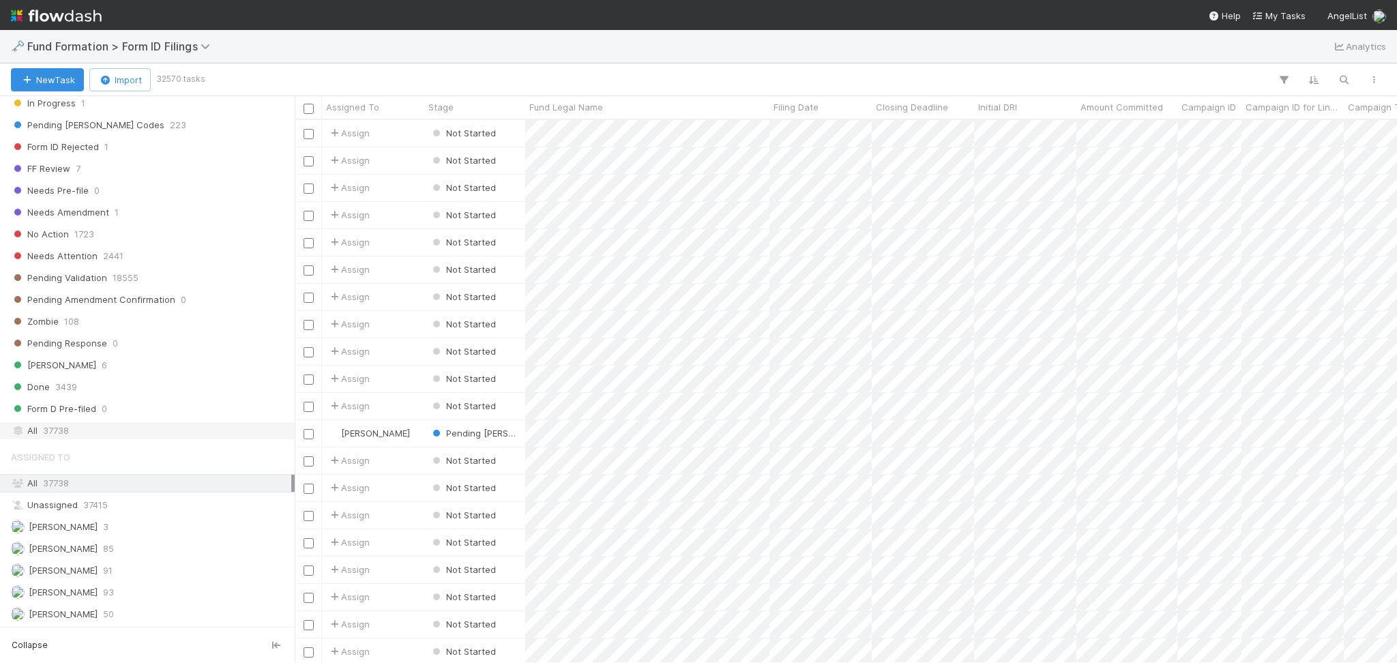
click at [131, 430] on div "All 37738" at bounding box center [151, 430] width 280 height 17
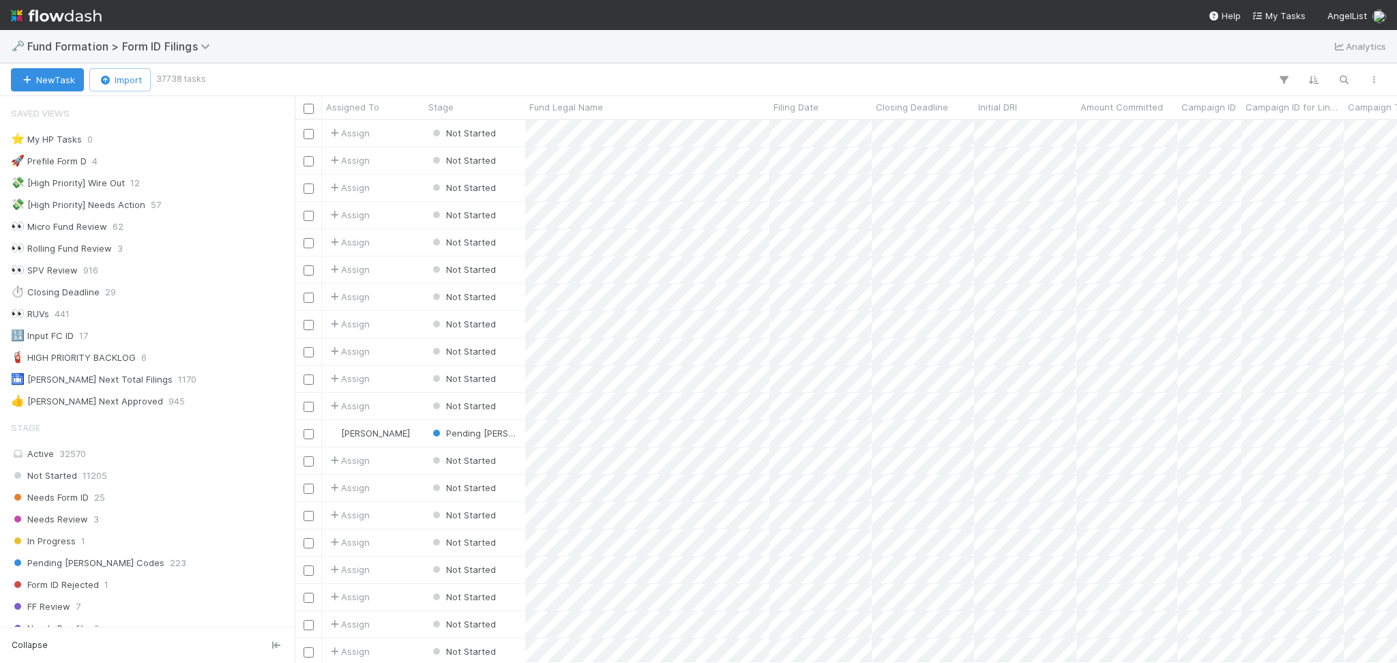
scroll to position [529, 1088]
click at [1174, 71] on button "button" at bounding box center [1344, 80] width 25 height 18
click at [1174, 63] on input at bounding box center [1273, 57] width 136 height 16
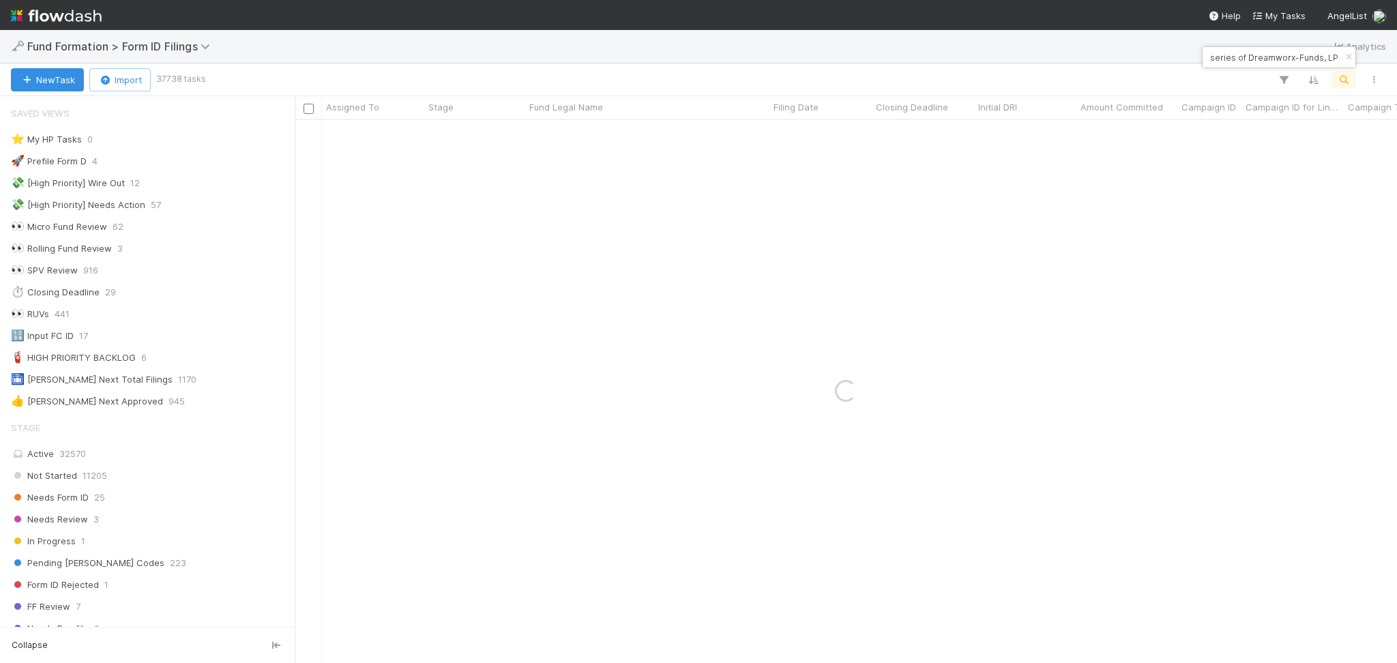
click at [1174, 60] on div "GR-0626 Fund II, a series of Dreamworx-Funds, LP" at bounding box center [1272, 57] width 139 height 16
click at [1174, 54] on input "GR-0626 Fund II, a series of Dreamworx-Funds, LP" at bounding box center [1273, 57] width 136 height 16
type input "GR-0626 Fund II, a series of Dreamworx-Funds, LP"
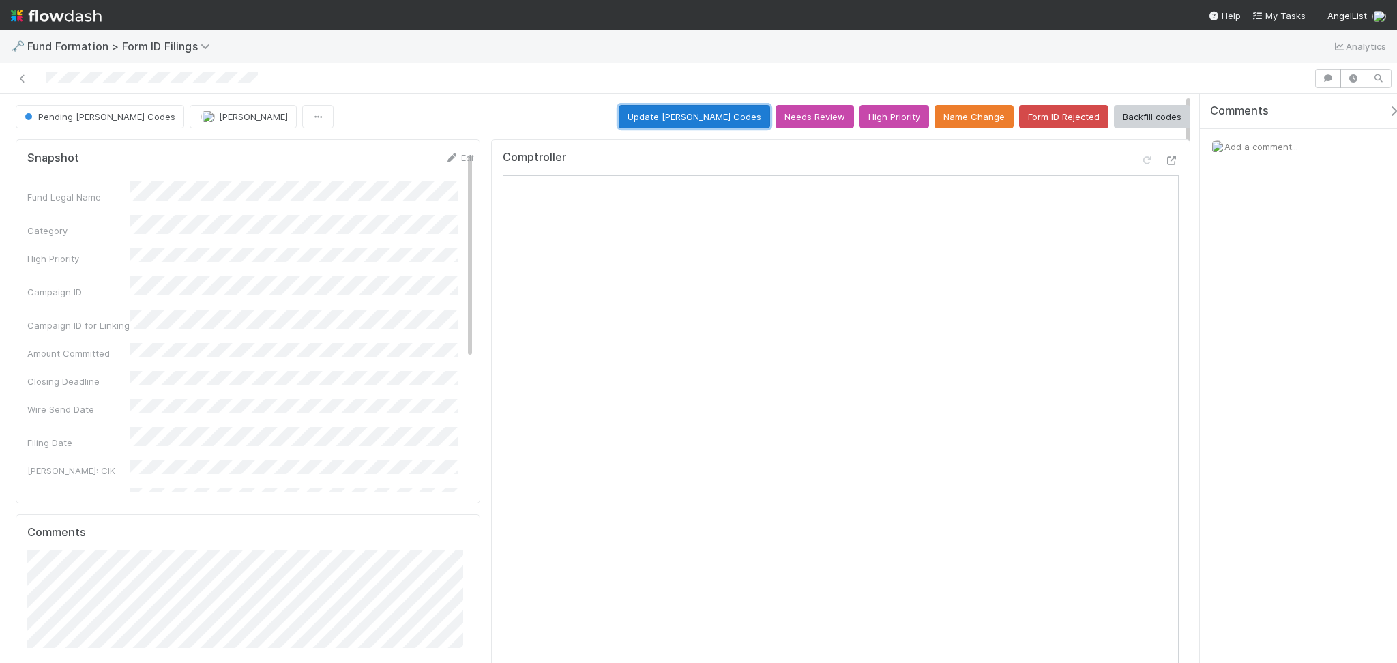
click at [701, 119] on button "Update [PERSON_NAME] Codes" at bounding box center [694, 116] width 151 height 23
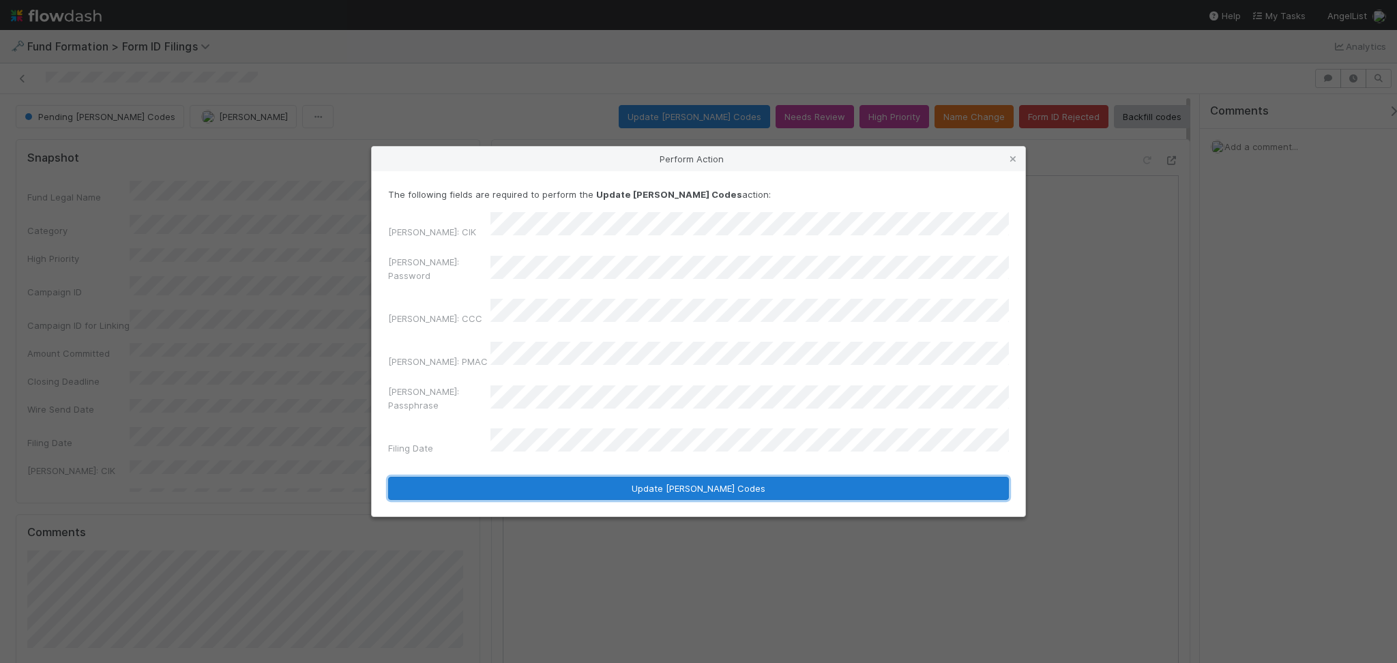
click at [658, 477] on button "Update [PERSON_NAME] Codes" at bounding box center [698, 488] width 621 height 23
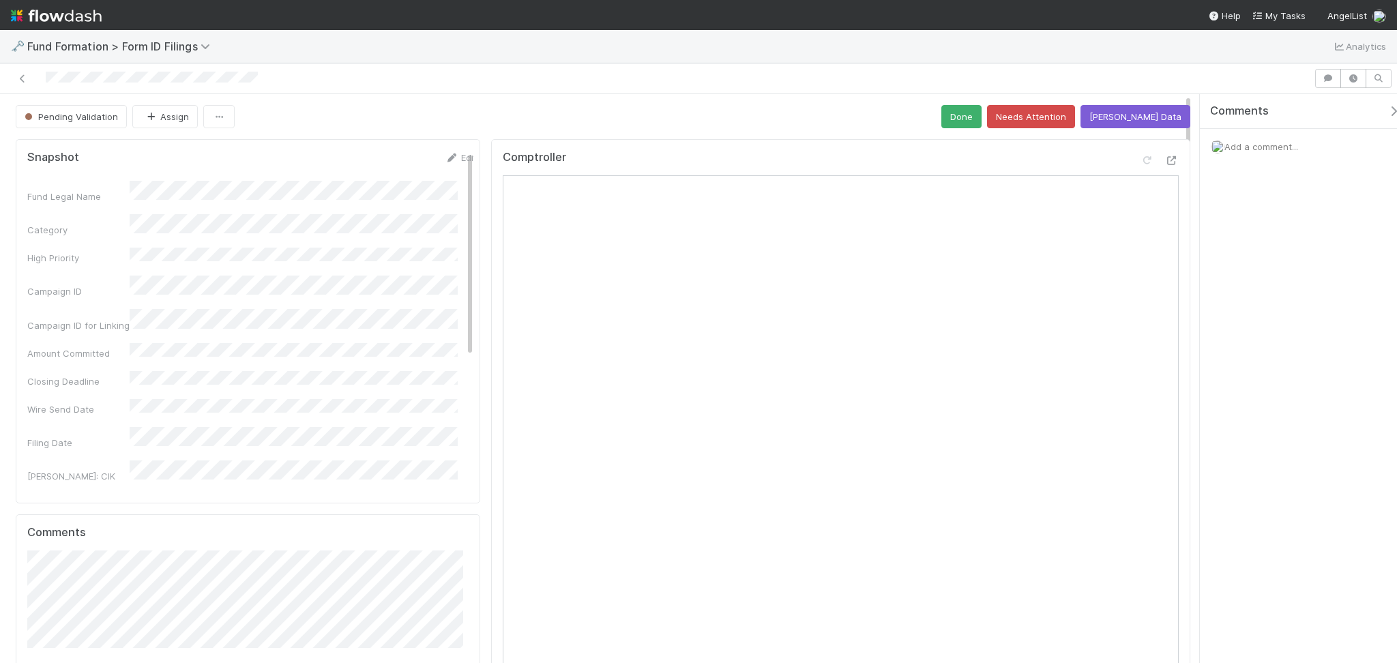
click at [14, 78] on div at bounding box center [656, 78] width 1303 height 19
click at [16, 77] on icon at bounding box center [23, 78] width 14 height 9
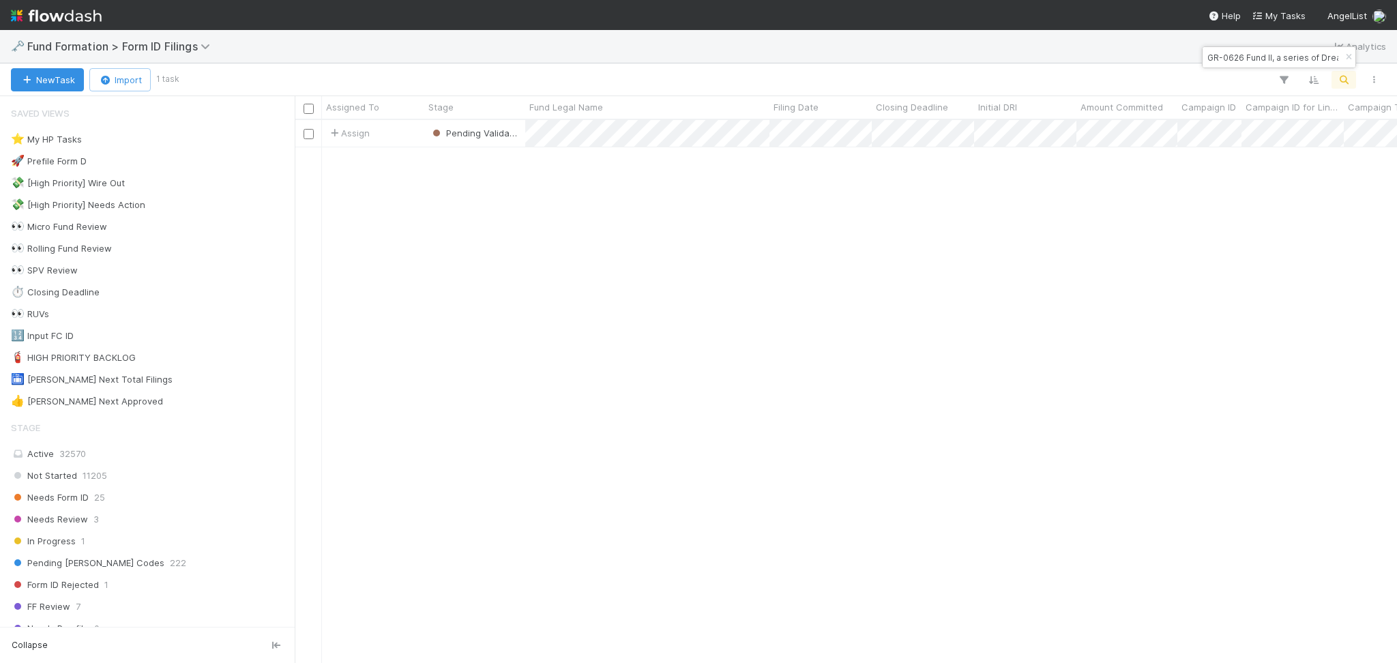
scroll to position [529, 1088]
click at [1174, 55] on input "GR-0626 Fund II, a series of Dreamworx-Funds, LP" at bounding box center [1273, 57] width 136 height 16
paste input "VI-0515 Fund I, a series of Roll Up Vehicle"
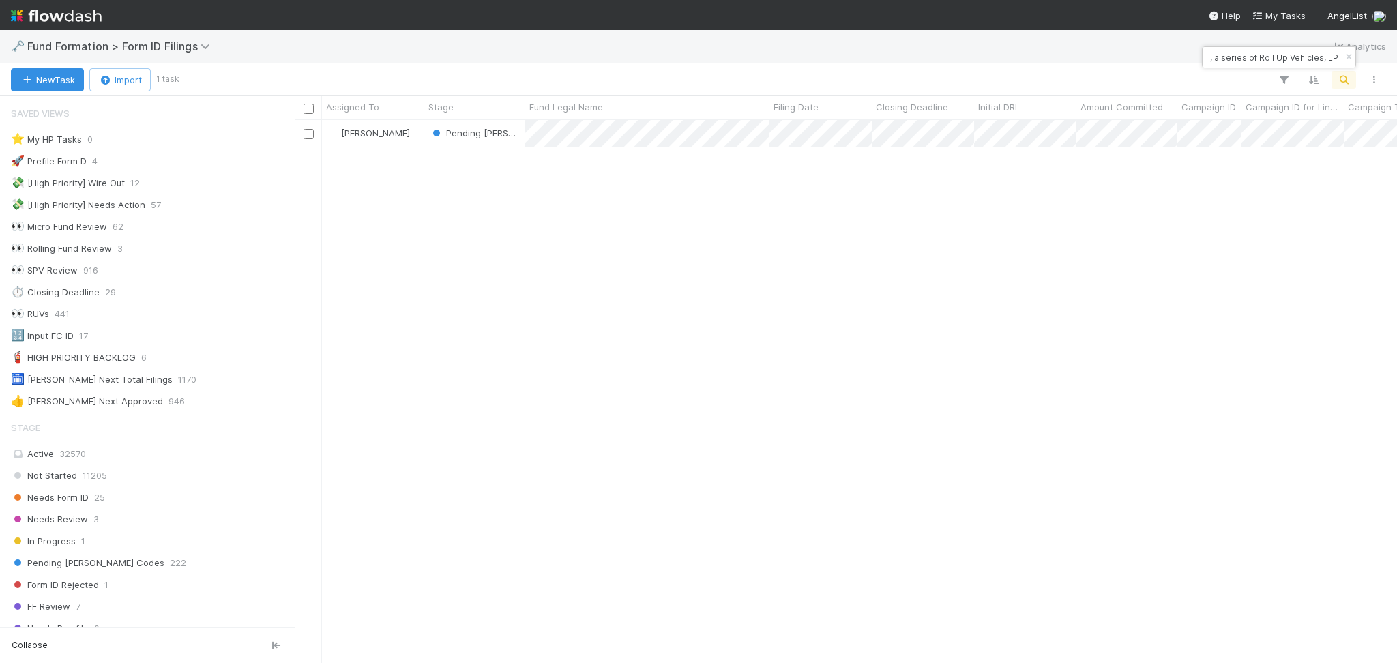
type input "VI-0515 Fund I, a series of Roll Up Vehicles, LP"
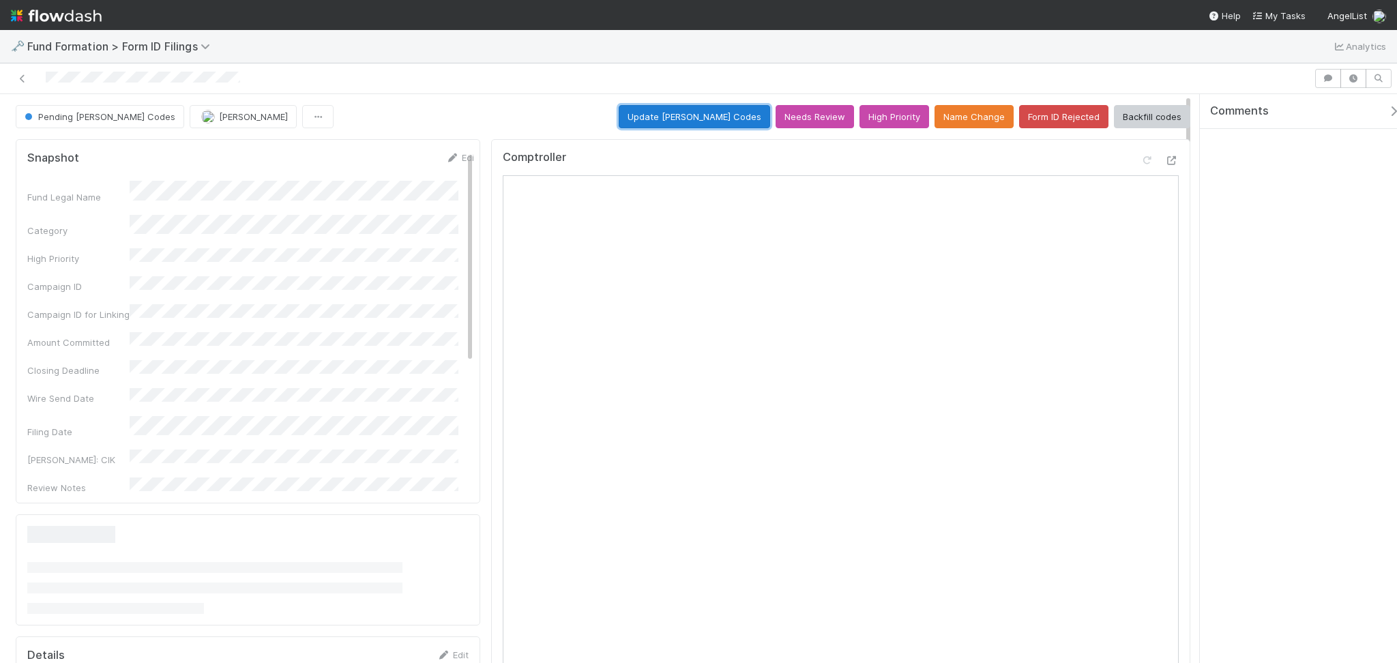
click at [686, 125] on button "Update [PERSON_NAME] Codes" at bounding box center [694, 116] width 151 height 23
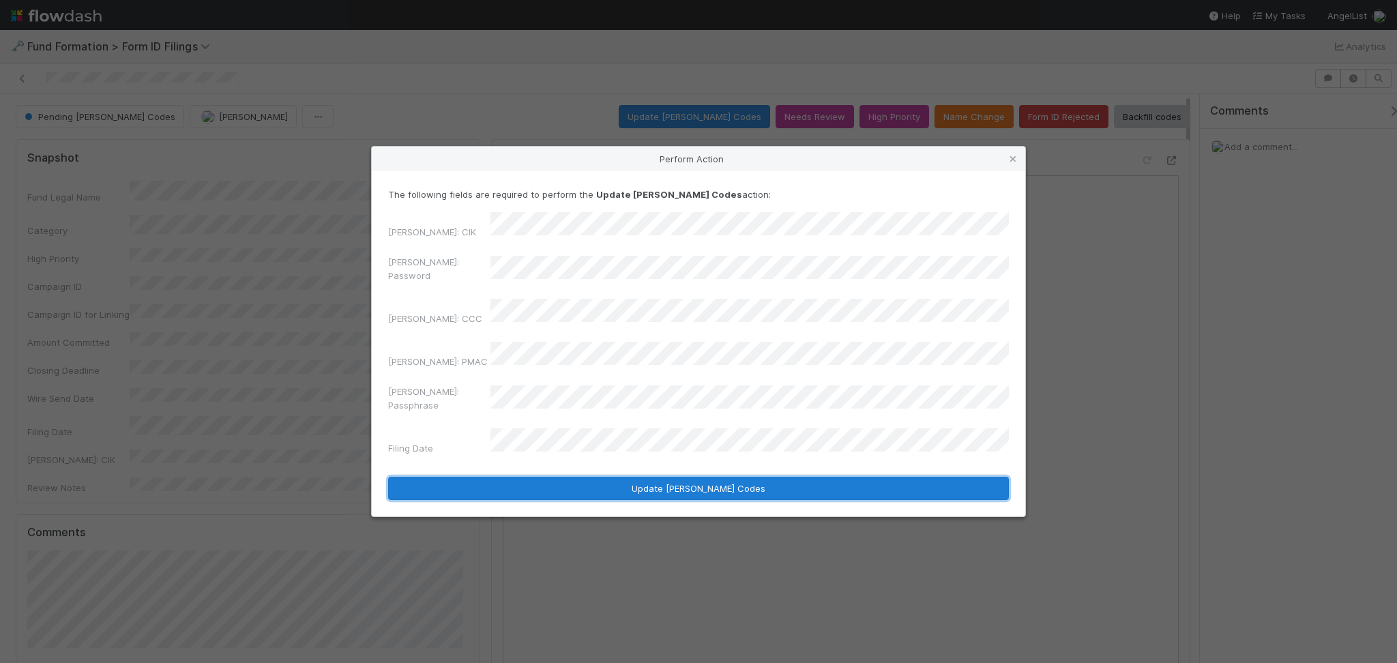
click at [660, 477] on button "Update [PERSON_NAME] Codes" at bounding box center [698, 488] width 621 height 23
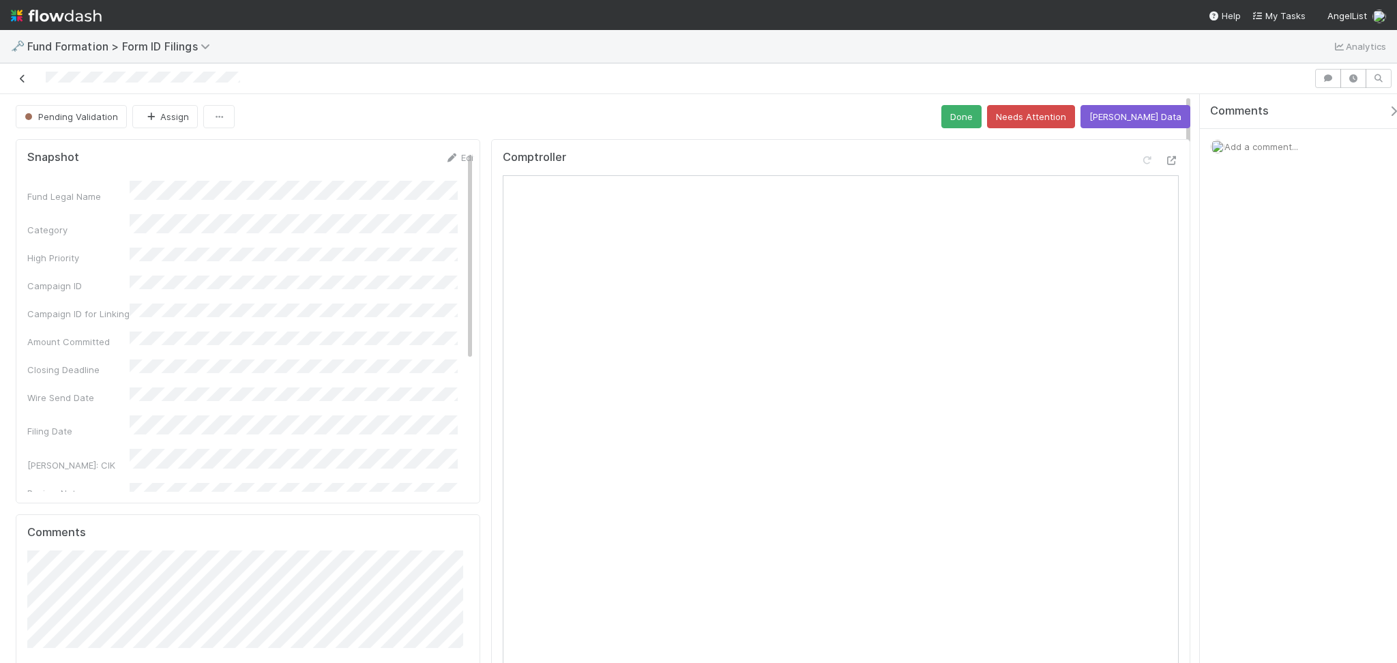
click at [16, 81] on icon at bounding box center [23, 78] width 14 height 9
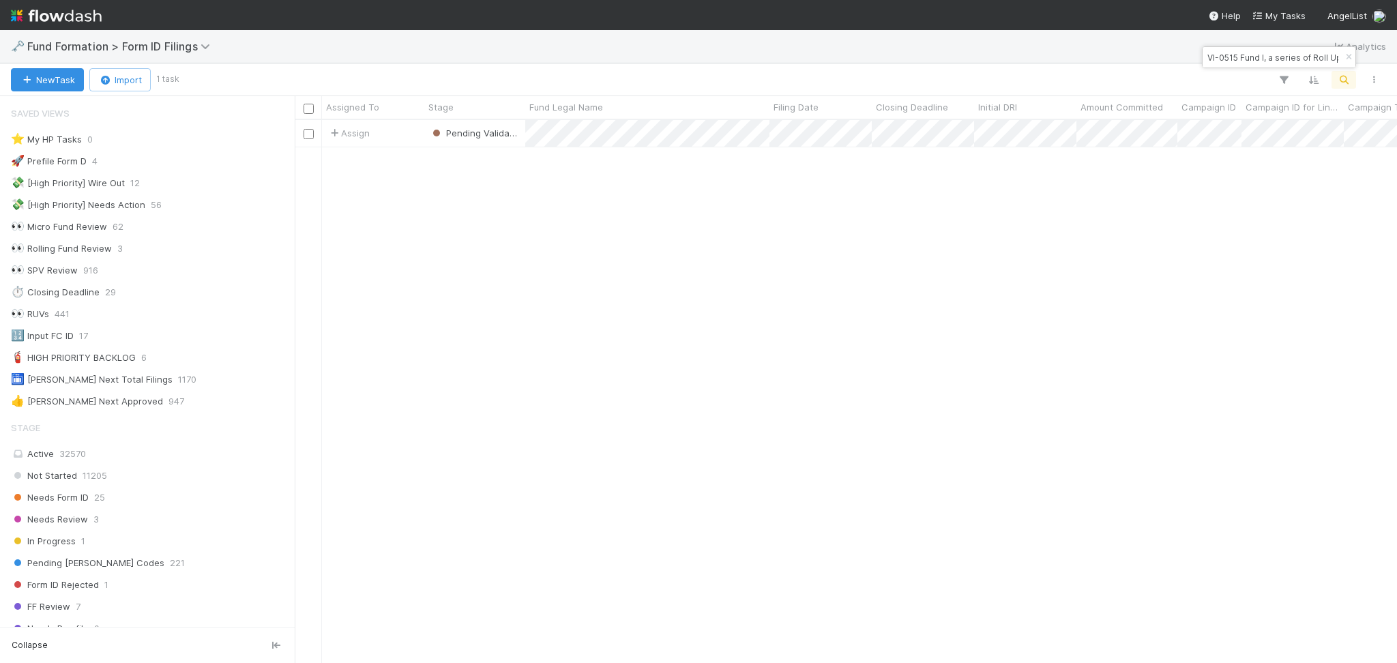
scroll to position [14, 14]
click at [1174, 52] on input "VI-0515 Fund I, a series of Roll Up Vehicles, LP" at bounding box center [1273, 57] width 136 height 16
paste input "SO-0627 Fund IV, a series of Riverside Ventures, L"
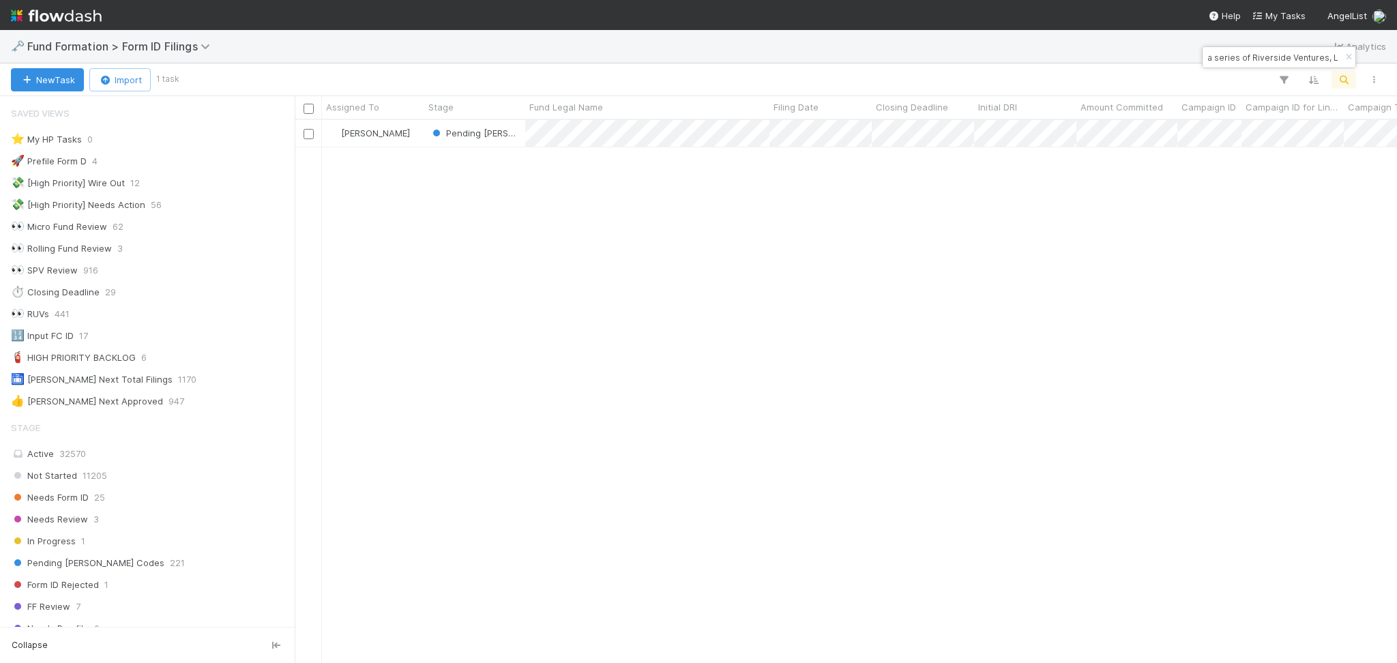
scroll to position [529, 1088]
type input "SO-0627 Fund IV, a series of Riverside Ventures, L"
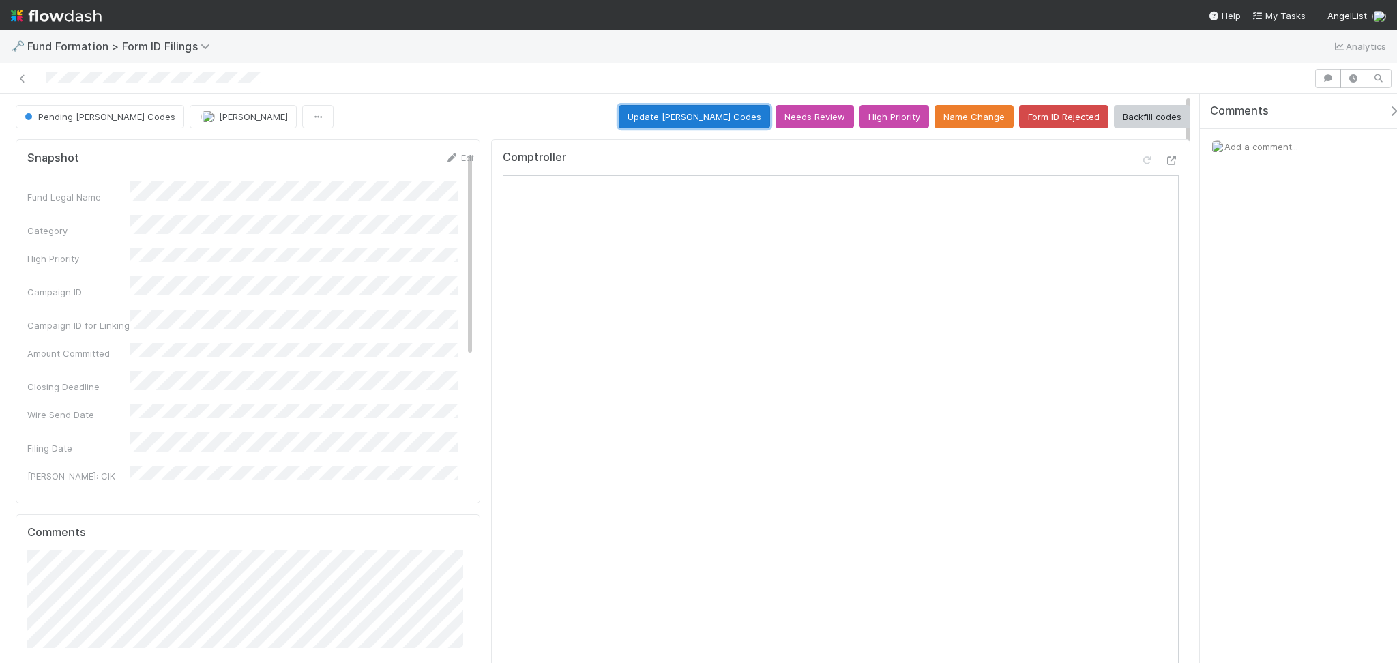
click at [717, 113] on button "Update [PERSON_NAME] Codes" at bounding box center [694, 116] width 151 height 23
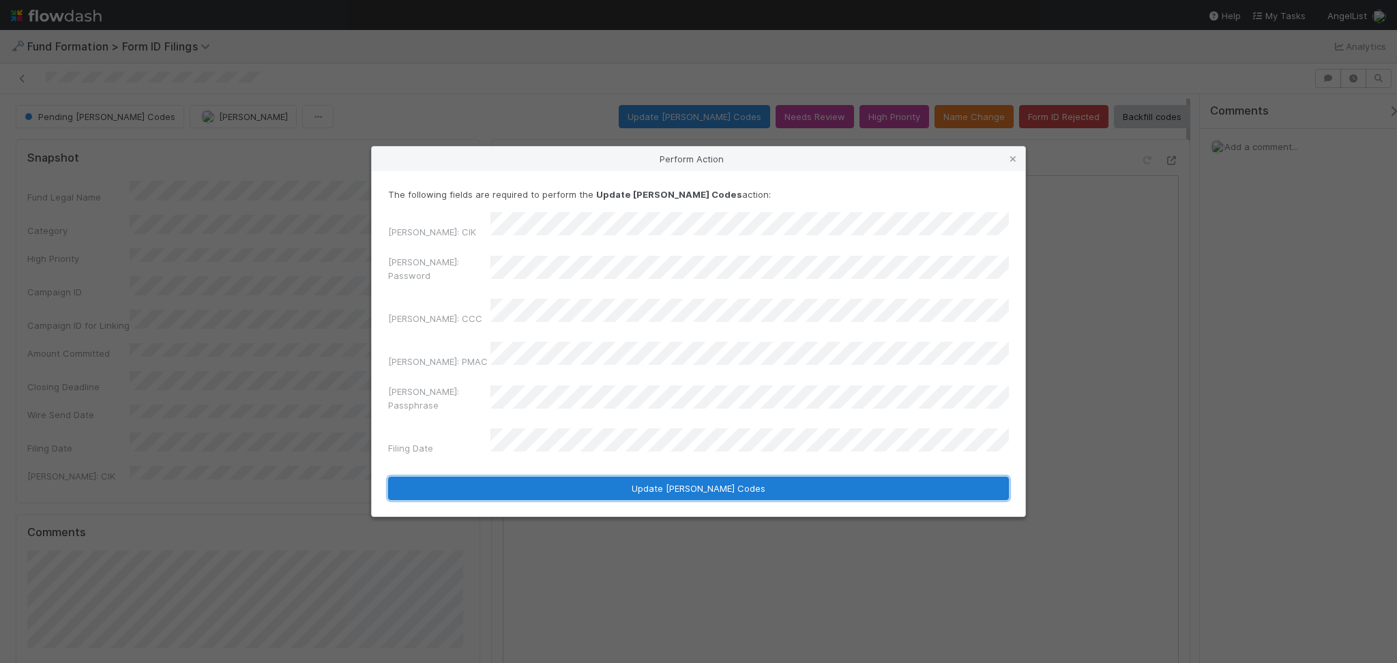
click at [653, 477] on button "Update EDGAR Codes" at bounding box center [698, 488] width 621 height 23
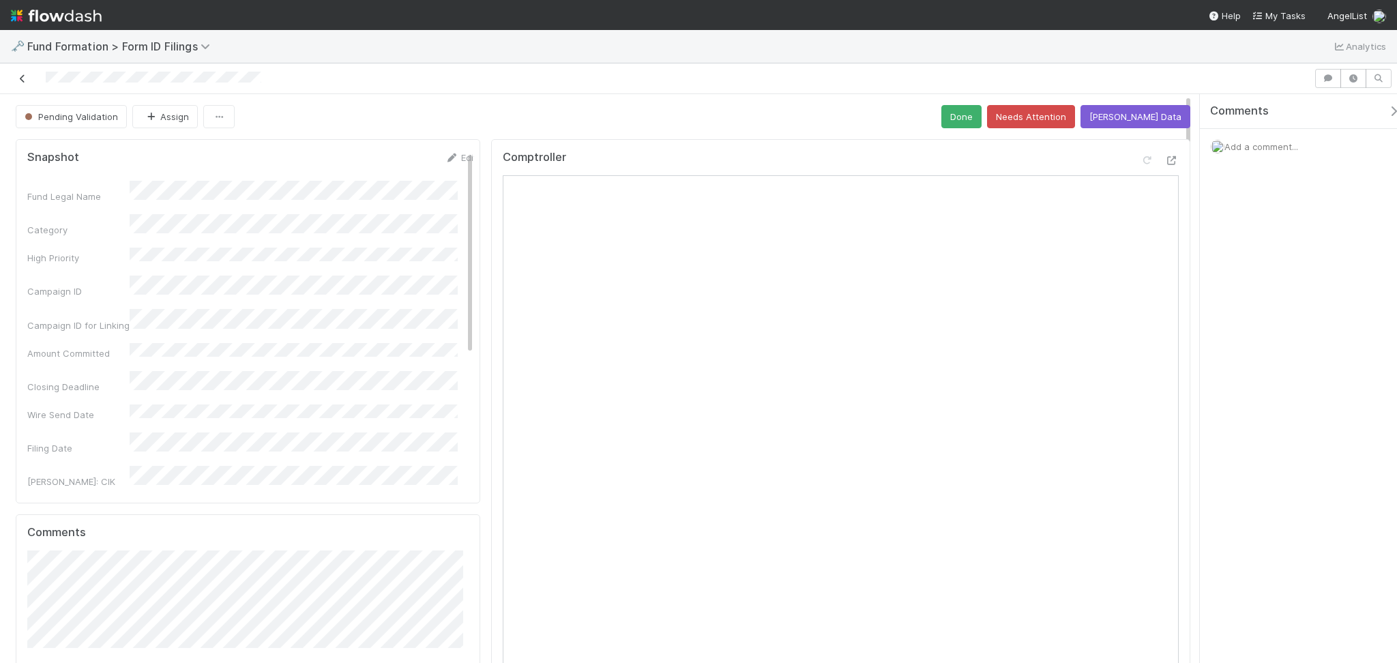
click at [19, 81] on icon at bounding box center [23, 78] width 14 height 9
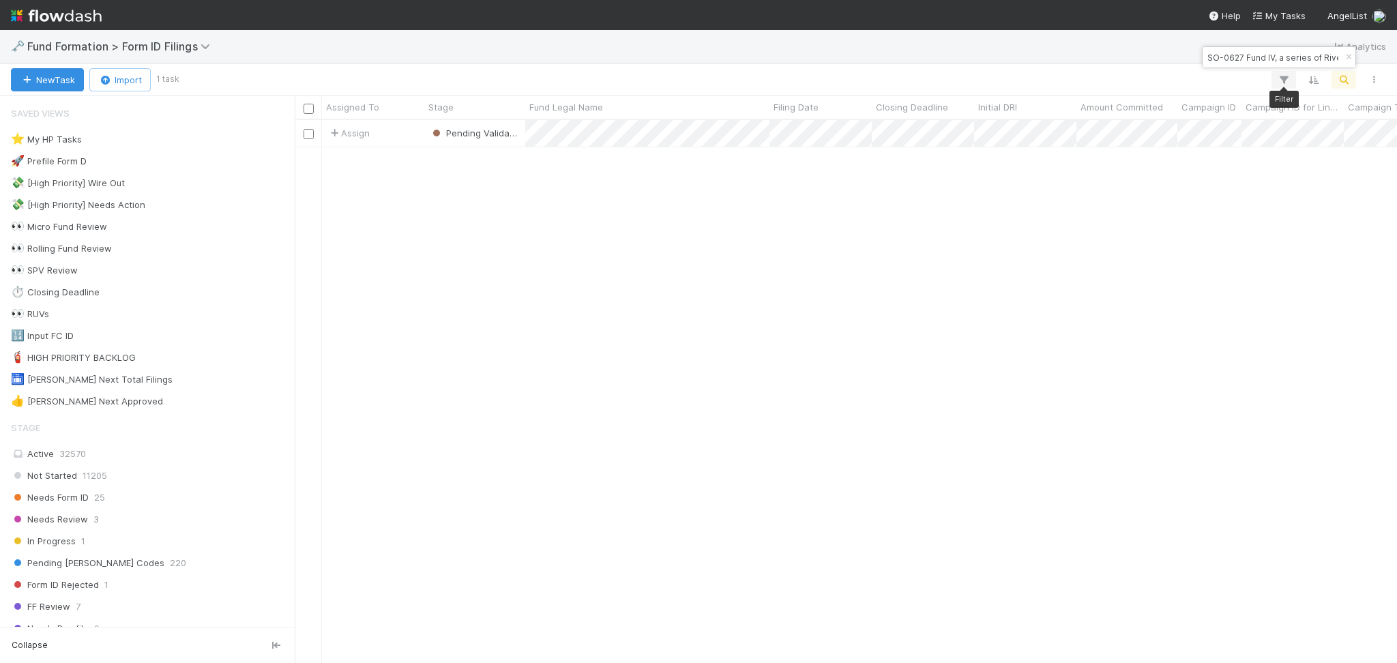
scroll to position [529, 1088]
click at [1174, 53] on input "SO-0627 Fund IV, a series of Riverside Ventures, L" at bounding box center [1273, 57] width 136 height 16
paste input "LE-0716 Fund I, a series of CCL Funds, LP"
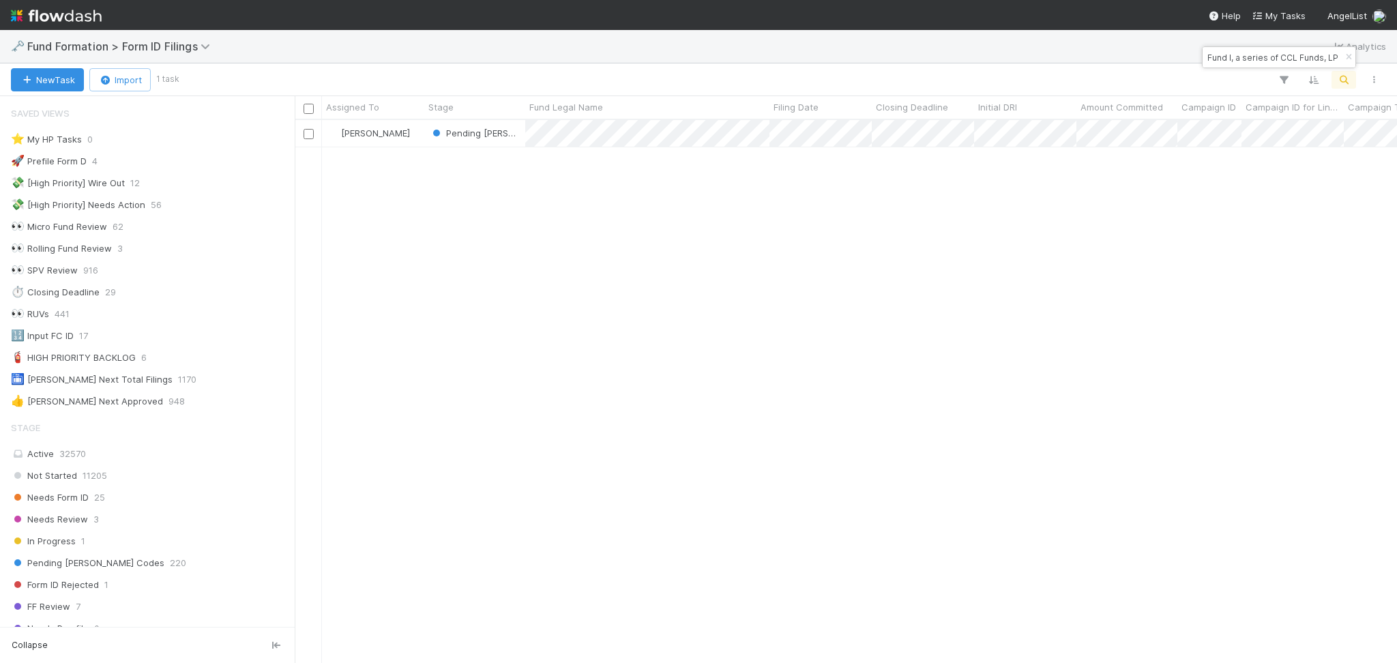
type input "LE-0716 Fund I, a series of CCL Funds, LP"
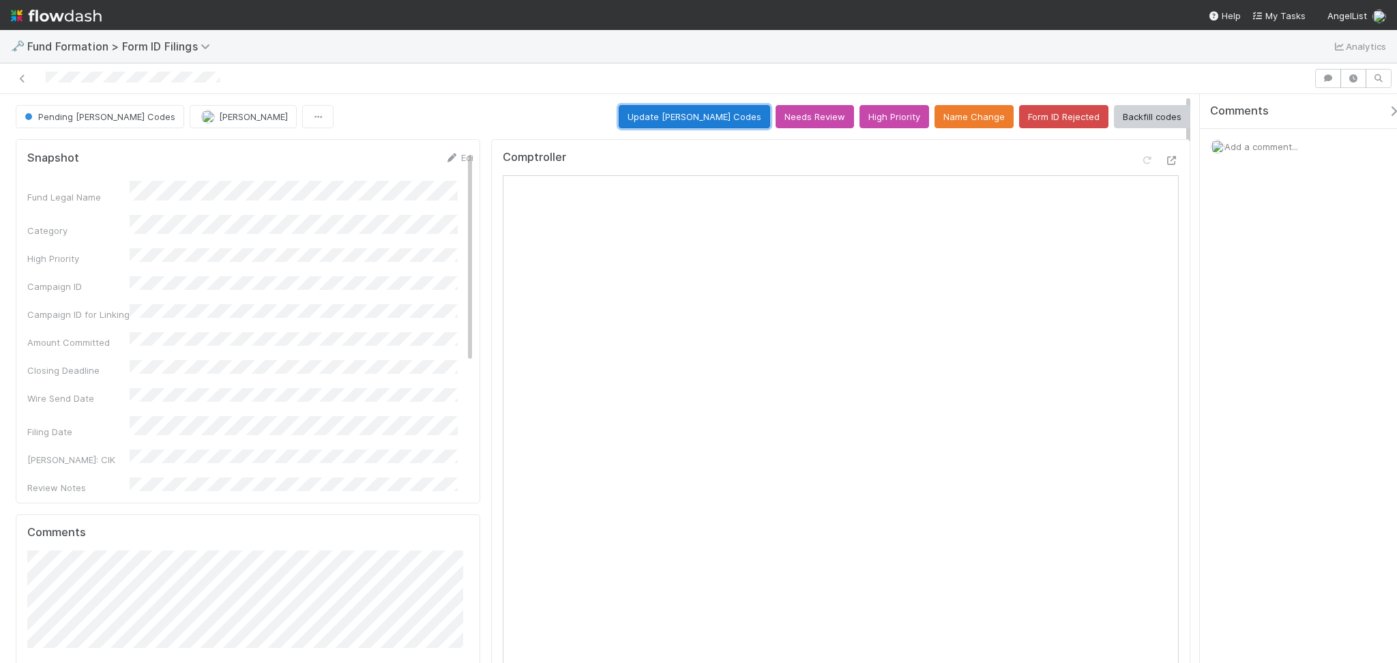
click at [701, 116] on button "Update EDGAR Codes" at bounding box center [694, 116] width 151 height 23
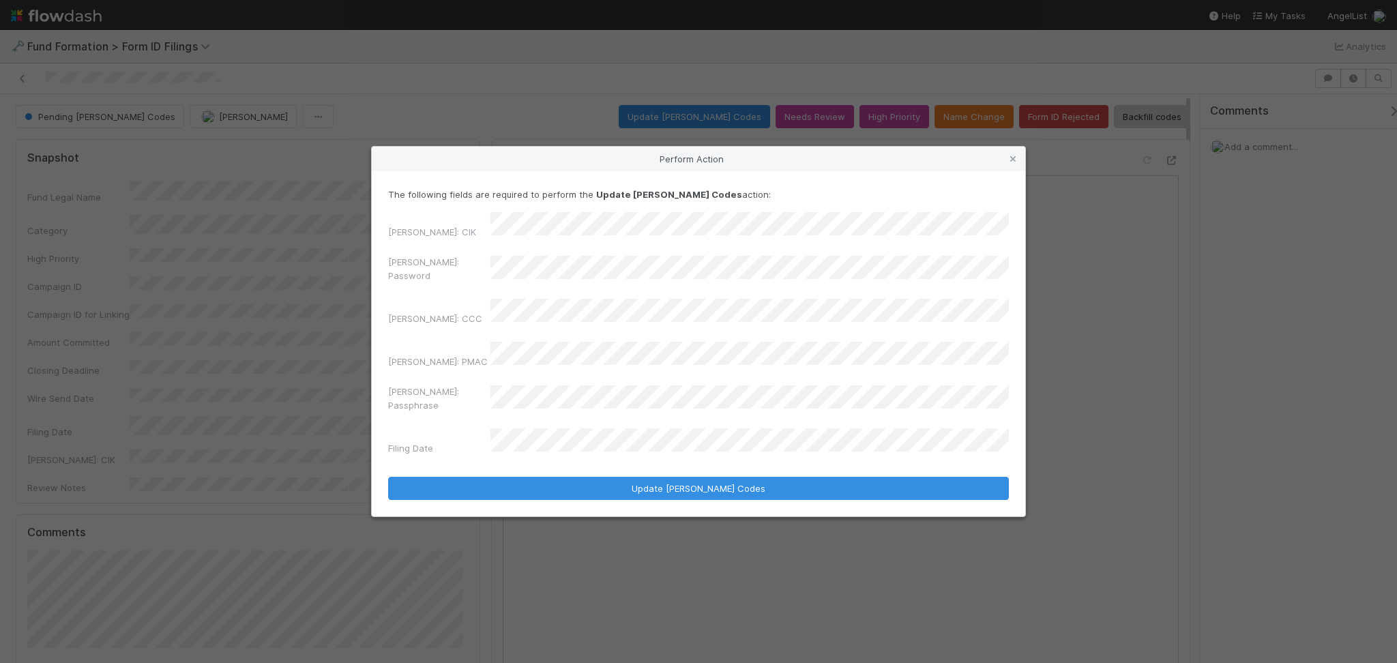
click at [464, 276] on div "EDGAR: Password" at bounding box center [698, 271] width 621 height 33
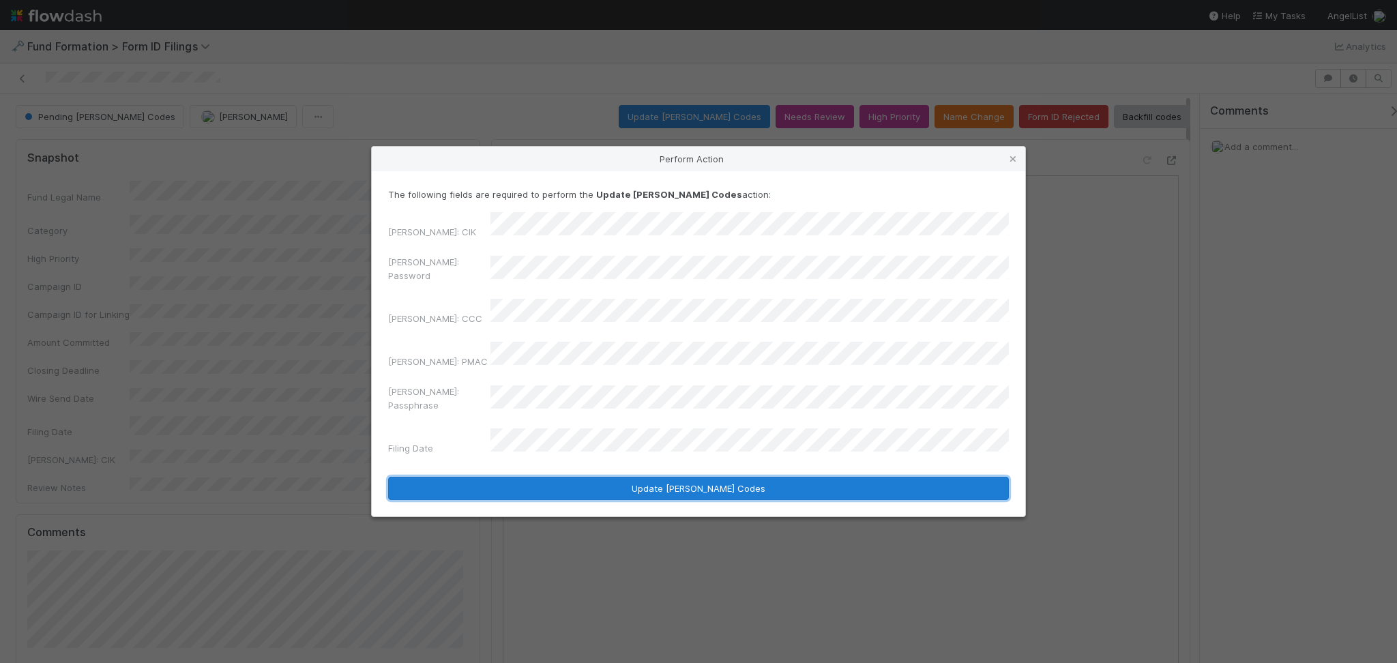
click at [650, 477] on button "Update EDGAR Codes" at bounding box center [698, 488] width 621 height 23
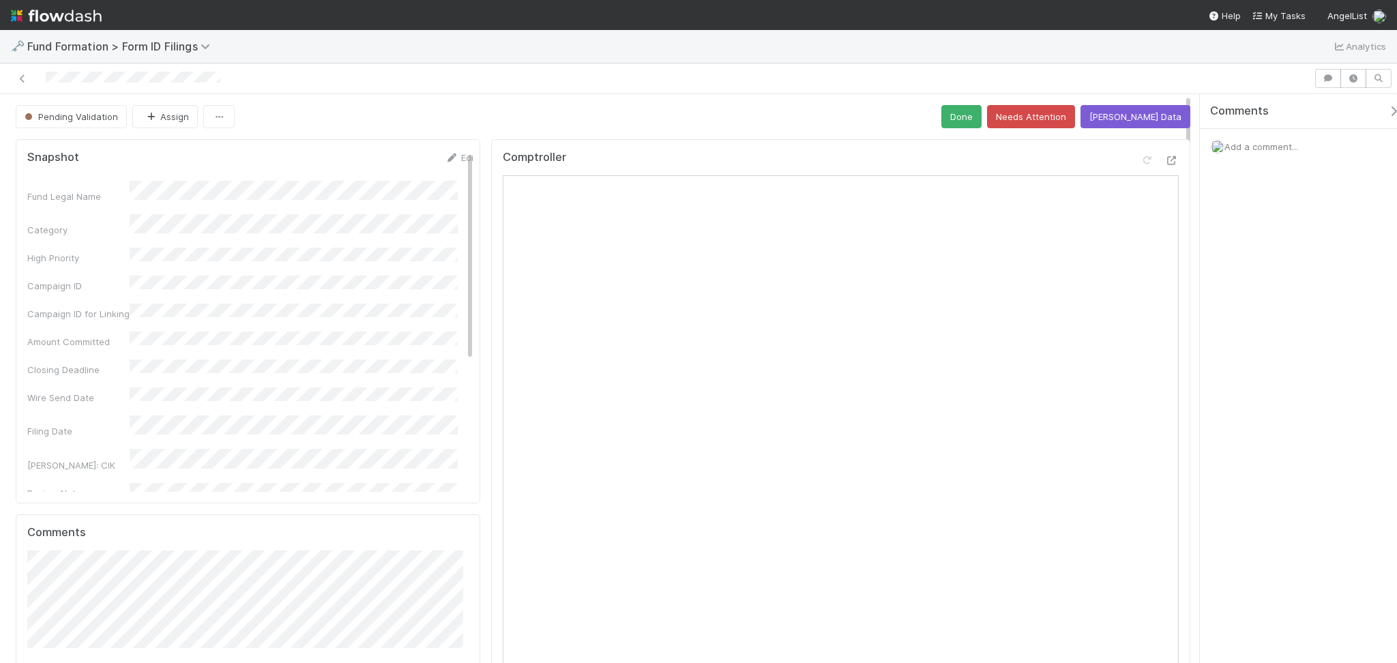
click at [24, 70] on div at bounding box center [656, 78] width 1303 height 19
click at [24, 78] on icon at bounding box center [23, 78] width 14 height 9
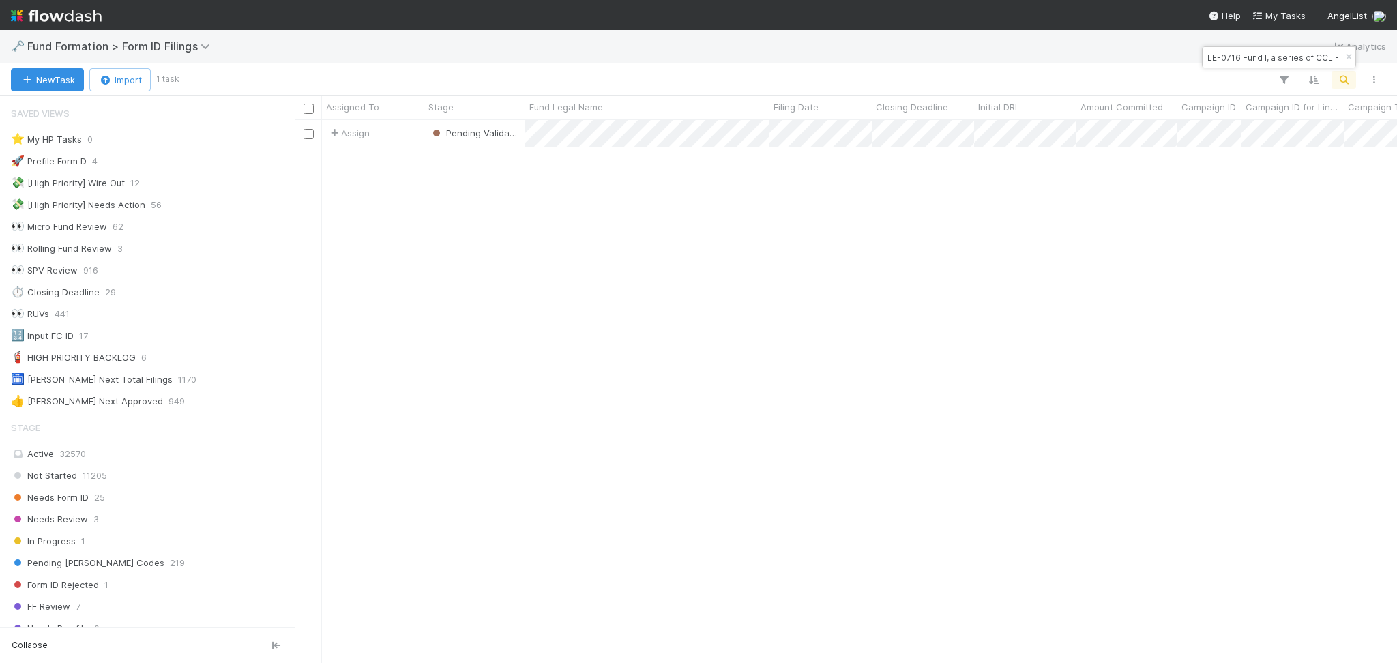
scroll to position [14, 14]
click at [1174, 50] on input "LE-0716 Fund I, a series of CCL Funds, LP" at bounding box center [1273, 57] width 136 height 16
paste input "MI-0605 Fund I, a series of Sajid Rahman Angel"
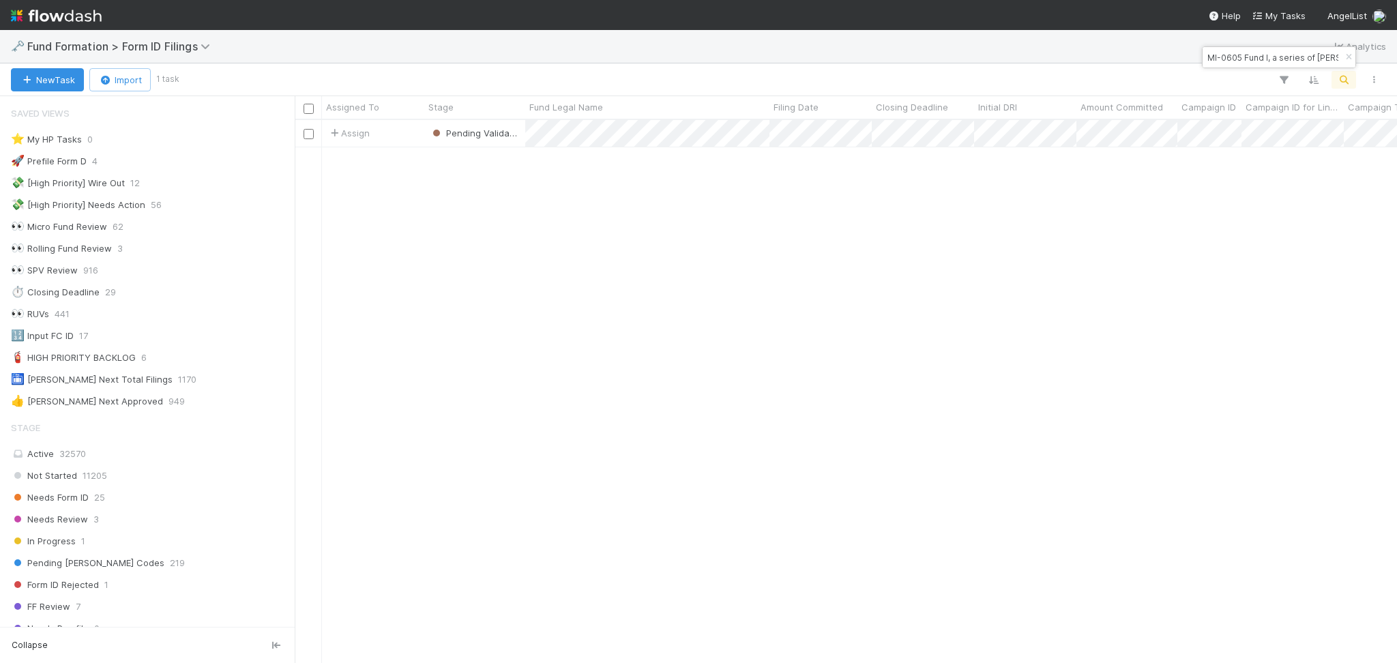
scroll to position [0, 114]
click at [1174, 61] on input "MI-0605 Fund I, a series of Sajid Rahman Angel Funds, LP" at bounding box center [1273, 57] width 136 height 16
type input "MI-0605 Fund I, a series of Sajid Rahman Angel Funds, LP"
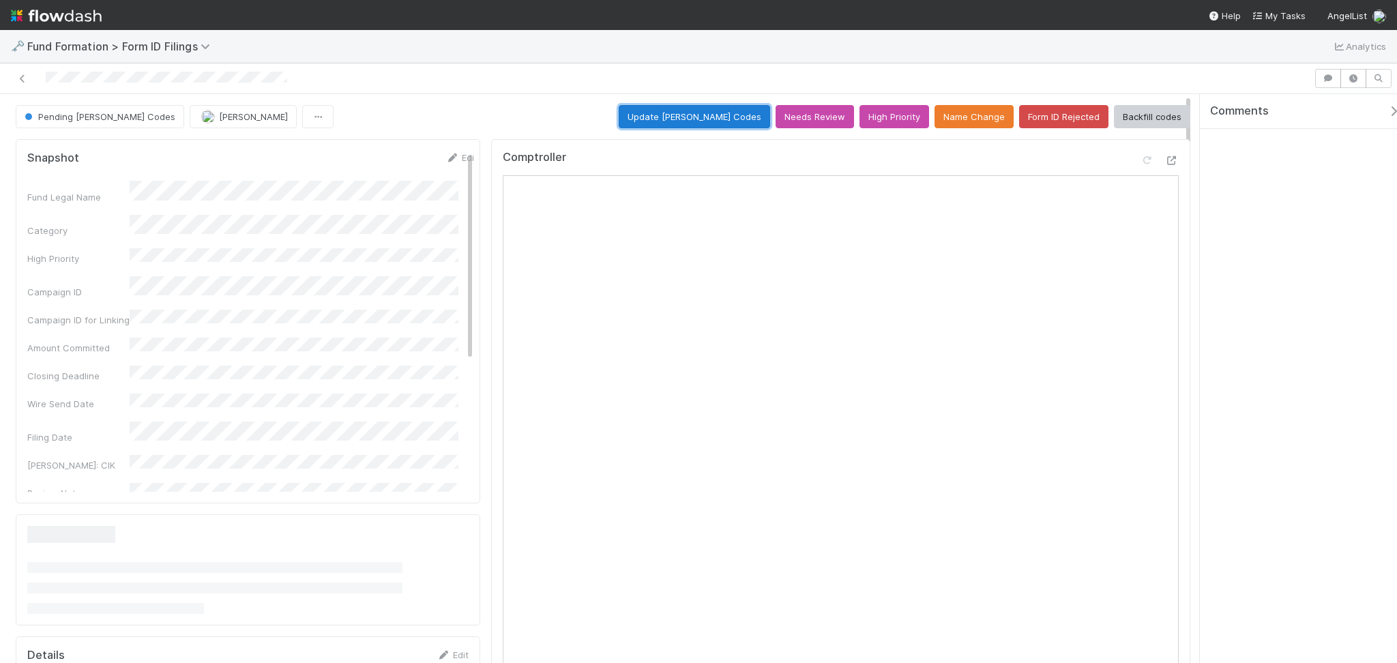
click at [703, 121] on button "Update EDGAR Codes" at bounding box center [694, 116] width 151 height 23
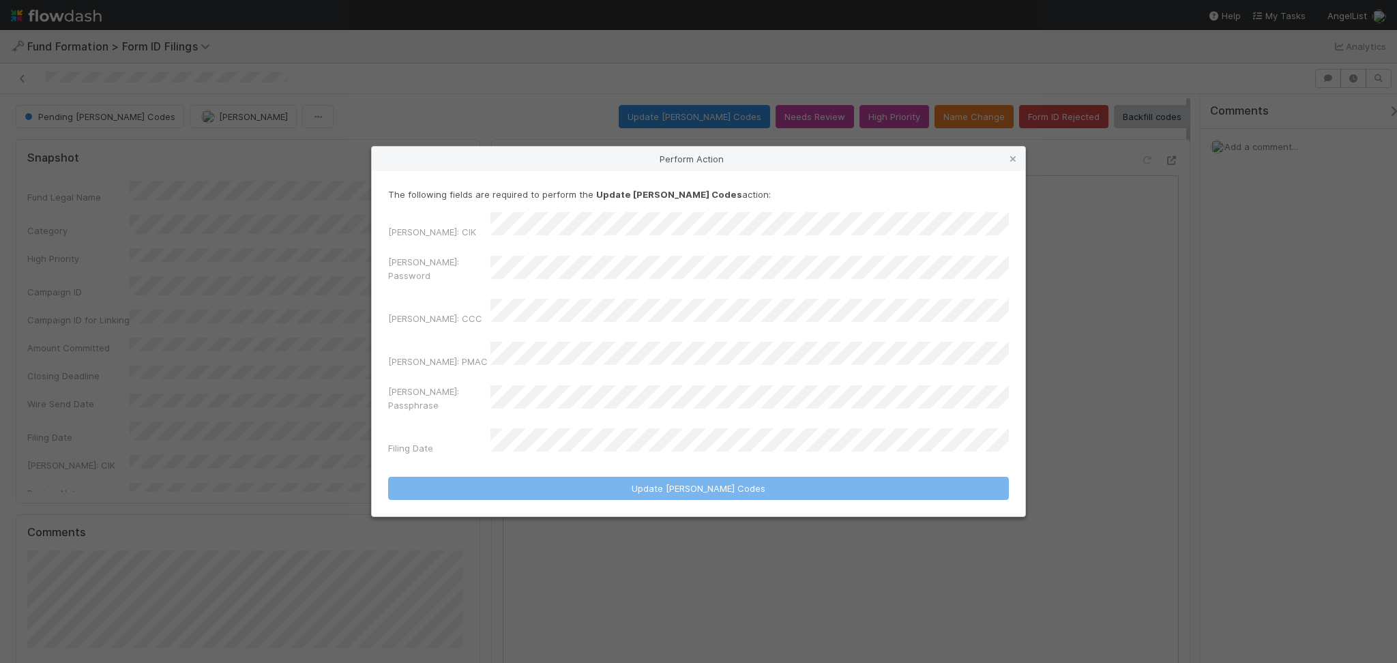
click at [592, 244] on div "EDGAR: CIK" at bounding box center [698, 228] width 621 height 32
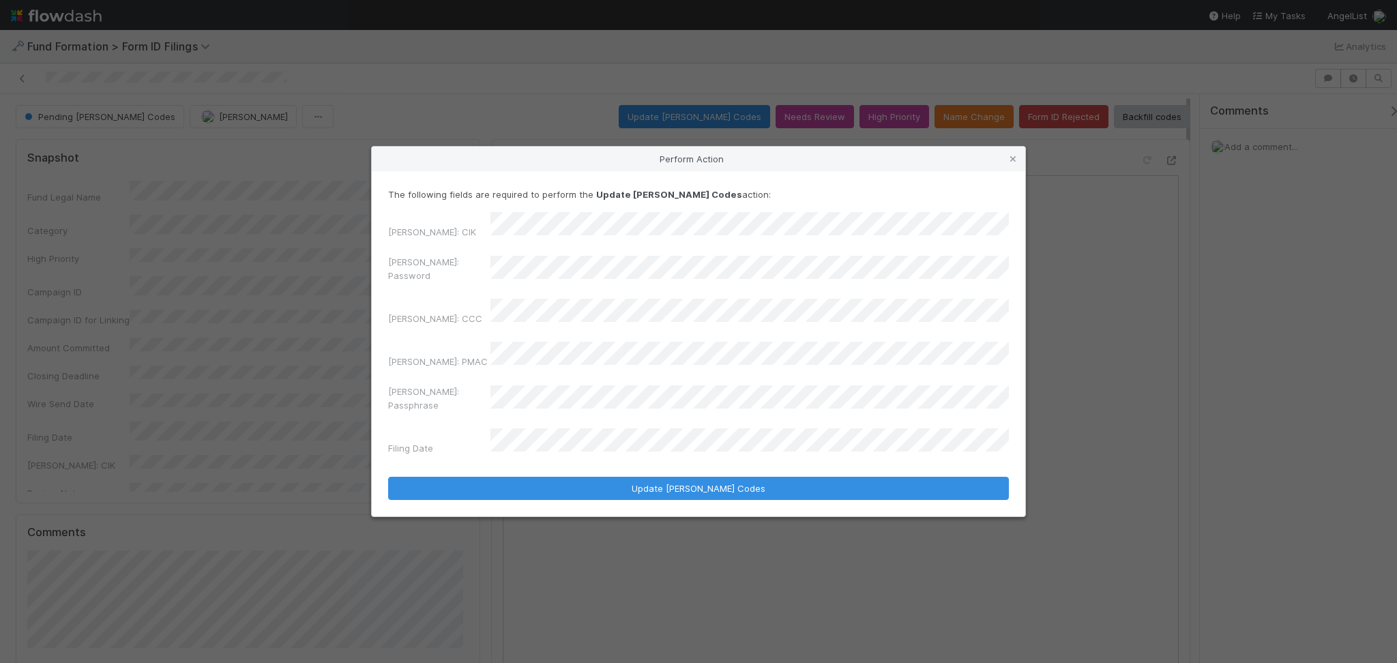
click at [493, 256] on div "EDGAR: CIK EDGAR: Password EDGAR: CCC EDGAR: PMAC EDGAR: Passphrase Filing Date" at bounding box center [698, 336] width 621 height 248
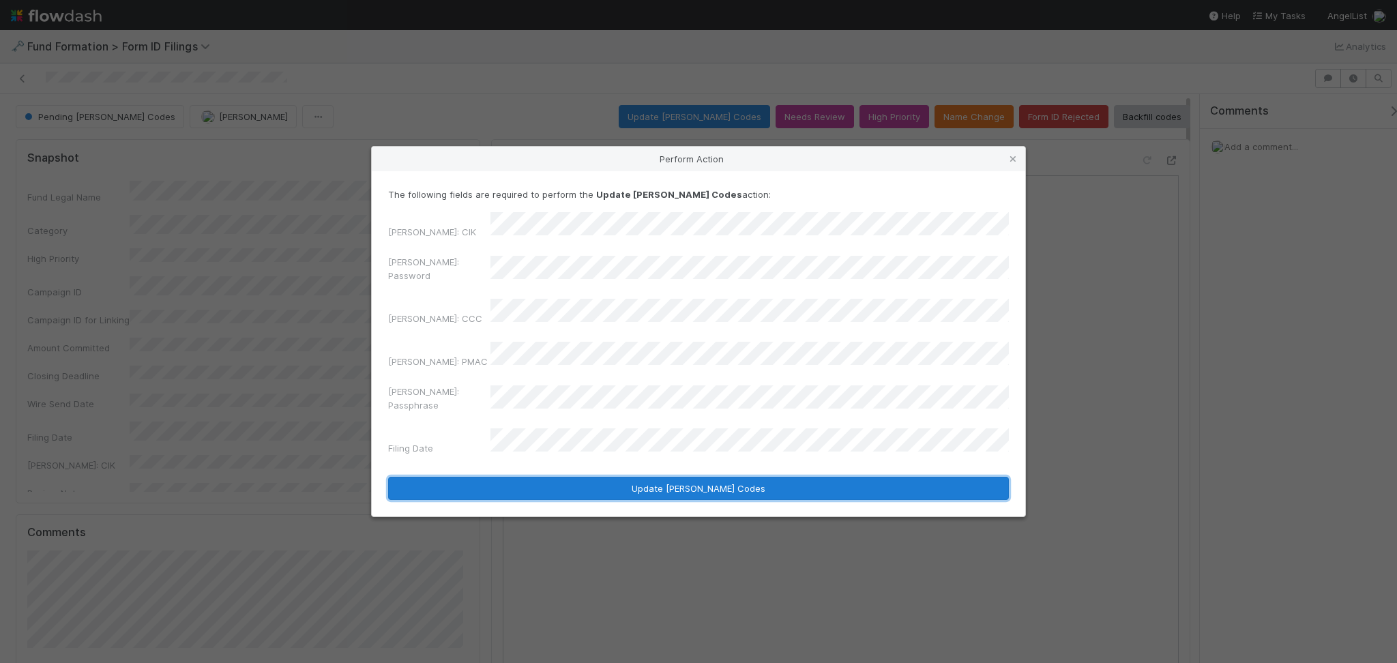
click at [673, 477] on button "Update EDGAR Codes" at bounding box center [698, 488] width 621 height 23
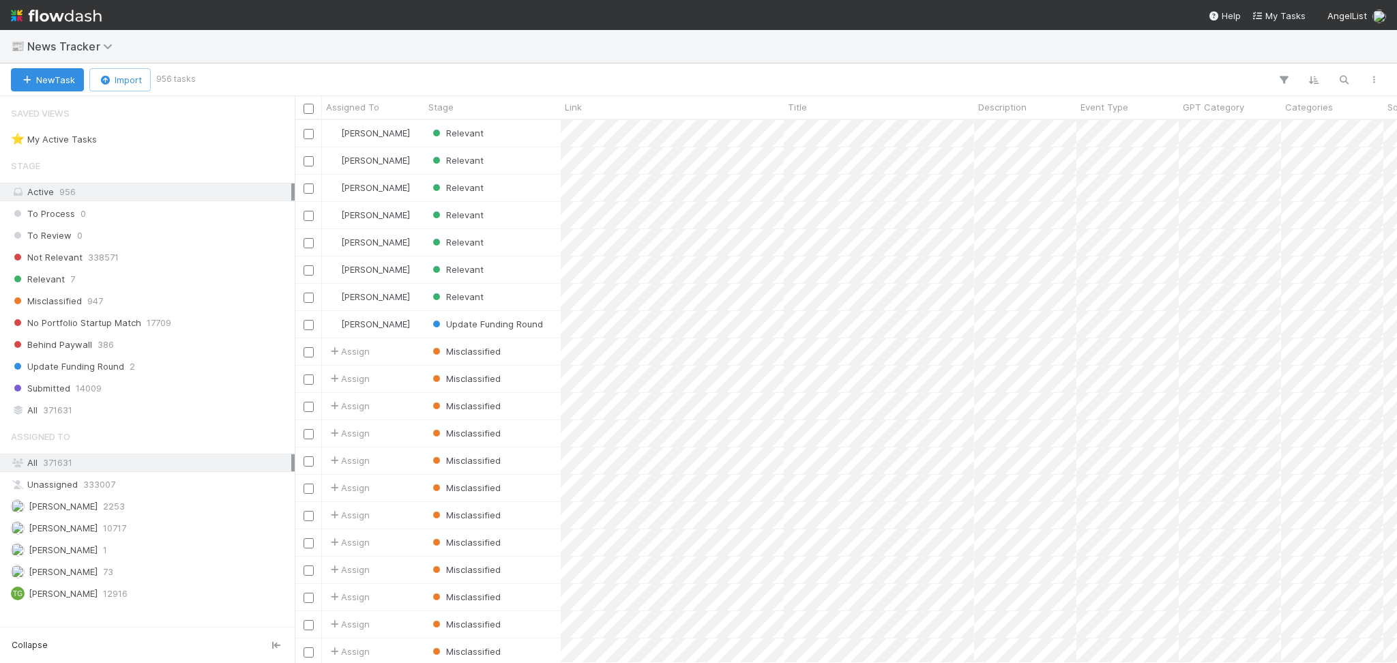
scroll to position [529, 1088]
click at [98, 530] on span "[PERSON_NAME]" at bounding box center [63, 528] width 69 height 11
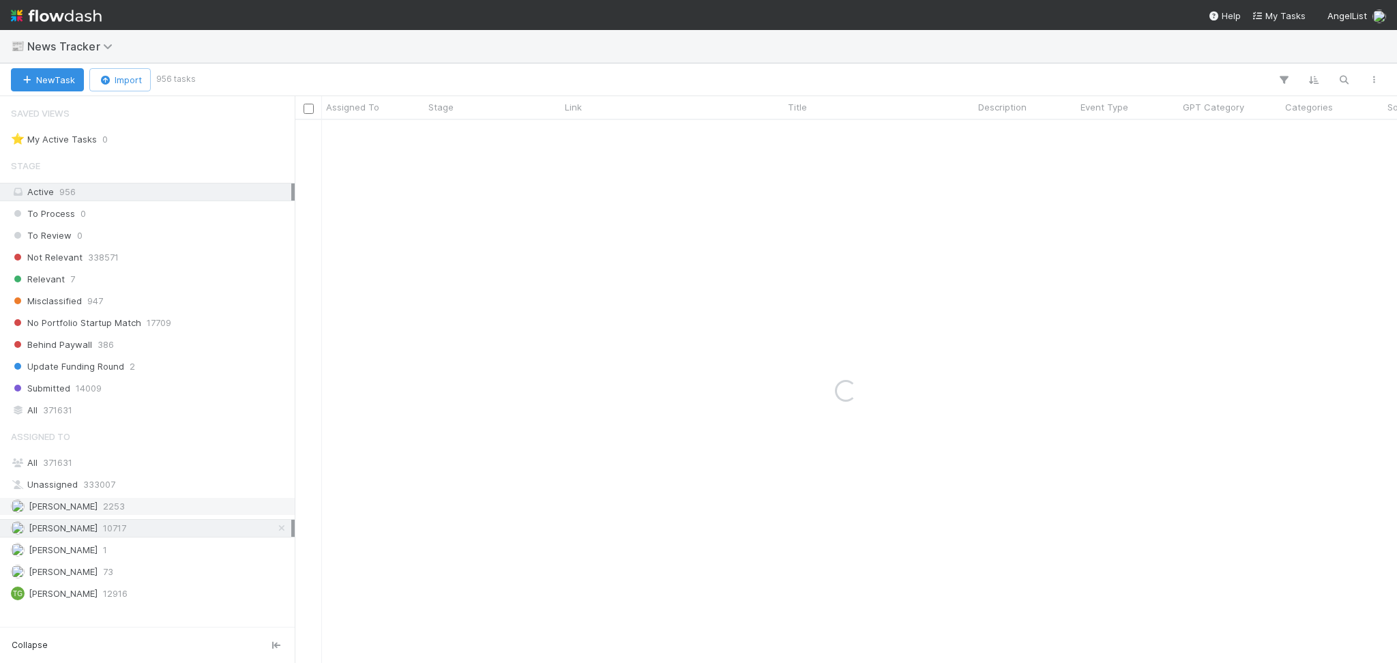
click at [120, 503] on span "2253" at bounding box center [114, 506] width 22 height 17
click at [121, 280] on div "Relevant 7" at bounding box center [151, 279] width 280 height 17
click at [126, 530] on span "10717" at bounding box center [114, 528] width 23 height 17
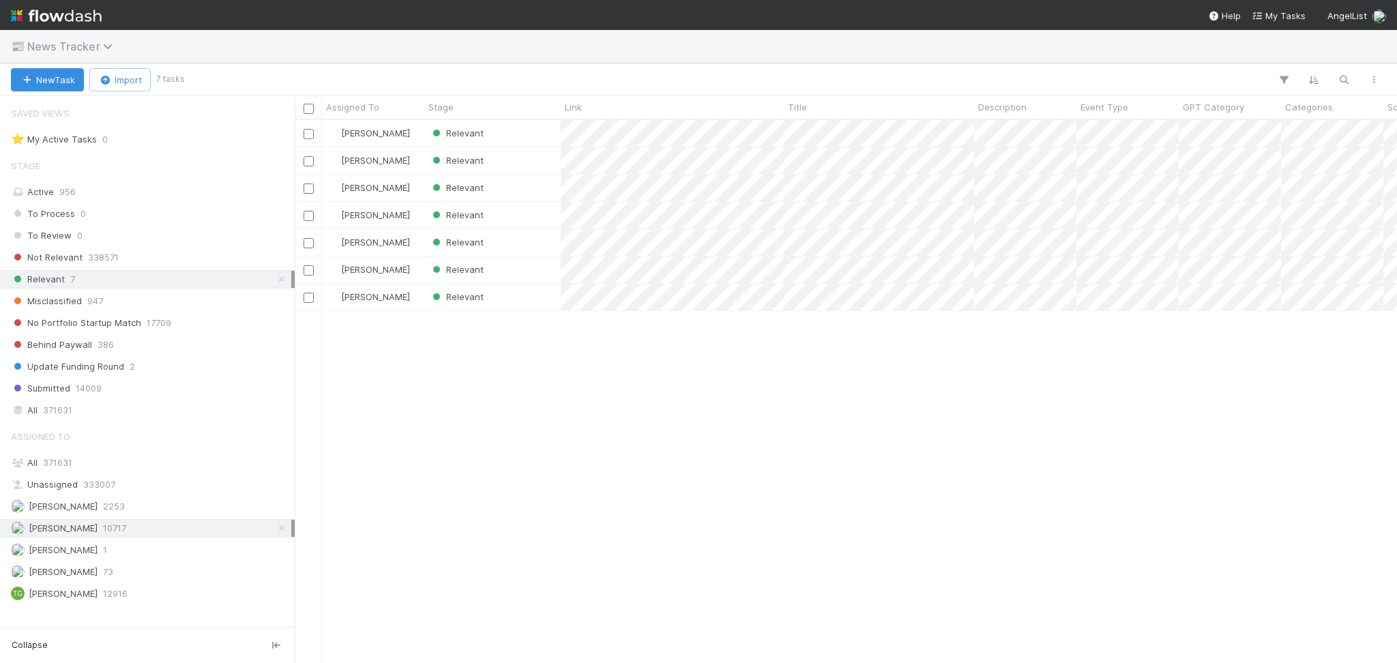
click at [101, 42] on span "News Tracker" at bounding box center [73, 47] width 92 height 14
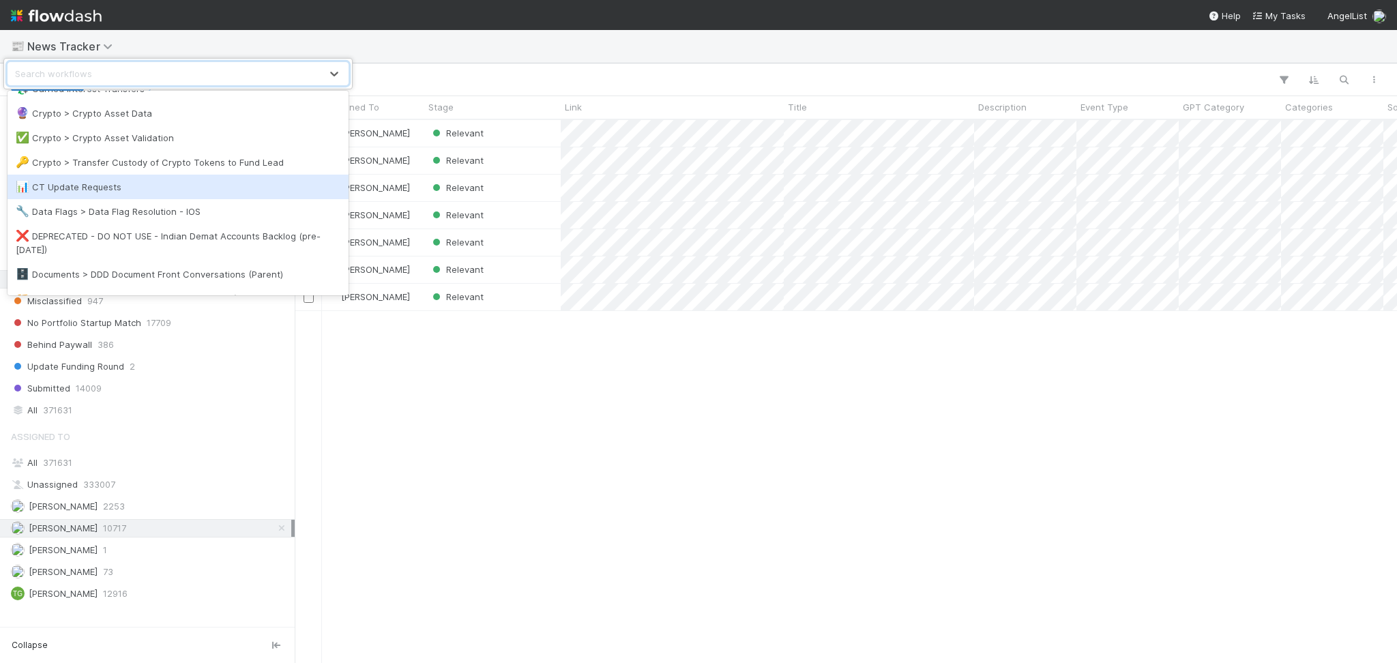
scroll to position [182, 0]
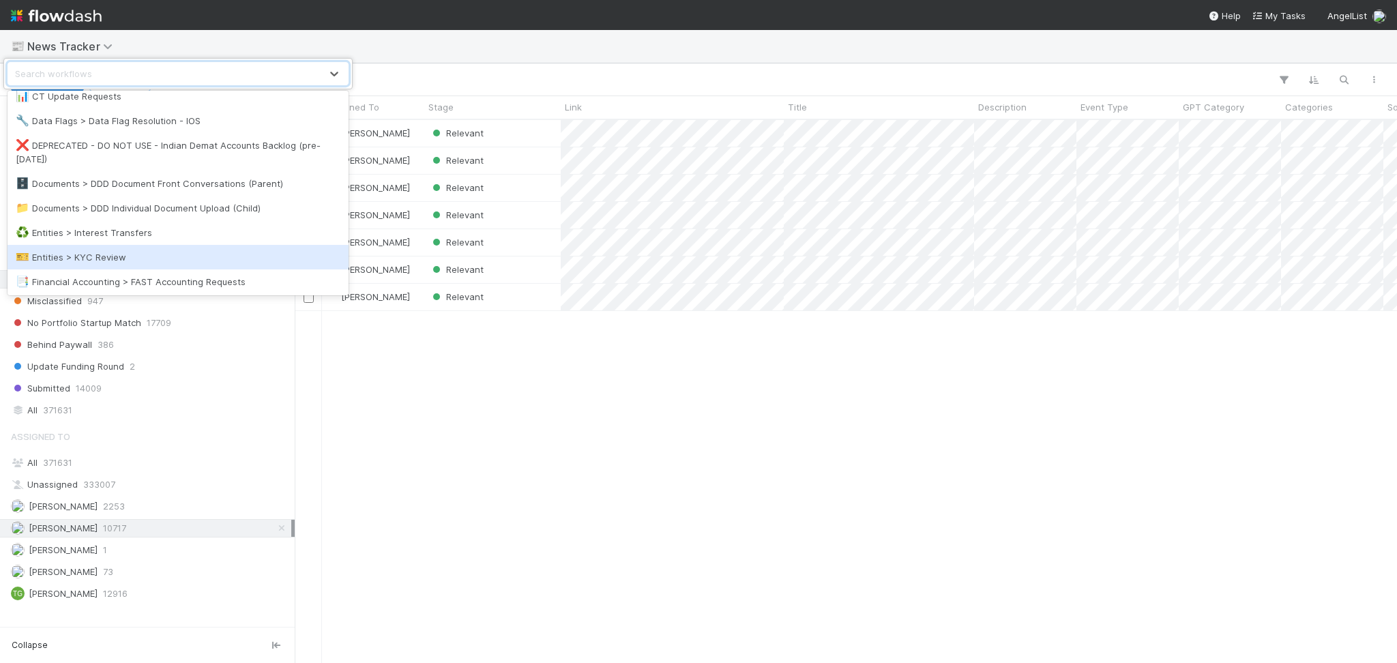
click at [158, 252] on div "🎫 Entities > KYC Review" at bounding box center [178, 257] width 325 height 14
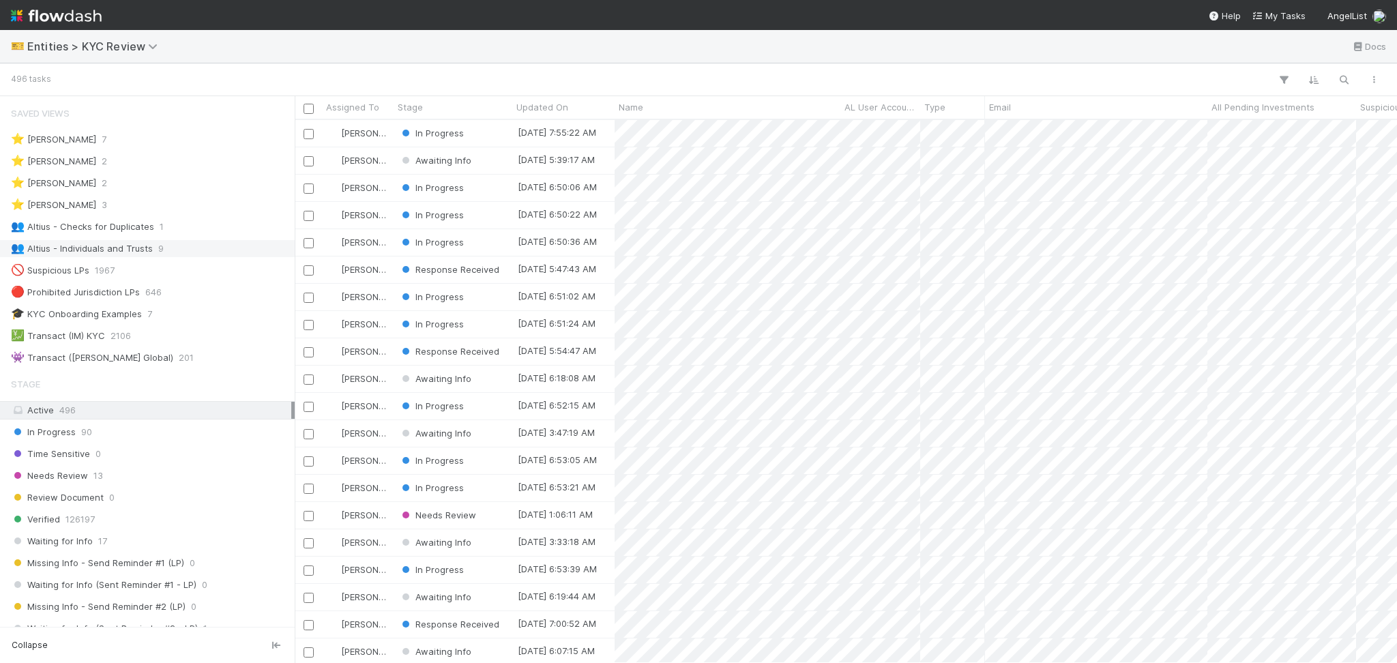
click at [197, 245] on div "👥 Altius - Individuals and Trusts 9" at bounding box center [151, 248] width 280 height 17
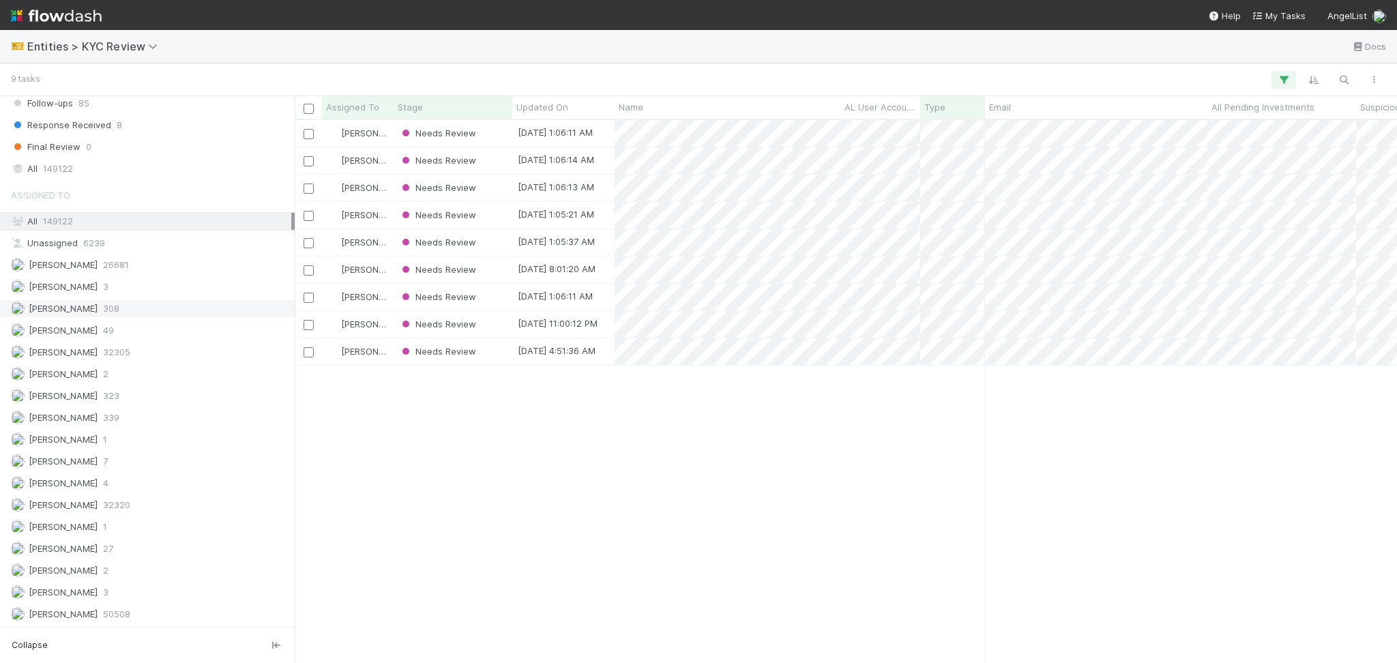
click at [142, 311] on div "Febbie Cervantes 308" at bounding box center [151, 308] width 280 height 17
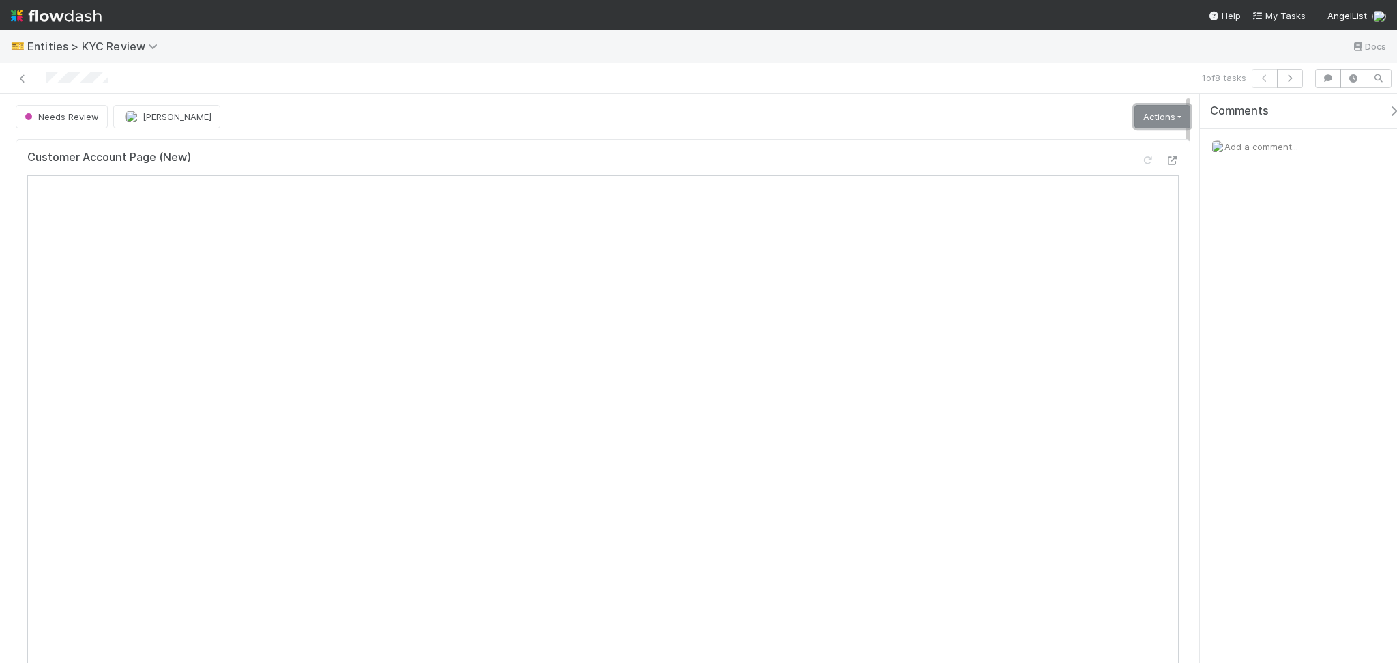
click at [1135, 119] on link "Actions" at bounding box center [1163, 116] width 56 height 23
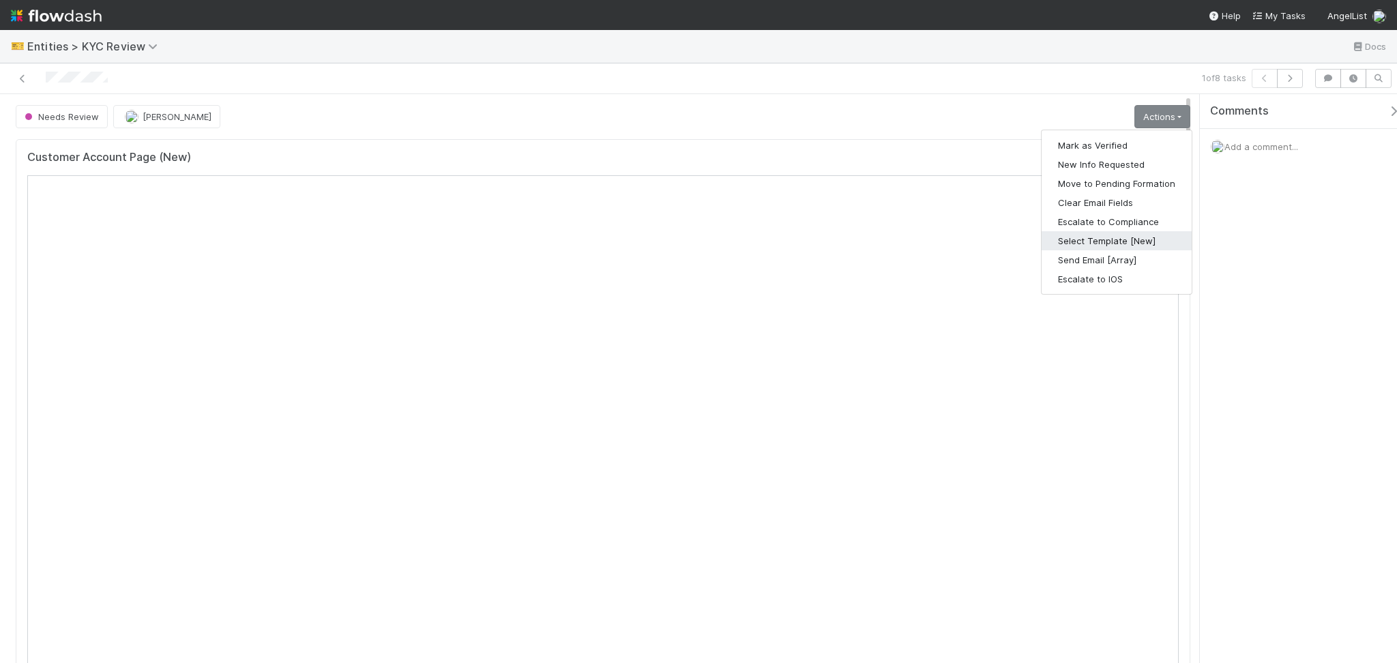
click at [1088, 242] on button "Select Template [New]" at bounding box center [1117, 240] width 150 height 19
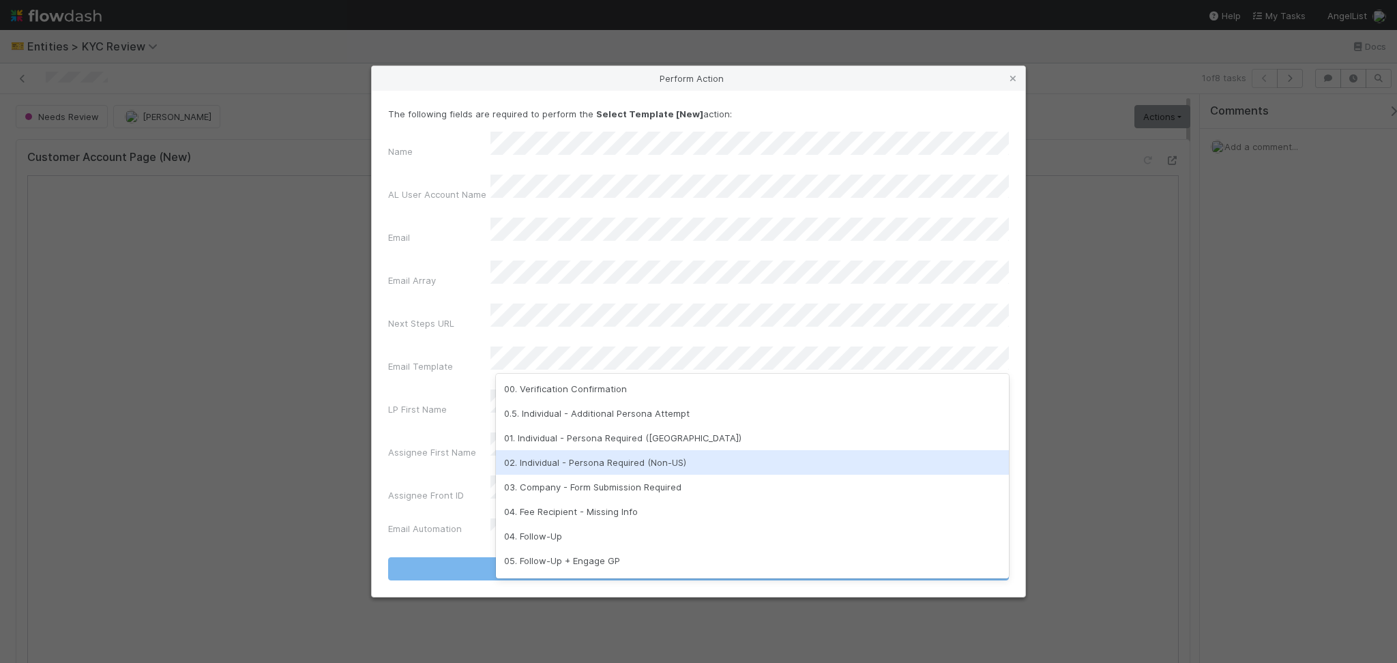
click at [682, 467] on div "02. Individual - Persona Required (Non-US)" at bounding box center [752, 462] width 513 height 25
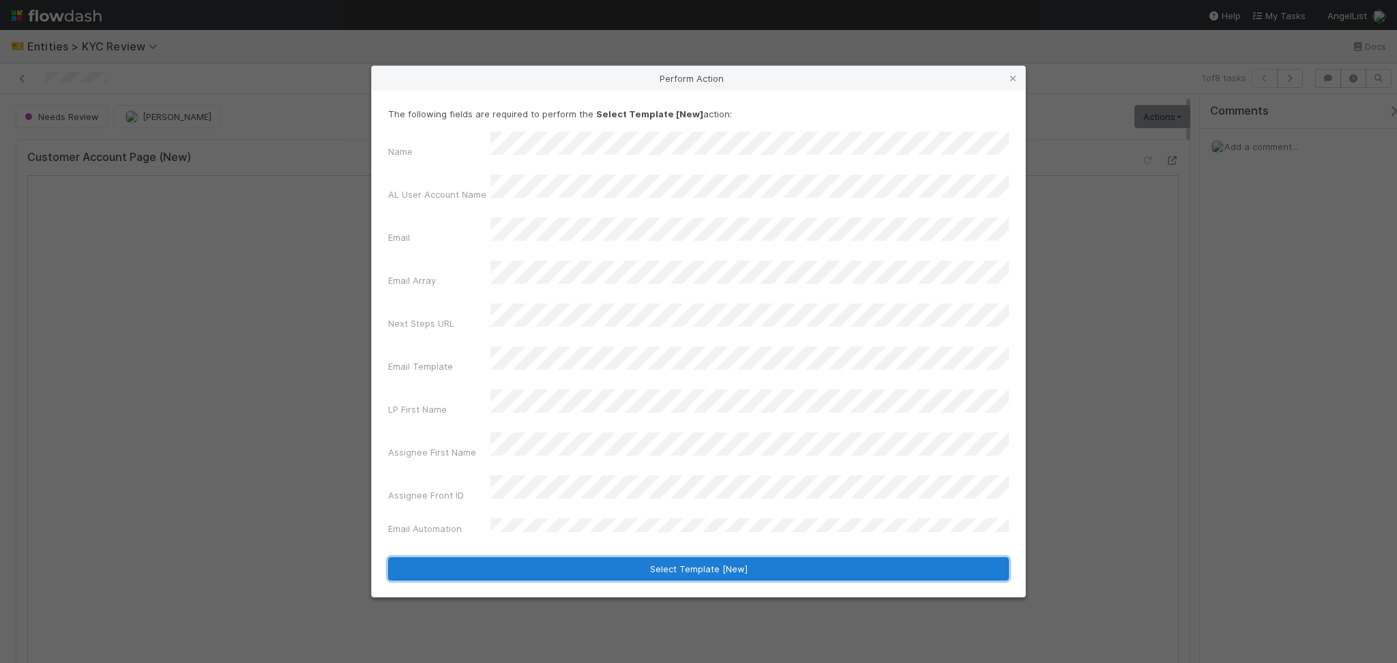
click at [662, 557] on button "Select Template [New]" at bounding box center [698, 568] width 621 height 23
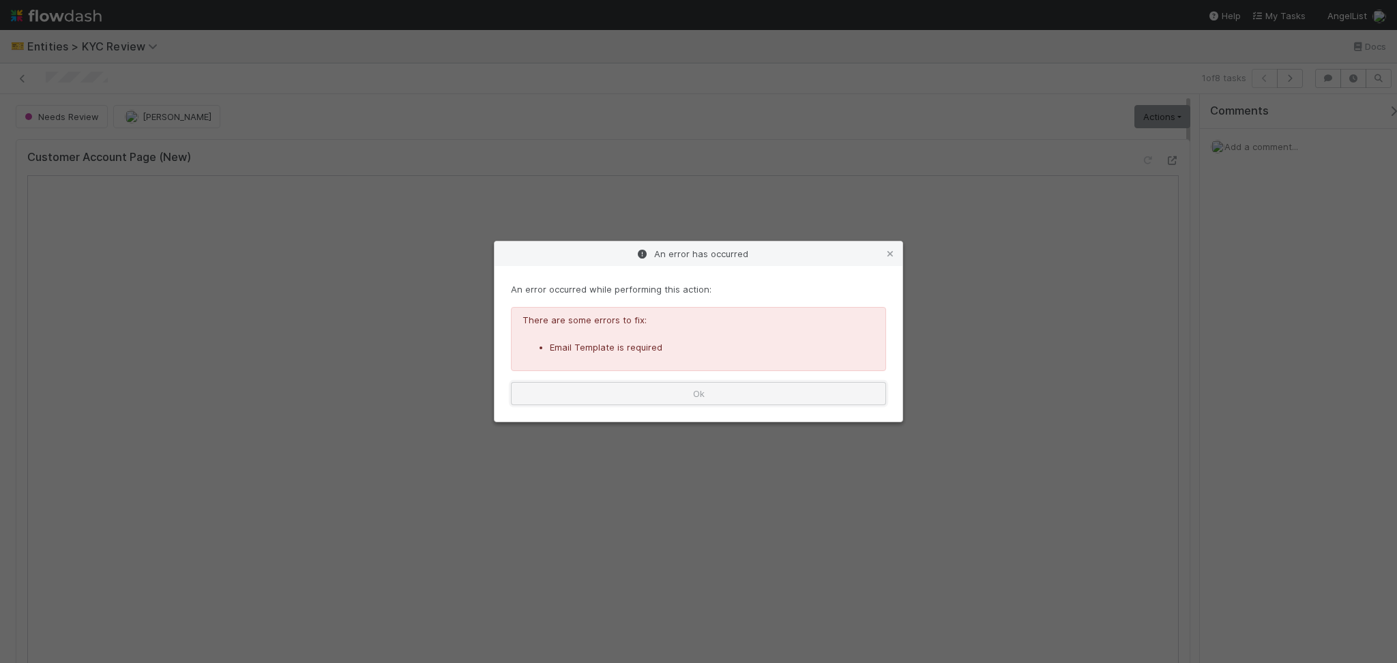
click at [853, 389] on button "Ok" at bounding box center [698, 393] width 375 height 23
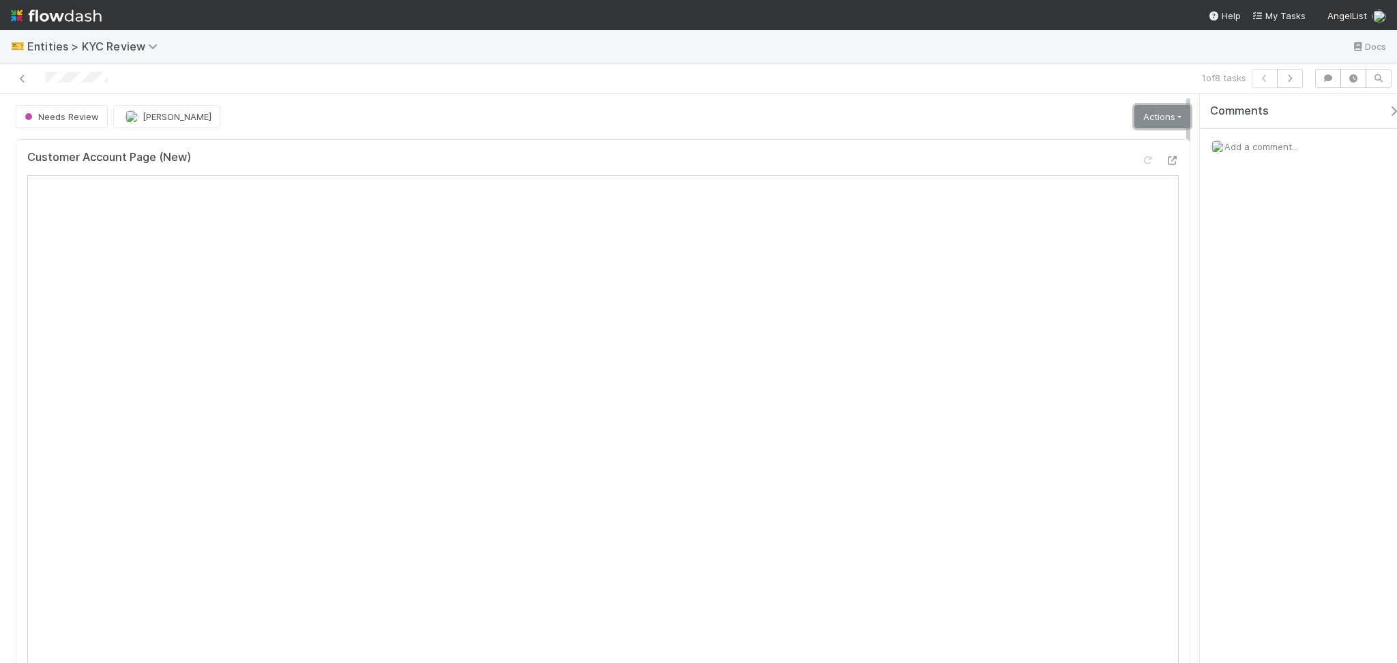
click at [1149, 119] on link "Actions" at bounding box center [1163, 116] width 56 height 23
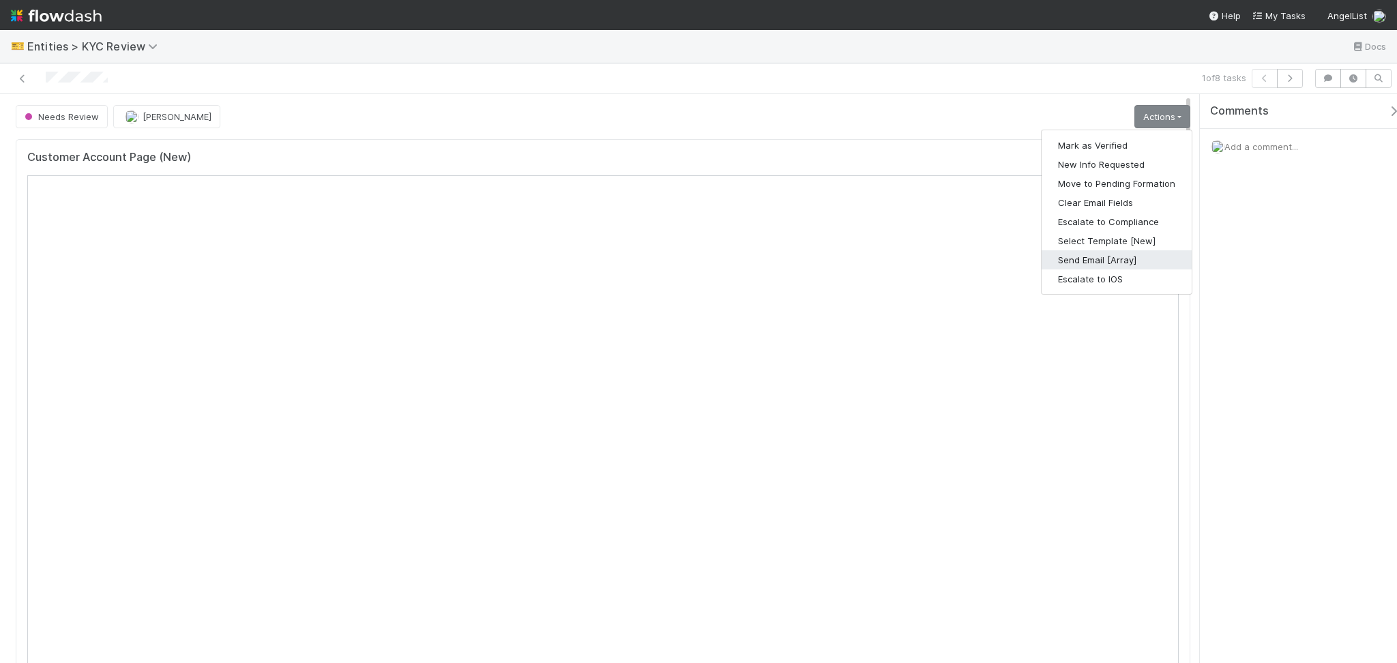
click at [1084, 261] on button "Send Email [Array]" at bounding box center [1117, 259] width 150 height 19
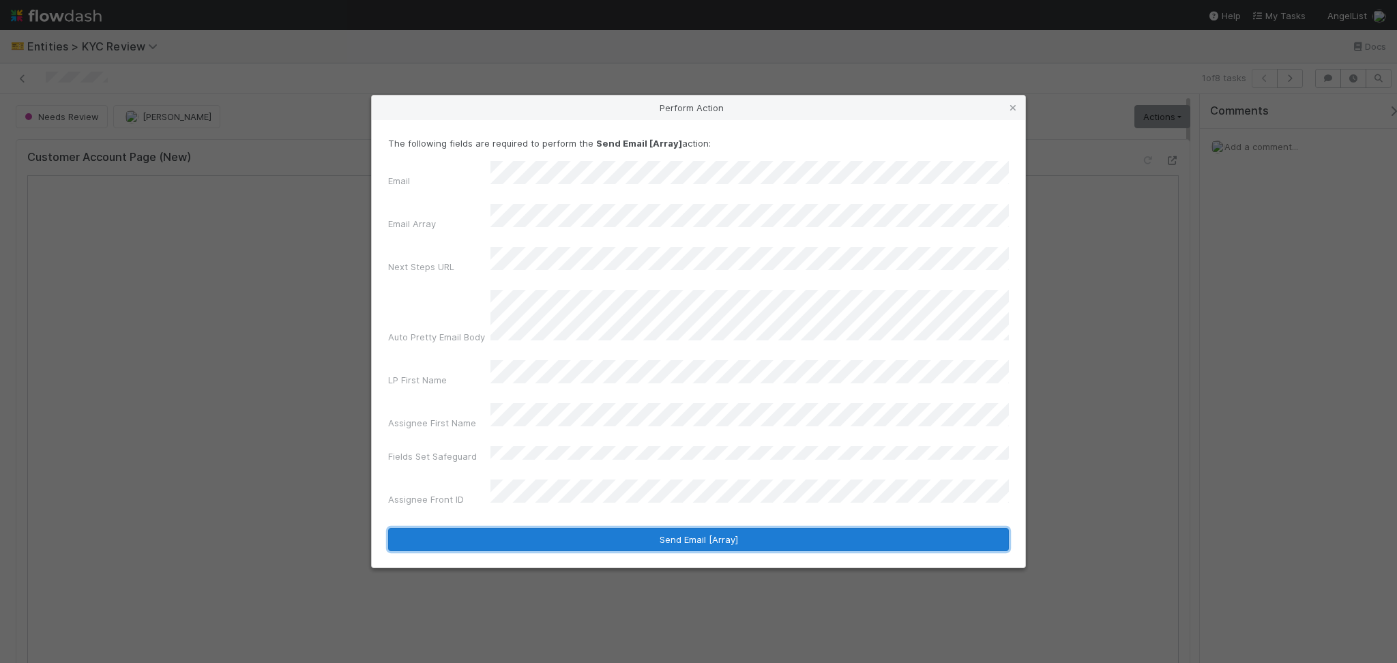
click at [598, 528] on button "Send Email [Array]" at bounding box center [698, 539] width 621 height 23
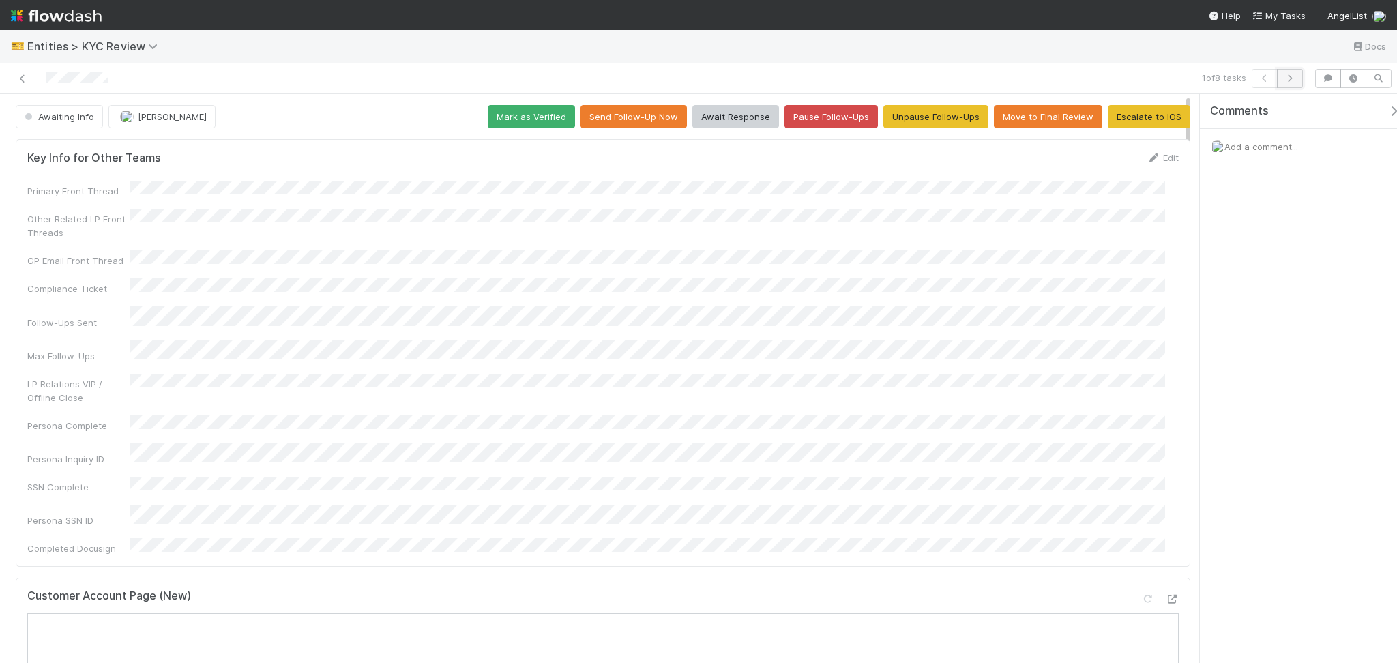
click at [1286, 80] on icon "button" at bounding box center [1291, 78] width 14 height 8
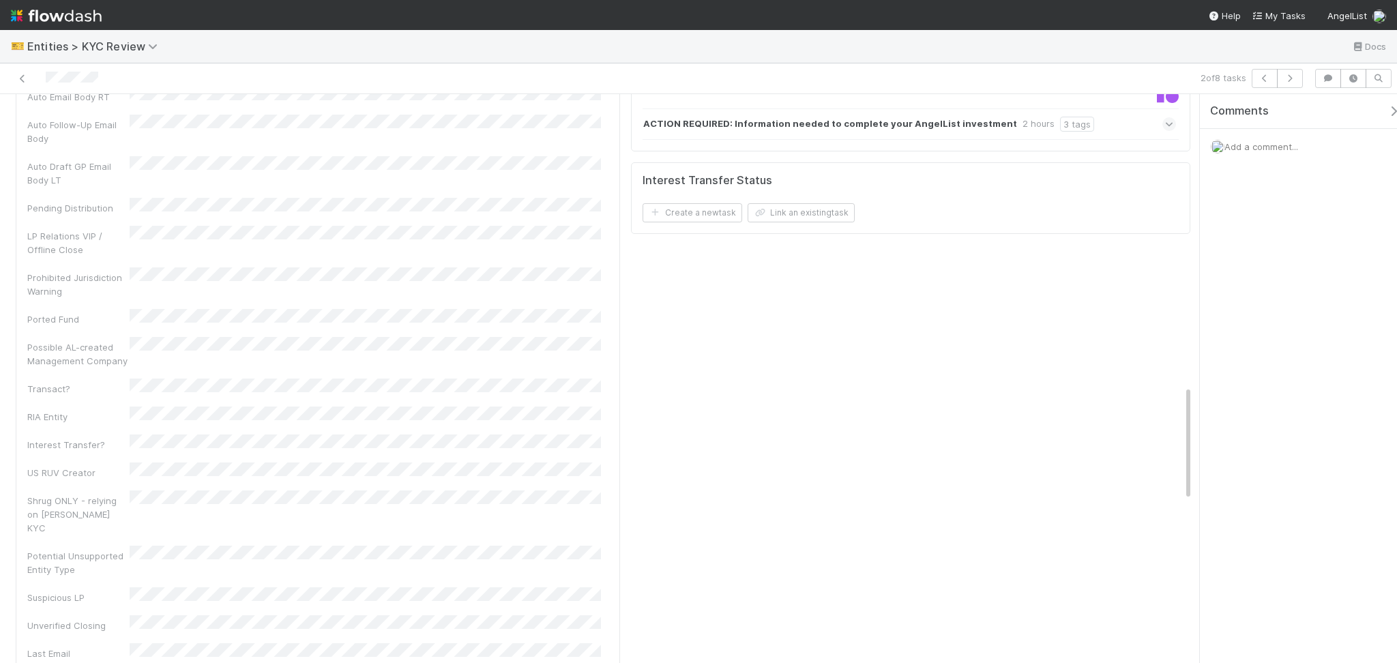
scroll to position [1183, 0]
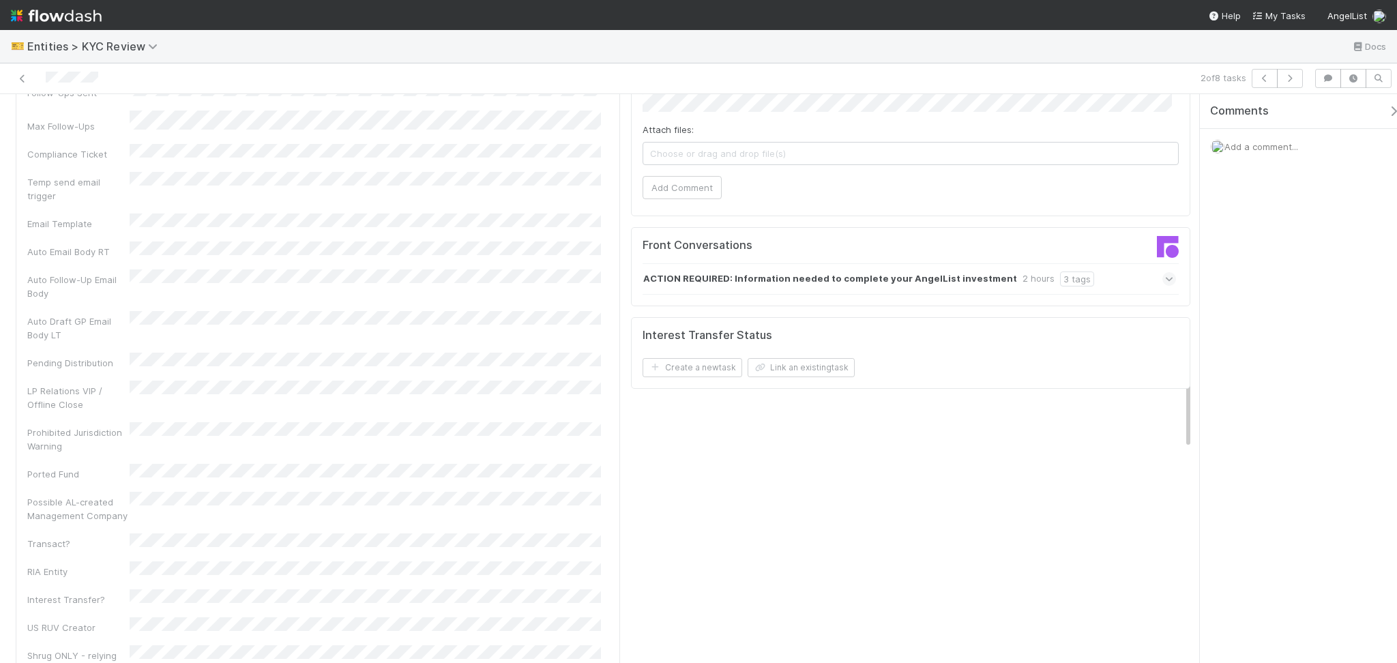
click at [1118, 288] on div "ACTION REQUIRED: Information needed to complete your AngelList investment 2 hou…" at bounding box center [910, 278] width 534 height 31
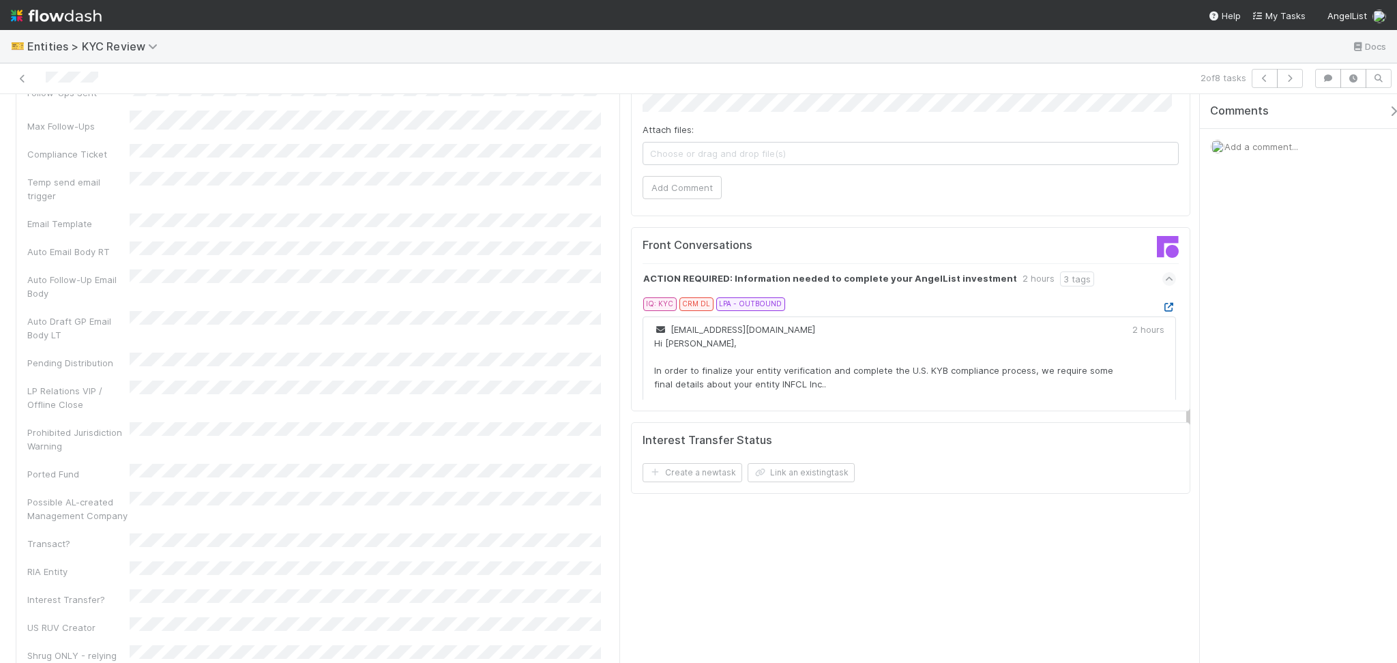
click at [1163, 307] on icon at bounding box center [1170, 307] width 14 height 9
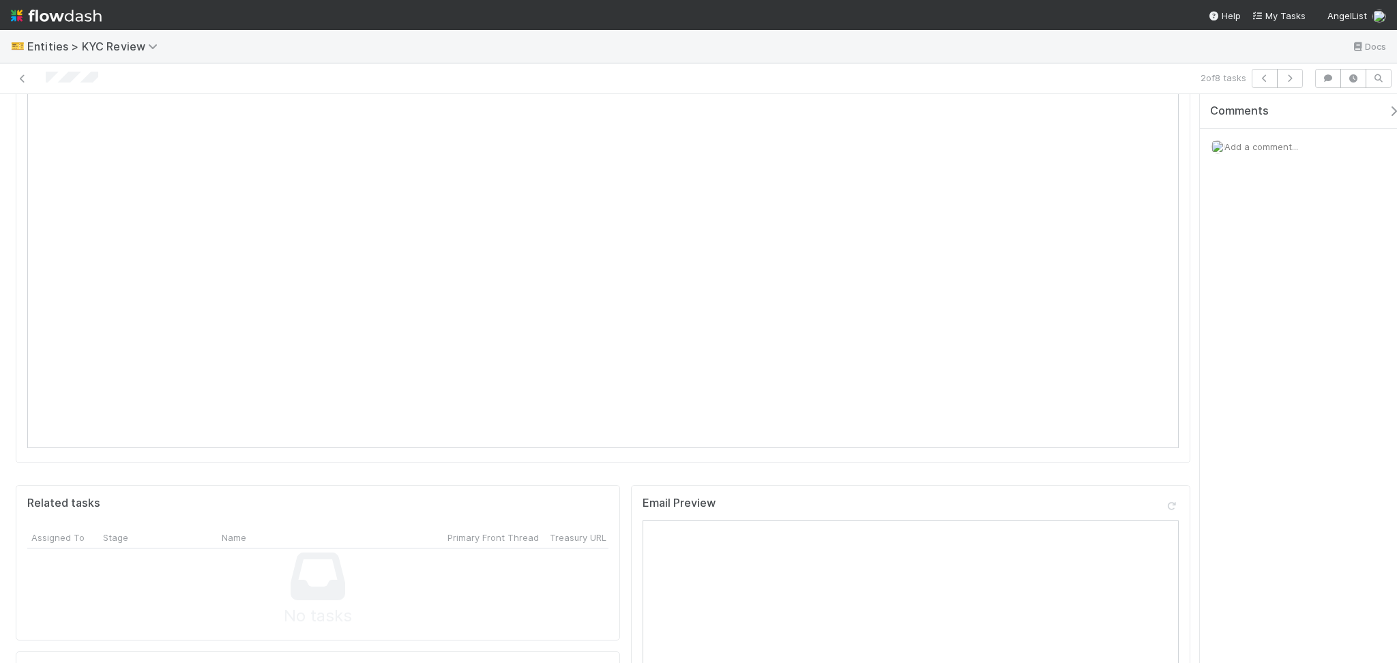
scroll to position [0, 0]
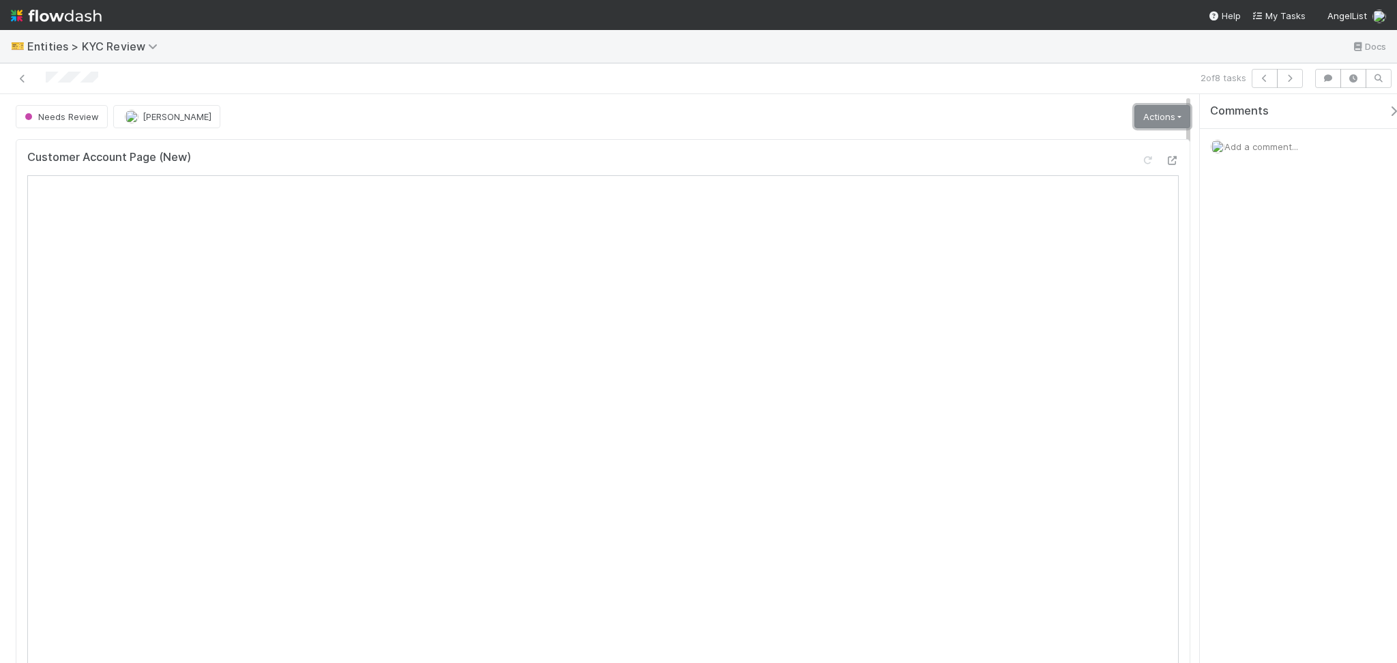
click at [1154, 111] on link "Actions" at bounding box center [1163, 116] width 56 height 23
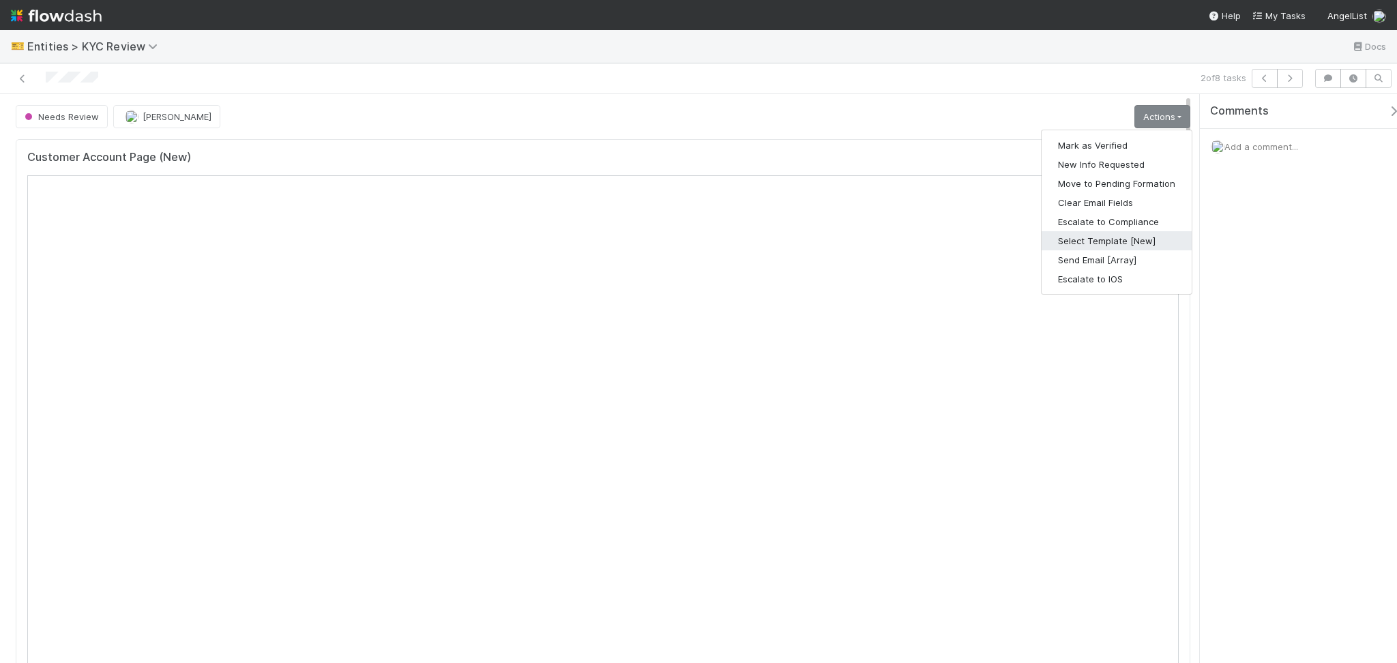
click at [1076, 239] on button "Select Template [New]" at bounding box center [1117, 240] width 150 height 19
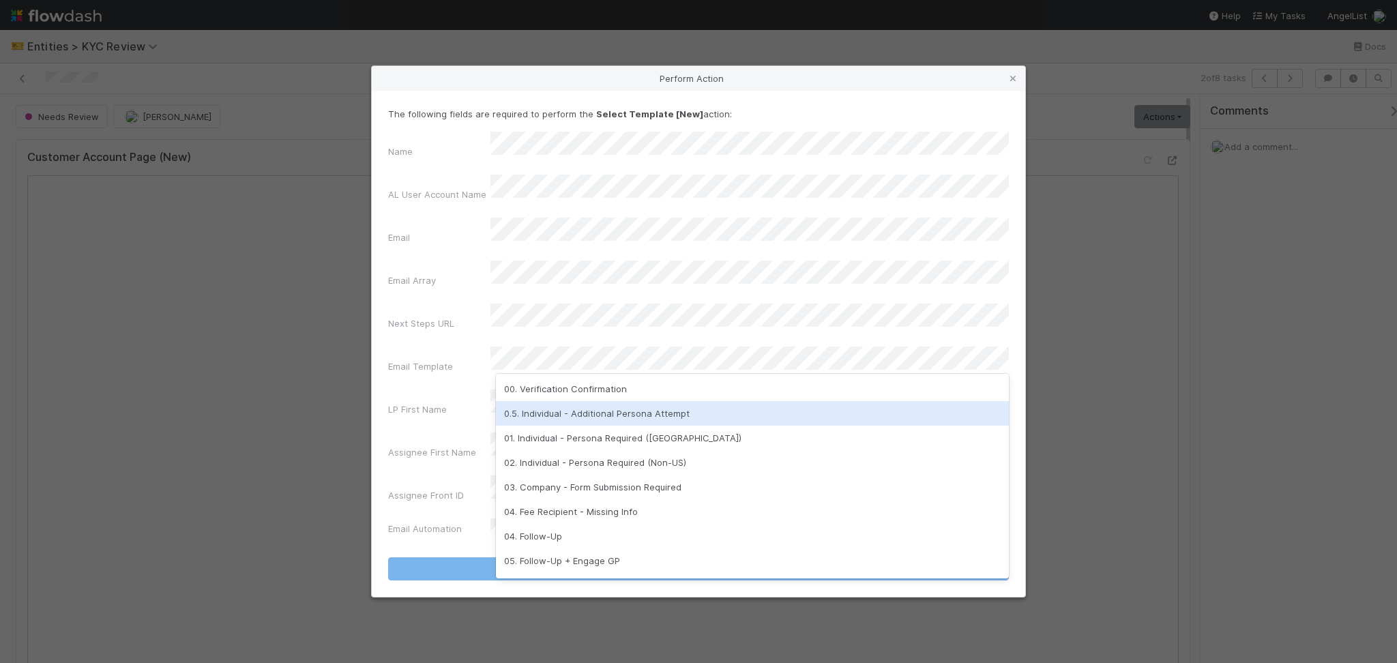
click at [606, 417] on div "0.5. Individual - Additional Persona Attempt" at bounding box center [752, 413] width 513 height 25
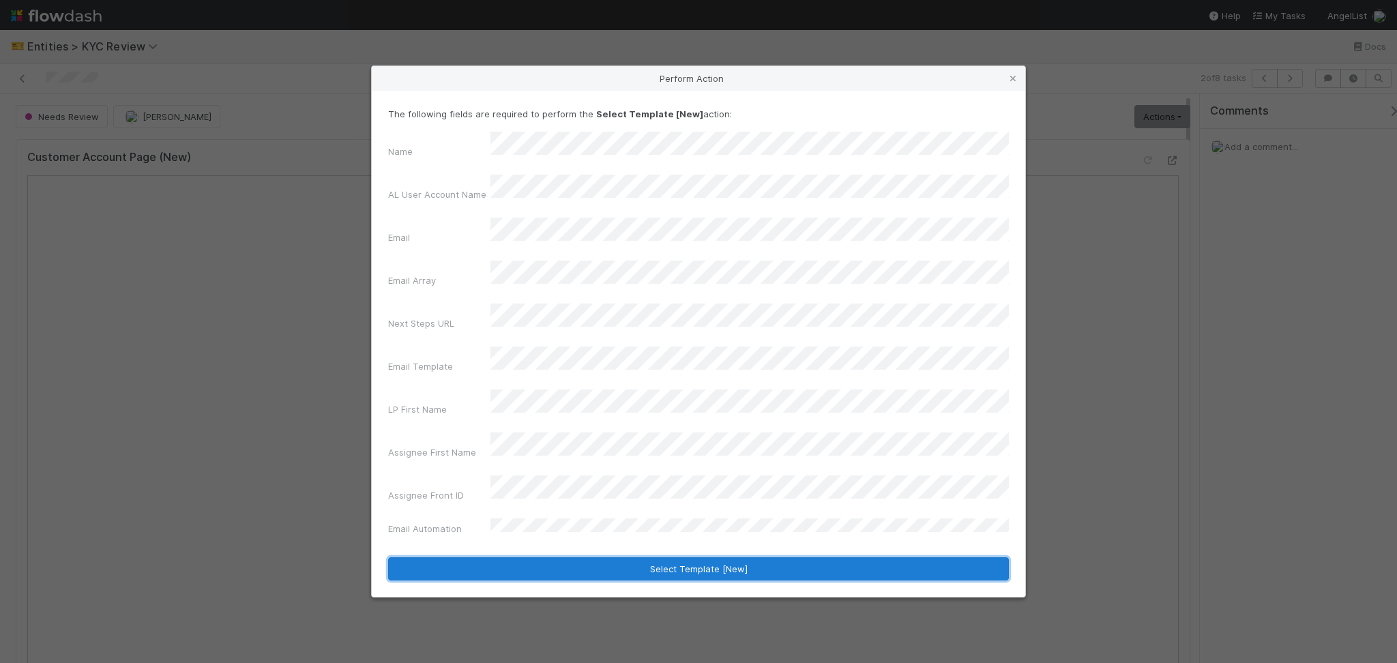
click at [582, 557] on button "Select Template [New]" at bounding box center [698, 568] width 621 height 23
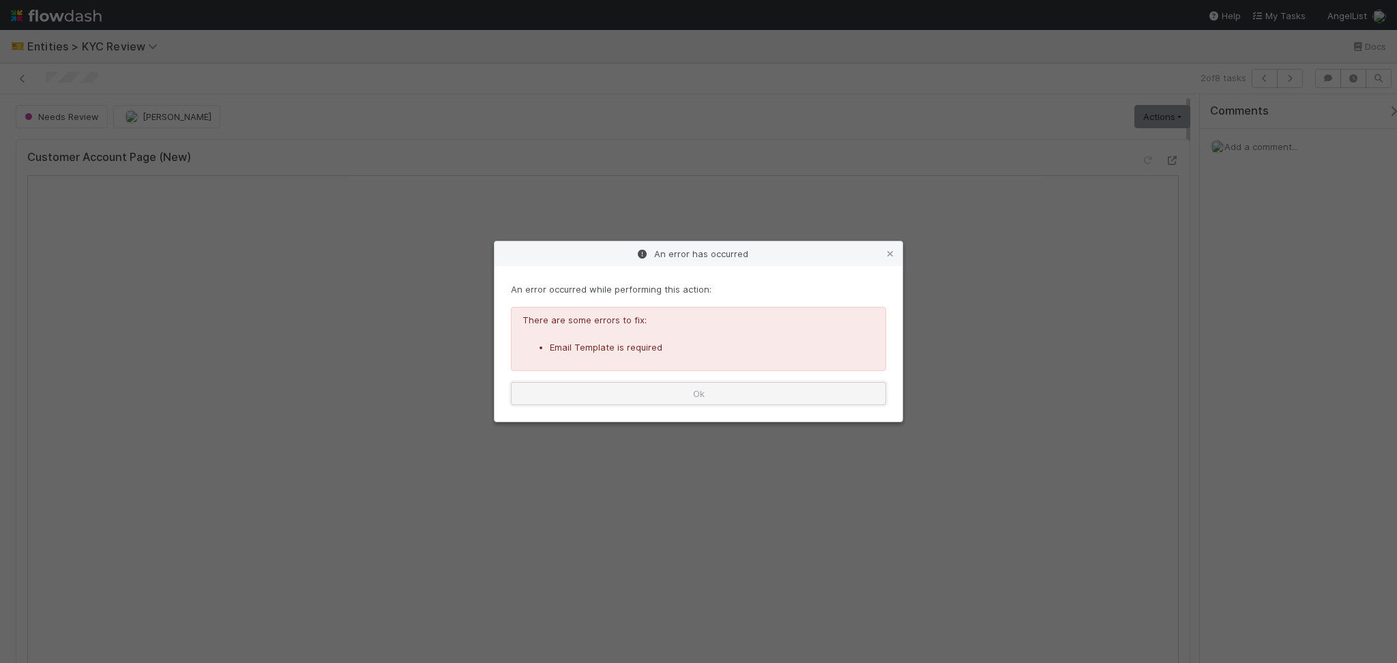
click at [787, 398] on button "Ok" at bounding box center [698, 393] width 375 height 23
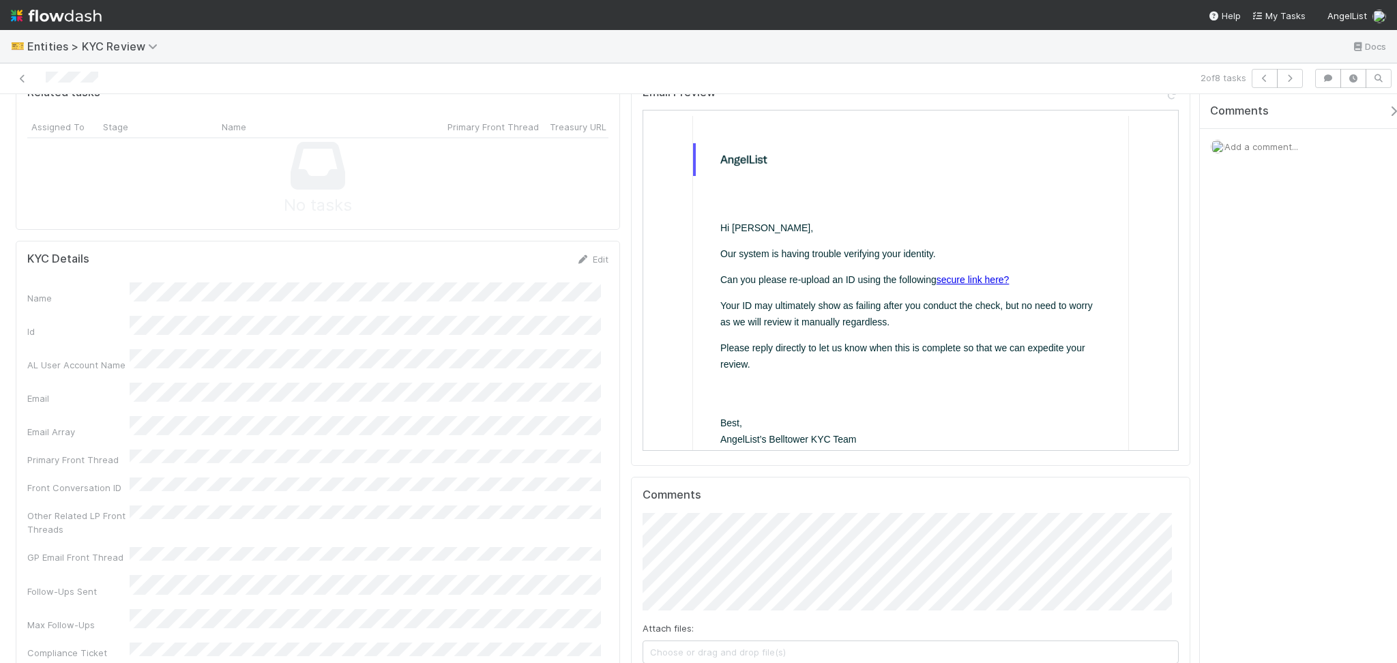
scroll to position [605, 0]
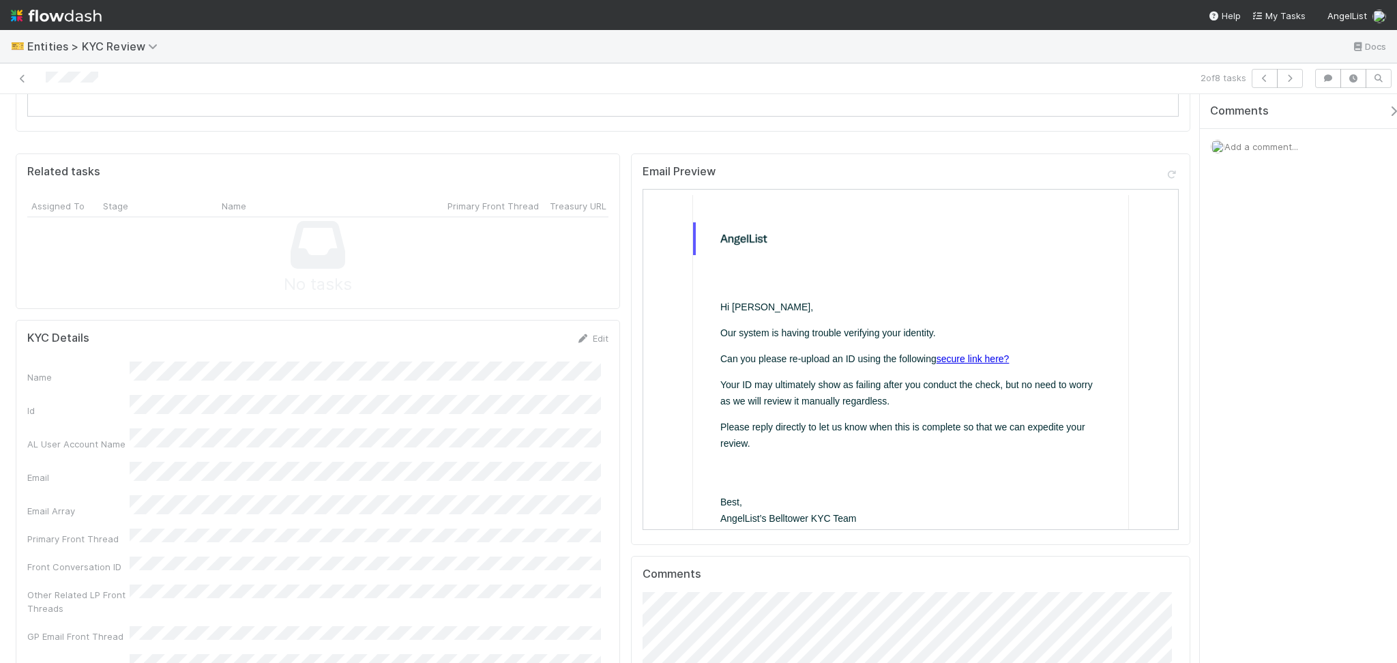
click at [971, 353] on link "secure link here?" at bounding box center [972, 358] width 73 height 11
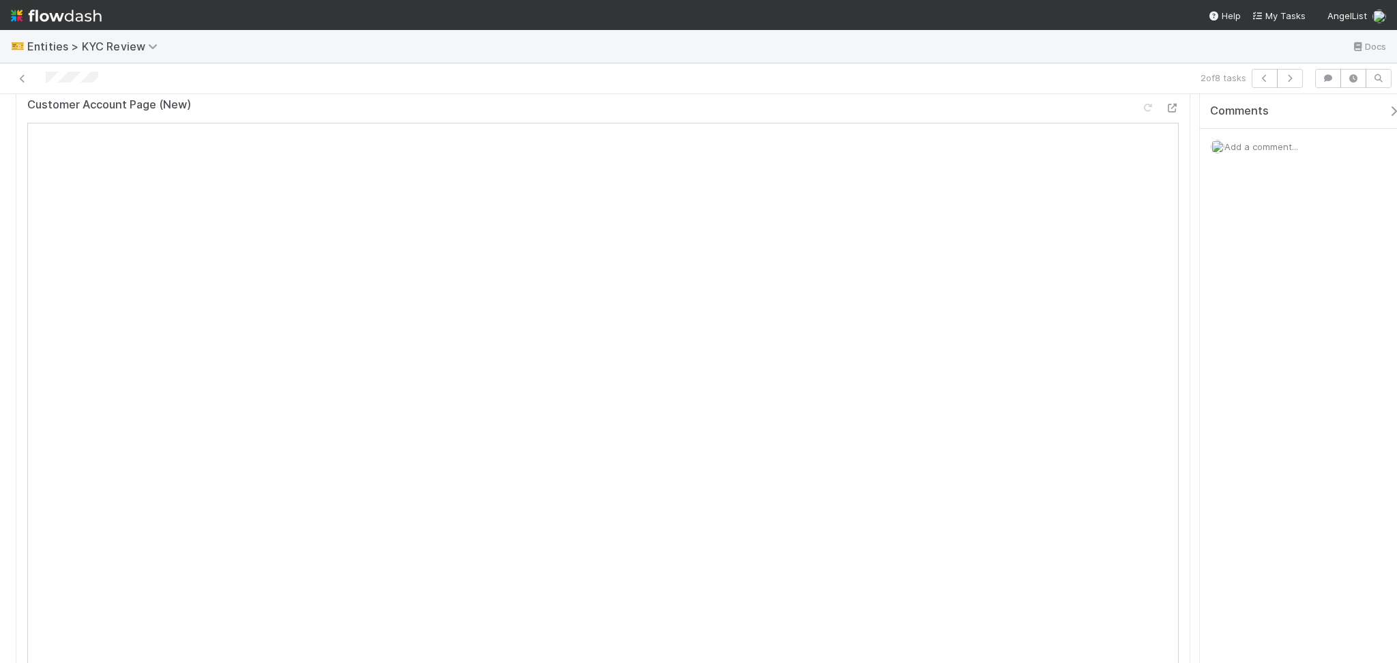
scroll to position [0, 0]
click at [1152, 119] on link "Actions" at bounding box center [1163, 116] width 56 height 23
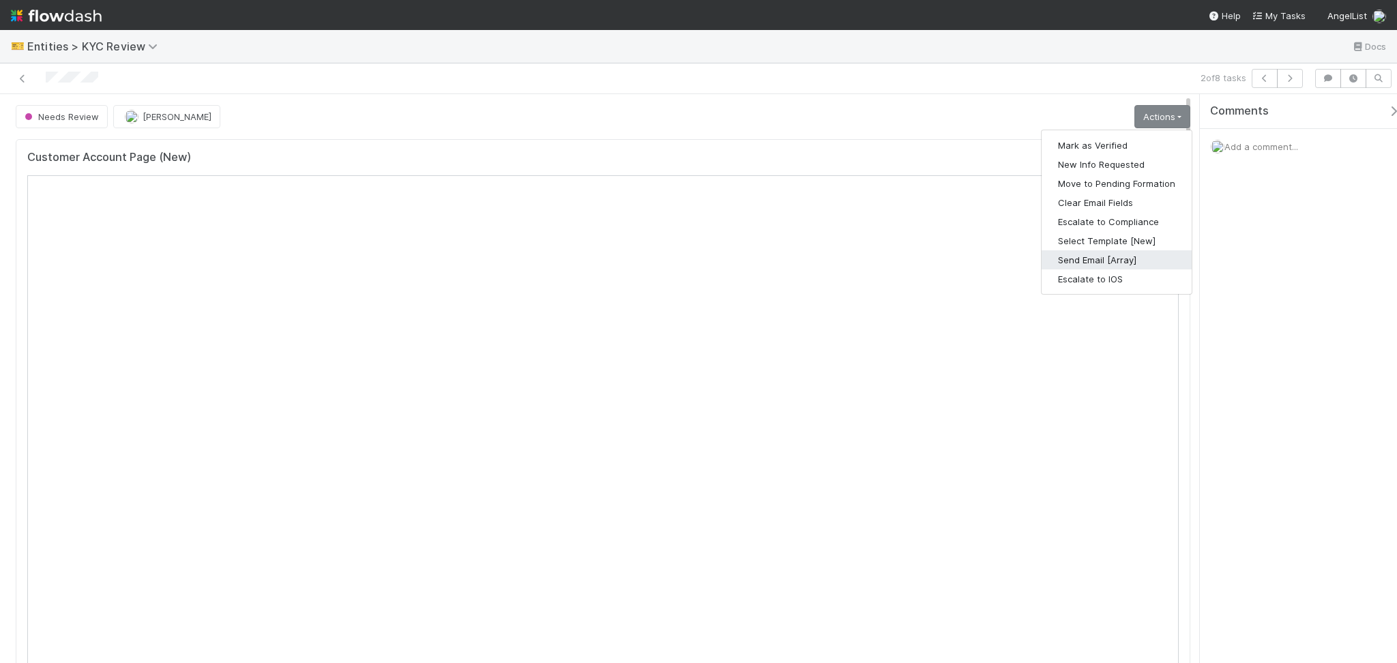
click at [1125, 259] on button "Send Email [Array]" at bounding box center [1117, 259] width 150 height 19
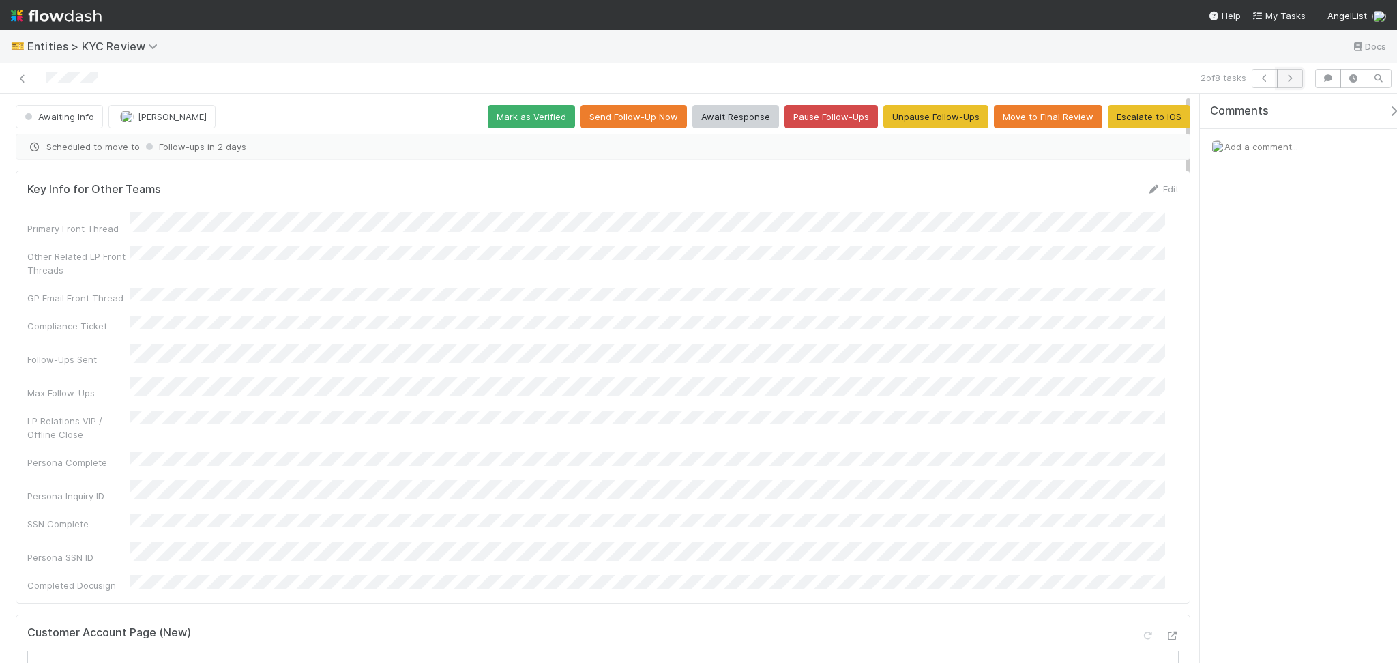
click at [1290, 81] on icon "button" at bounding box center [1291, 78] width 14 height 8
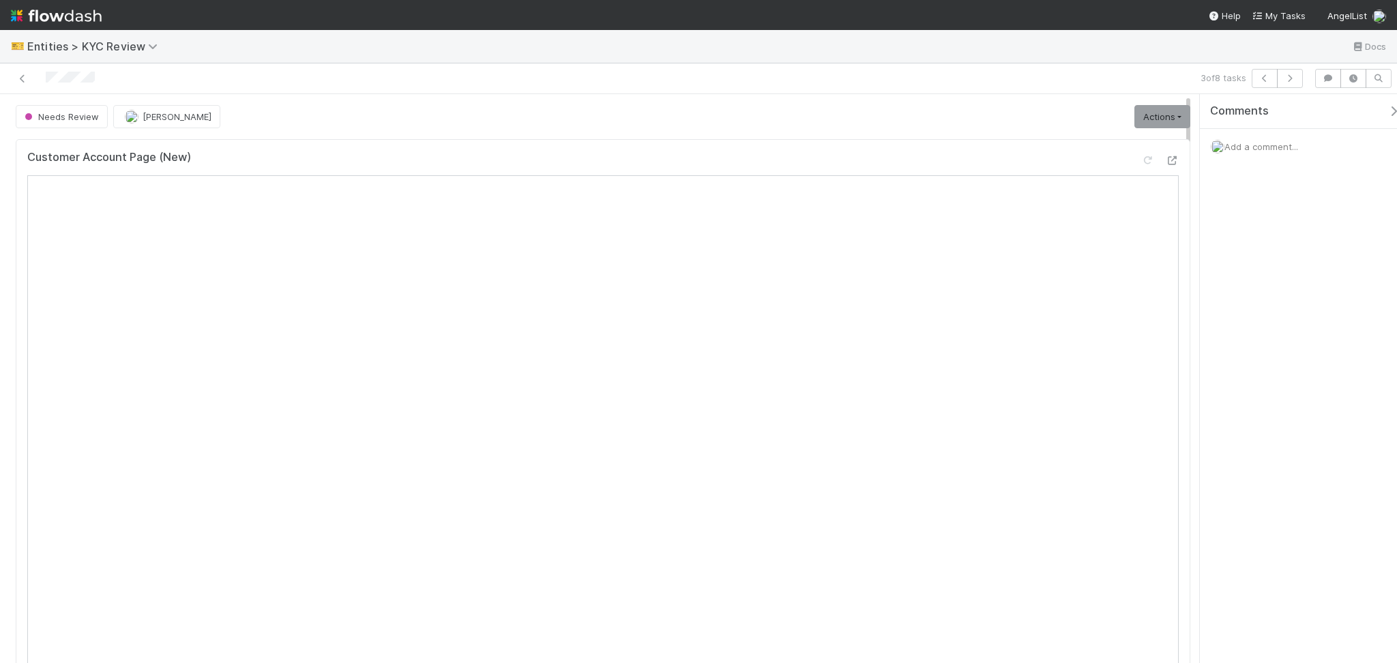
click at [1271, 136] on div "Add a comment..." at bounding box center [1305, 146] width 211 height 35
click at [1270, 142] on span "Add a comment..." at bounding box center [1262, 146] width 74 height 11
click at [1265, 375] on button "Add Comment" at bounding box center [1261, 375] width 79 height 23
click at [1159, 113] on link "Actions" at bounding box center [1163, 116] width 56 height 23
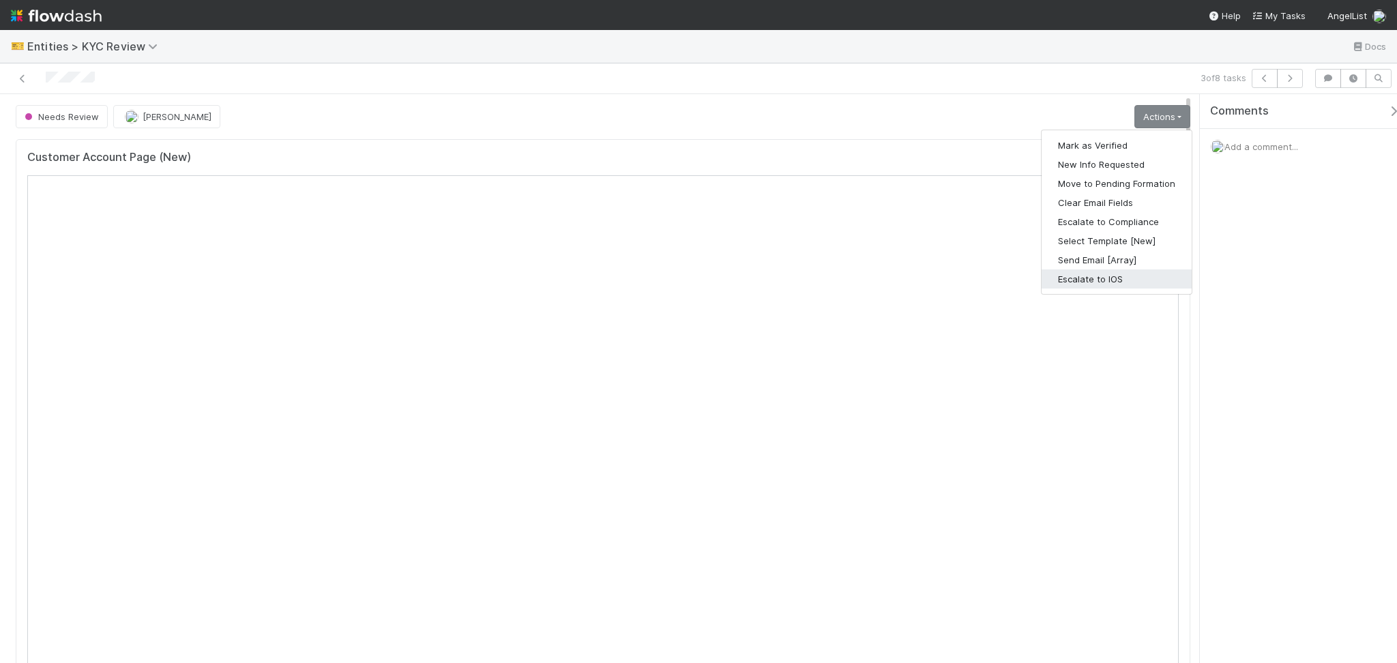
click at [1107, 278] on button "Escalate to IOS" at bounding box center [1117, 279] width 150 height 19
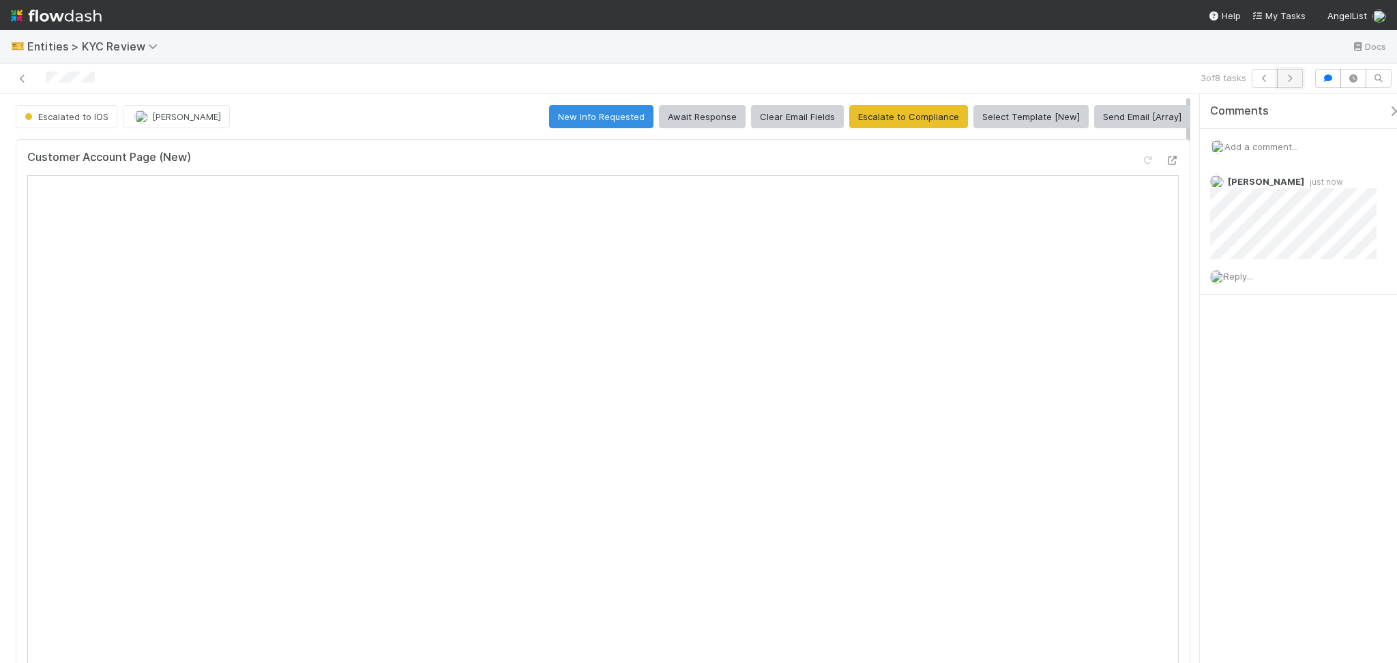
click at [1296, 83] on button "button" at bounding box center [1290, 78] width 26 height 19
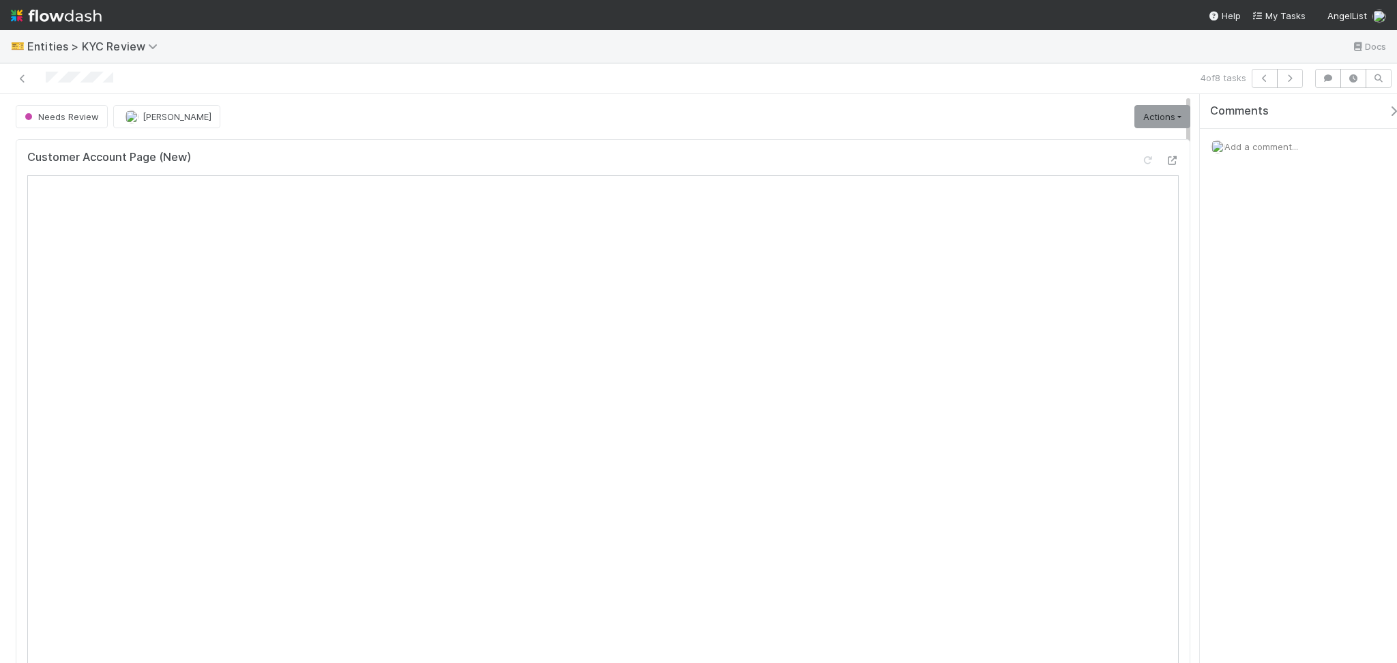
click at [1265, 89] on div "4 of 8 tasks" at bounding box center [698, 78] width 1397 height 31
click at [1266, 78] on icon "button" at bounding box center [1265, 78] width 14 height 8
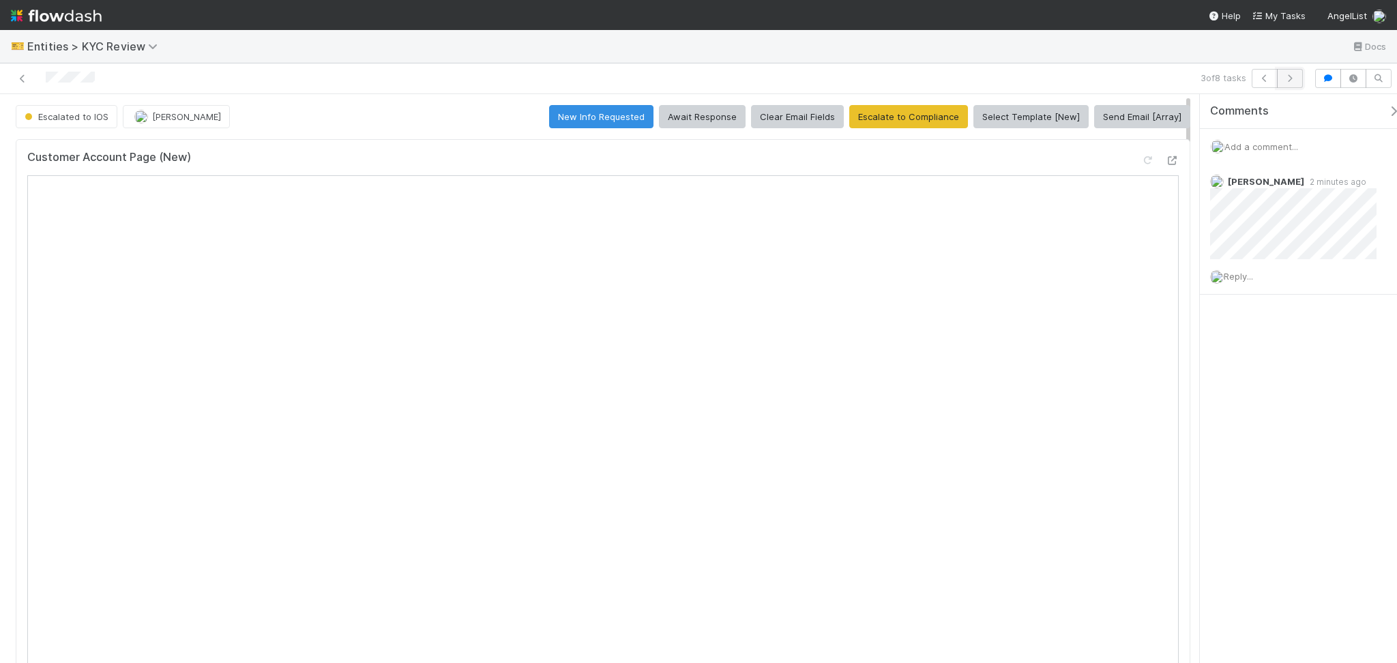
click at [1284, 77] on icon "button" at bounding box center [1291, 78] width 14 height 8
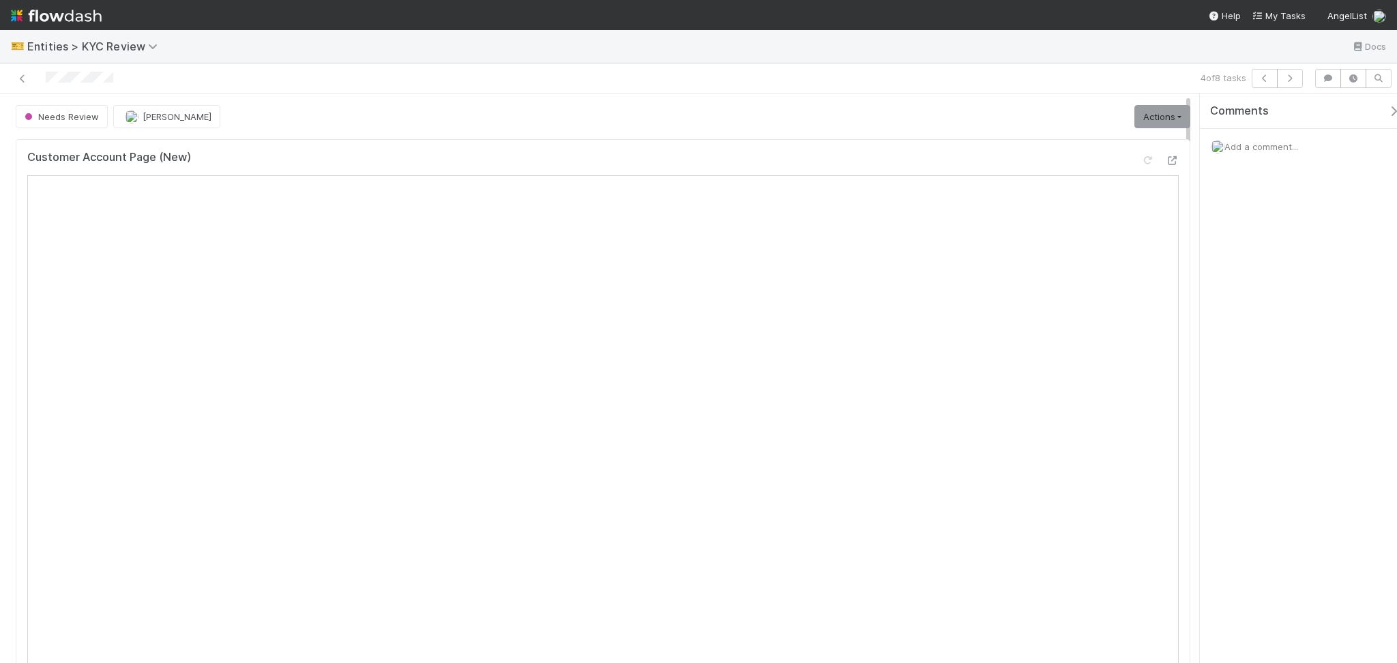
click at [1243, 145] on span "Add a comment..." at bounding box center [1262, 146] width 74 height 11
click at [1254, 369] on button "Add Comment" at bounding box center [1261, 375] width 79 height 23
click at [1159, 108] on link "Actions" at bounding box center [1163, 116] width 56 height 23
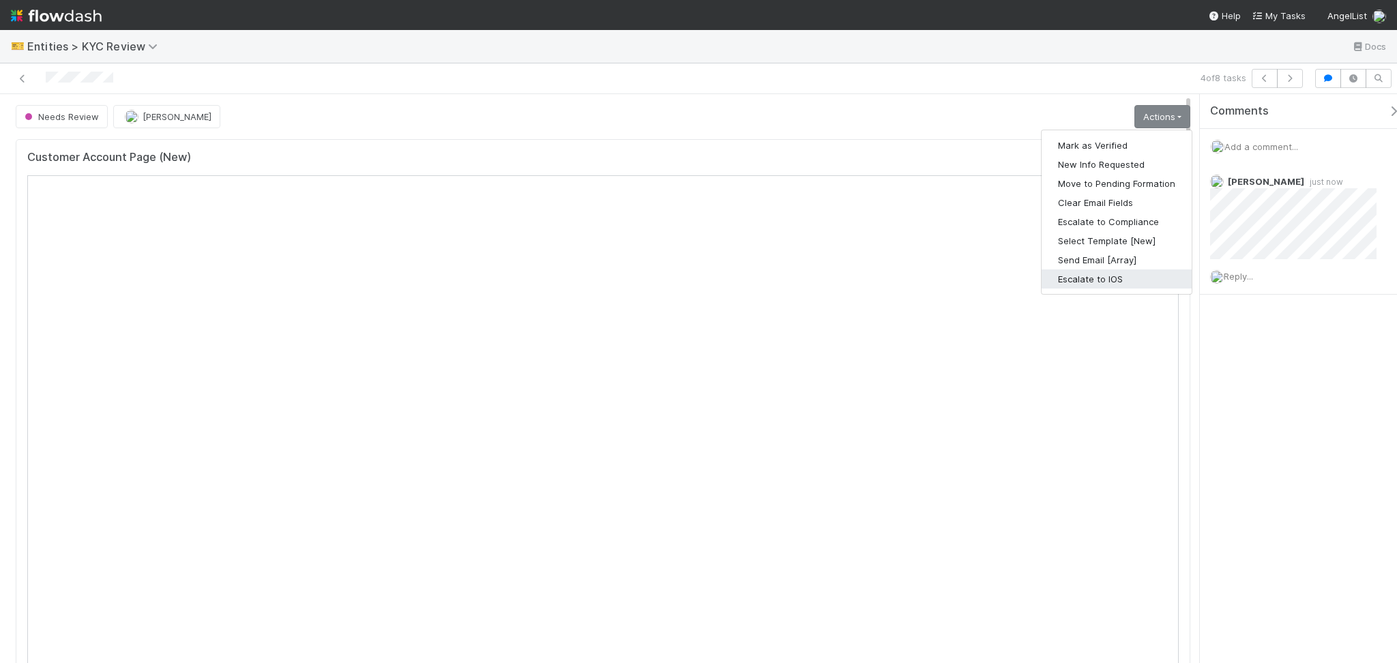
click at [1100, 282] on button "Escalate to IOS" at bounding box center [1117, 279] width 150 height 19
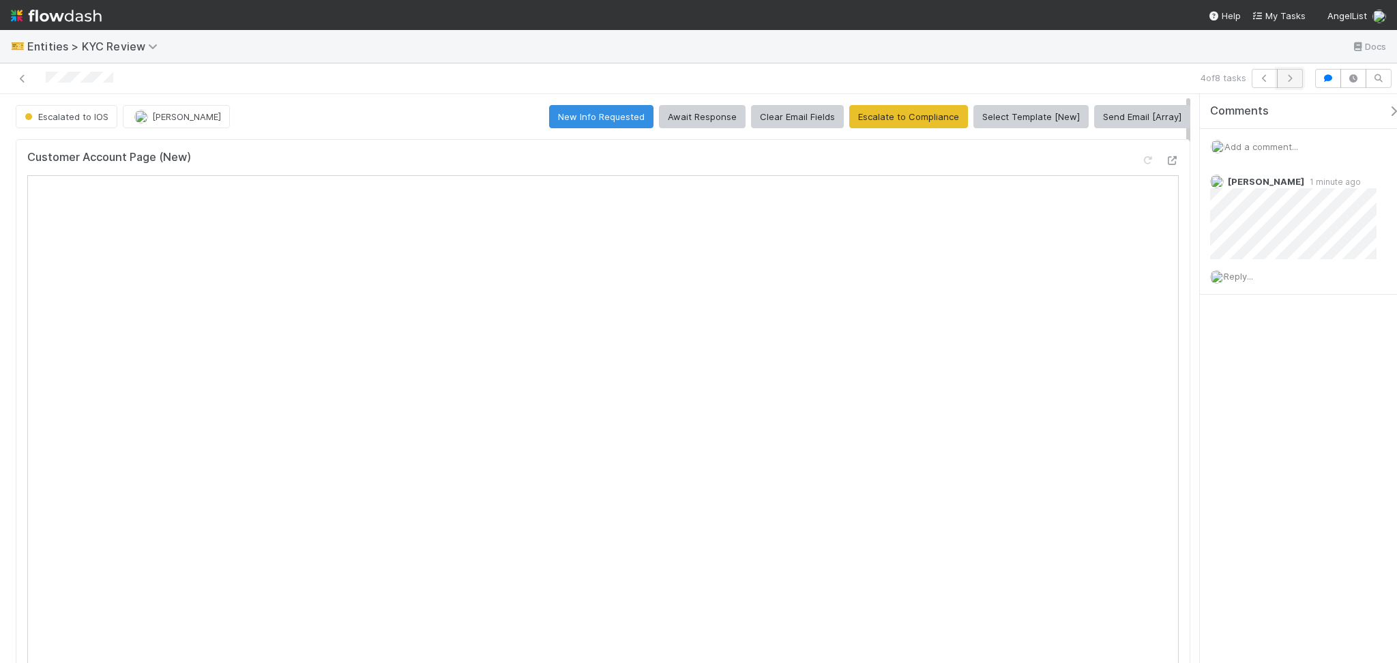
click at [1296, 79] on button "button" at bounding box center [1290, 78] width 26 height 19
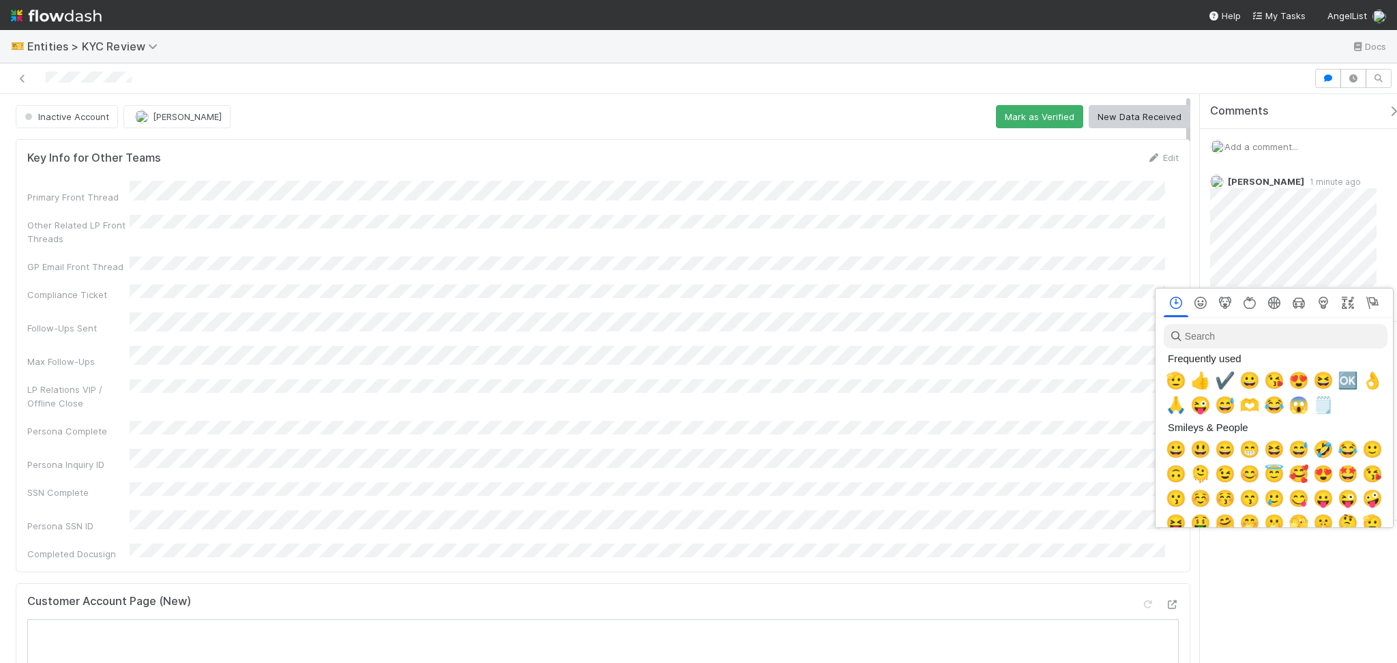
scroll to position [0, 8]
click at [1260, 341] on input "search" at bounding box center [1273, 336] width 224 height 25
click at [1302, 210] on div at bounding box center [698, 331] width 1397 height 663
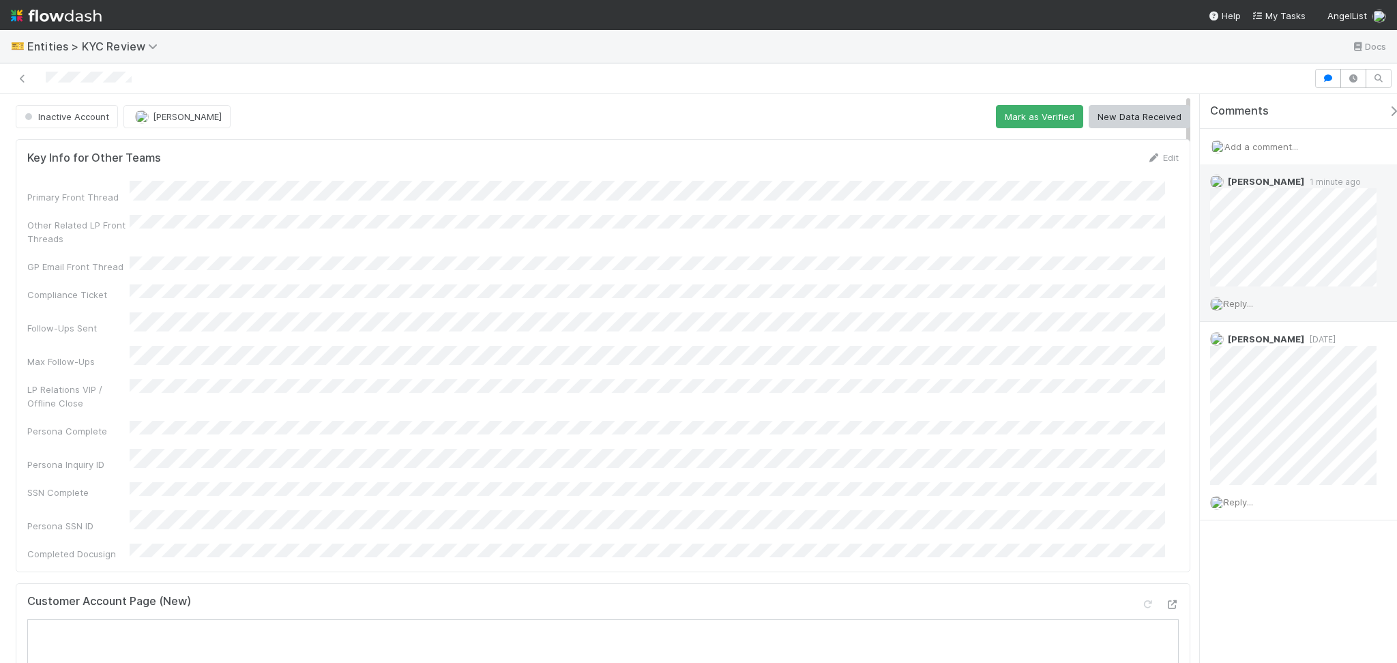
click at [1246, 301] on span "Reply..." at bounding box center [1238, 303] width 29 height 11
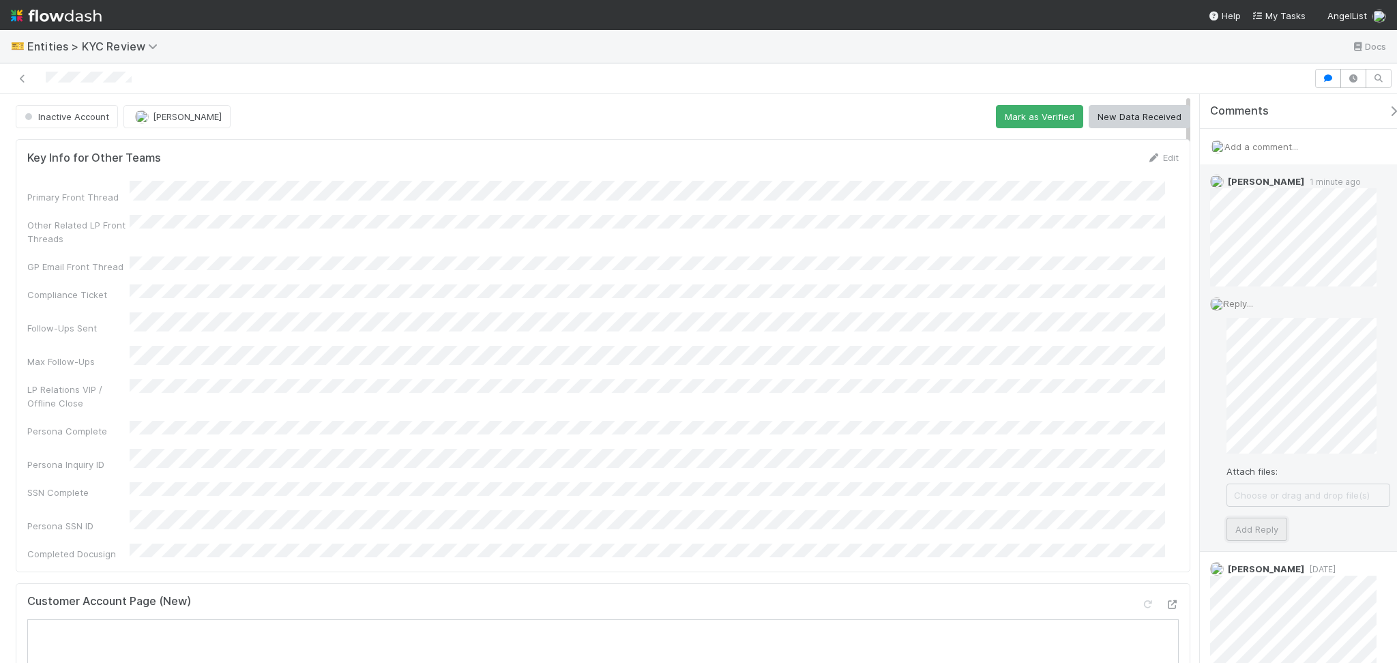
click at [1263, 523] on button "Add Reply" at bounding box center [1257, 529] width 61 height 23
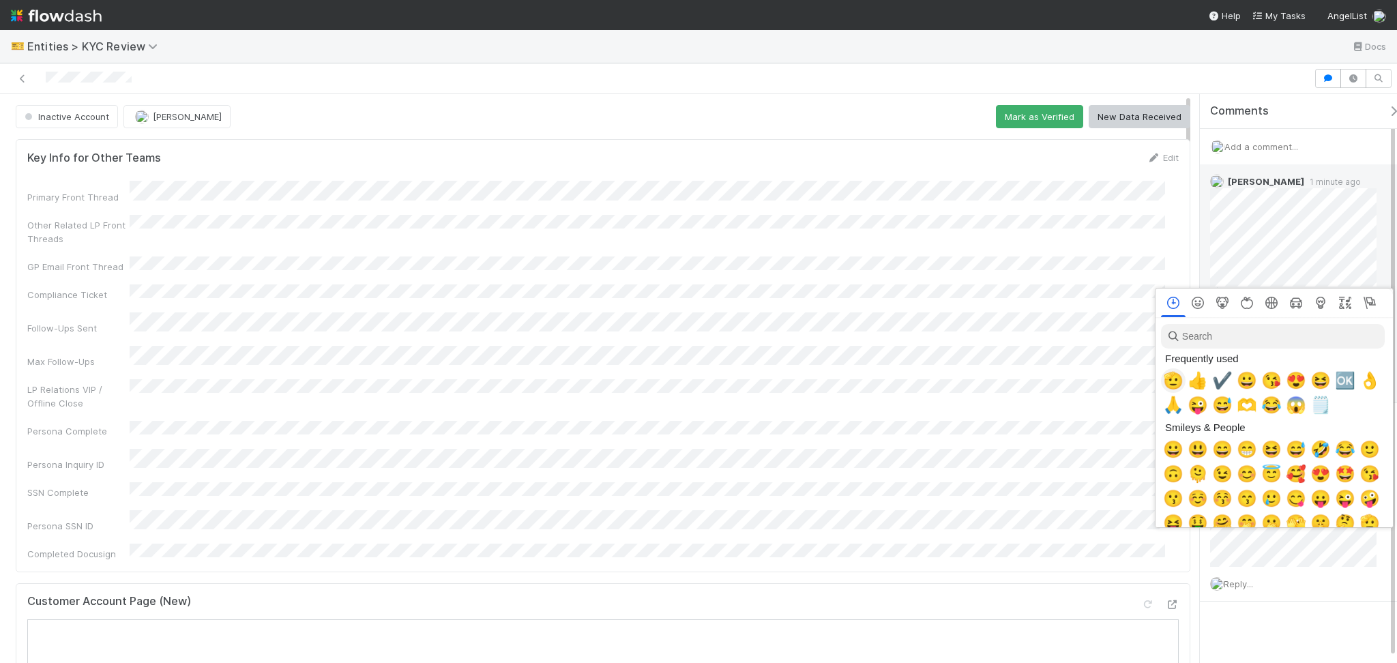
click at [1172, 373] on span "🫡" at bounding box center [1173, 380] width 20 height 19
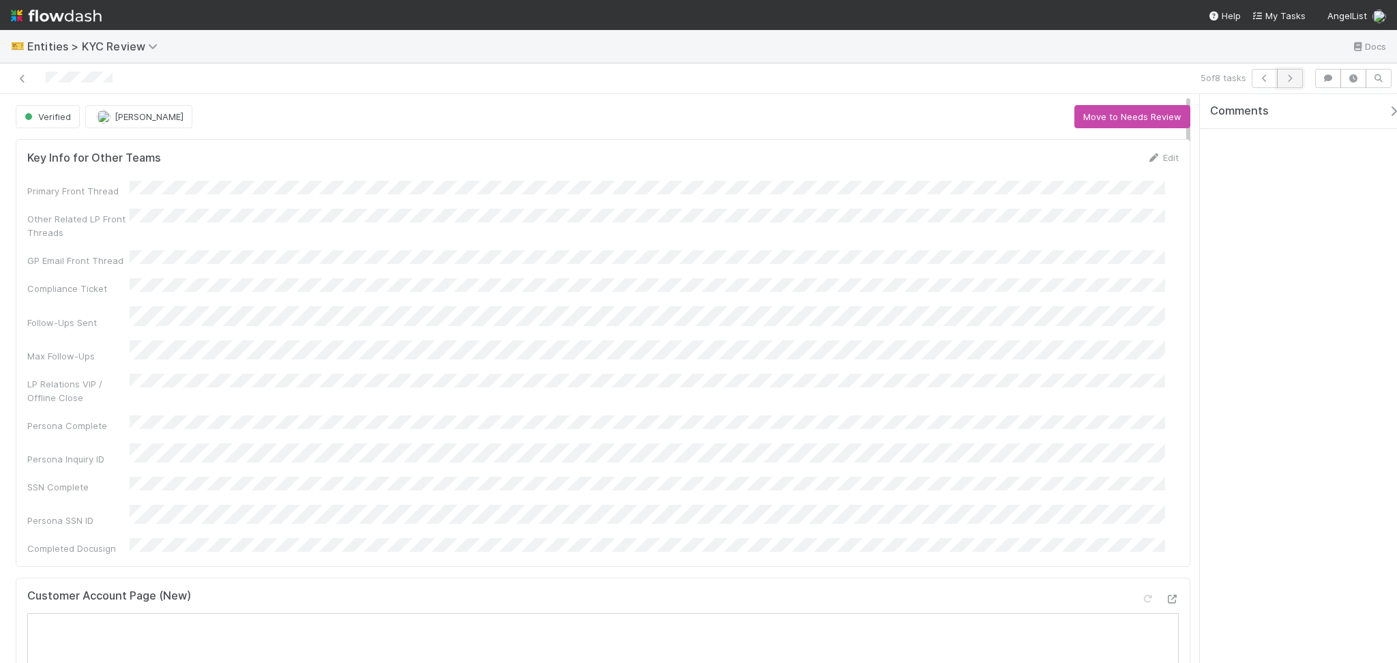
click at [1286, 83] on button "button" at bounding box center [1290, 78] width 26 height 19
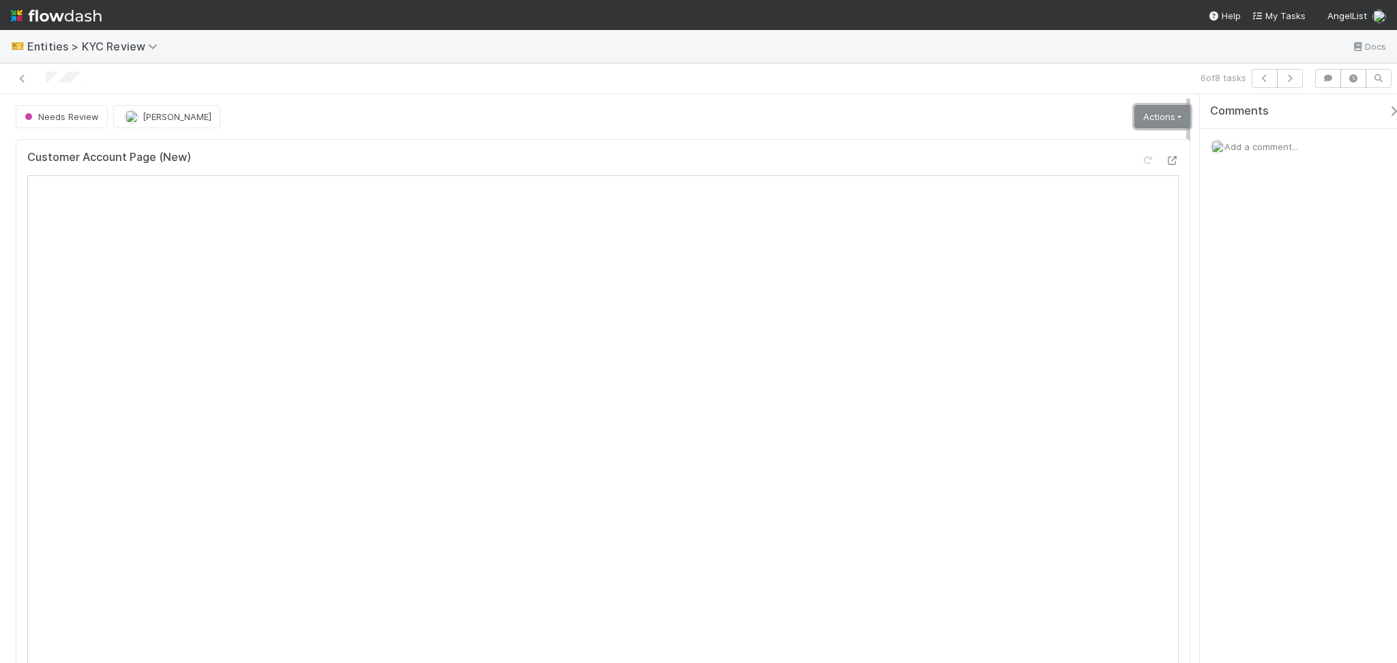
click at [1162, 121] on link "Actions" at bounding box center [1163, 116] width 56 height 23
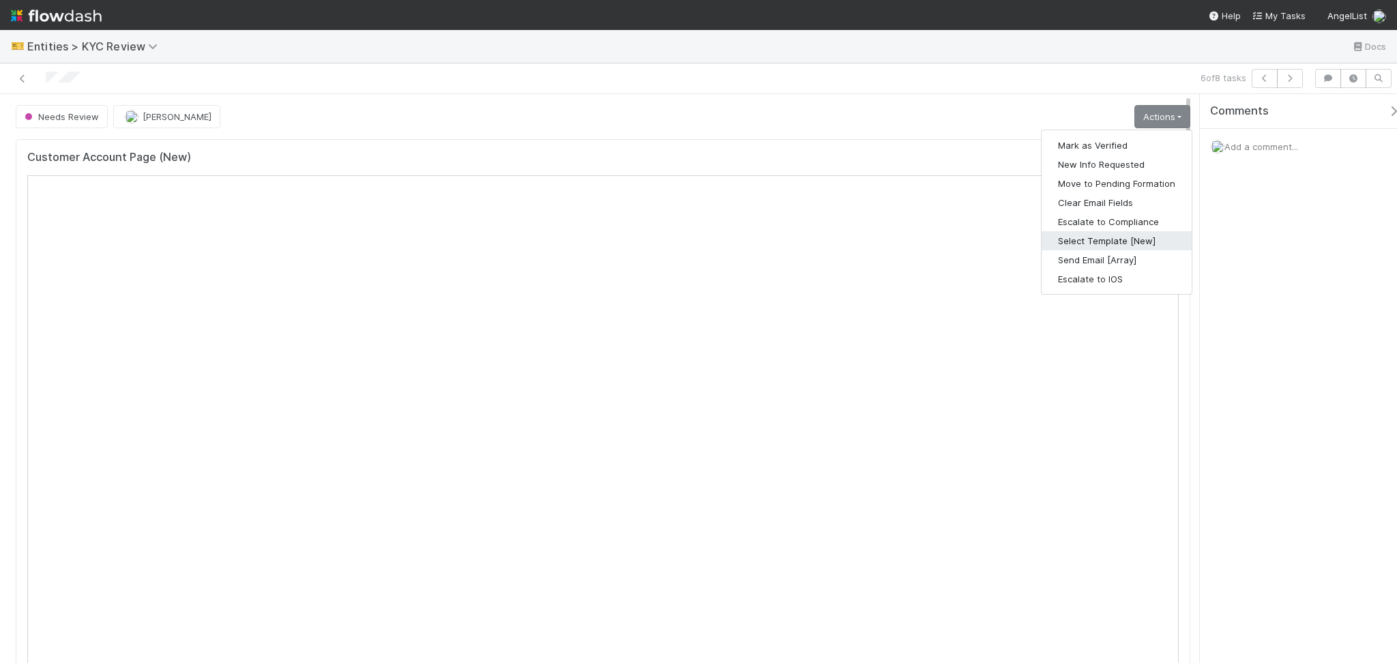
click at [1114, 238] on button "Select Template [New]" at bounding box center [1117, 240] width 150 height 19
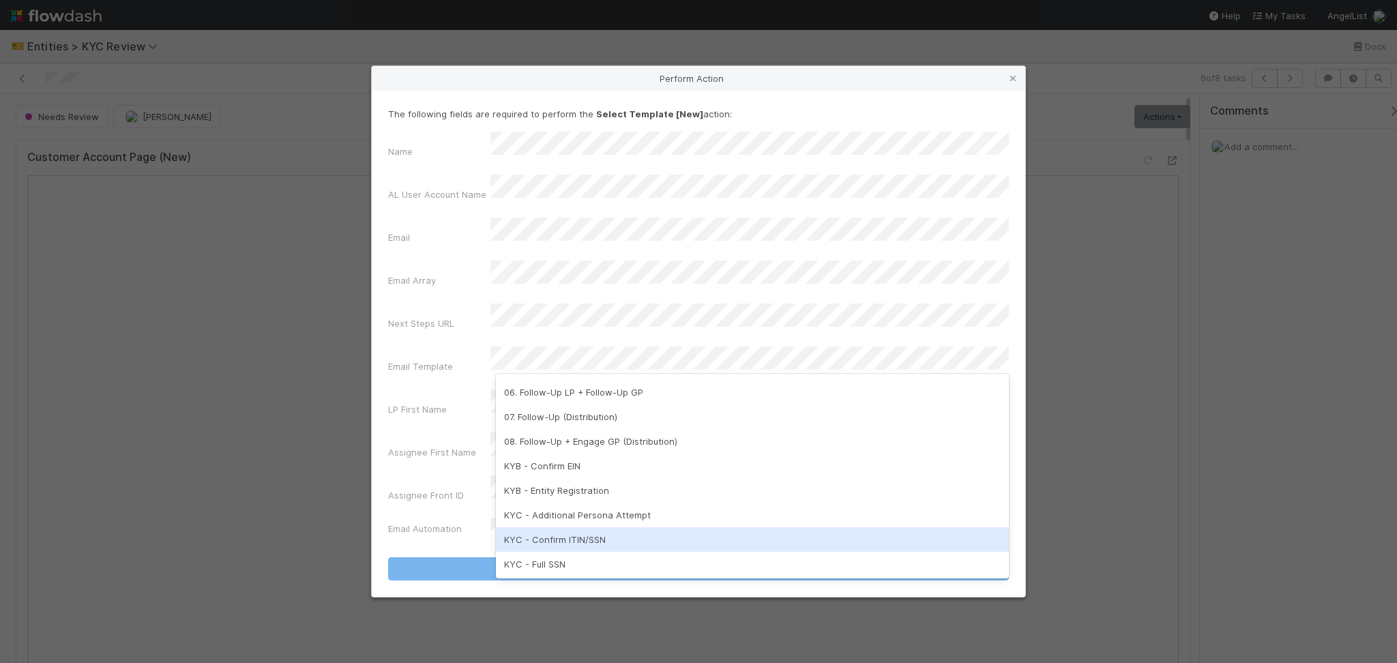
scroll to position [341, 0]
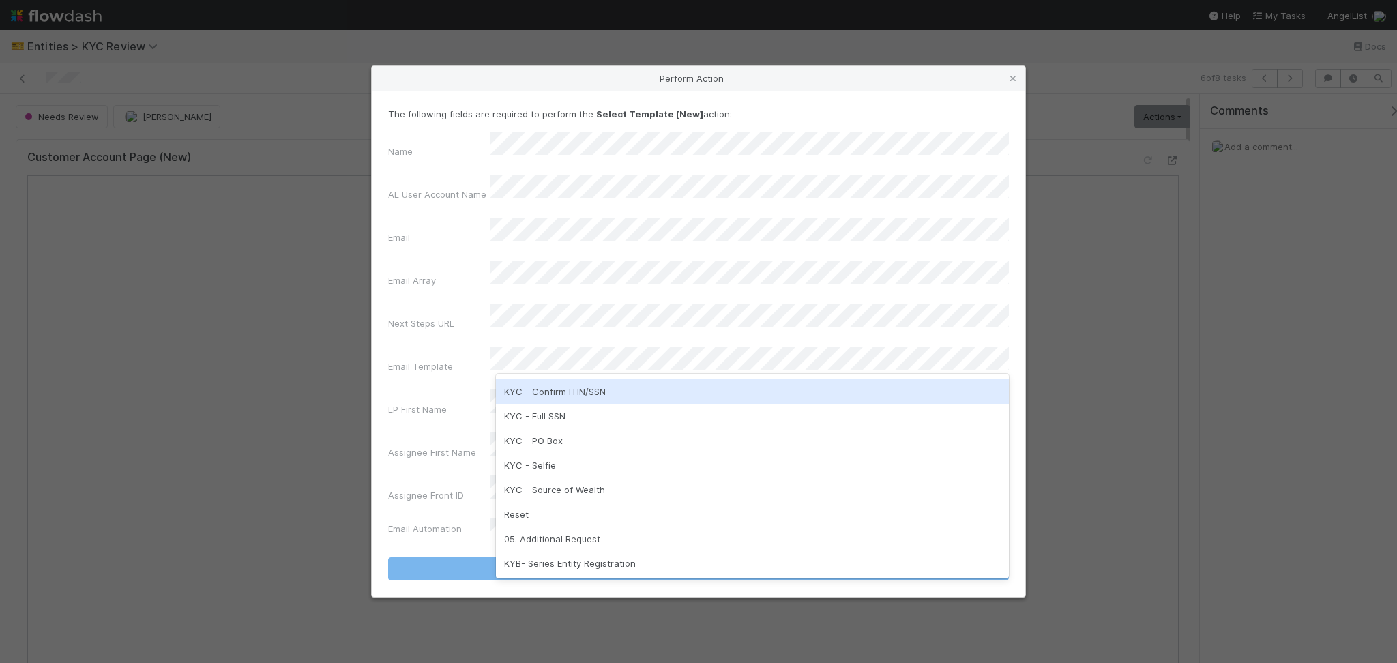
click at [639, 399] on div "KYC - Confirm ITIN/SSN" at bounding box center [752, 391] width 513 height 25
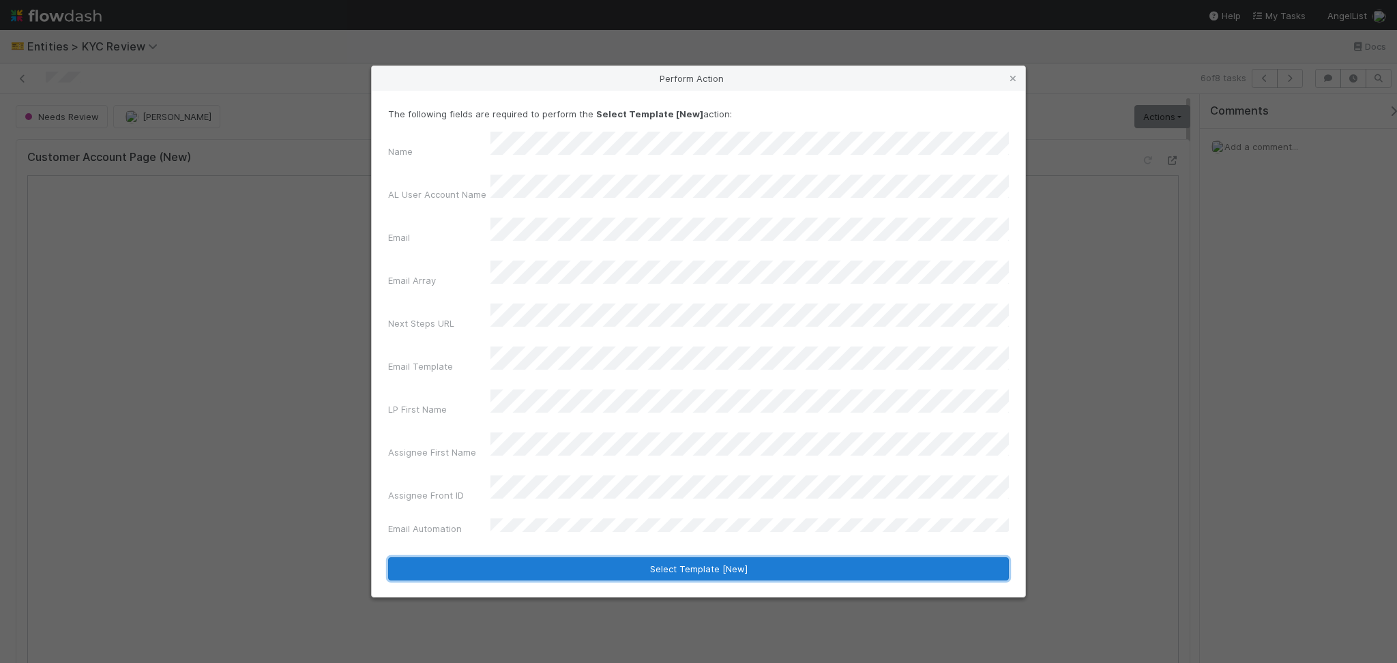
click at [643, 557] on button "Select Template [New]" at bounding box center [698, 568] width 621 height 23
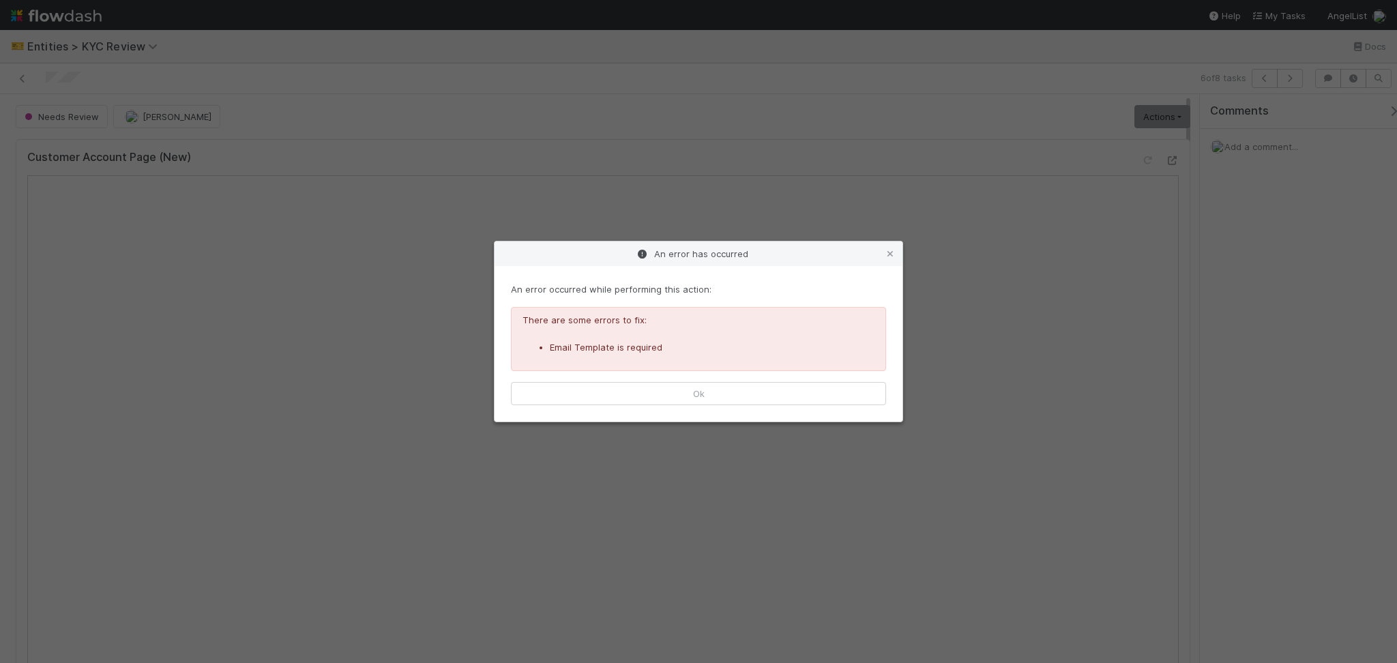
click at [786, 409] on div "An error occurred while performing this action: There are some errors to fix: E…" at bounding box center [699, 344] width 408 height 156
click at [792, 394] on button "Ok" at bounding box center [698, 393] width 375 height 23
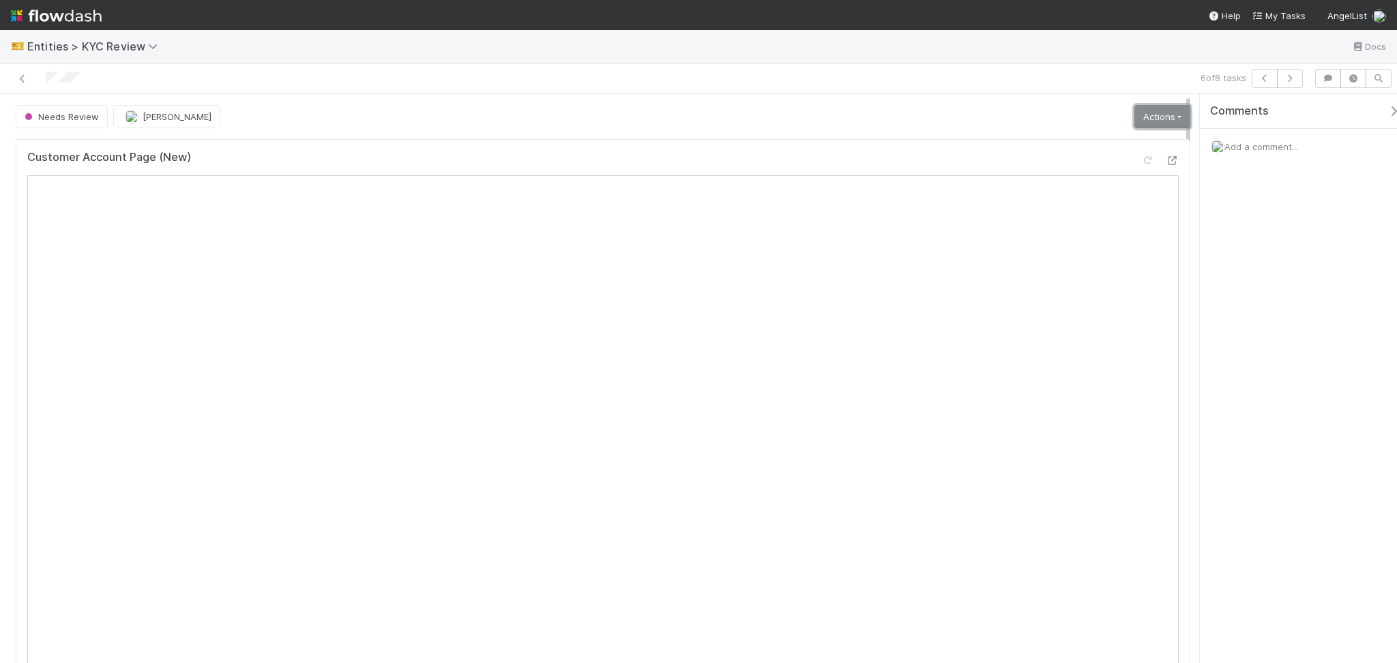
click at [1157, 117] on link "Actions" at bounding box center [1163, 116] width 56 height 23
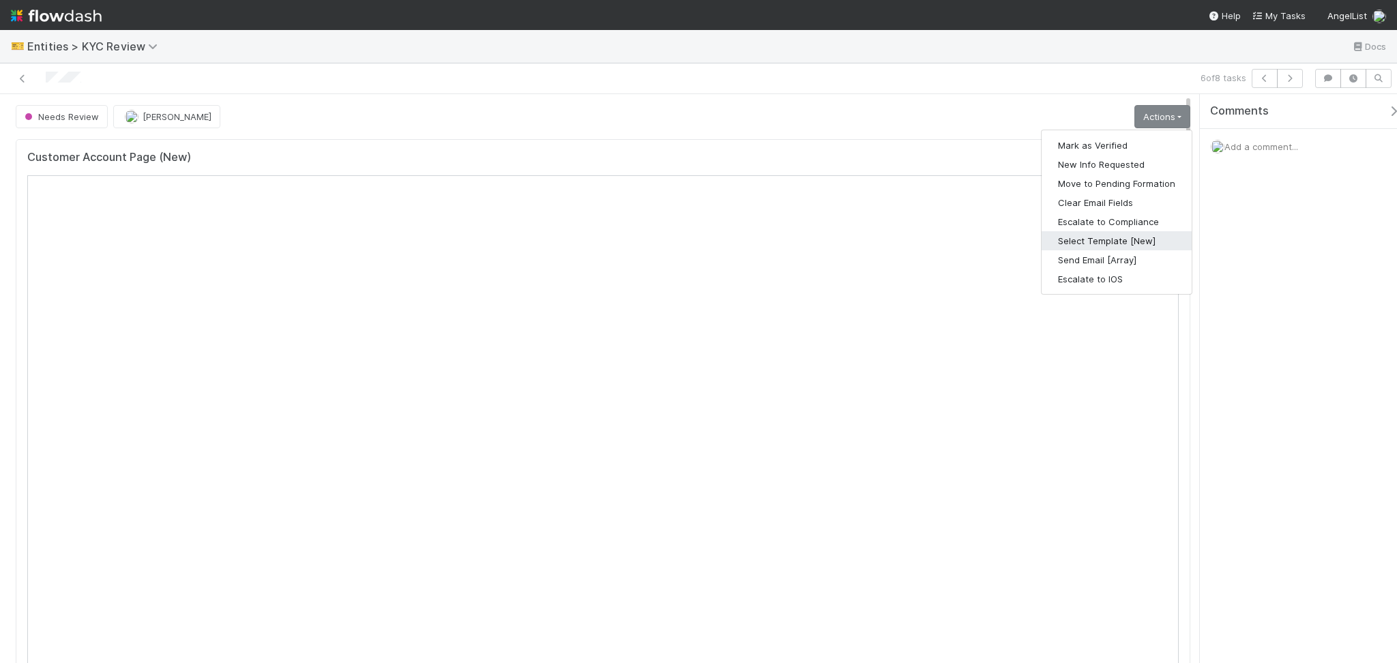
click at [1068, 239] on button "Select Template [New]" at bounding box center [1117, 240] width 150 height 19
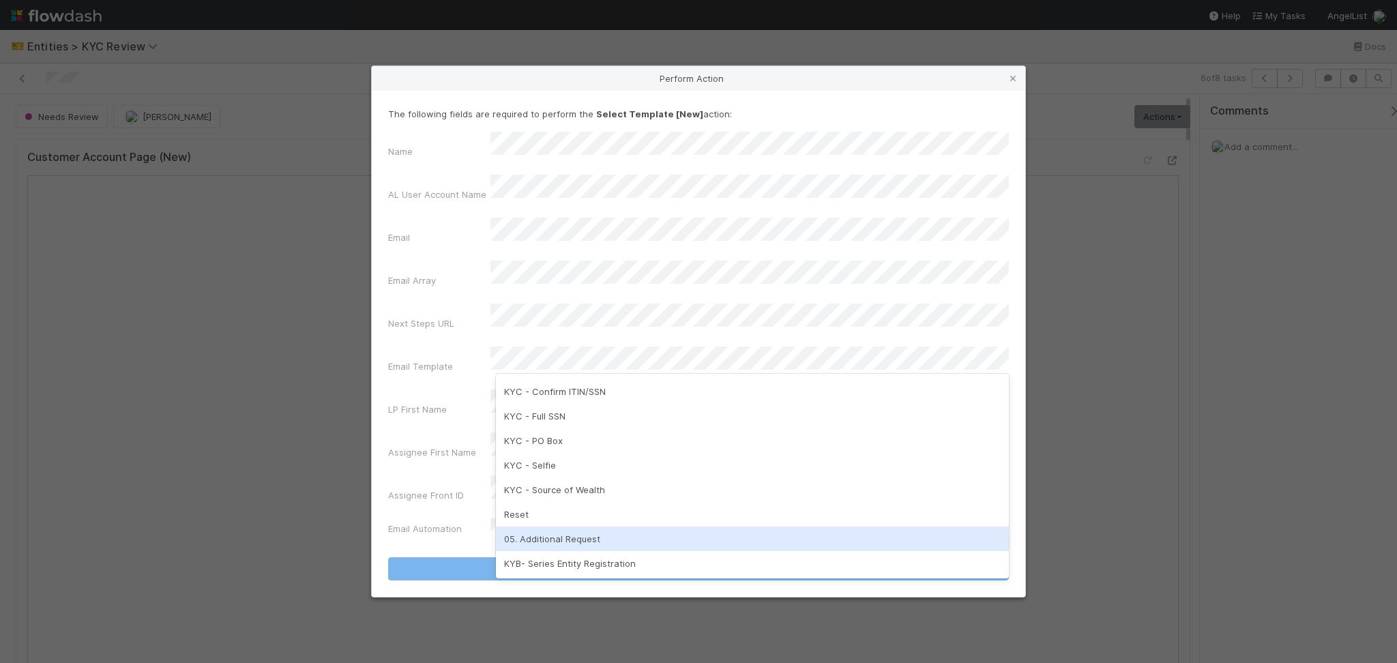
drag, startPoint x: 564, startPoint y: 540, endPoint x: 606, endPoint y: 553, distance: 43.4
click at [564, 540] on div "05. Additional Request" at bounding box center [752, 539] width 513 height 25
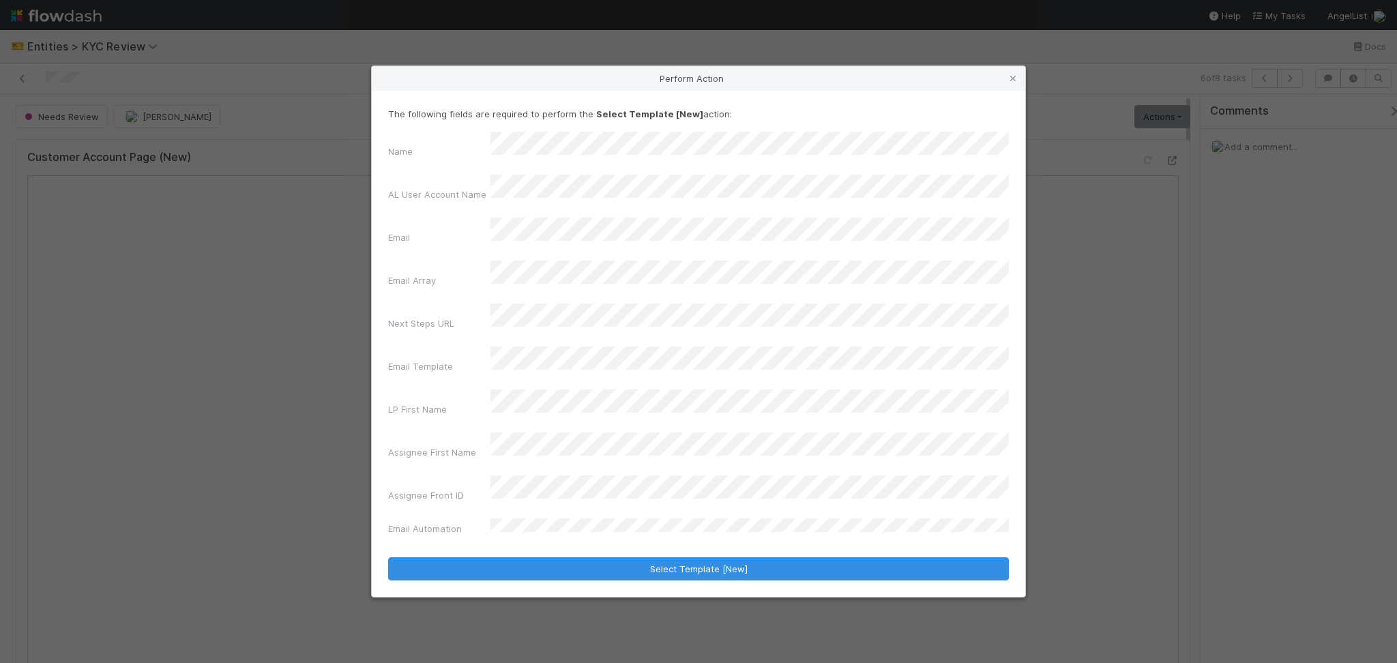
click at [680, 517] on form "The following fields are required to perform the Select Template [New] action: …" at bounding box center [698, 344] width 621 height 474
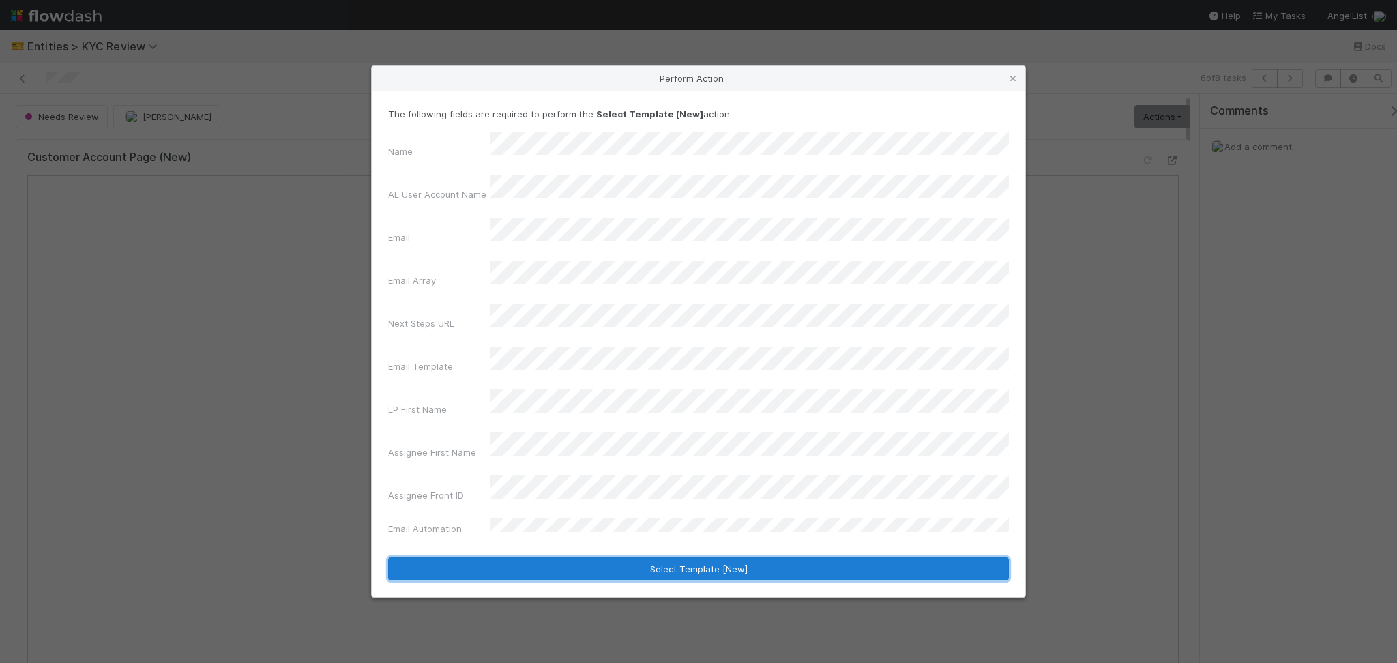
click at [690, 557] on button "Select Template [New]" at bounding box center [698, 568] width 621 height 23
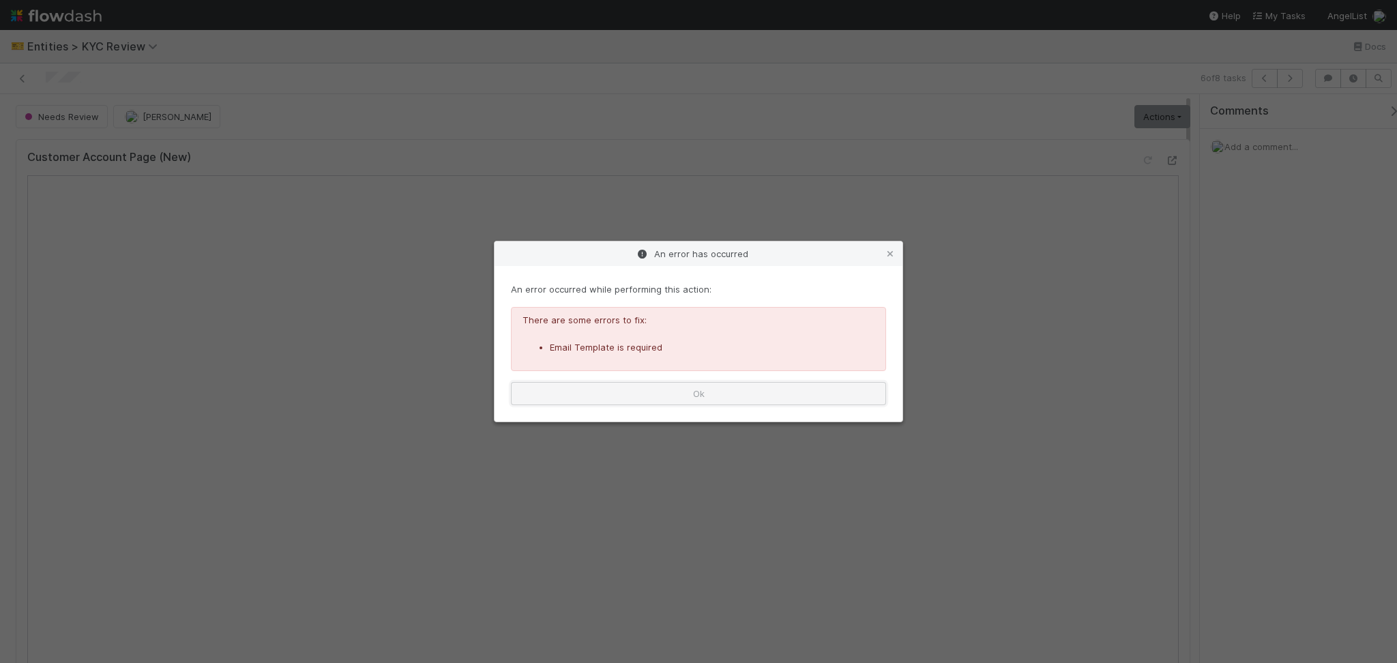
click at [862, 392] on button "Ok" at bounding box center [698, 393] width 375 height 23
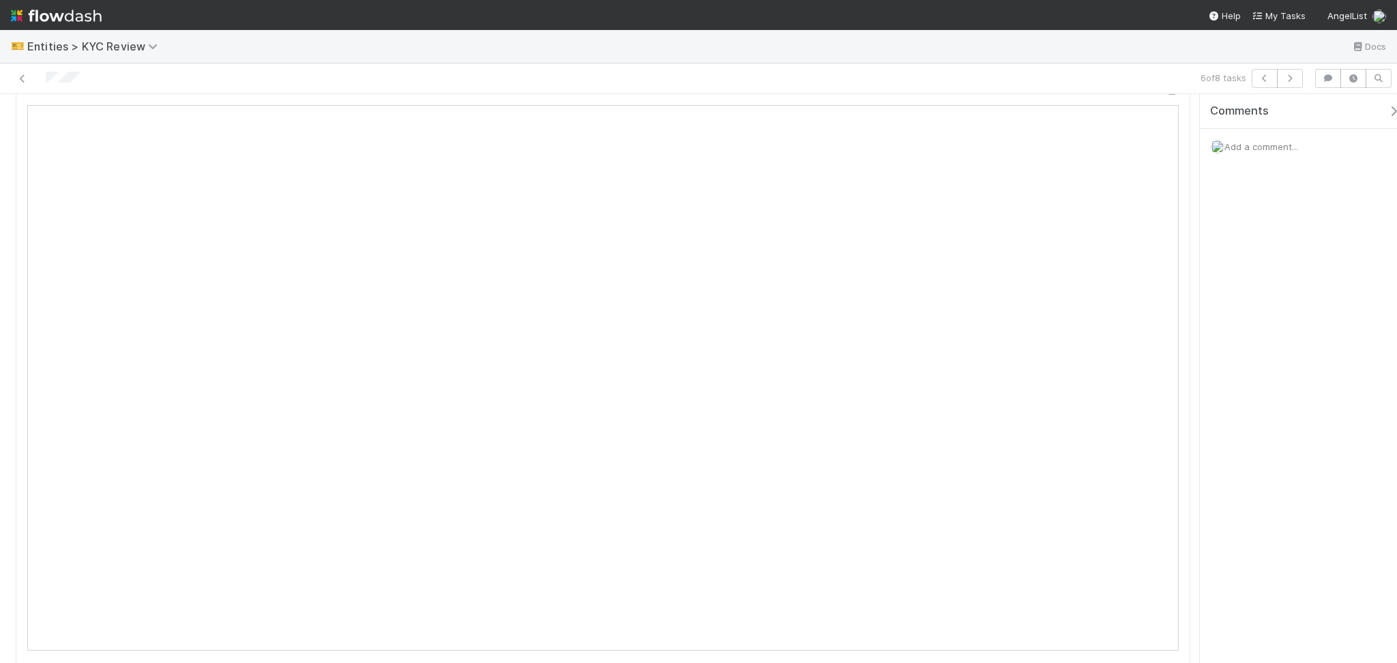
scroll to position [0, 0]
click at [1155, 106] on link "Actions" at bounding box center [1163, 116] width 56 height 23
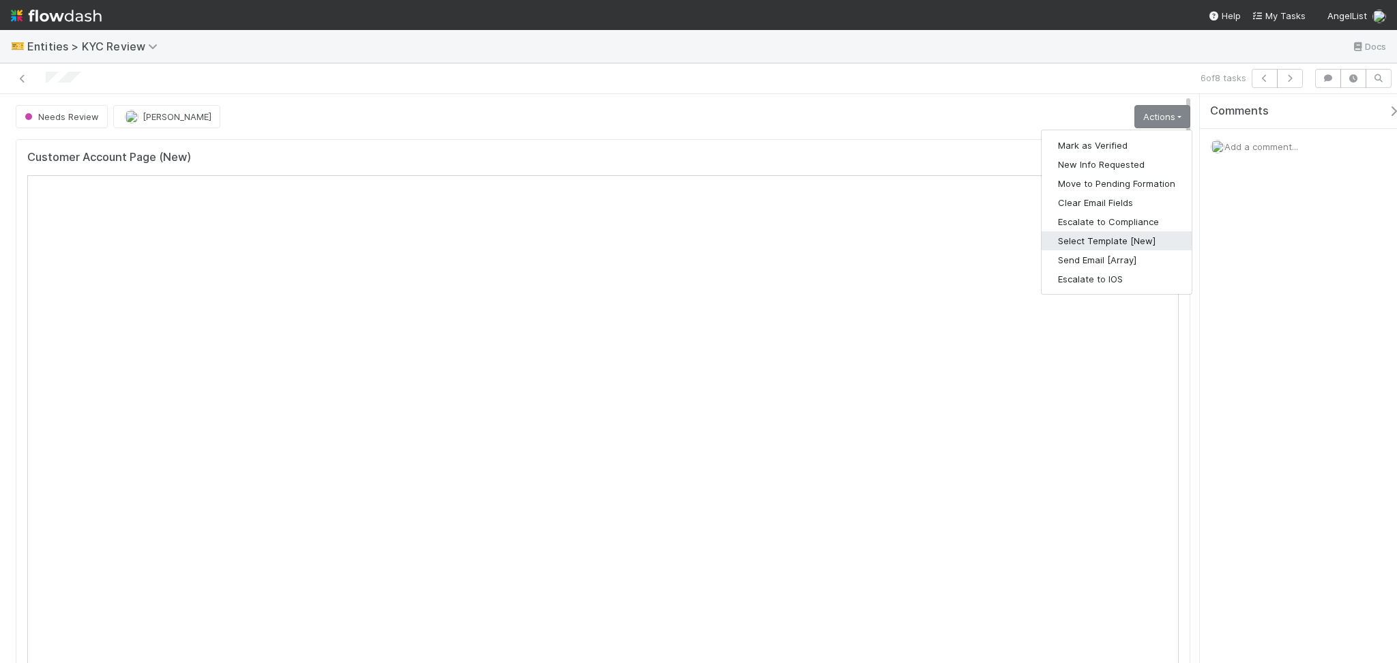
click at [1144, 237] on button "Select Template [New]" at bounding box center [1117, 240] width 150 height 19
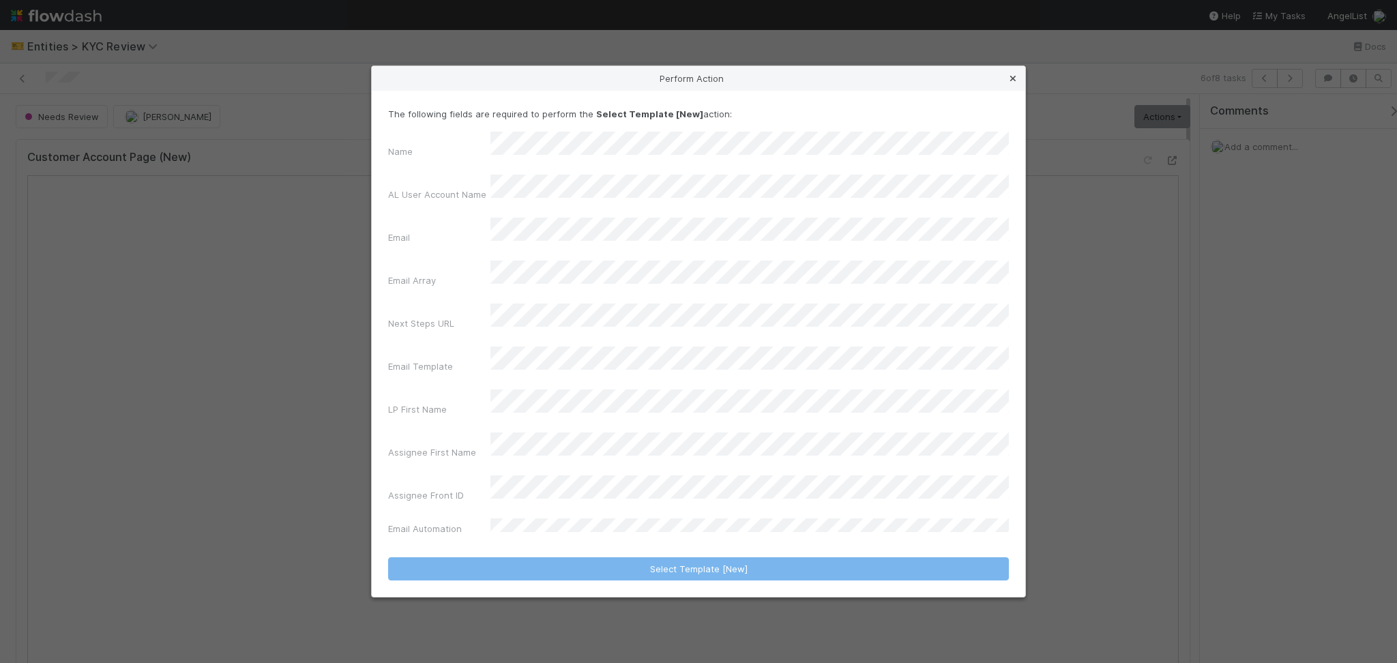
click at [1008, 83] on icon at bounding box center [1013, 78] width 14 height 9
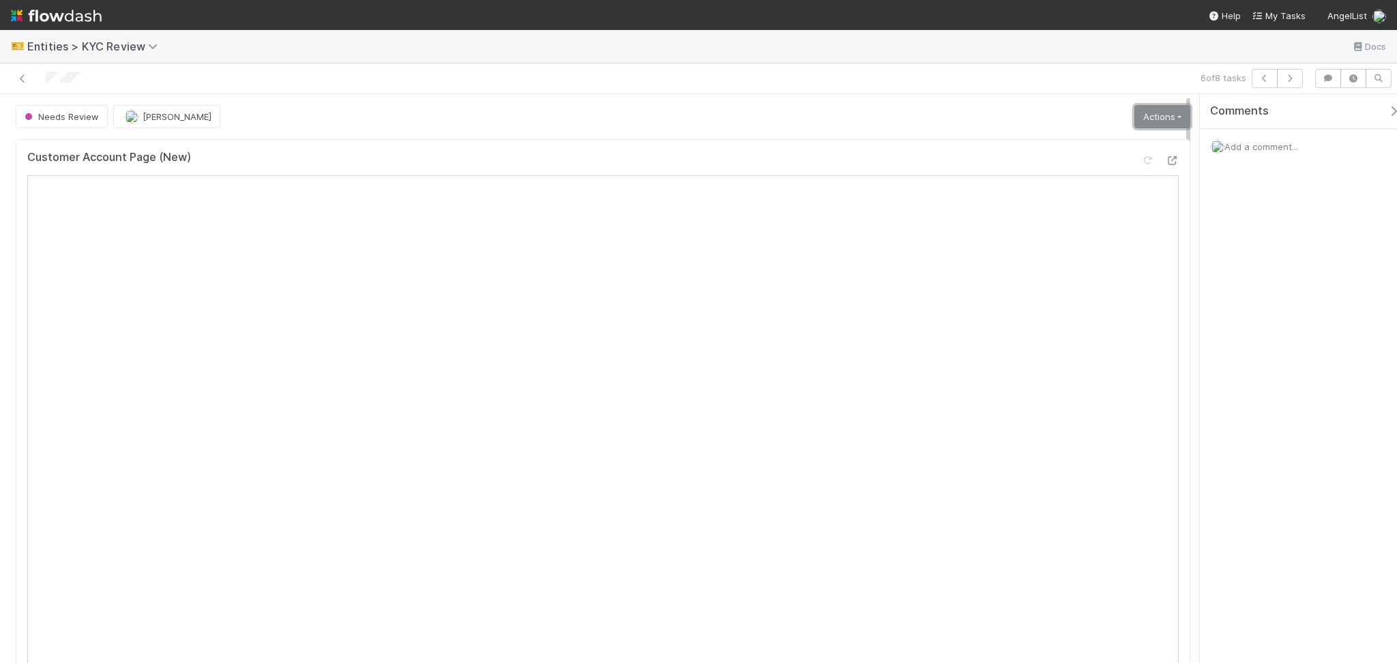
click at [1135, 119] on link "Actions" at bounding box center [1163, 116] width 56 height 23
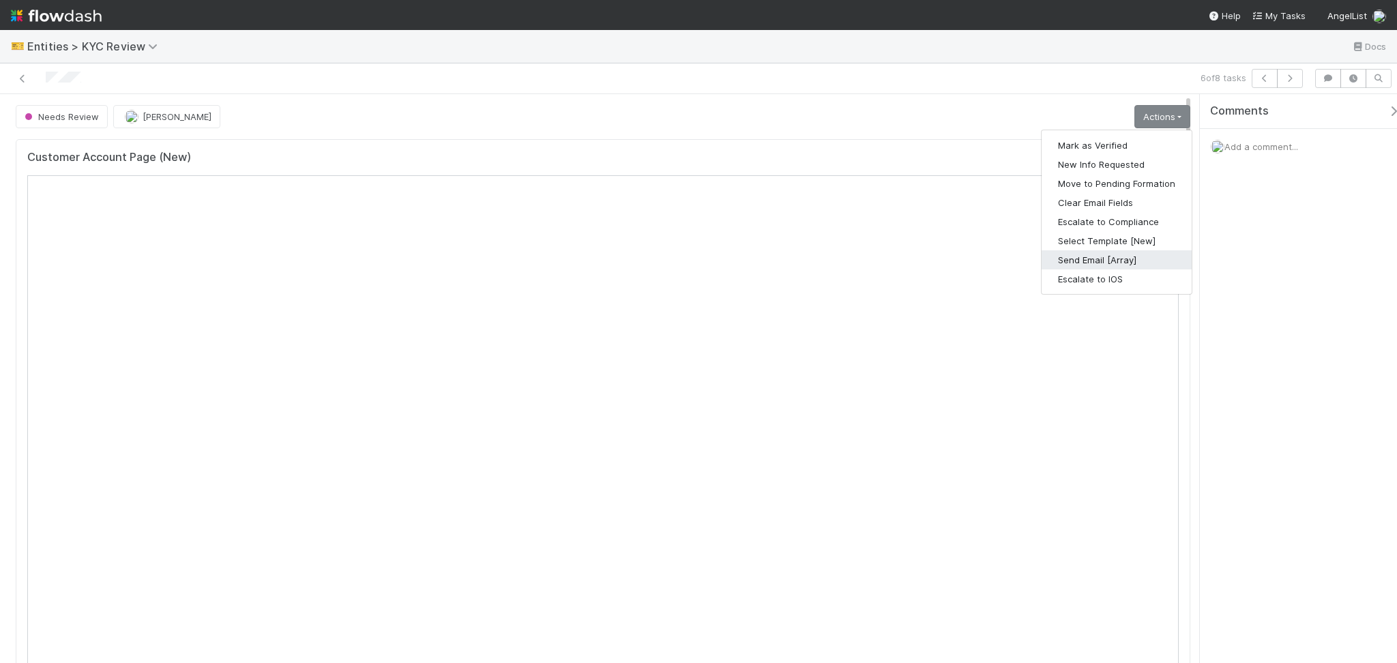
click at [1115, 257] on button "Send Email [Array]" at bounding box center [1117, 259] width 150 height 19
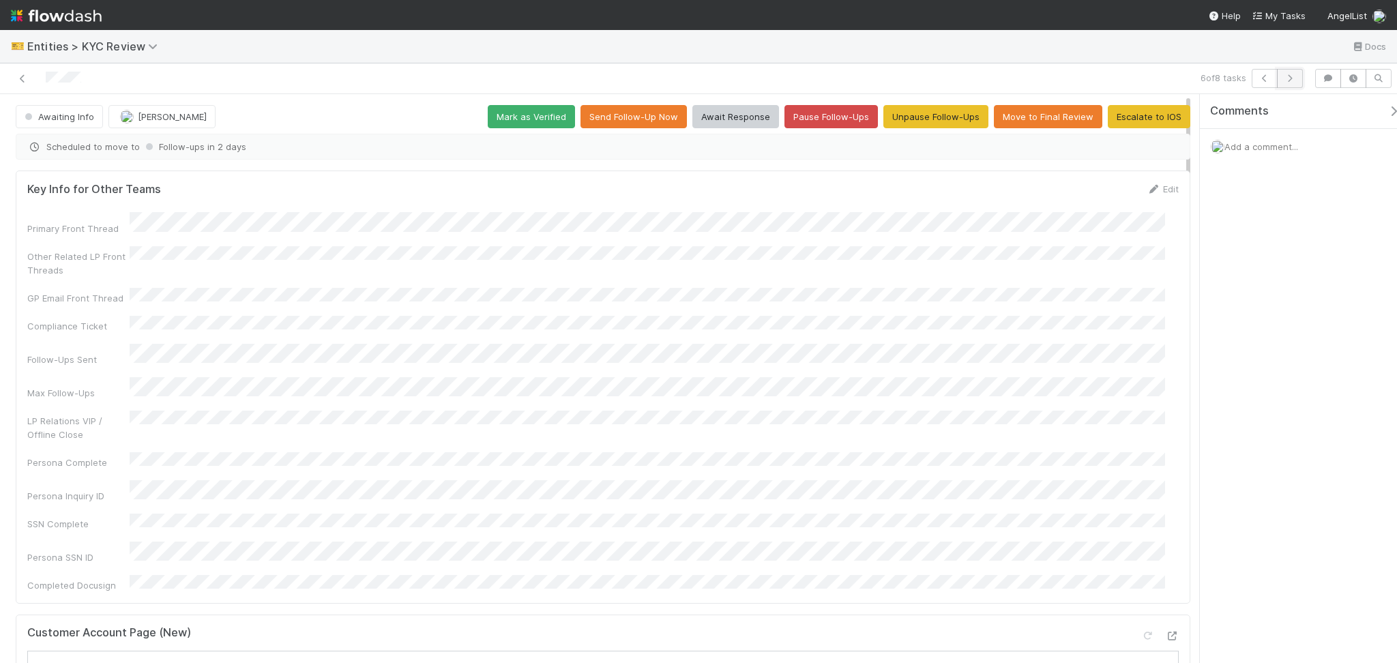
click at [1292, 76] on icon "button" at bounding box center [1291, 78] width 14 height 8
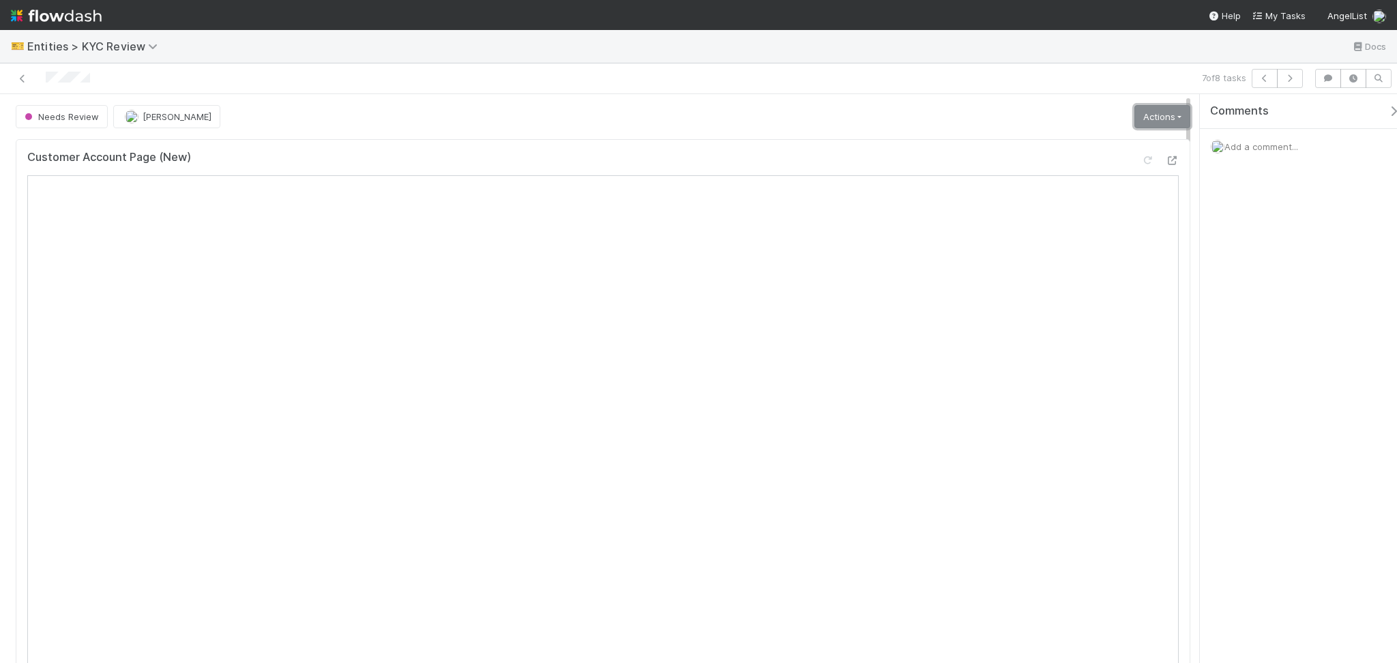
click at [1162, 113] on link "Actions" at bounding box center [1163, 116] width 56 height 23
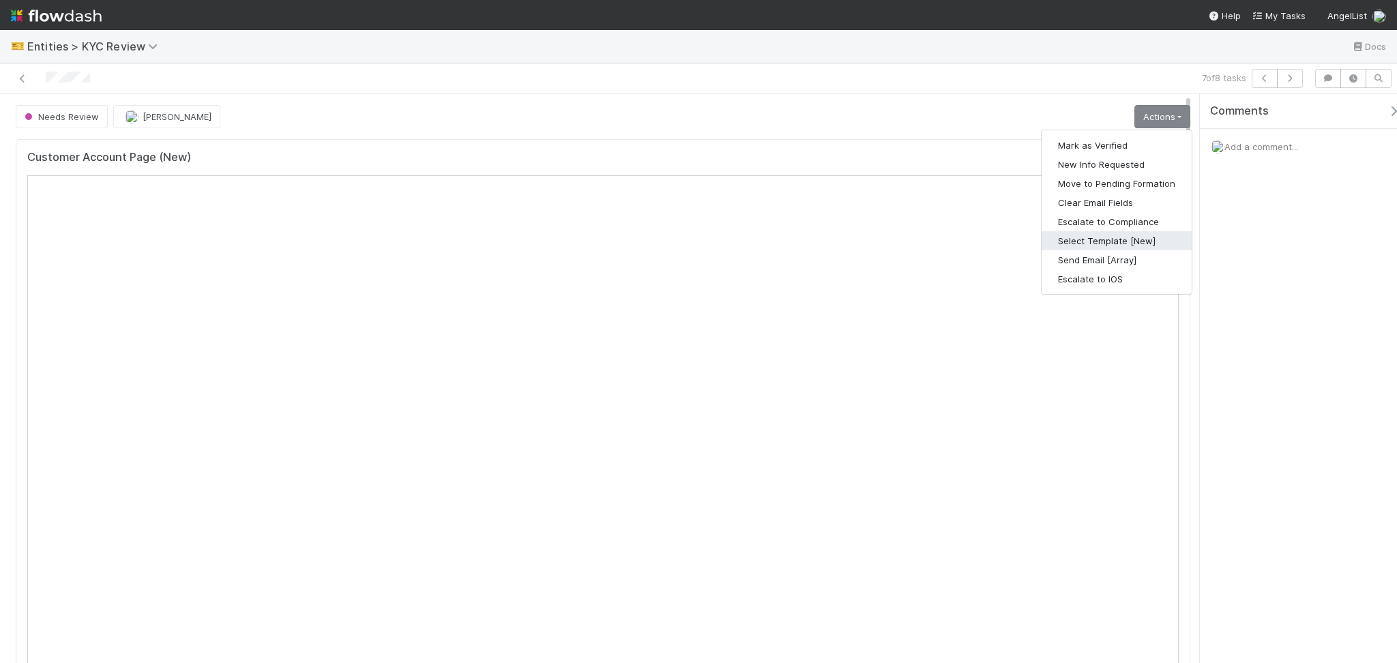
click at [1122, 236] on button "Select Template [New]" at bounding box center [1117, 240] width 150 height 19
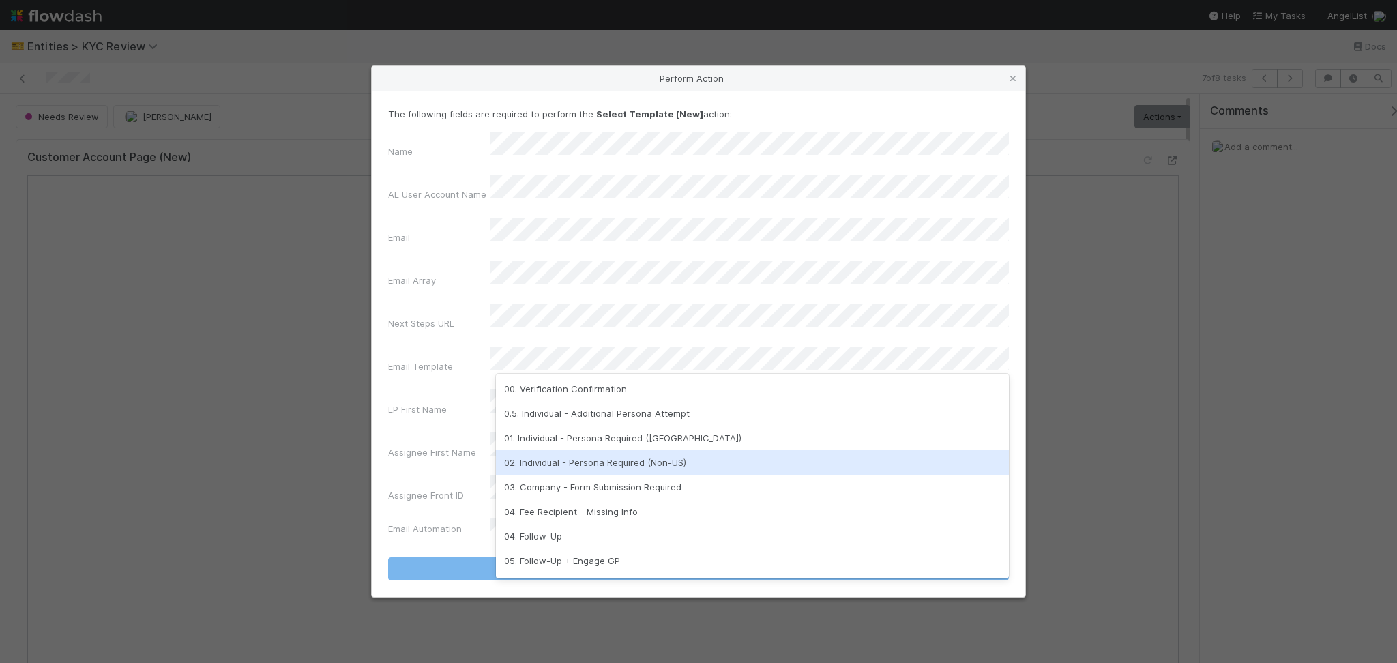
click at [657, 463] on div "02. Individual - Persona Required (Non-US)" at bounding box center [752, 462] width 513 height 25
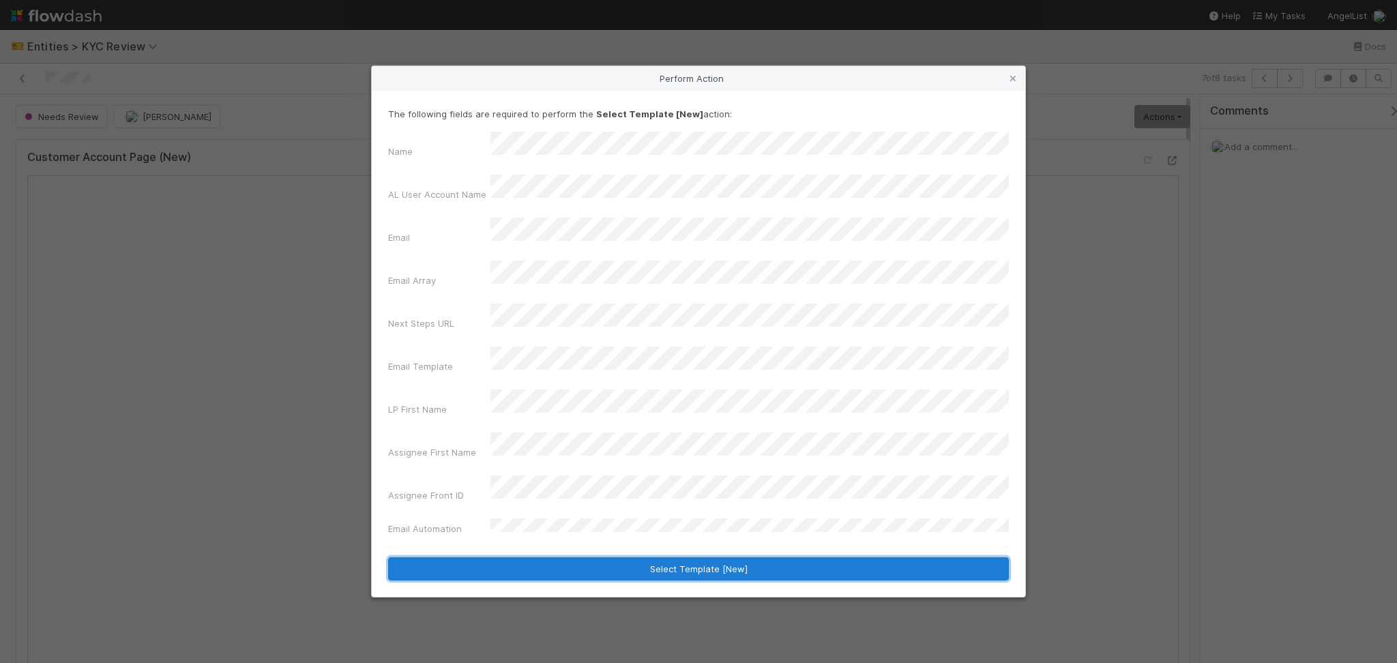
click at [648, 557] on button "Select Template [New]" at bounding box center [698, 568] width 621 height 23
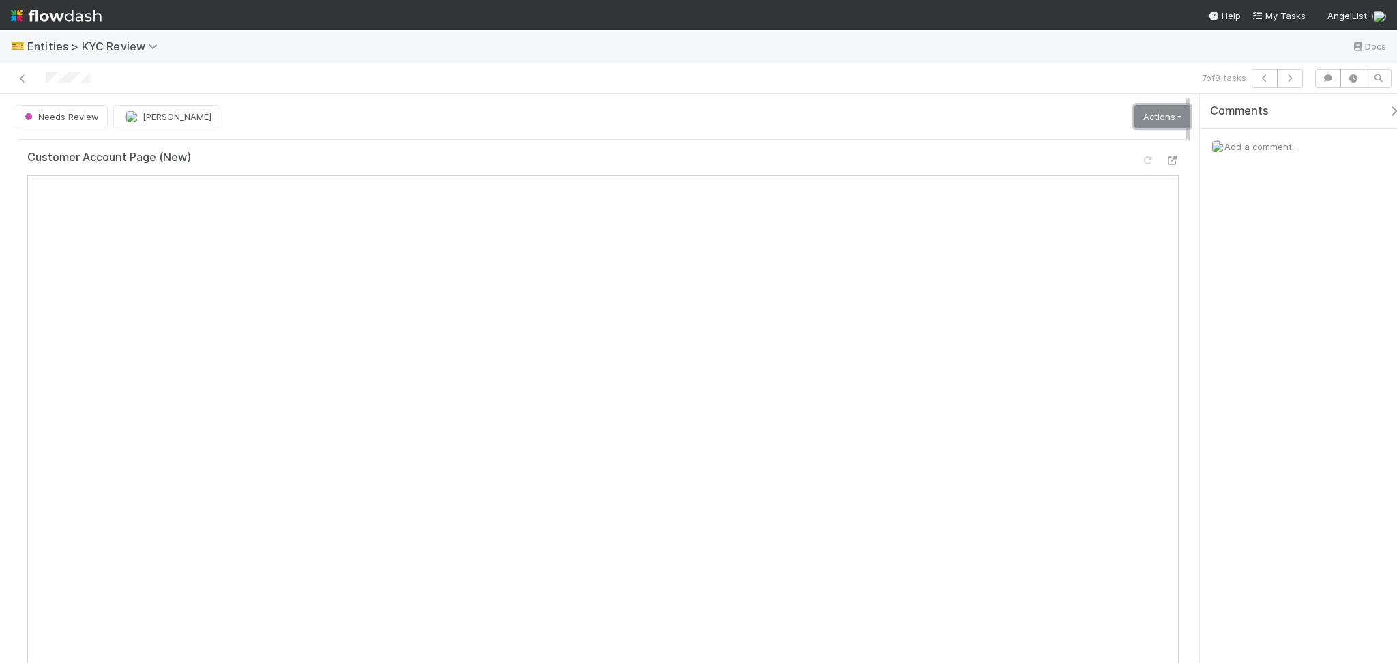
click at [1144, 127] on link "Actions" at bounding box center [1163, 116] width 56 height 23
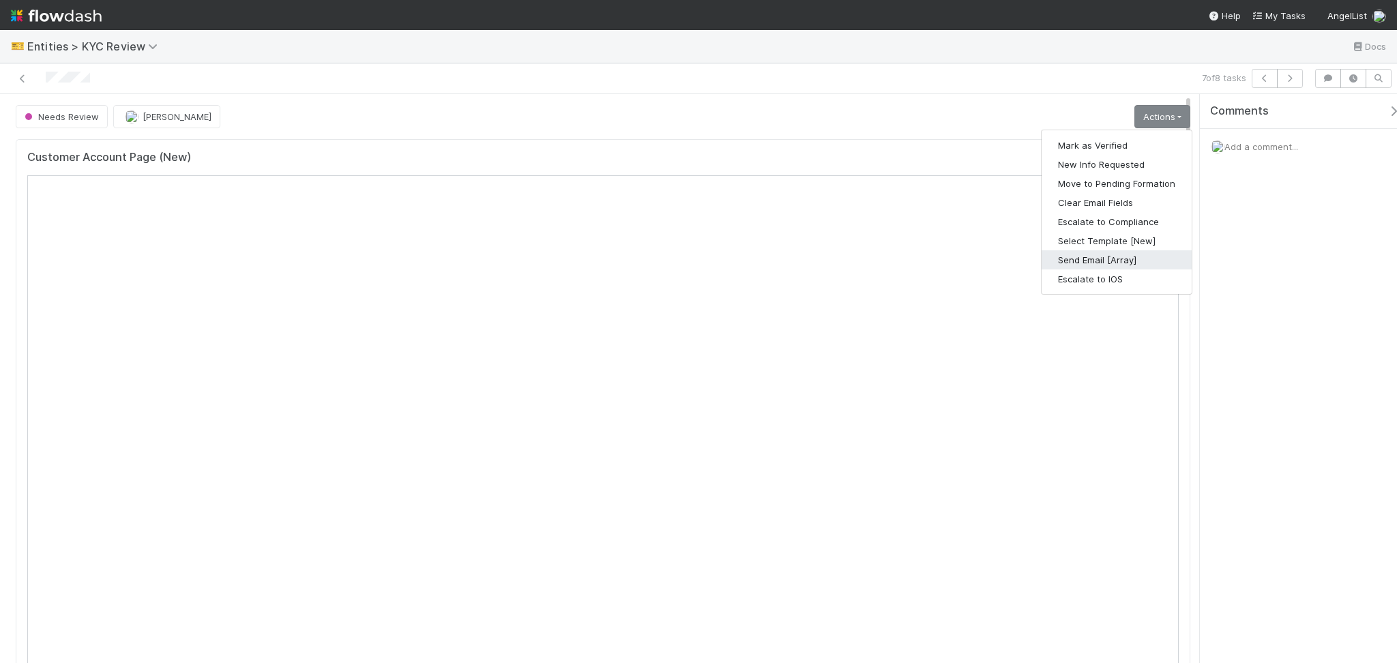
click at [1105, 257] on button "Send Email [Array]" at bounding box center [1117, 259] width 150 height 19
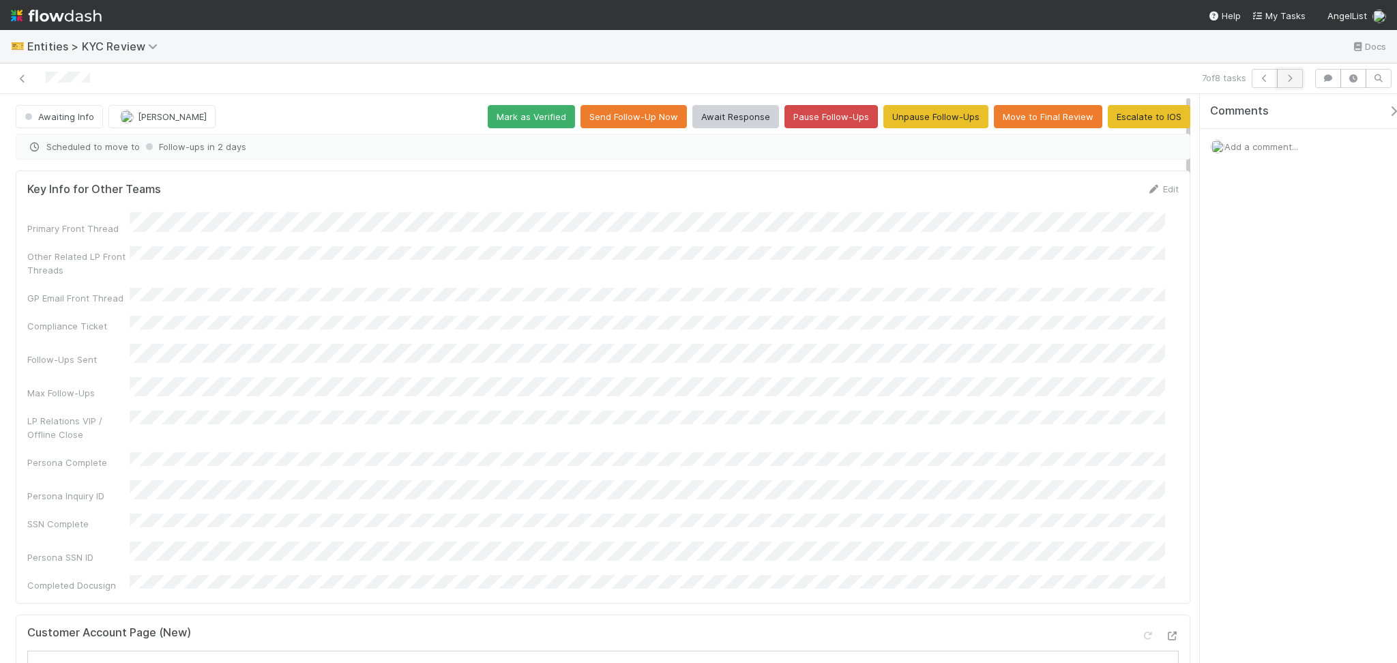
click at [1292, 78] on icon "button" at bounding box center [1291, 78] width 14 height 8
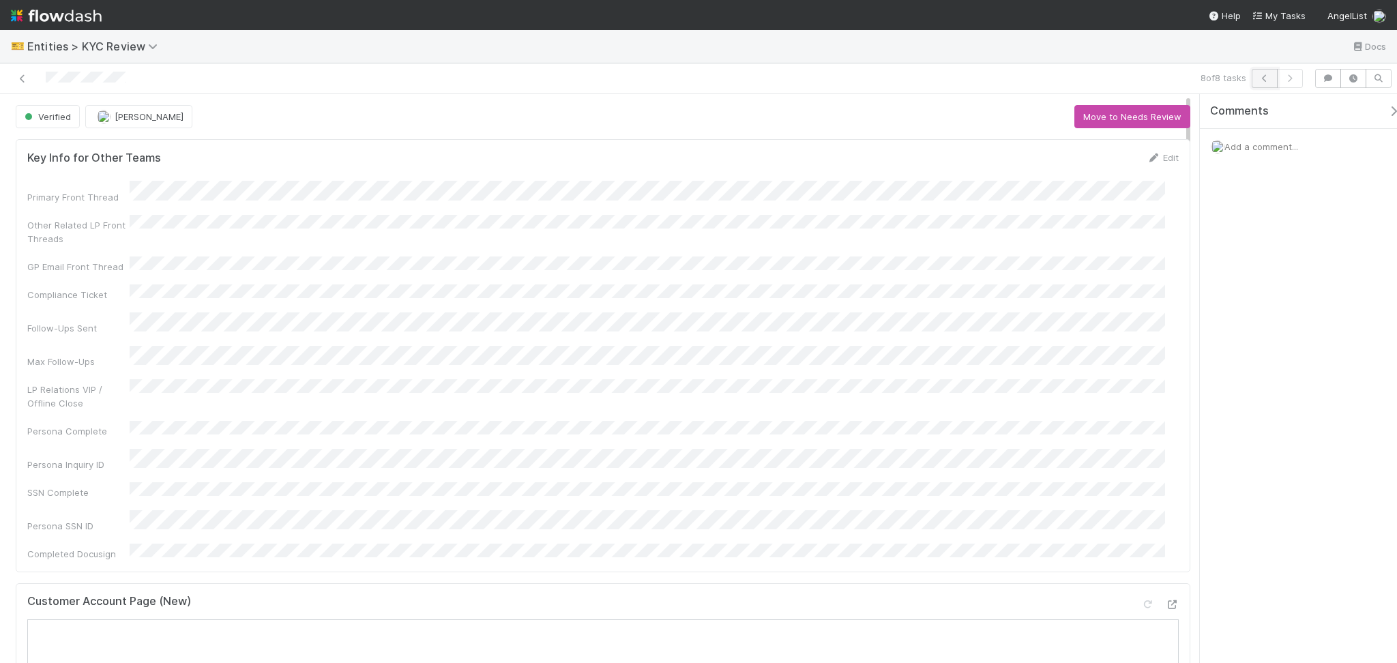
click at [1268, 74] on icon "button" at bounding box center [1265, 78] width 14 height 8
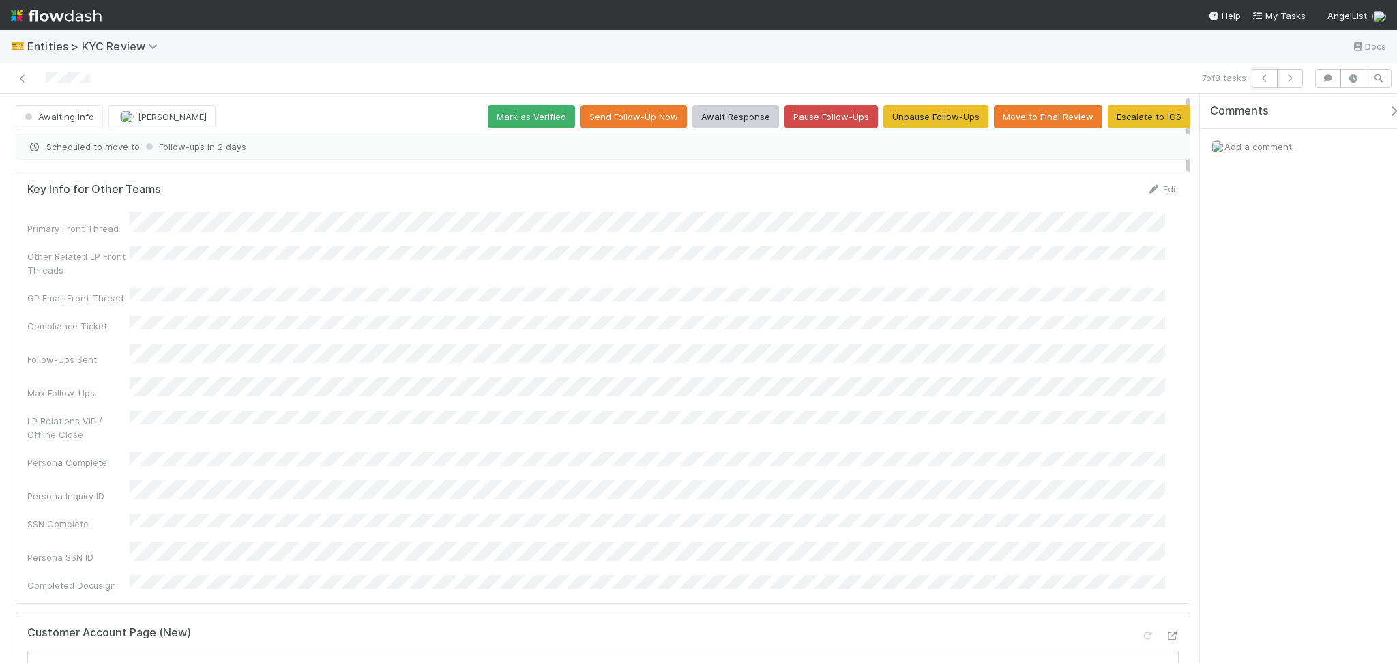
click at [1268, 74] on icon "button" at bounding box center [1265, 78] width 14 height 8
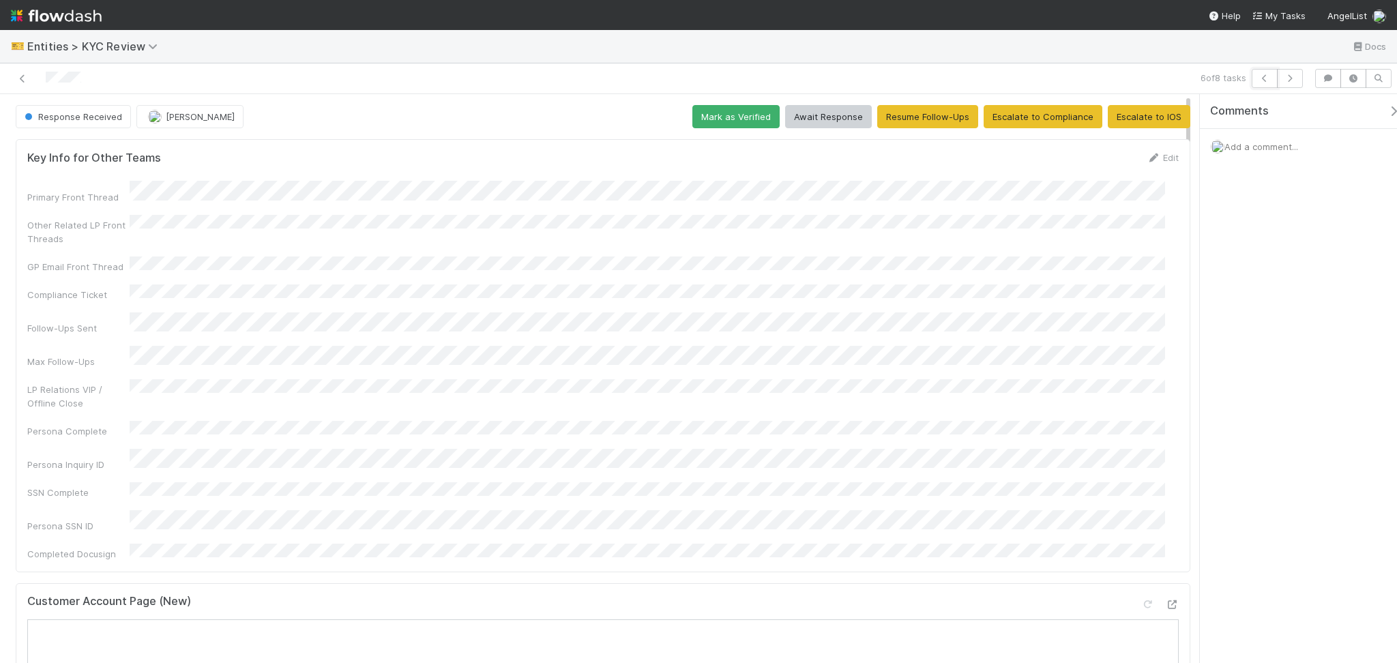
click at [1268, 74] on icon "button" at bounding box center [1265, 78] width 14 height 8
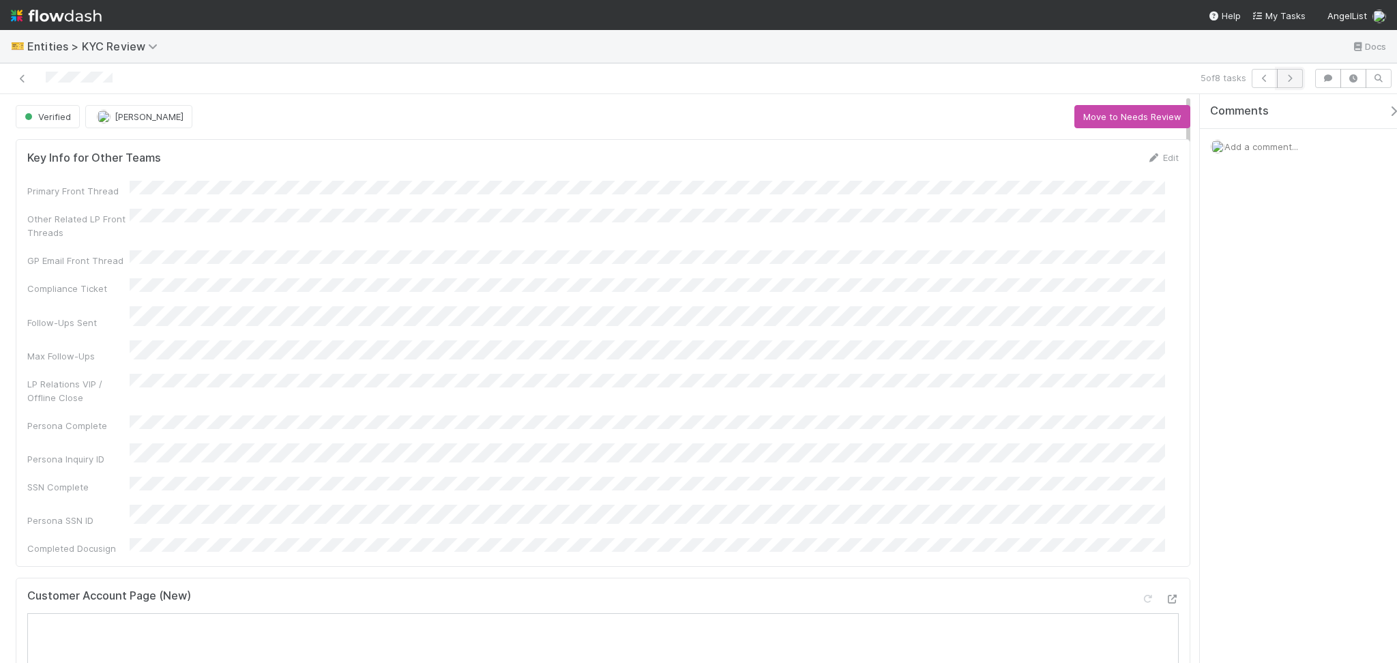
click at [1285, 78] on icon "button" at bounding box center [1291, 78] width 14 height 8
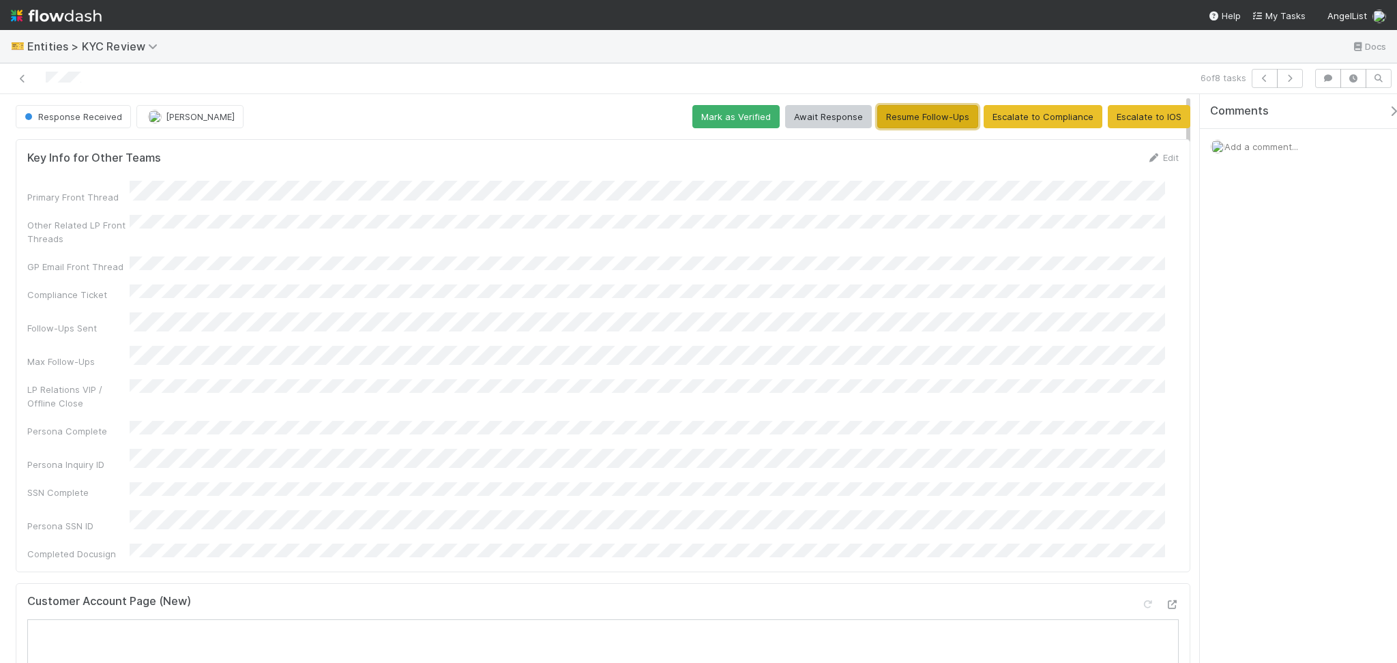
click at [925, 108] on button "Resume Follow-Ups" at bounding box center [928, 116] width 101 height 23
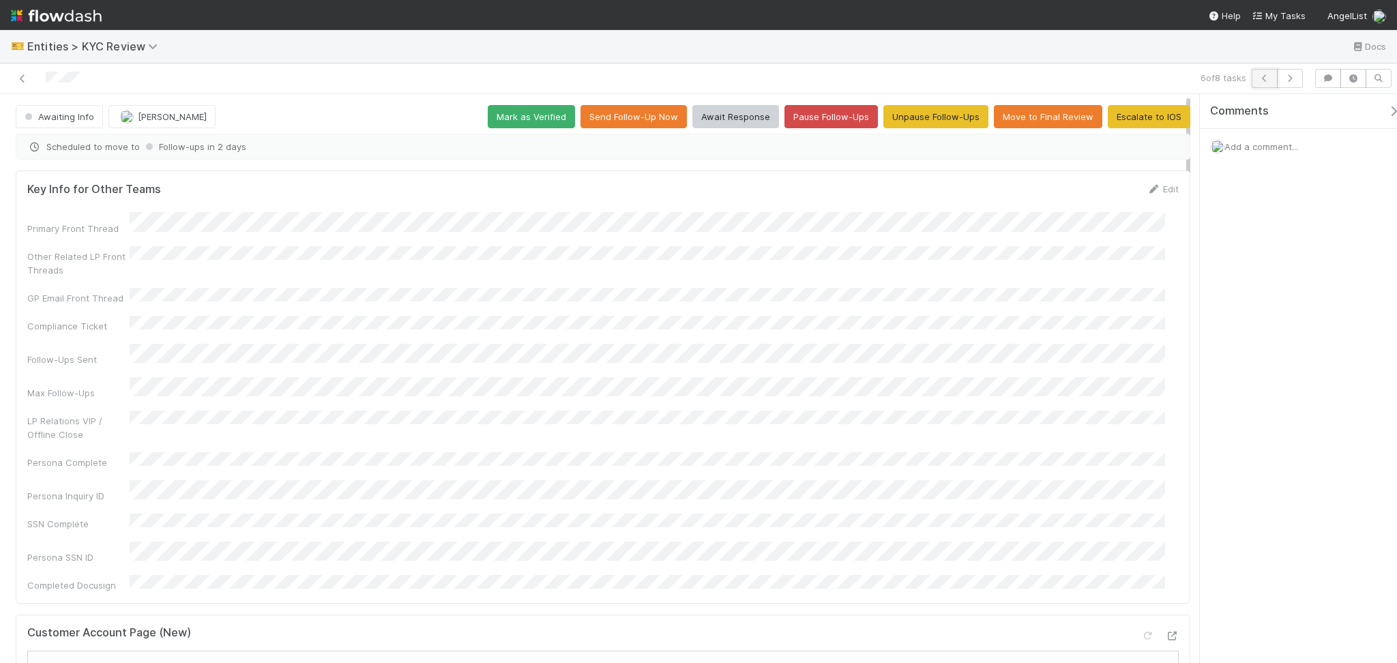
click at [1271, 80] on button "button" at bounding box center [1265, 78] width 26 height 19
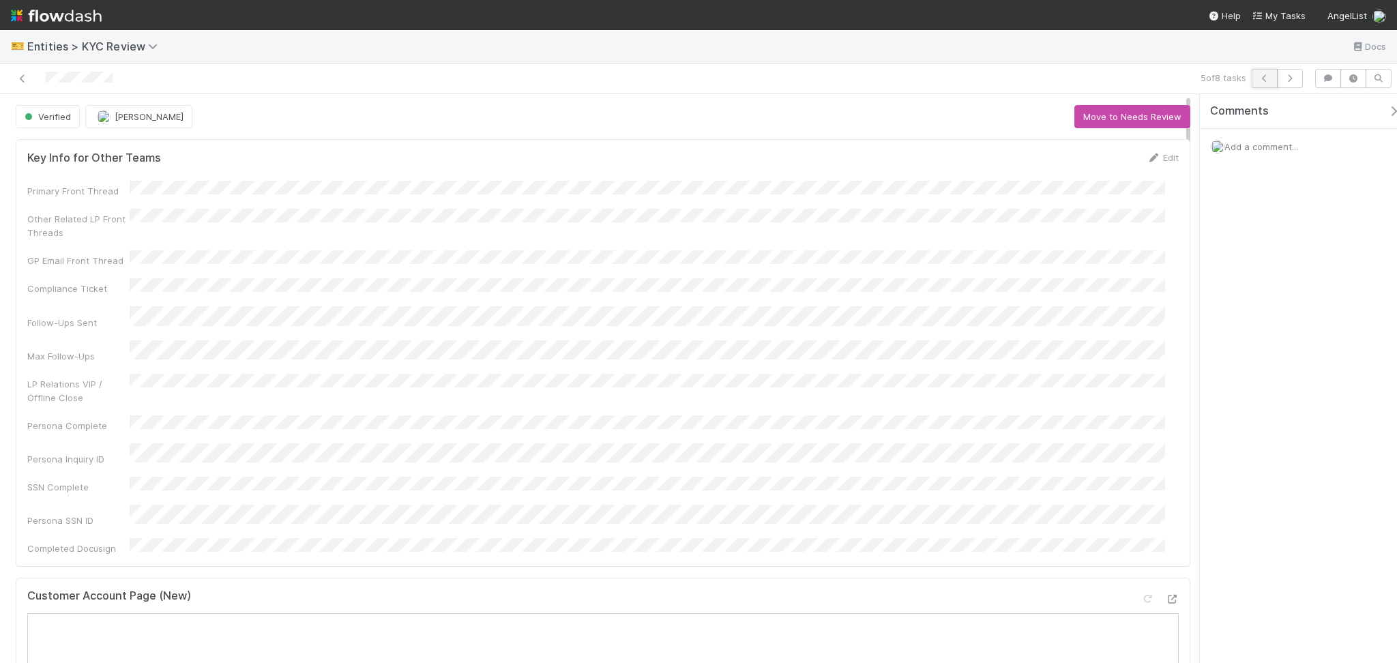
click at [1270, 85] on button "button" at bounding box center [1265, 78] width 26 height 19
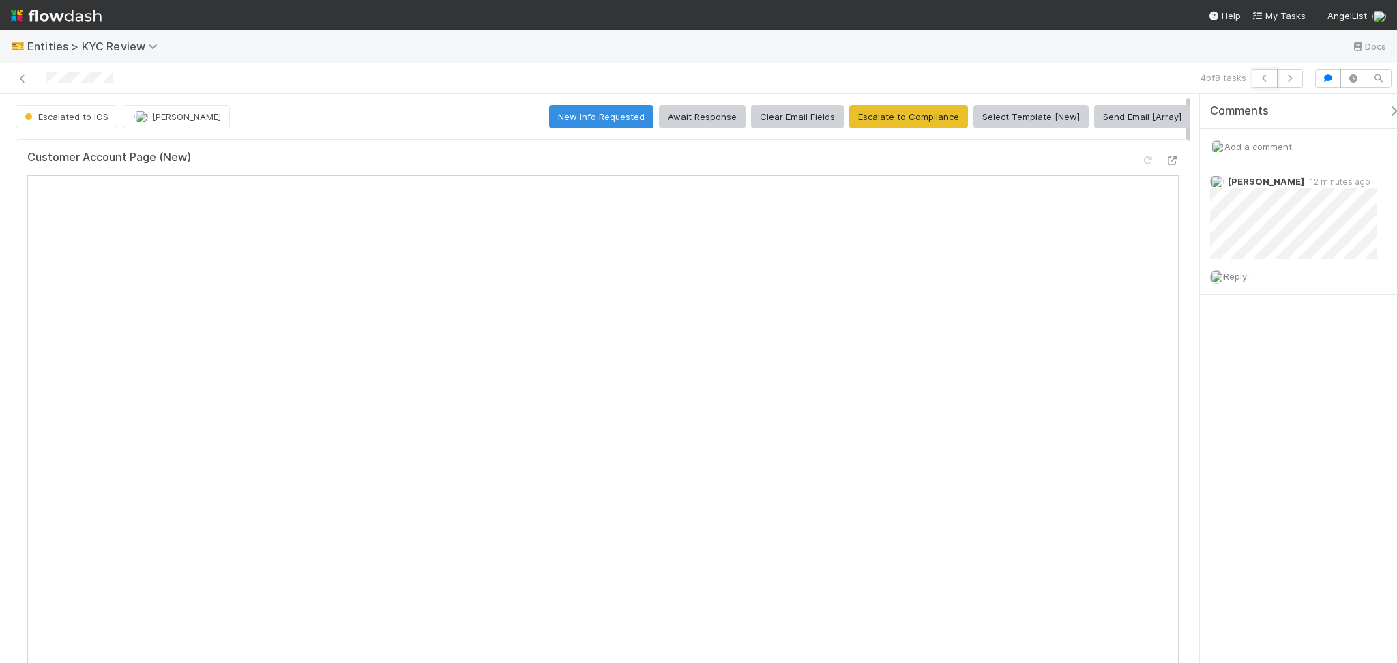
click at [1270, 85] on button "button" at bounding box center [1265, 78] width 26 height 19
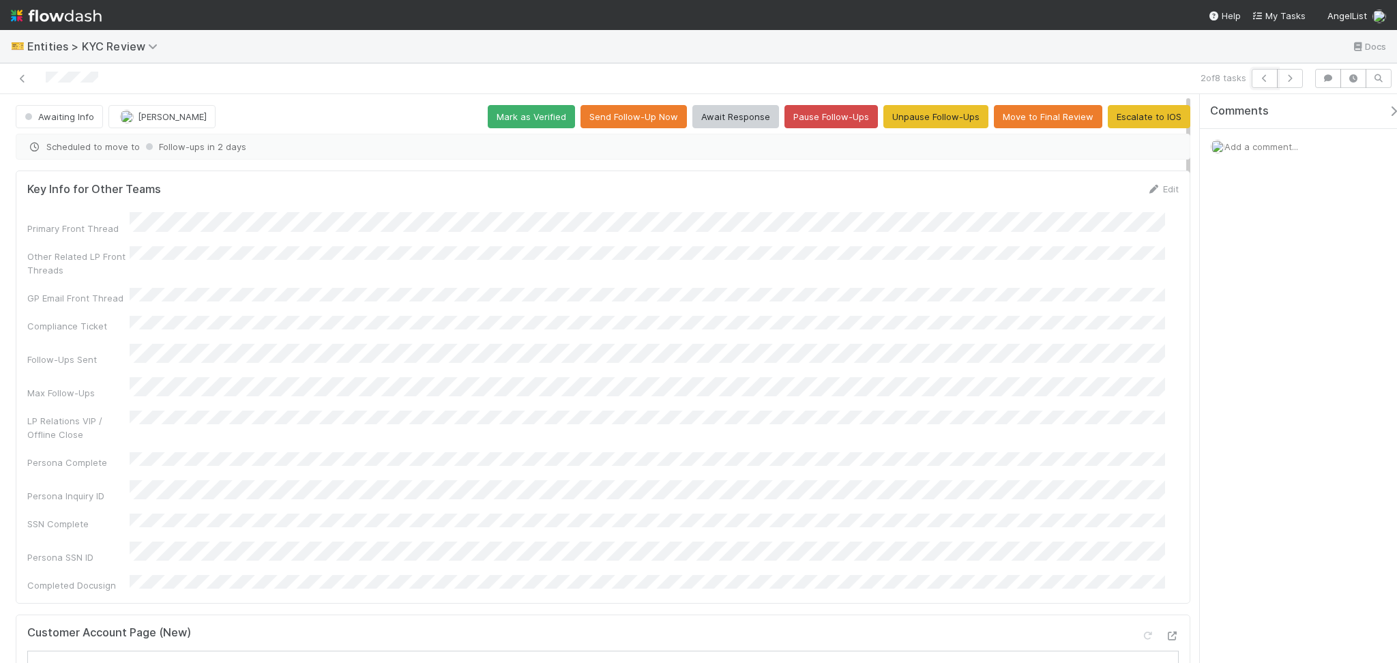
click at [1270, 85] on button "button" at bounding box center [1265, 78] width 26 height 19
click at [20, 81] on icon at bounding box center [23, 78] width 14 height 9
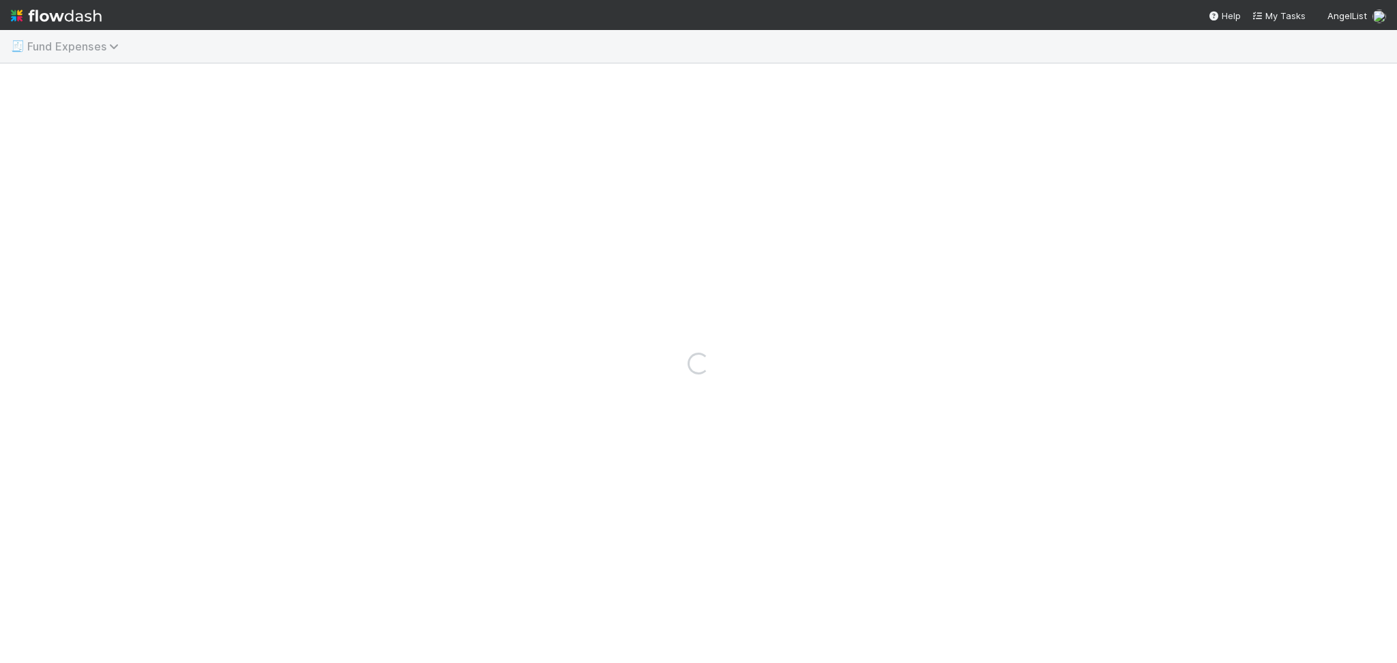
click at [102, 50] on span "Fund Expenses" at bounding box center [76, 47] width 98 height 14
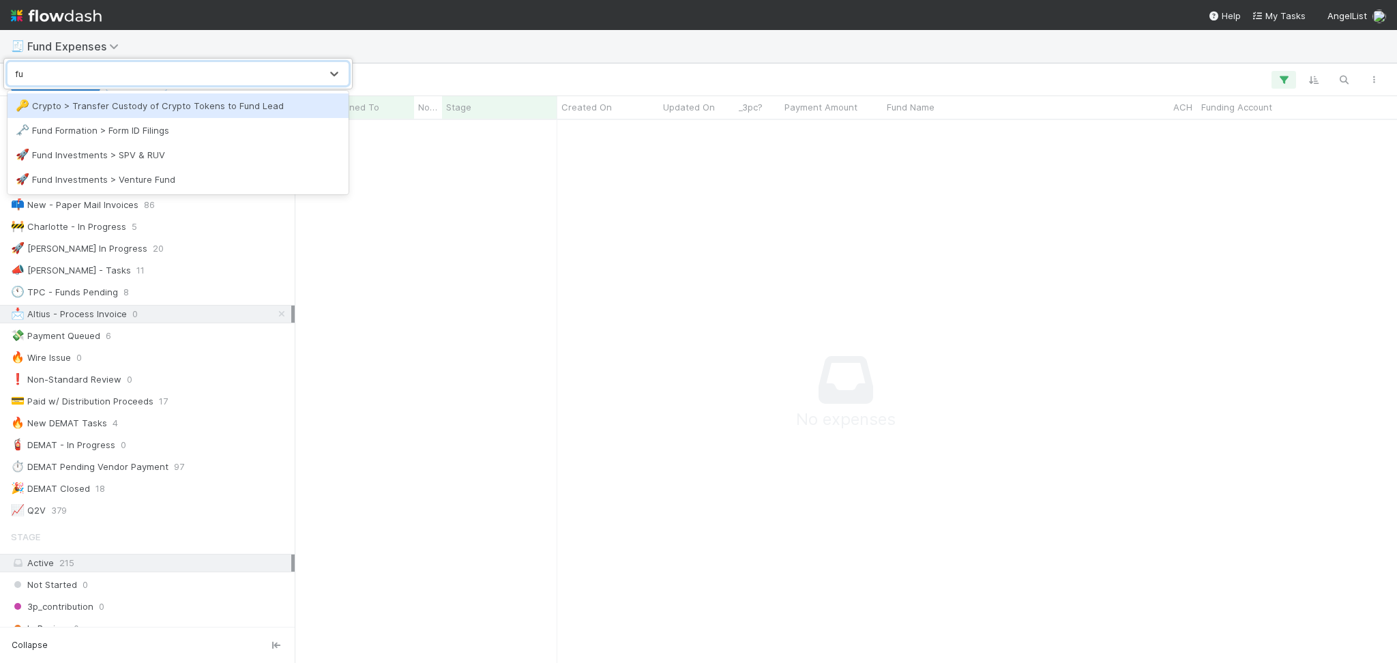
type input "fun"
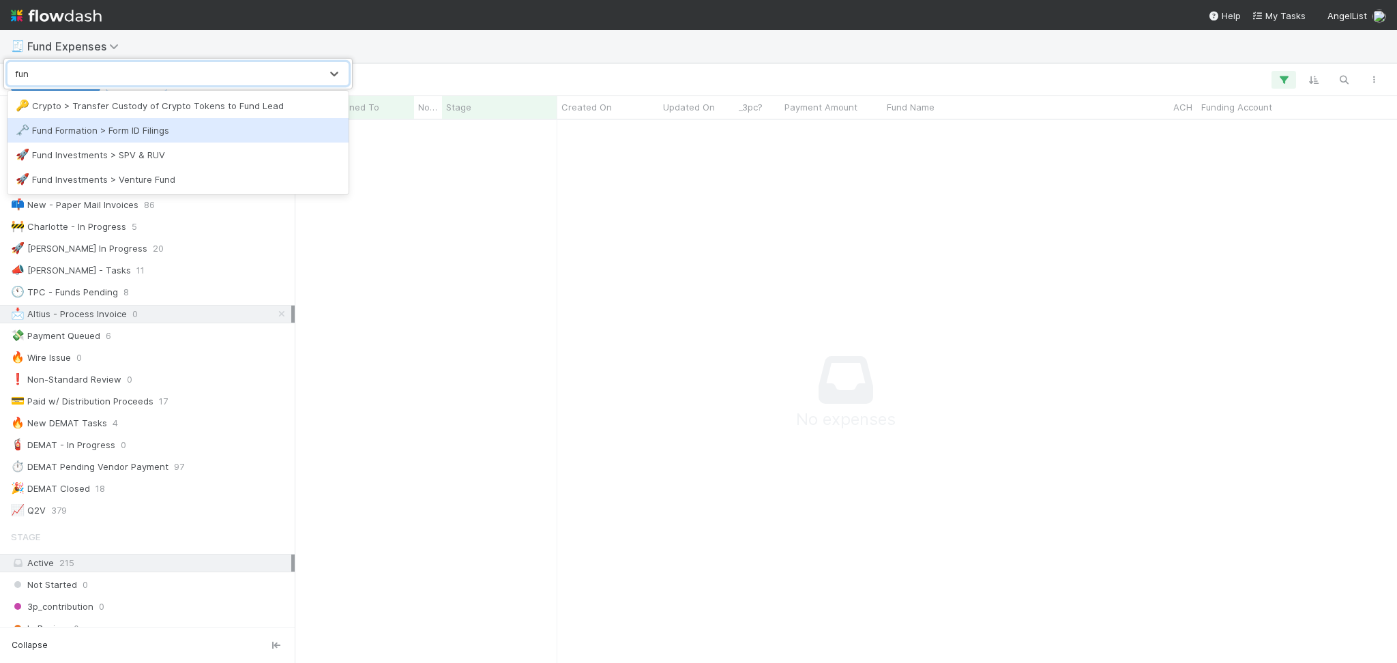
click at [204, 128] on div "🗝️ Fund Formation > Form ID Filings" at bounding box center [178, 131] width 325 height 14
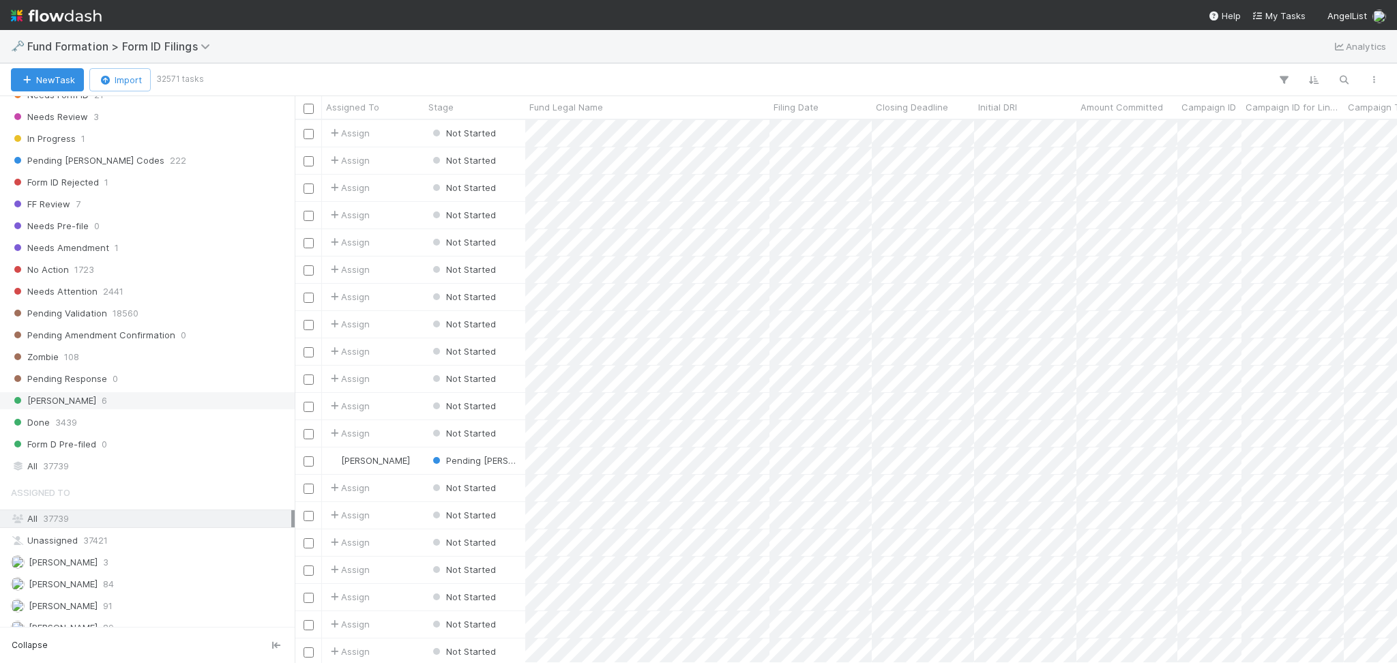
scroll to position [441, 0]
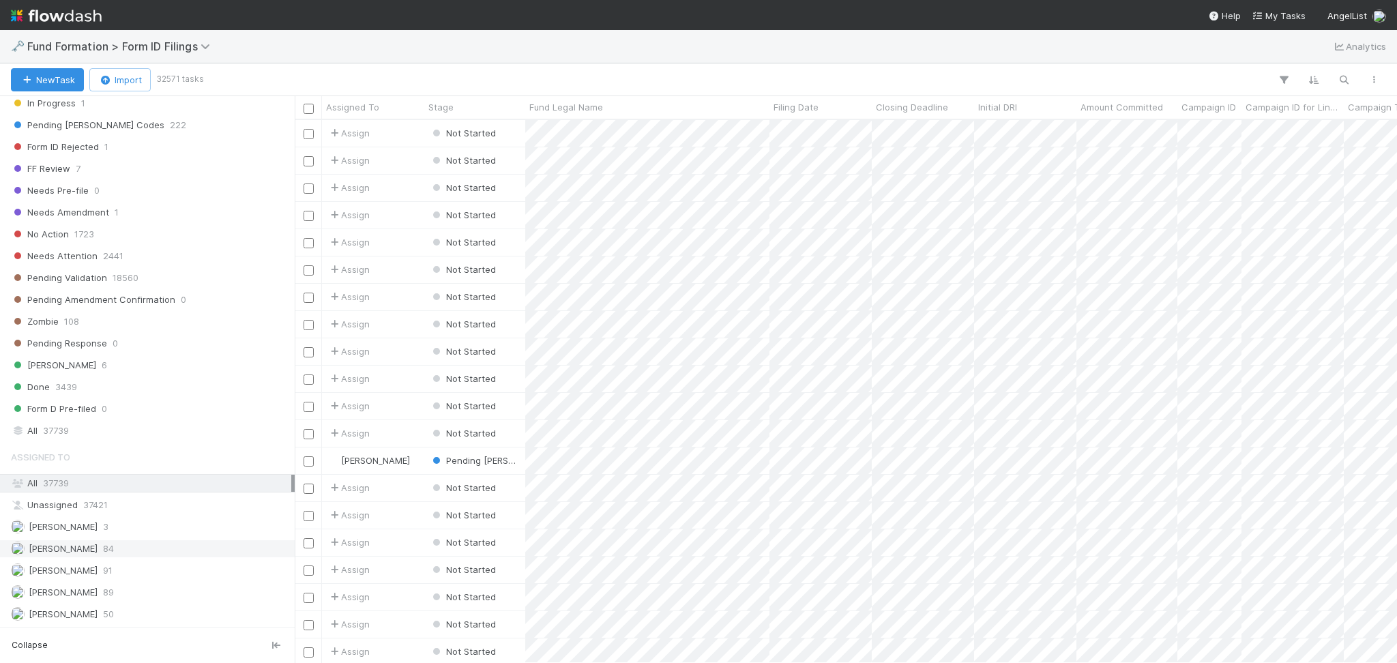
click at [148, 550] on div "[PERSON_NAME] 84" at bounding box center [151, 548] width 280 height 17
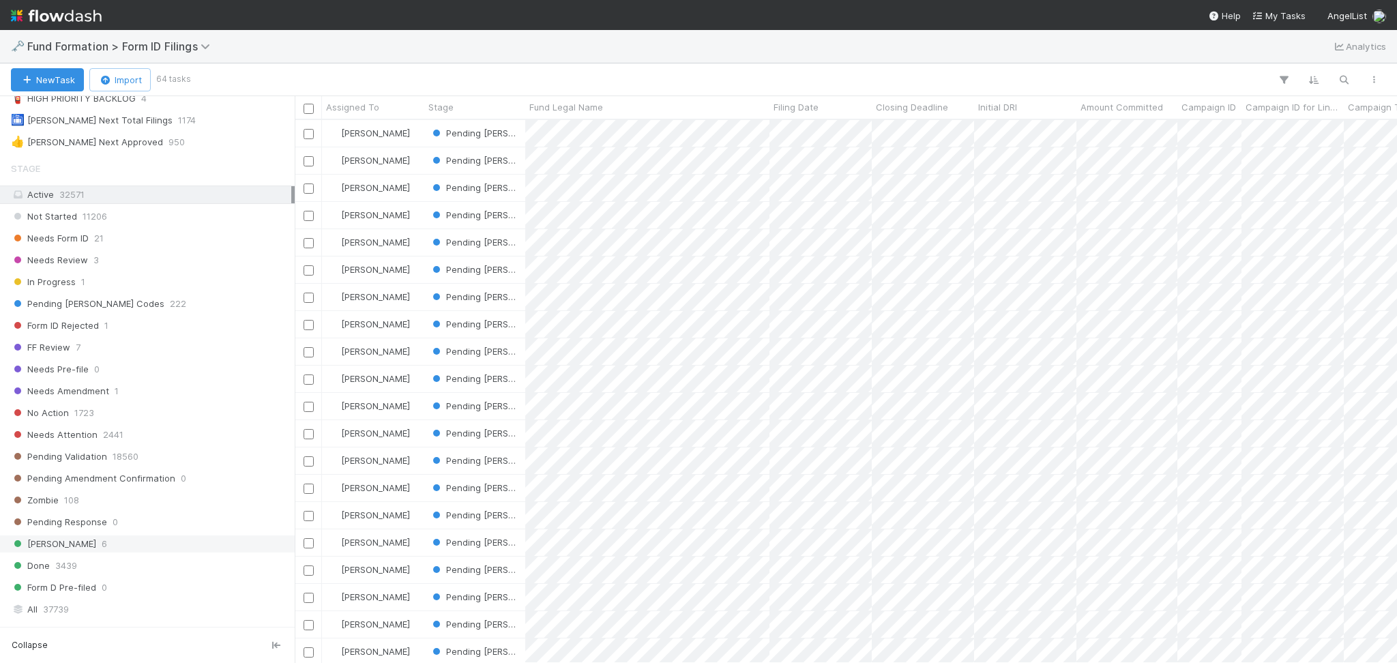
scroll to position [529, 1088]
click at [143, 241] on div "Needs Form ID 21" at bounding box center [151, 238] width 280 height 17
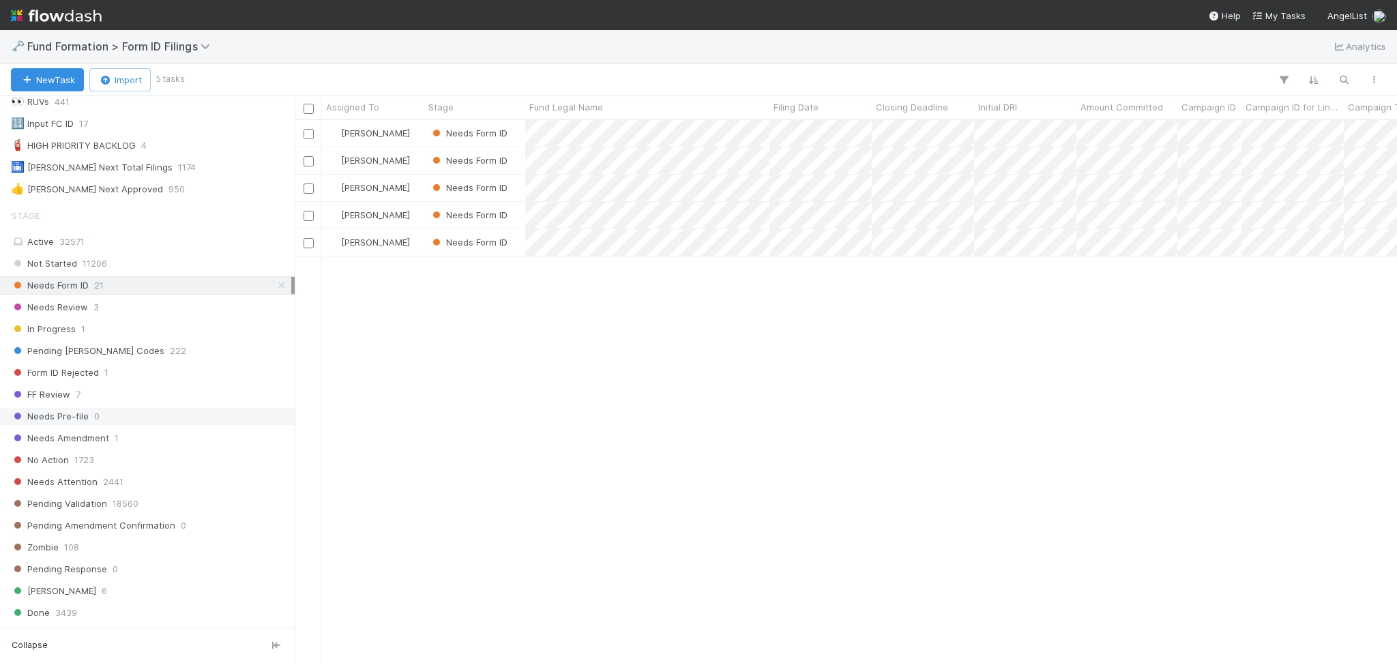
scroll to position [441, 0]
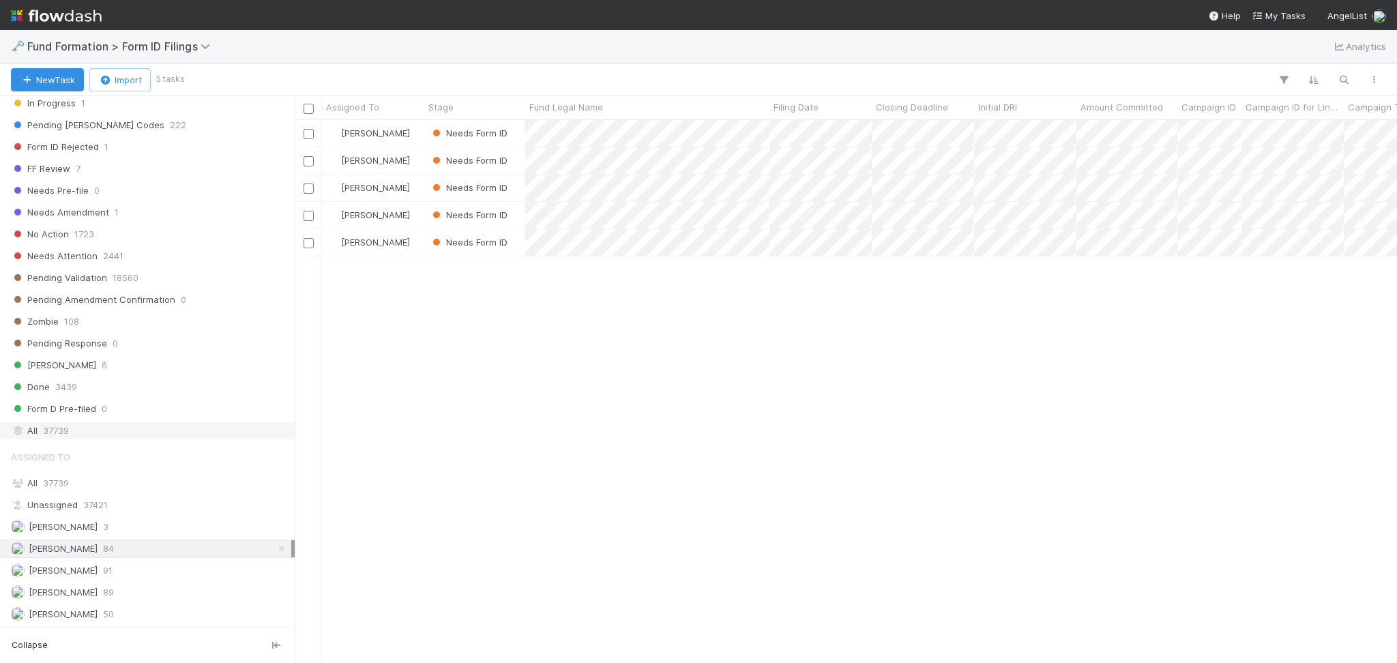
click at [96, 424] on div "All 37739" at bounding box center [151, 430] width 280 height 17
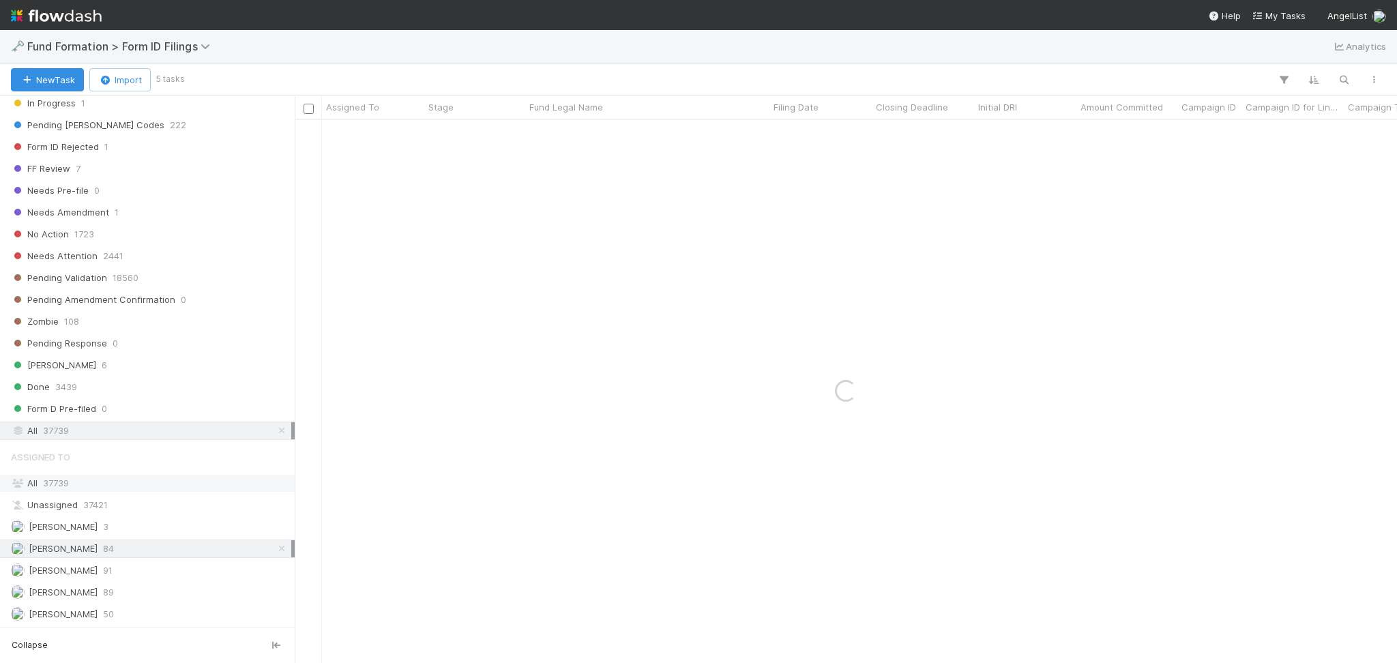
click at [78, 484] on div "All 37739" at bounding box center [151, 483] width 280 height 17
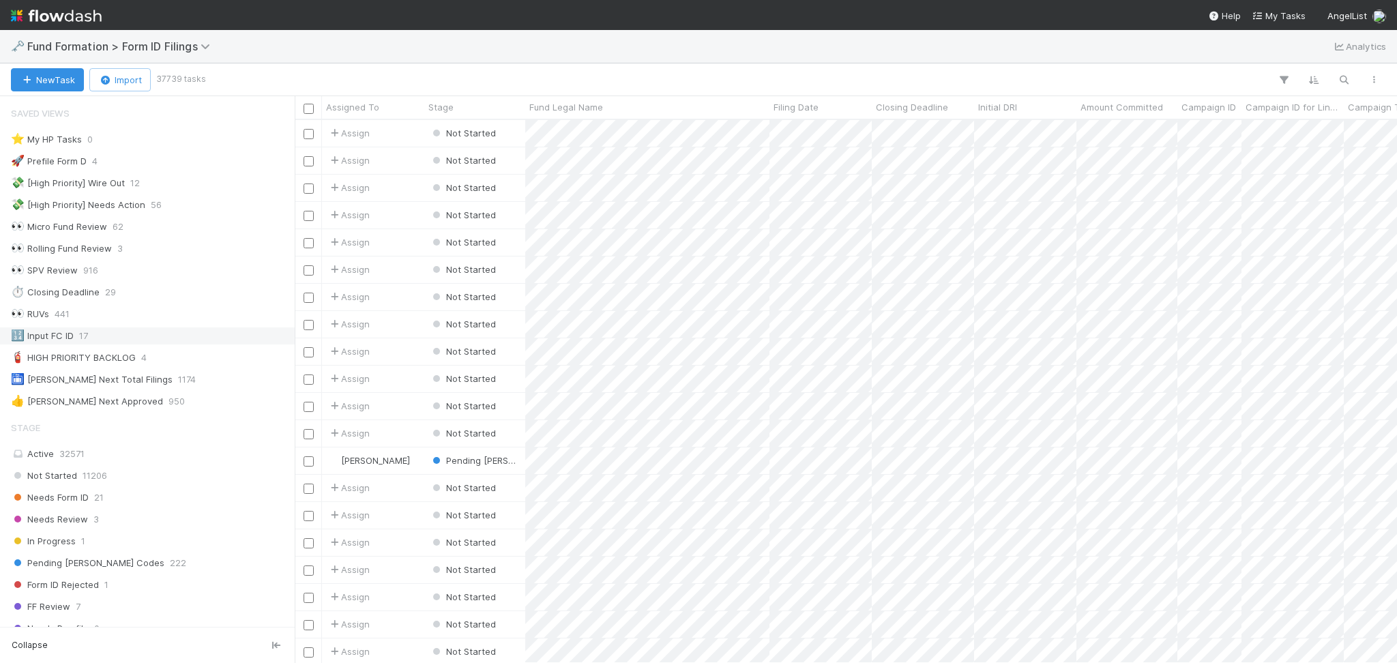
scroll to position [529, 1088]
click at [1344, 71] on button "button" at bounding box center [1344, 80] width 25 height 18
click at [1256, 55] on input at bounding box center [1273, 57] width 136 height 16
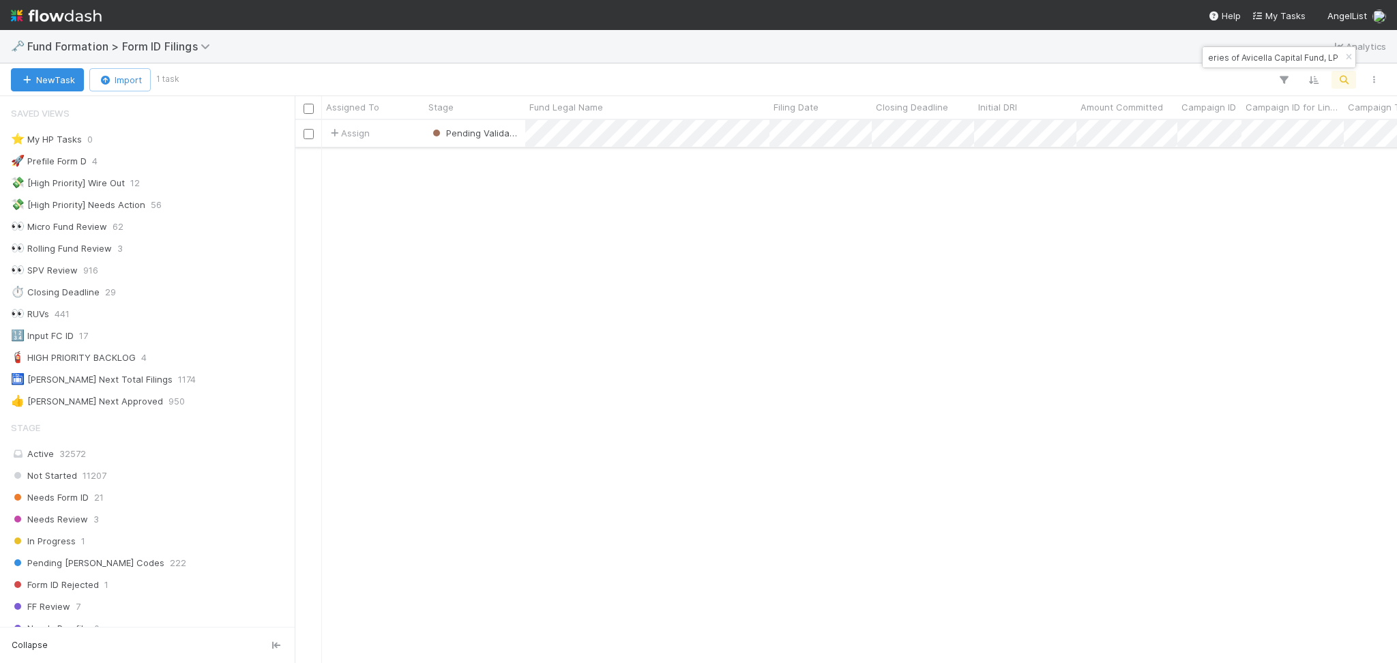
type input "Fund I, a series of Avicella Capital Fund, LP"
